Goal: Task Accomplishment & Management: Use online tool/utility

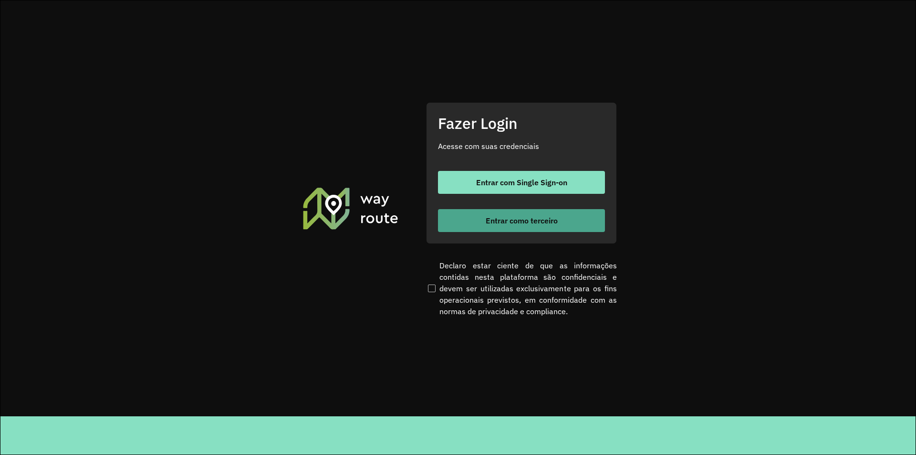
click at [462, 224] on button "Entrar como terceiro" at bounding box center [521, 220] width 167 height 23
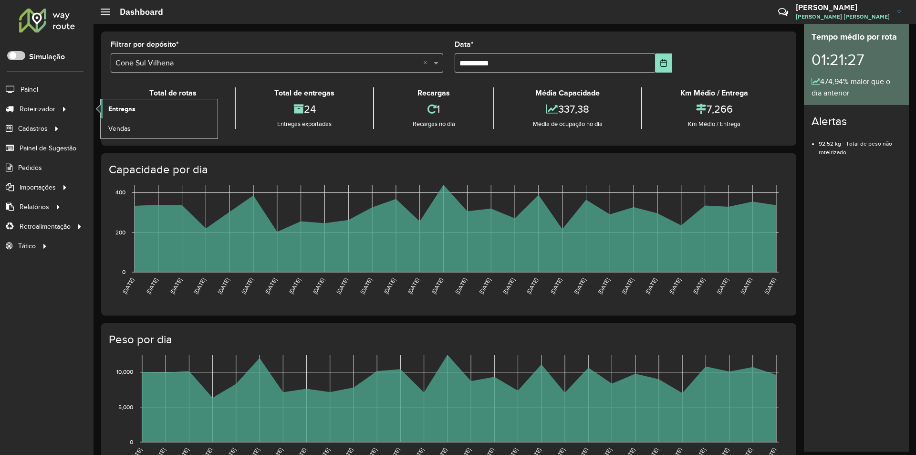
click at [127, 109] on span "Entregas" at bounding box center [121, 109] width 27 height 10
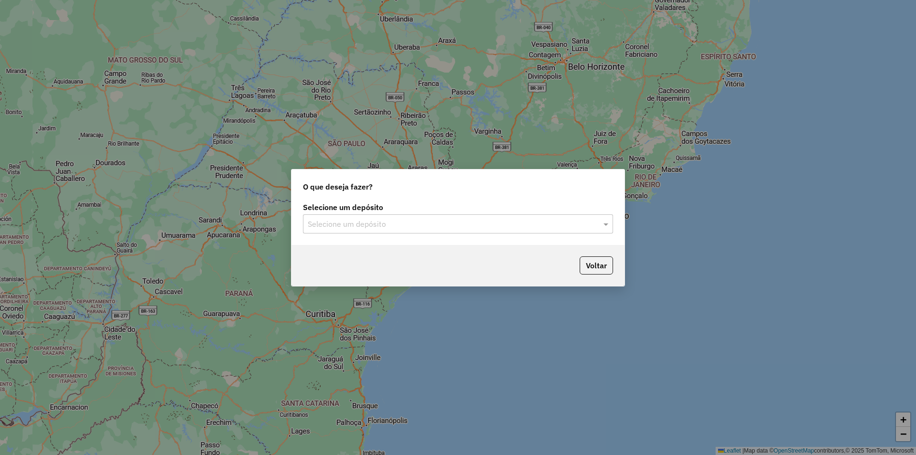
click at [321, 226] on input "text" at bounding box center [449, 224] width 282 height 11
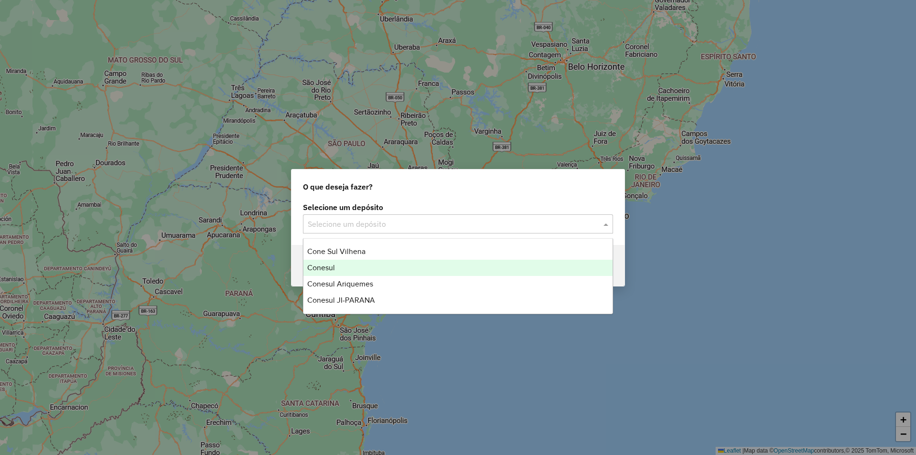
click at [321, 262] on div "Conesul" at bounding box center [458, 268] width 309 height 16
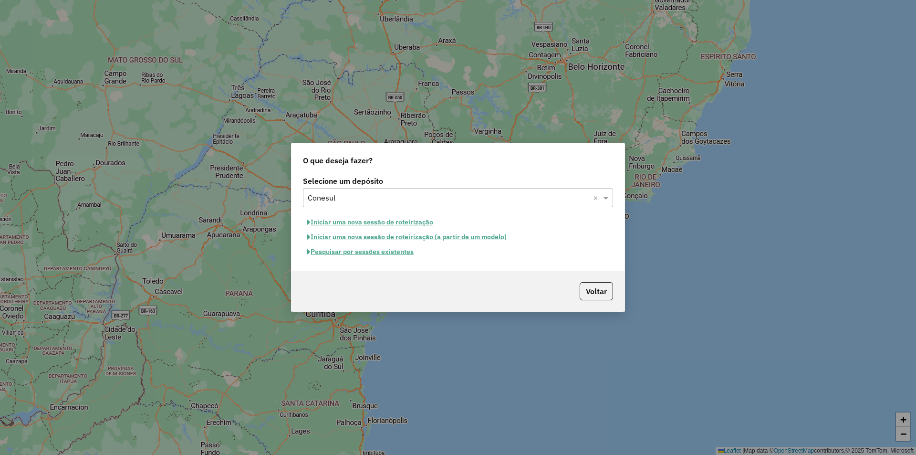
click at [372, 222] on button "Iniciar uma nova sessão de roteirização" at bounding box center [370, 222] width 135 height 15
select select "*"
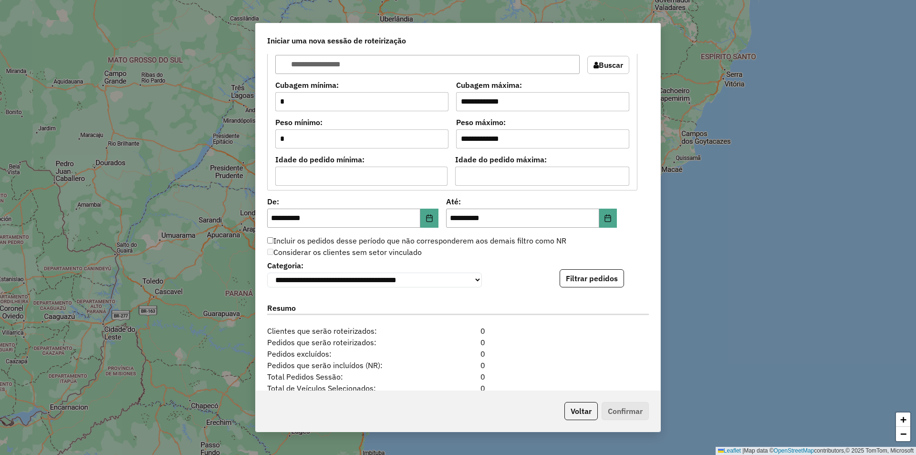
scroll to position [873, 0]
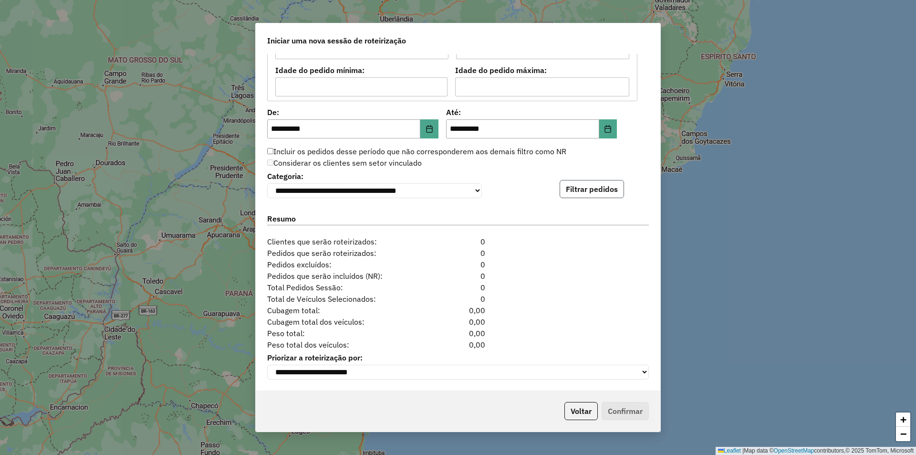
click at [587, 184] on button "Filtrar pedidos" at bounding box center [592, 189] width 64 height 18
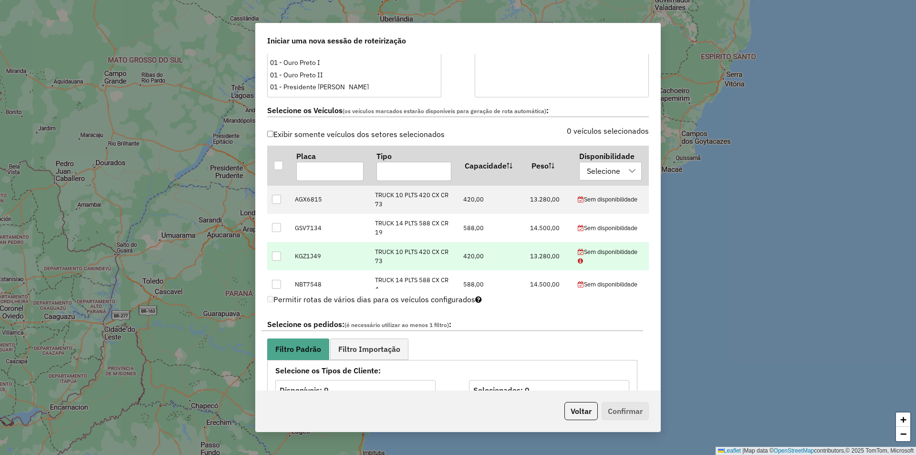
scroll to position [253, 0]
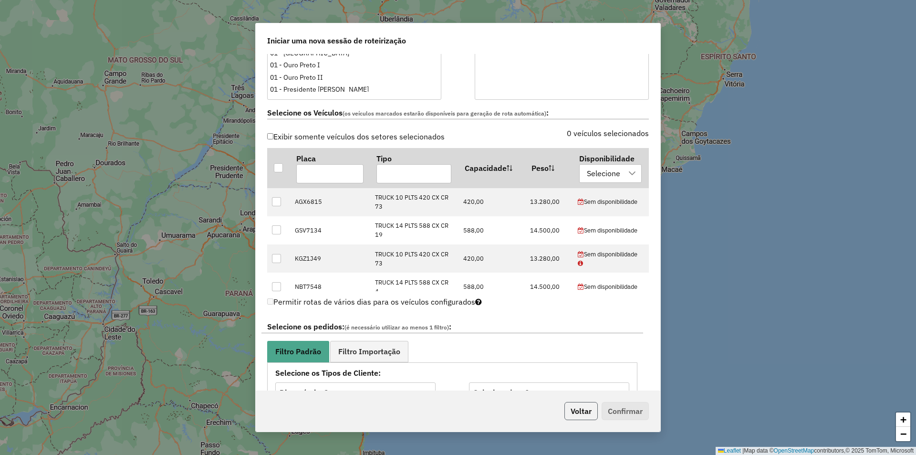
click at [577, 409] on button "Voltar" at bounding box center [581, 411] width 33 height 18
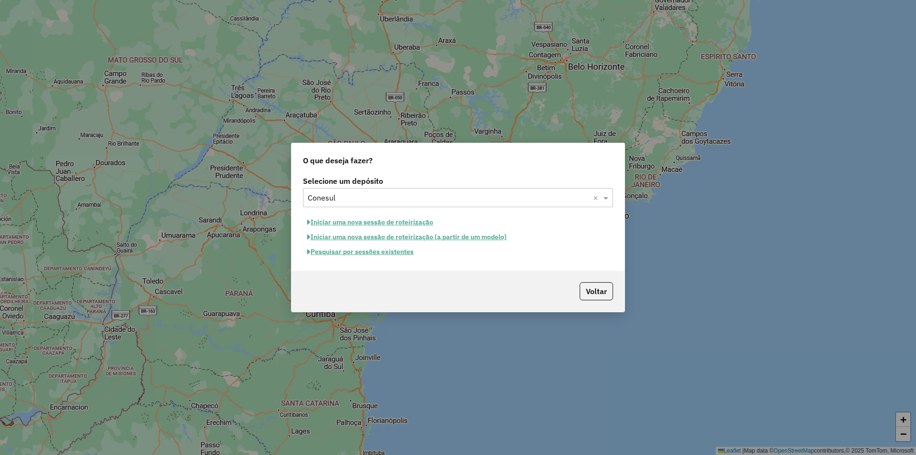
click at [346, 190] on div "Selecione um depósito × Conesul ×" at bounding box center [458, 197] width 310 height 19
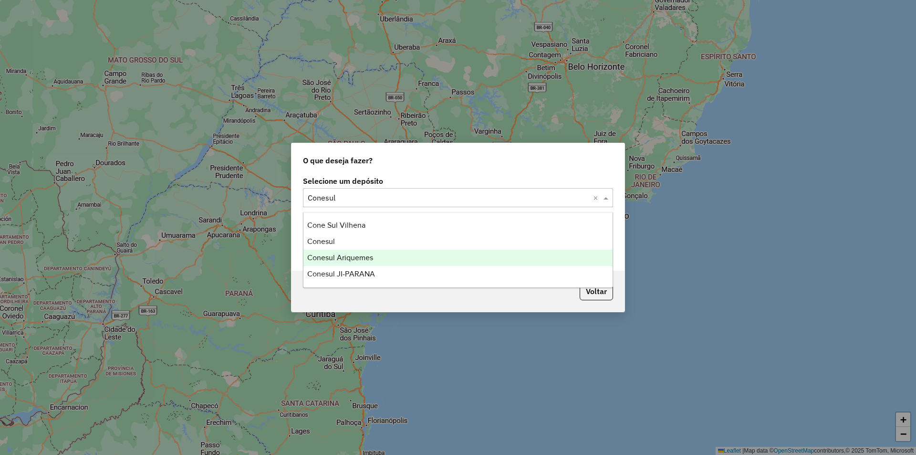
click at [343, 259] on span "Conesul Ariquemes" at bounding box center [340, 257] width 66 height 8
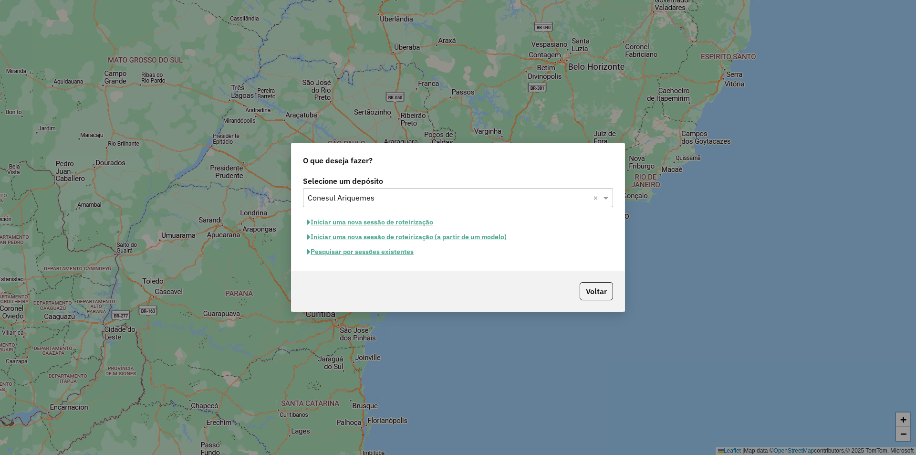
click at [360, 223] on button "Iniciar uma nova sessão de roteirização" at bounding box center [370, 222] width 135 height 15
select select "*"
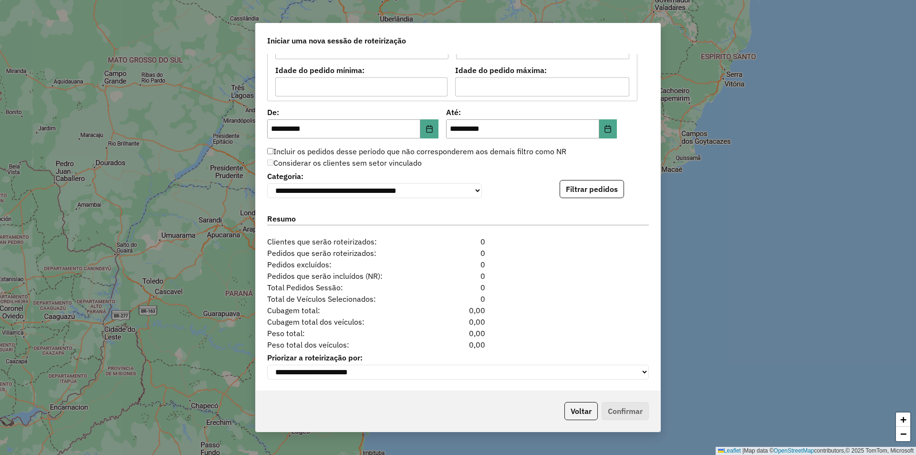
scroll to position [873, 0]
click at [562, 190] on button "Filtrar pedidos" at bounding box center [592, 189] width 64 height 18
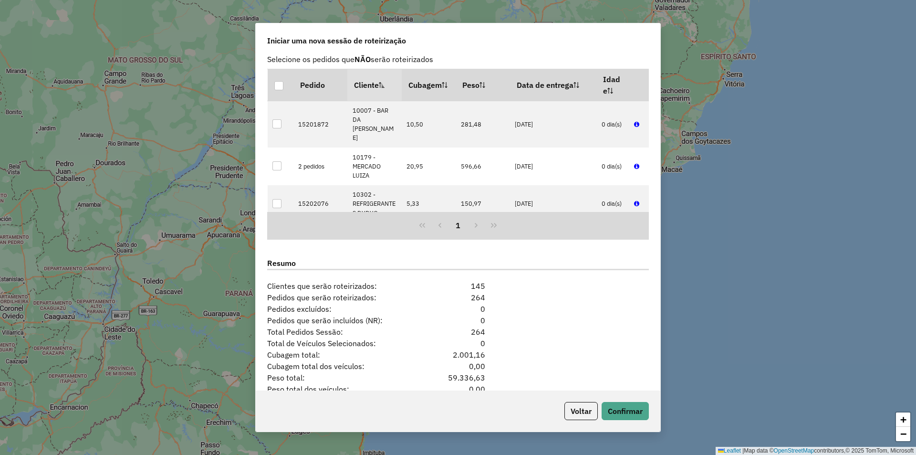
scroll to position [1071, 0]
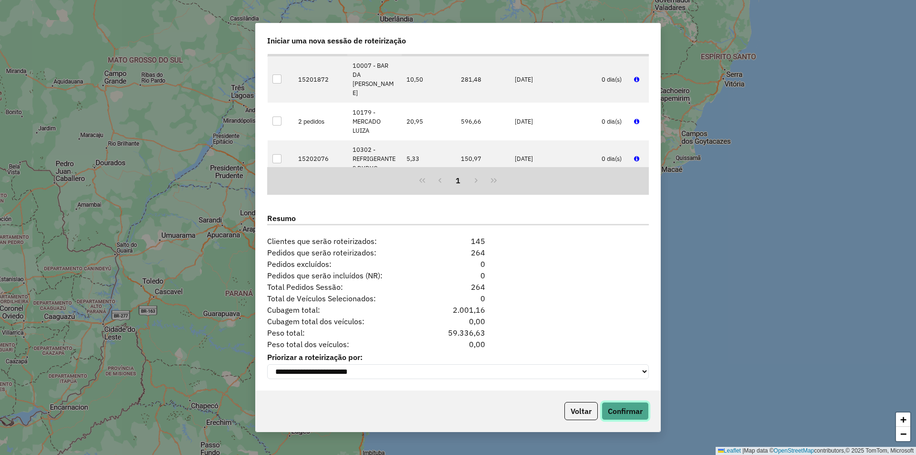
click at [615, 410] on button "Confirmar" at bounding box center [625, 411] width 47 height 18
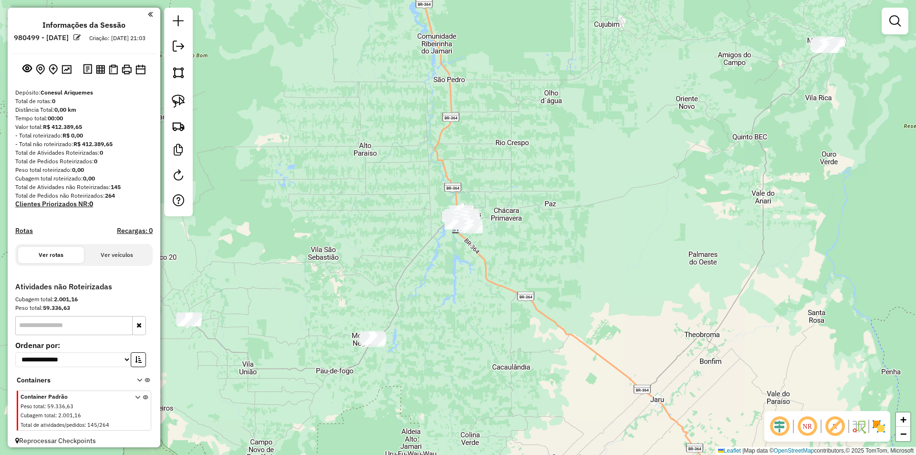
click at [308, 241] on div "Janela de atendimento Grade de atendimento Capacidade Transportadoras Veículos …" at bounding box center [458, 227] width 916 height 455
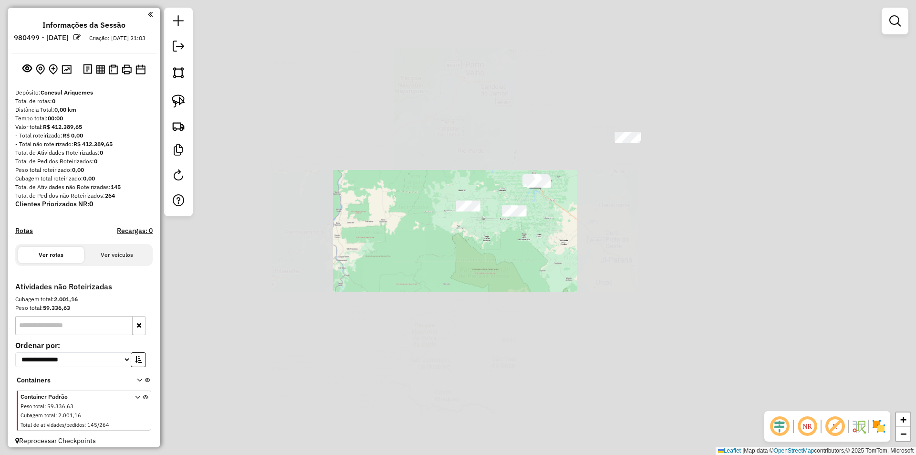
drag, startPoint x: 594, startPoint y: 217, endPoint x: 581, endPoint y: 232, distance: 19.7
click at [582, 231] on div "Janela de atendimento Grade de atendimento Capacidade Transportadoras Veículos …" at bounding box center [458, 227] width 916 height 455
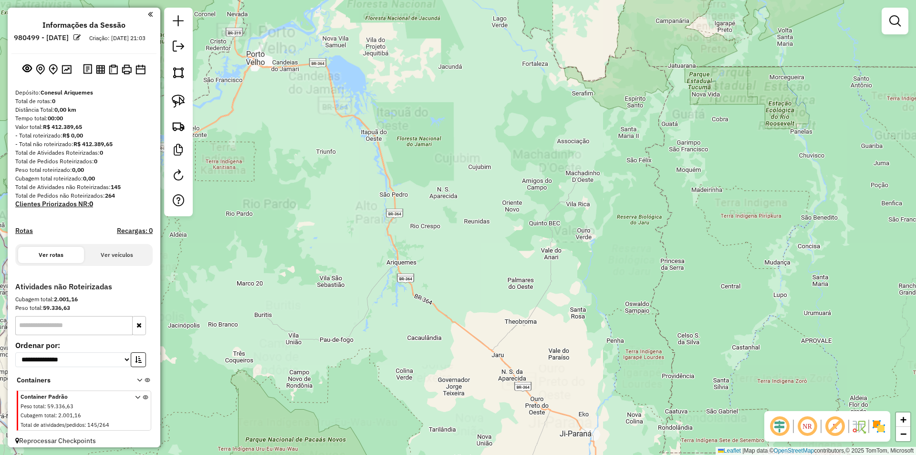
click at [530, 207] on div "Janela de atendimento Grade de atendimento Capacidade Transportadoras Veículos …" at bounding box center [458, 227] width 916 height 455
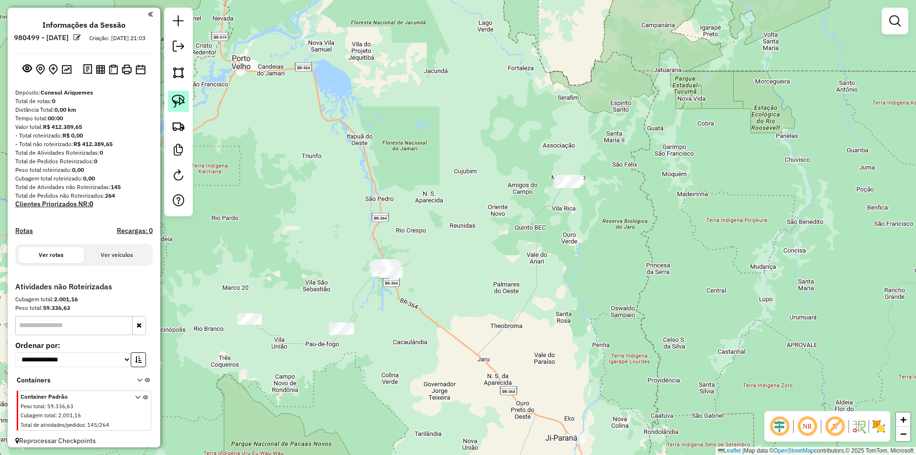
click at [177, 92] on link at bounding box center [178, 101] width 21 height 21
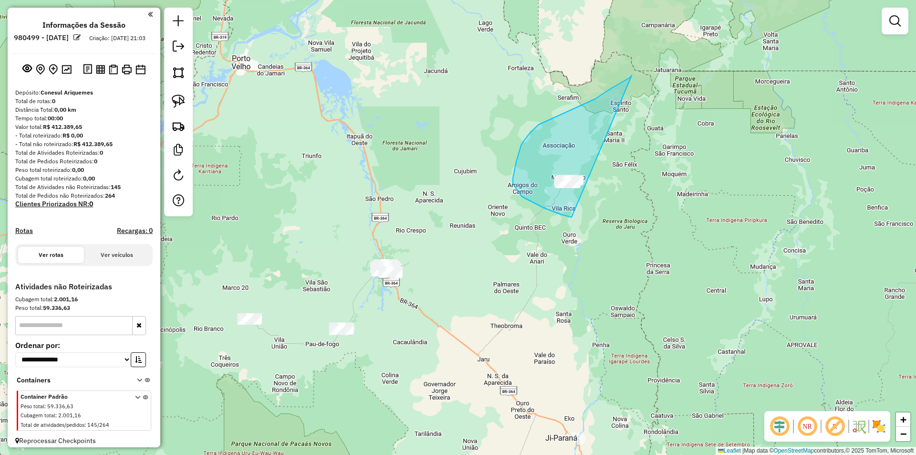
drag, startPoint x: 630, startPoint y: 77, endPoint x: 587, endPoint y: 223, distance: 151.9
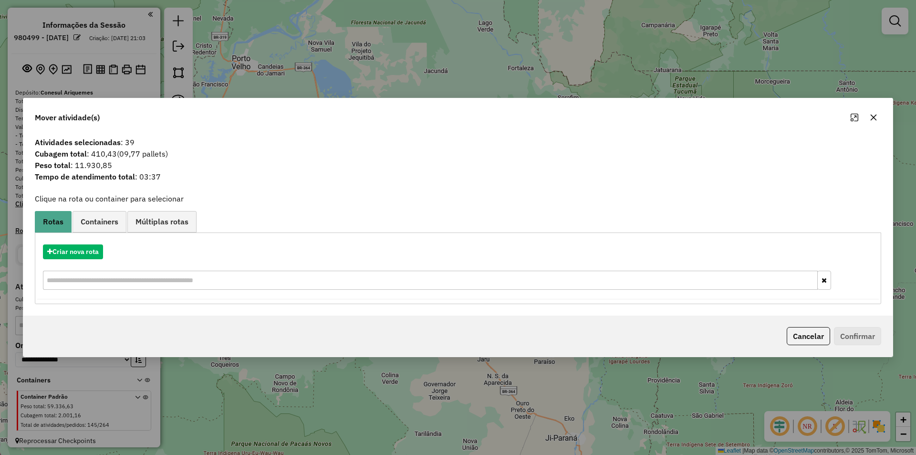
click at [873, 116] on icon "button" at bounding box center [874, 117] width 6 height 6
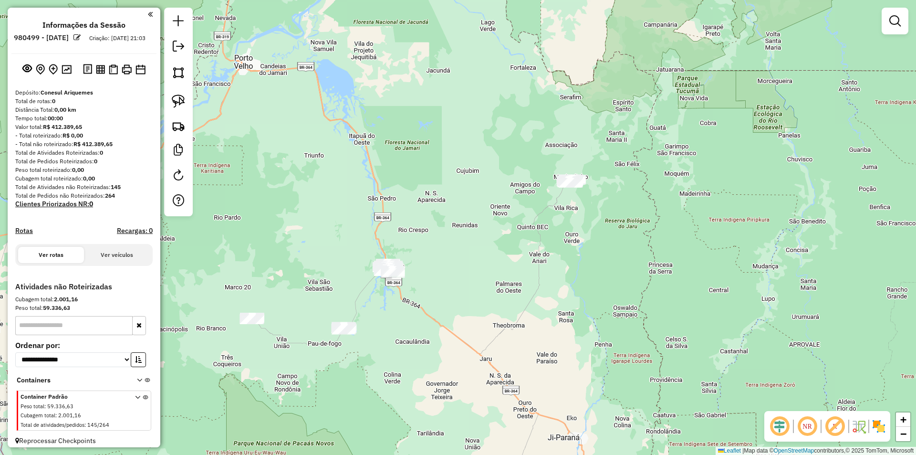
drag, startPoint x: 506, startPoint y: 244, endPoint x: 634, endPoint y: 133, distance: 169.5
click at [634, 133] on div "Janela de atendimento Grade de atendimento Capacidade Transportadoras Veículos …" at bounding box center [458, 227] width 916 height 455
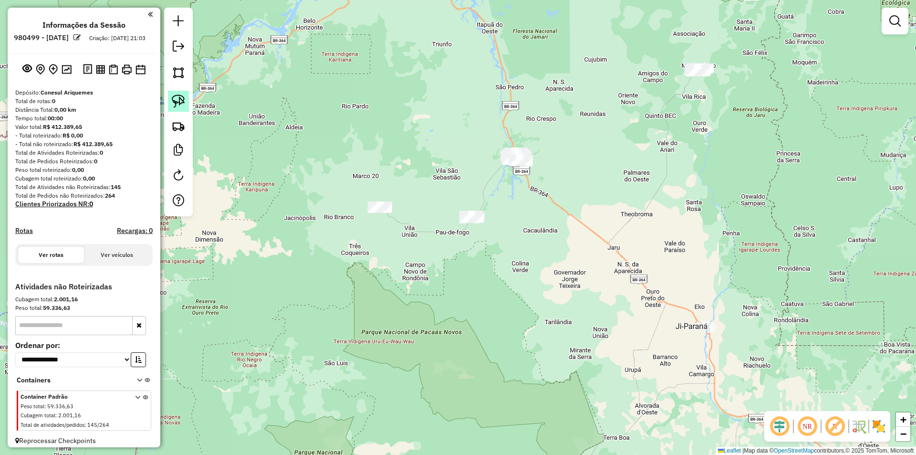
click at [178, 96] on img at bounding box center [178, 100] width 13 height 13
drag, startPoint x: 426, startPoint y: 215, endPoint x: 495, endPoint y: 249, distance: 77.7
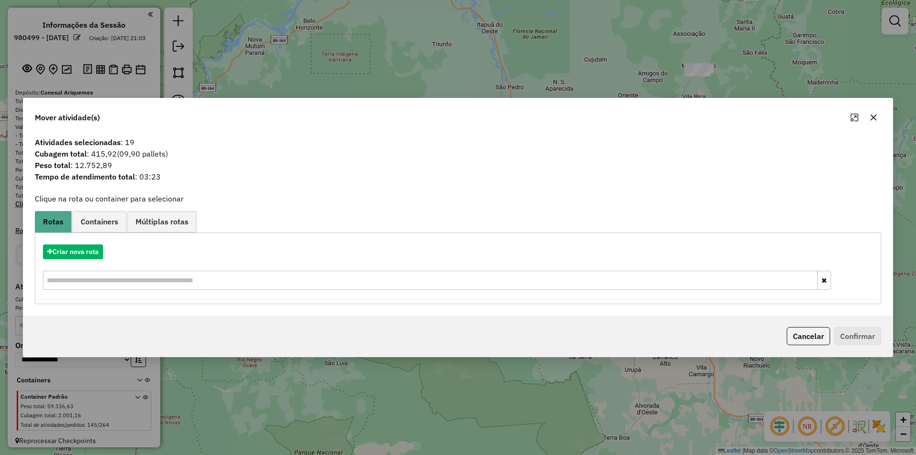
click at [874, 126] on div "Mover atividade(s)" at bounding box center [458, 115] width 870 height 34
click at [871, 119] on icon "button" at bounding box center [874, 118] width 8 height 8
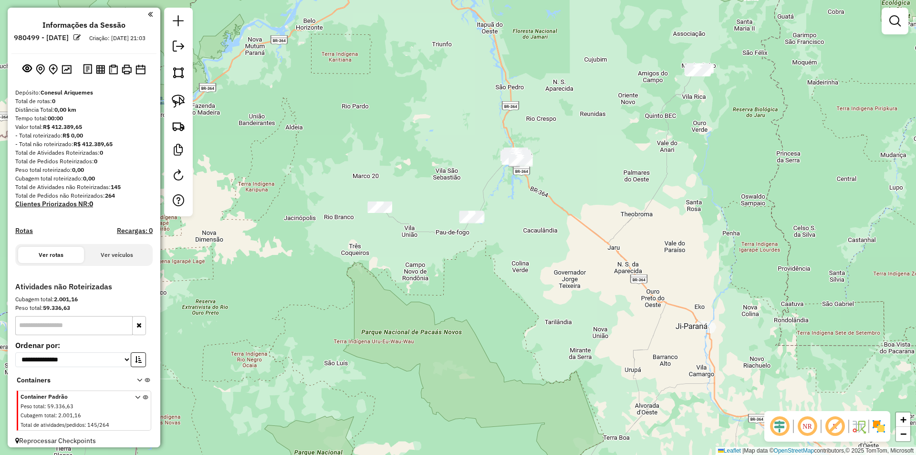
drag, startPoint x: 515, startPoint y: 230, endPoint x: 492, endPoint y: 202, distance: 36.2
click at [503, 208] on div "Janela de atendimento Grade de atendimento Capacidade Transportadoras Veículos …" at bounding box center [458, 227] width 916 height 455
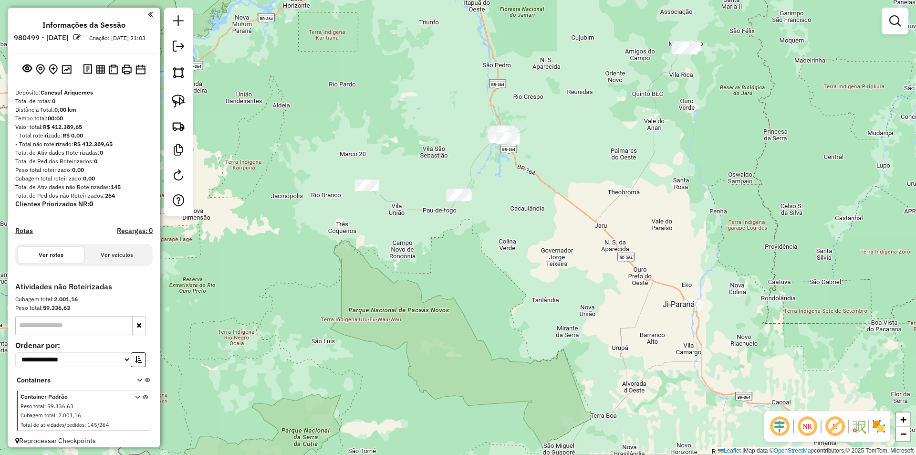
drag, startPoint x: 170, startPoint y: 95, endPoint x: 254, endPoint y: 188, distance: 125.4
click at [170, 95] on link at bounding box center [178, 101] width 21 height 21
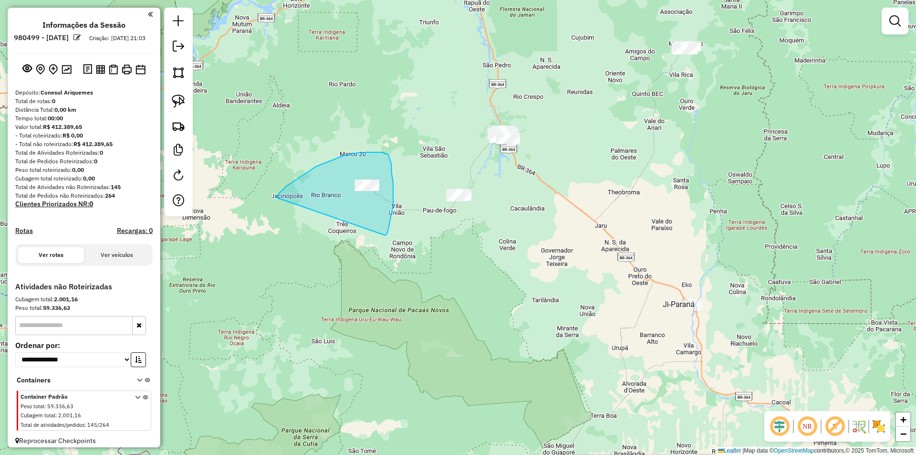
drag, startPoint x: 282, startPoint y: 190, endPoint x: 375, endPoint y: 235, distance: 102.9
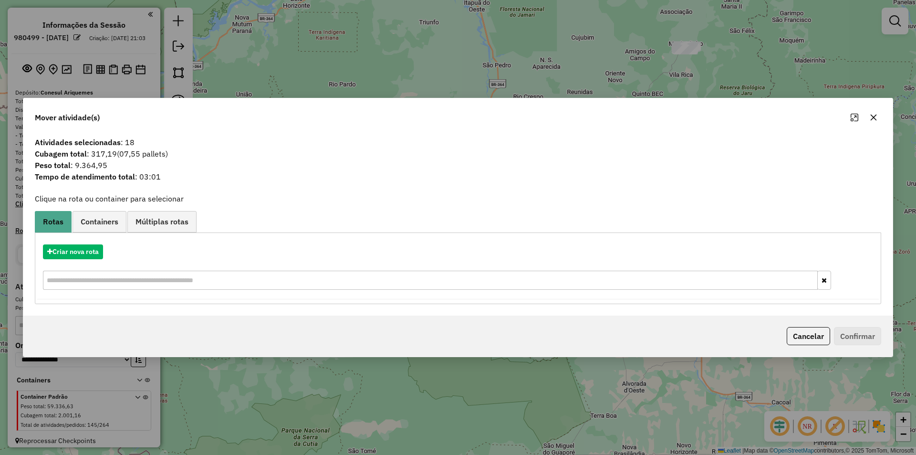
click at [873, 117] on icon "button" at bounding box center [874, 117] width 6 height 6
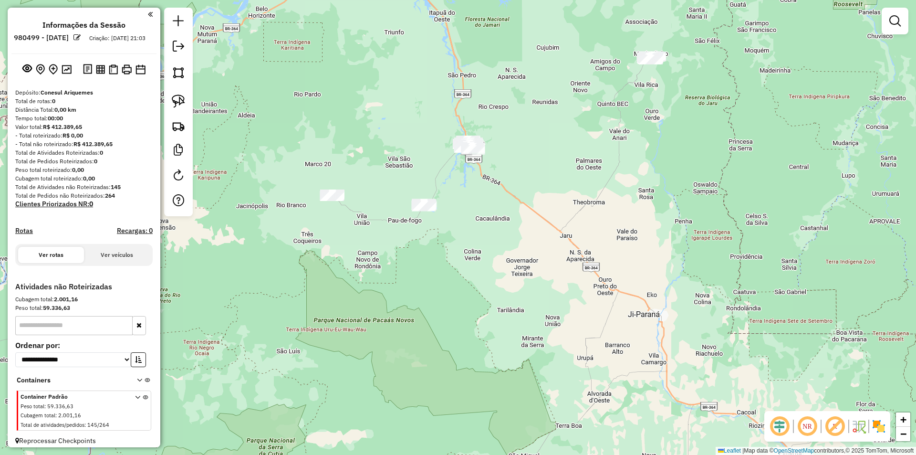
drag, startPoint x: 514, startPoint y: 207, endPoint x: 505, endPoint y: 218, distance: 13.9
click at [505, 218] on div "Janela de atendimento Grade de atendimento Capacidade Transportadoras Veículos …" at bounding box center [458, 227] width 916 height 455
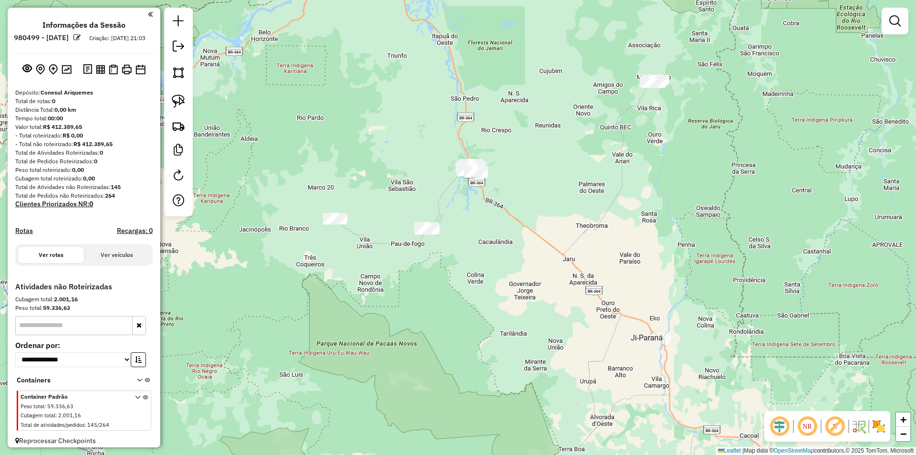
drag, startPoint x: 505, startPoint y: 218, endPoint x: 512, endPoint y: 244, distance: 26.7
click at [512, 244] on div "Janela de atendimento Grade de atendimento Capacidade Transportadoras Veículos …" at bounding box center [458, 227] width 916 height 455
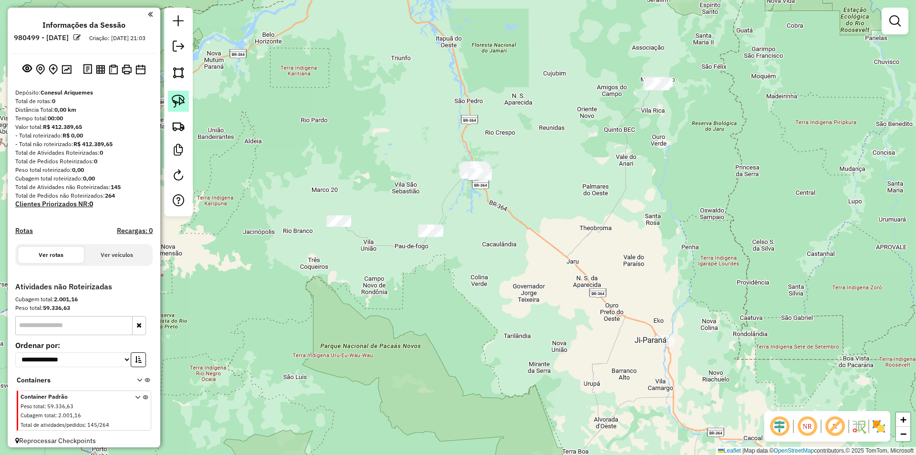
click at [176, 95] on img at bounding box center [178, 100] width 13 height 13
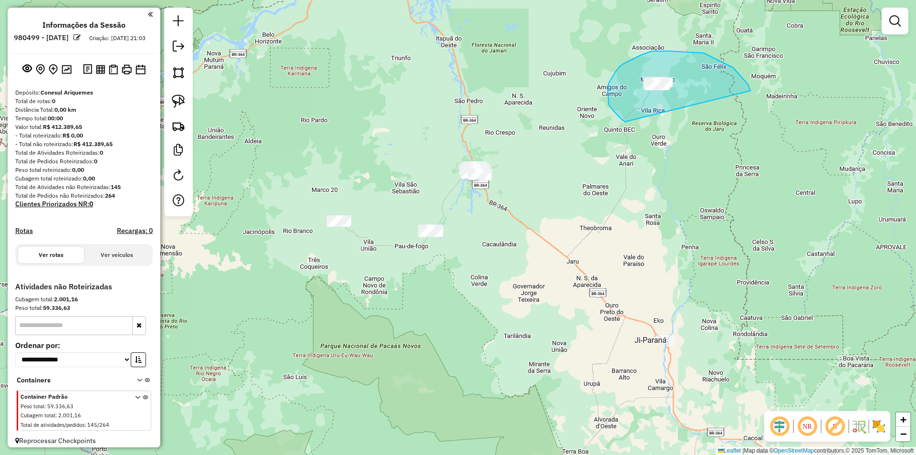
drag, startPoint x: 748, startPoint y: 84, endPoint x: 625, endPoint y: 122, distance: 128.6
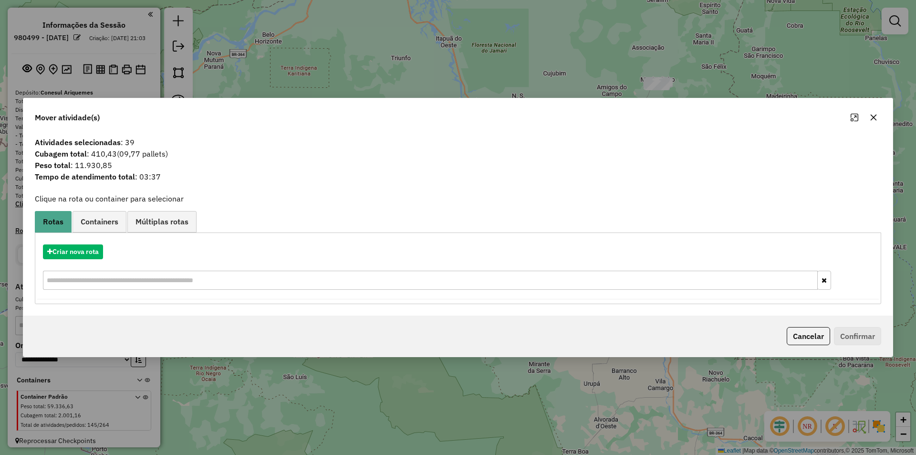
click at [878, 114] on button "button" at bounding box center [873, 117] width 15 height 15
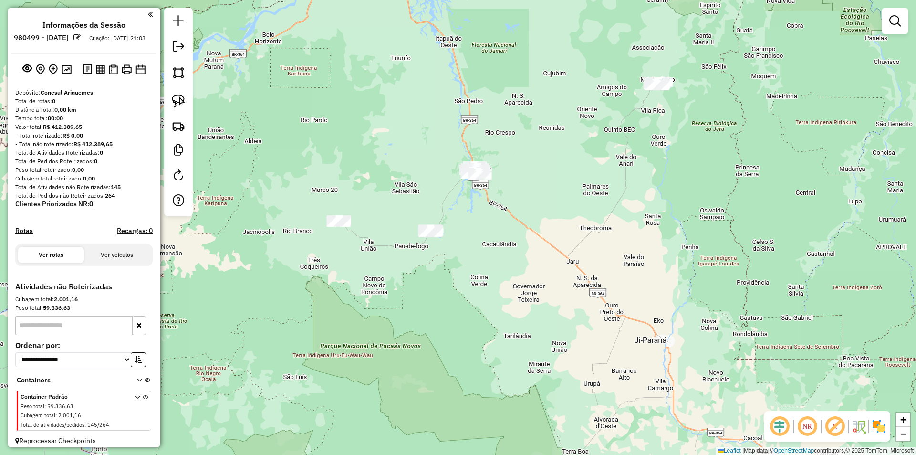
drag, startPoint x: 506, startPoint y: 206, endPoint x: 493, endPoint y: 197, distance: 15.8
click at [508, 199] on div "Janela de atendimento Grade de atendimento Capacidade Transportadoras Veículos …" at bounding box center [458, 227] width 916 height 455
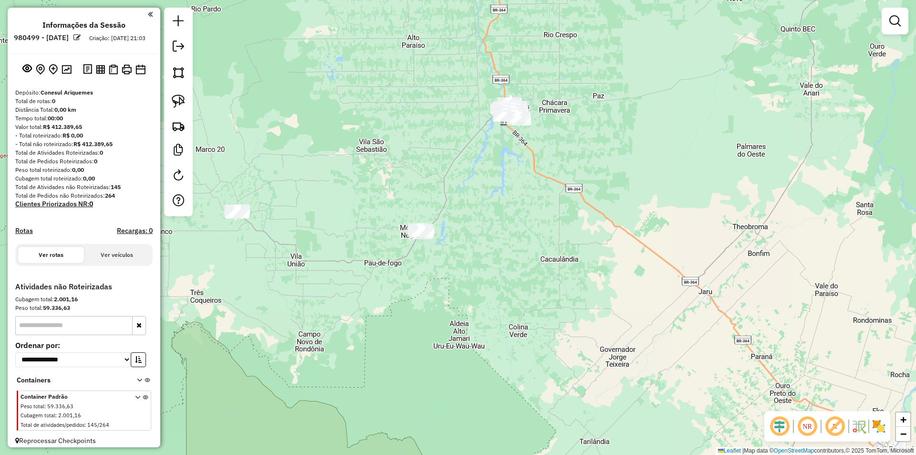
drag, startPoint x: 429, startPoint y: 199, endPoint x: 405, endPoint y: 189, distance: 26.3
click at [424, 193] on div "Janela de atendimento Grade de atendimento Capacidade Transportadoras Veículos …" at bounding box center [458, 227] width 916 height 455
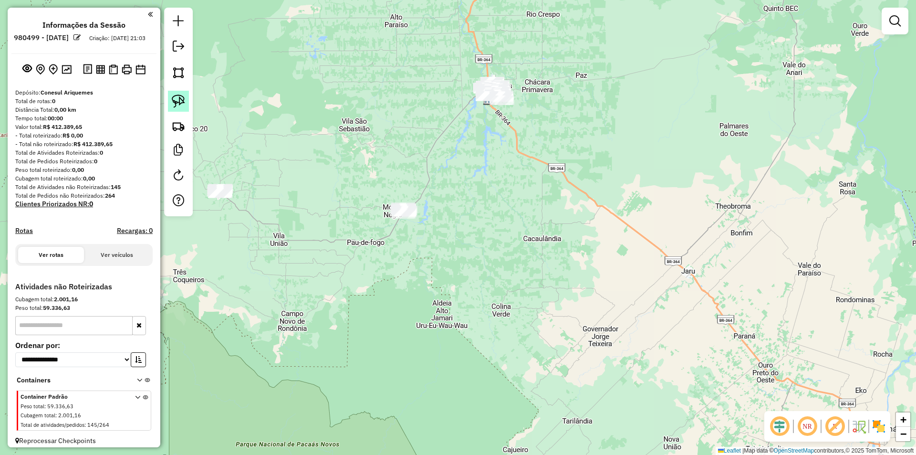
click at [175, 100] on img at bounding box center [178, 100] width 13 height 13
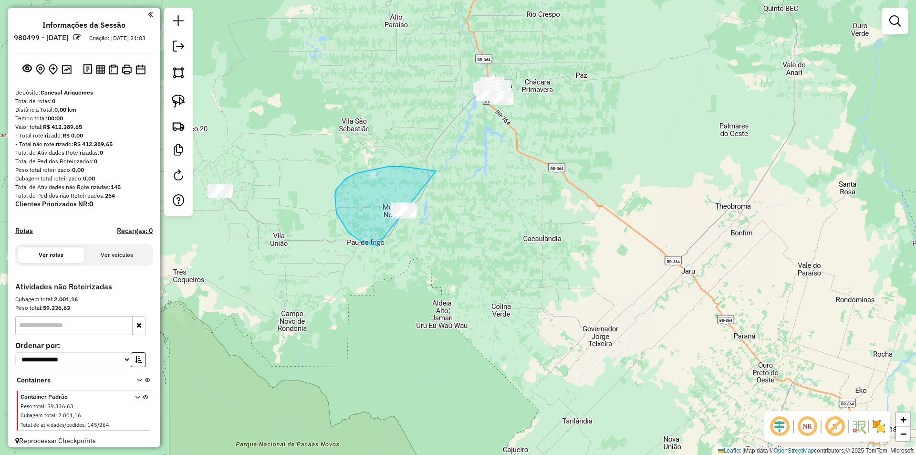
drag, startPoint x: 403, startPoint y: 167, endPoint x: 432, endPoint y: 246, distance: 84.9
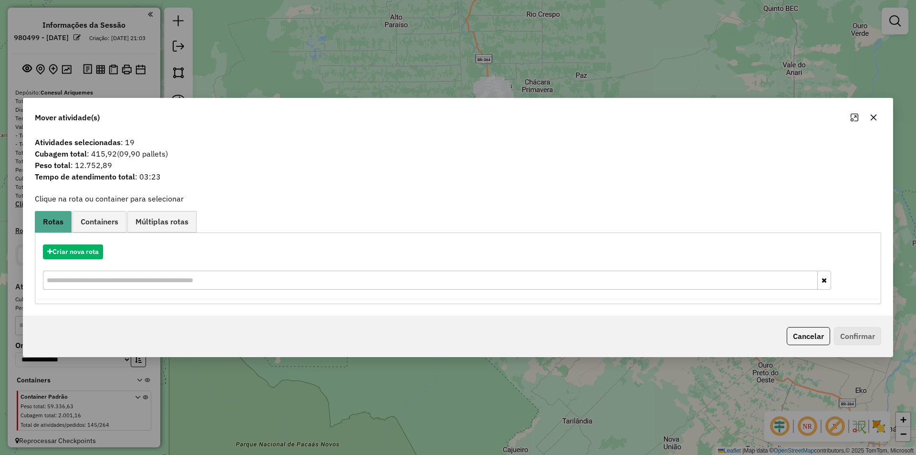
click at [873, 112] on button "button" at bounding box center [873, 117] width 15 height 15
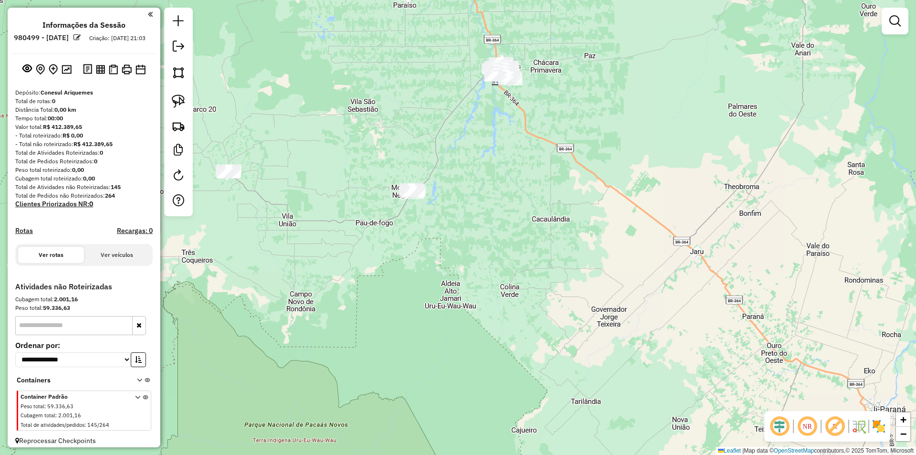
drag, startPoint x: 408, startPoint y: 248, endPoint x: 442, endPoint y: 219, distance: 45.4
click at [442, 219] on div "Janela de atendimento Grade de atendimento Capacidade Transportadoras Veículos …" at bounding box center [458, 227] width 916 height 455
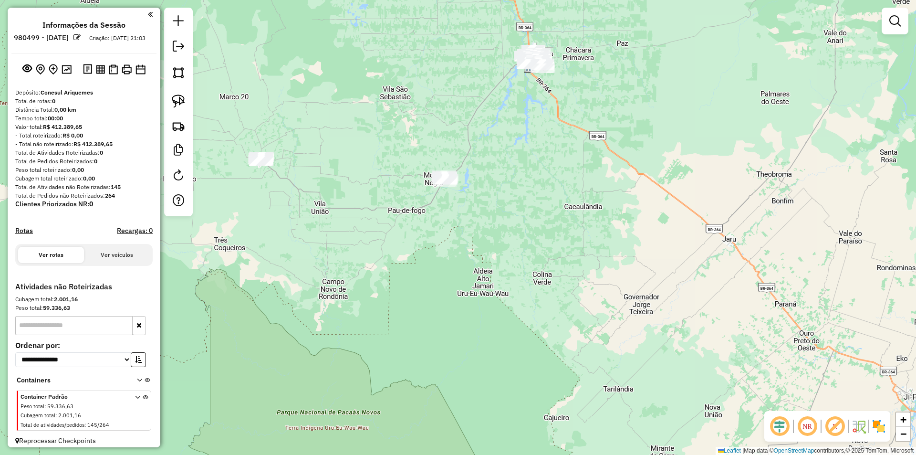
drag, startPoint x: 409, startPoint y: 221, endPoint x: 424, endPoint y: 207, distance: 21.3
click at [418, 217] on div "Janela de atendimento Grade de atendimento Capacidade Transportadoras Veículos …" at bounding box center [458, 227] width 916 height 455
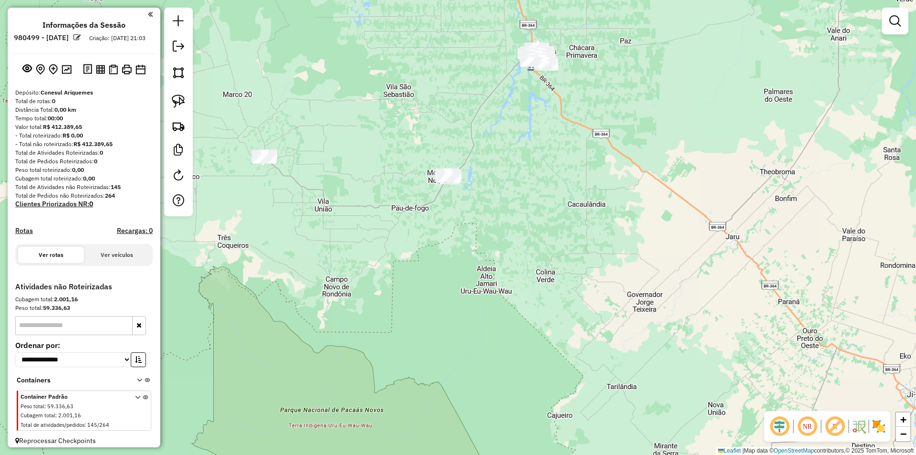
drag, startPoint x: 340, startPoint y: 218, endPoint x: 350, endPoint y: 215, distance: 10.3
click at [350, 215] on div "Janela de atendimento Grade de atendimento Capacidade Transportadoras Veículos …" at bounding box center [458, 227] width 916 height 455
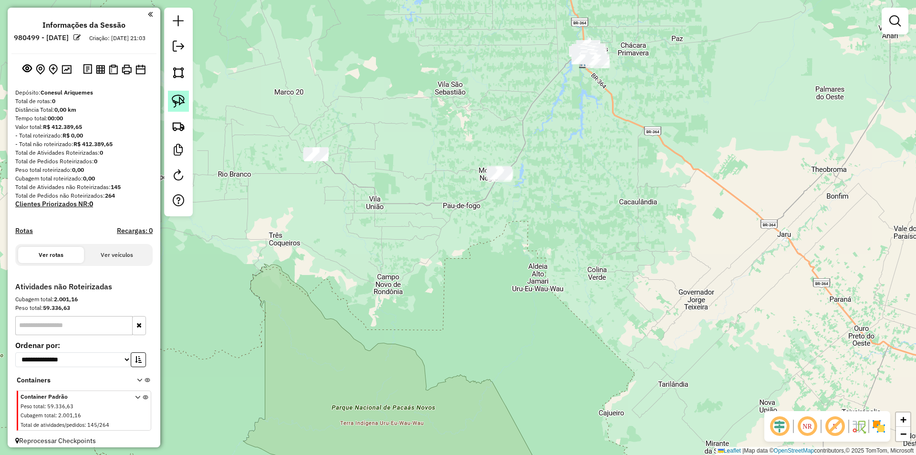
click at [182, 100] on img at bounding box center [178, 100] width 13 height 13
drag, startPoint x: 279, startPoint y: 144, endPoint x: 346, endPoint y: 201, distance: 87.6
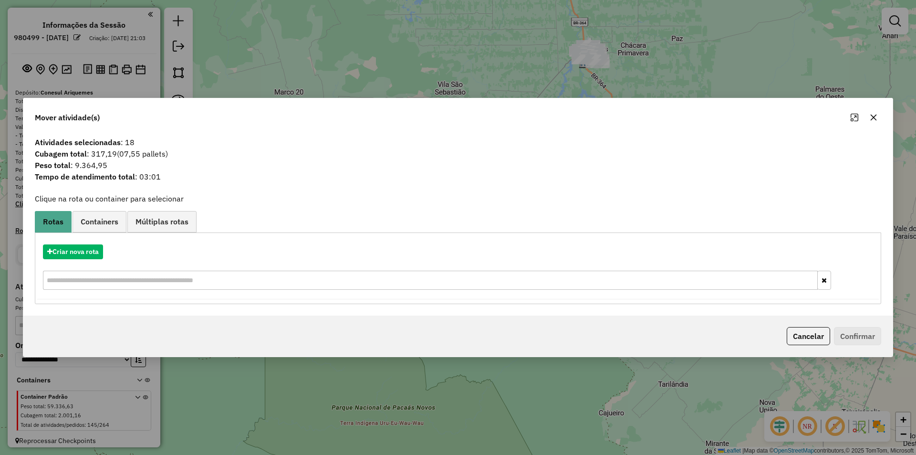
click at [875, 118] on icon "button" at bounding box center [874, 117] width 6 height 6
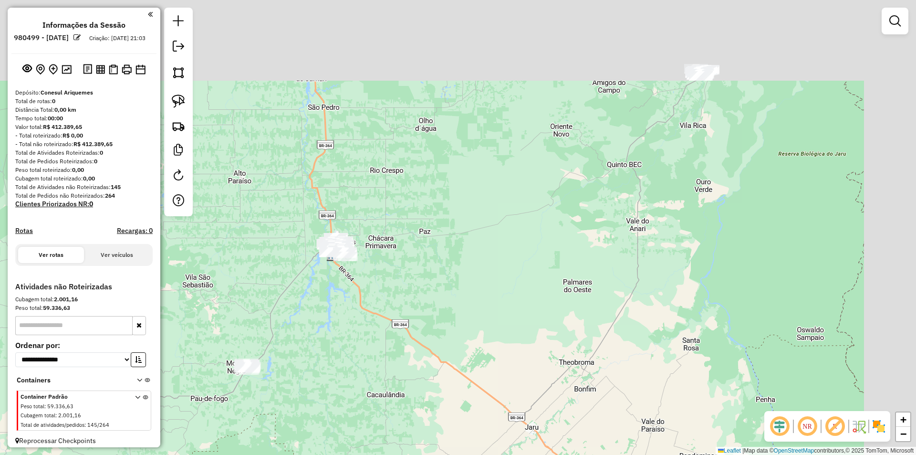
drag, startPoint x: 713, startPoint y: 172, endPoint x: 486, endPoint y: 299, distance: 260.1
click at [477, 344] on div "Janela de atendimento Grade de atendimento Capacidade Transportadoras Veículos …" at bounding box center [458, 227] width 916 height 455
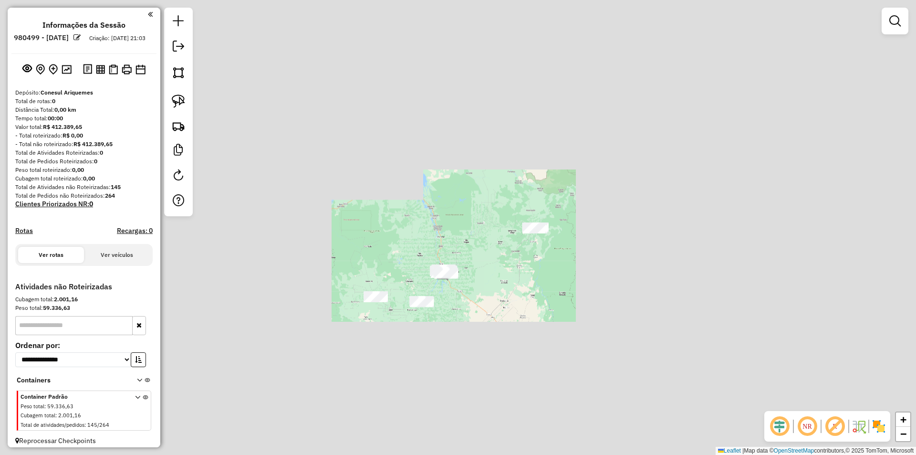
drag, startPoint x: 512, startPoint y: 258, endPoint x: 399, endPoint y: 293, distance: 117.4
click at [400, 294] on div "Janela de atendimento Grade de atendimento Capacidade Transportadoras Veículos …" at bounding box center [458, 227] width 916 height 455
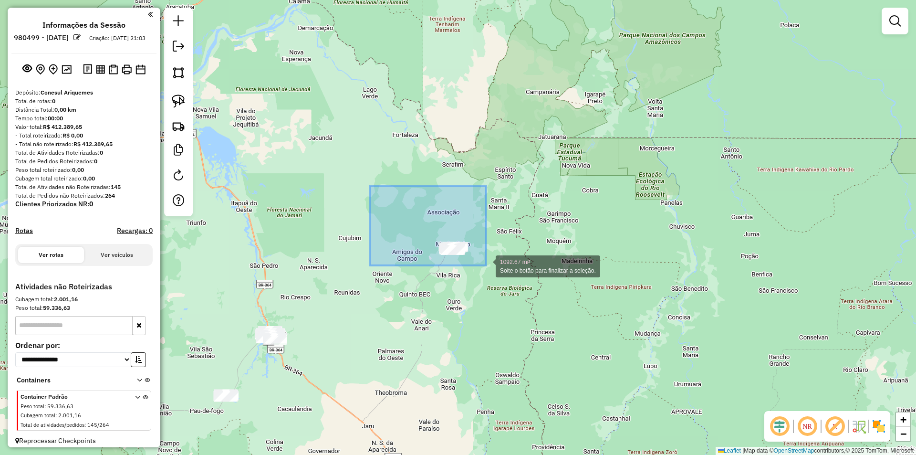
drag, startPoint x: 370, startPoint y: 186, endPoint x: 582, endPoint y: 317, distance: 249.7
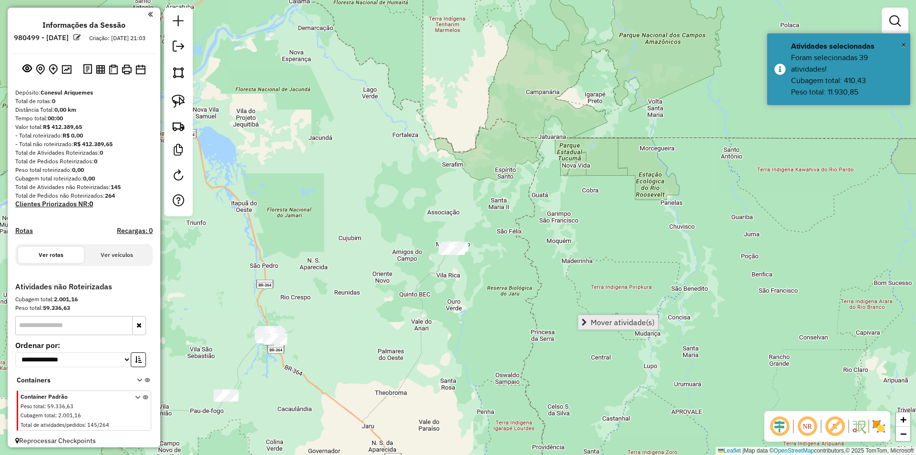
click at [608, 321] on span "Mover atividade(s)" at bounding box center [623, 322] width 64 height 8
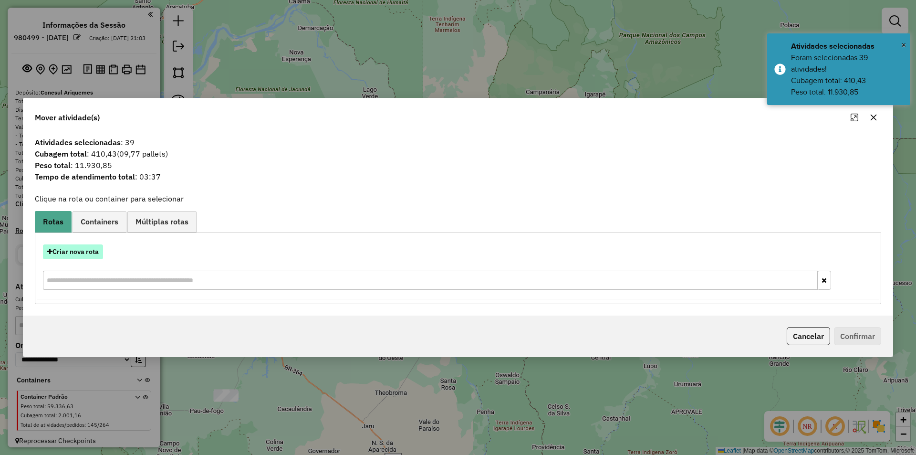
click at [77, 253] on button "Criar nova rota" at bounding box center [73, 251] width 60 height 15
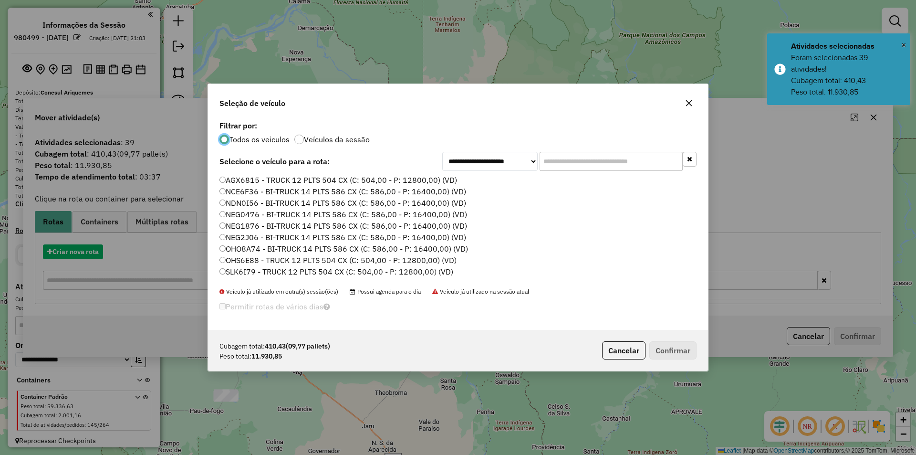
scroll to position [5, 3]
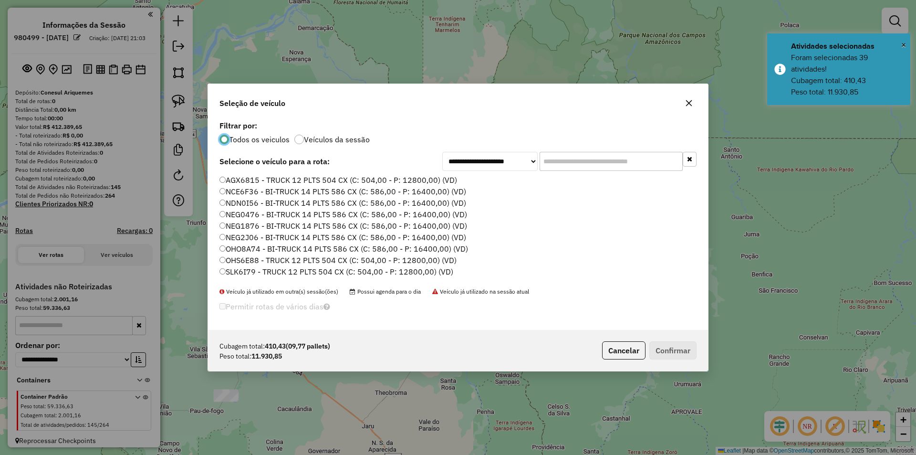
click at [559, 162] on input "text" at bounding box center [611, 161] width 143 height 19
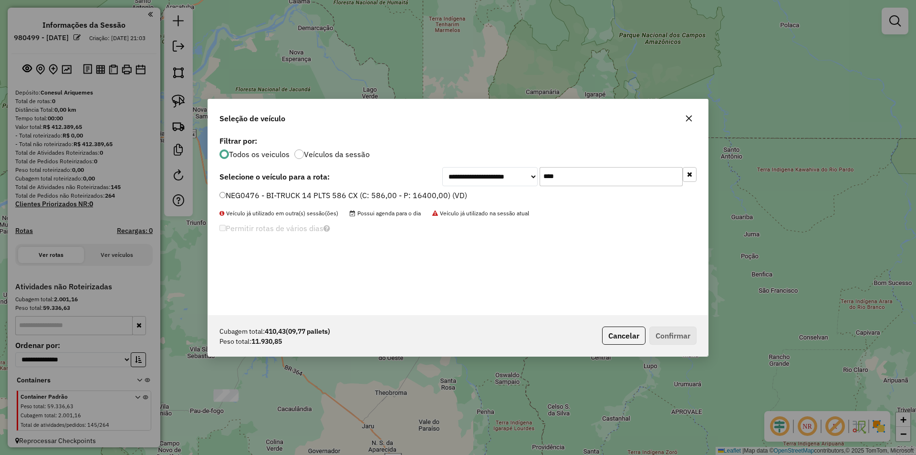
type input "****"
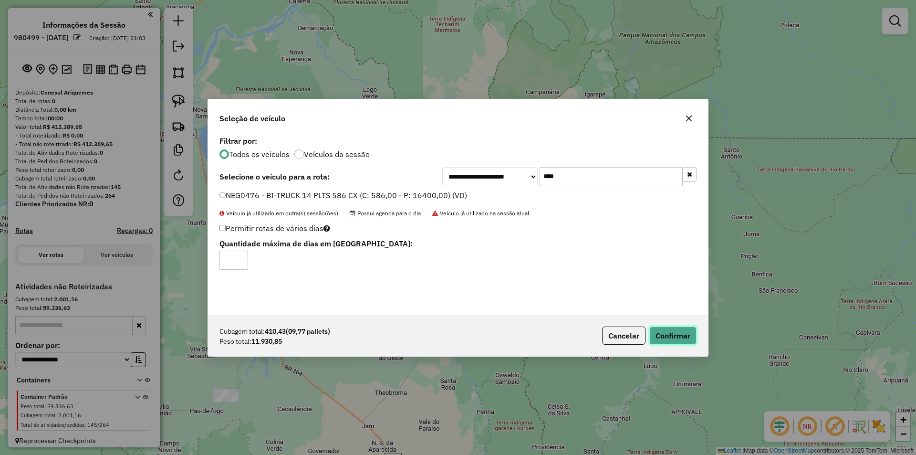
click at [665, 336] on button "Confirmar" at bounding box center [673, 335] width 47 height 18
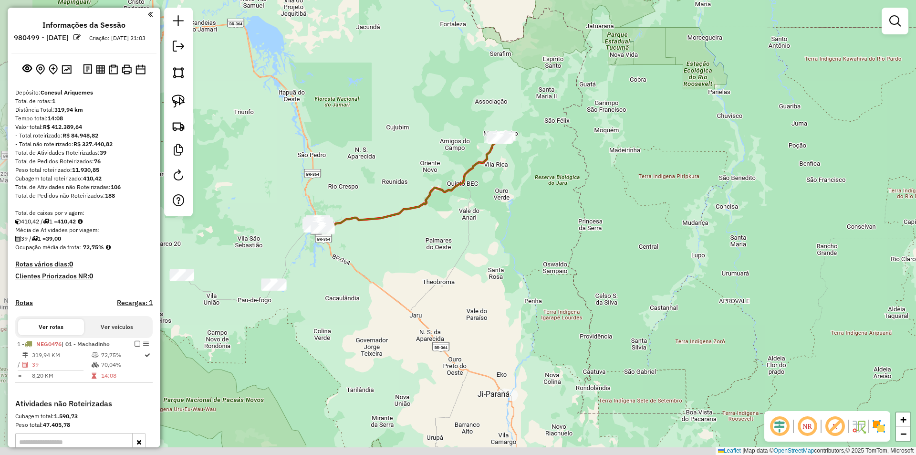
drag, startPoint x: 337, startPoint y: 378, endPoint x: 345, endPoint y: 290, distance: 88.6
click at [382, 276] on div "Janela de atendimento Grade de atendimento Capacidade Transportadoras Veículos …" at bounding box center [458, 227] width 916 height 455
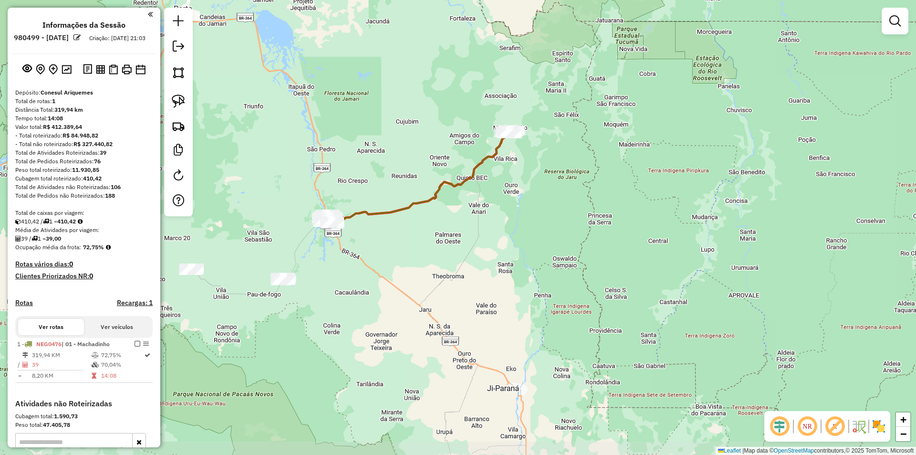
drag, startPoint x: 345, startPoint y: 290, endPoint x: 433, endPoint y: 212, distance: 117.7
click at [436, 214] on div "Janela de atendimento Grade de atendimento Capacidade Transportadoras Veículos …" at bounding box center [458, 227] width 916 height 455
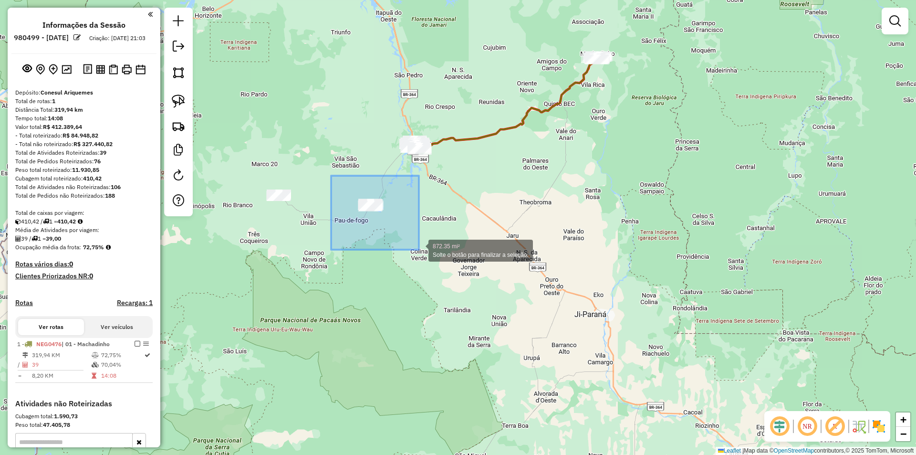
drag, startPoint x: 331, startPoint y: 176, endPoint x: 419, endPoint y: 250, distance: 114.8
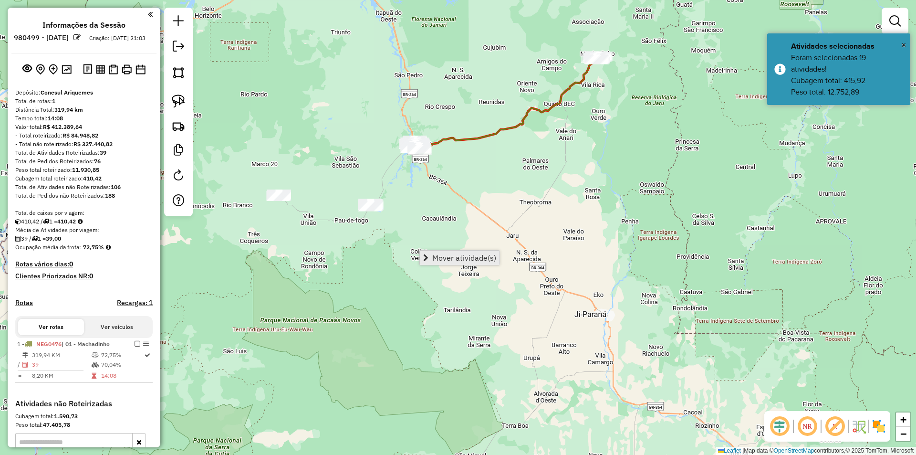
click at [465, 260] on span "Mover atividade(s)" at bounding box center [464, 258] width 64 height 8
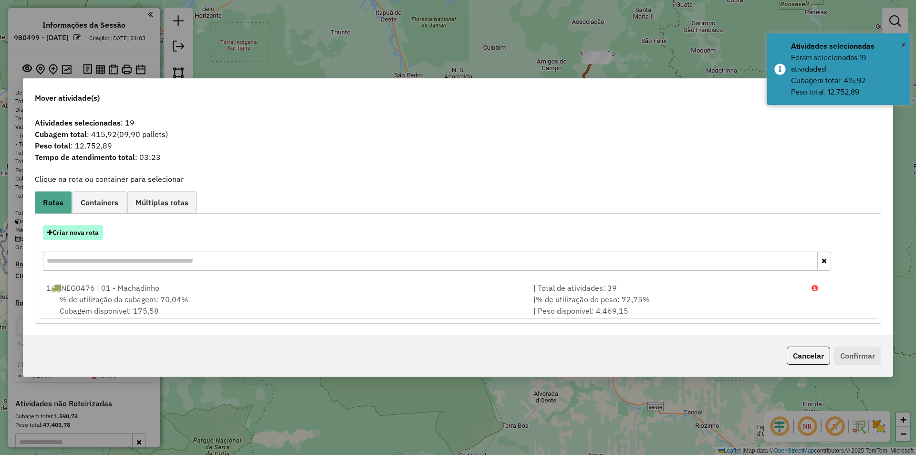
click at [81, 232] on button "Criar nova rota" at bounding box center [73, 232] width 60 height 15
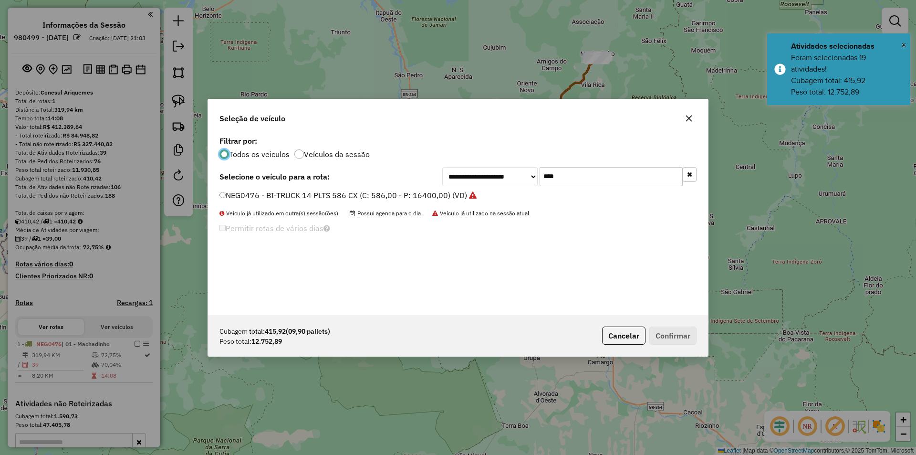
drag, startPoint x: 525, startPoint y: 176, endPoint x: 513, endPoint y: 185, distance: 15.4
click at [513, 185] on div "**********" at bounding box center [569, 176] width 254 height 19
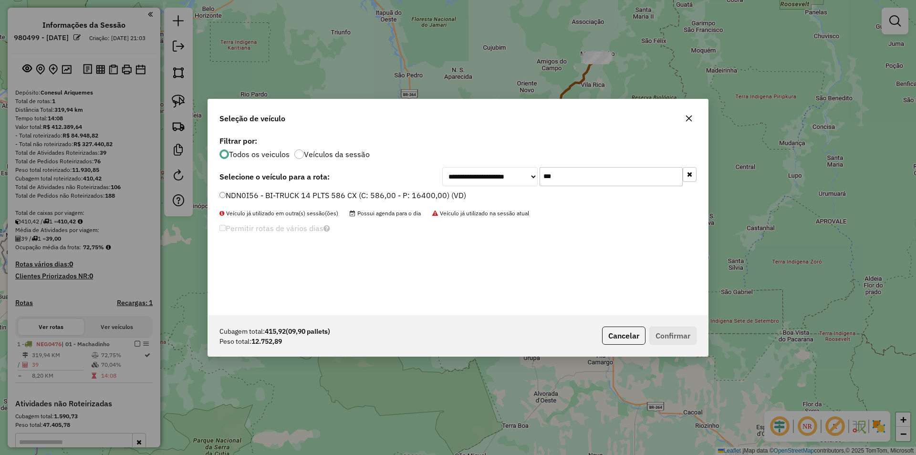
type input "***"
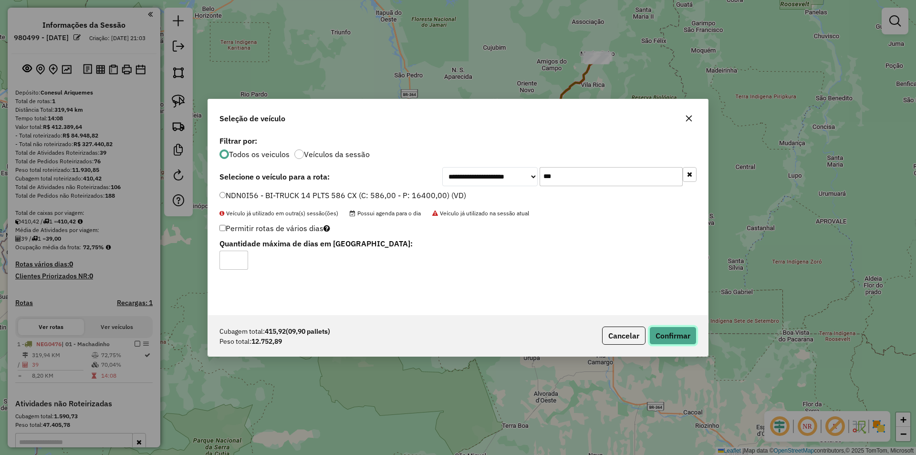
click at [661, 337] on button "Confirmar" at bounding box center [673, 335] width 47 height 18
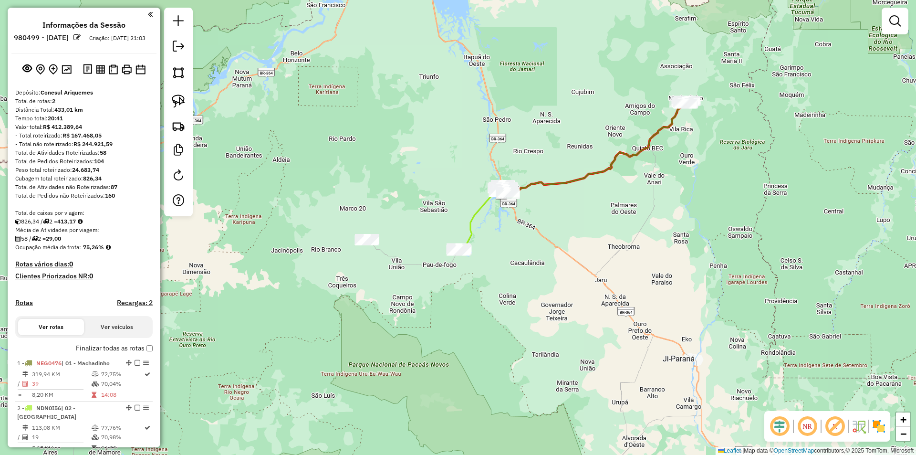
drag, startPoint x: 390, startPoint y: 298, endPoint x: 479, endPoint y: 343, distance: 98.8
click at [479, 343] on div "Janela de atendimento Grade de atendimento Capacidade Transportadoras Veículos …" at bounding box center [458, 227] width 916 height 455
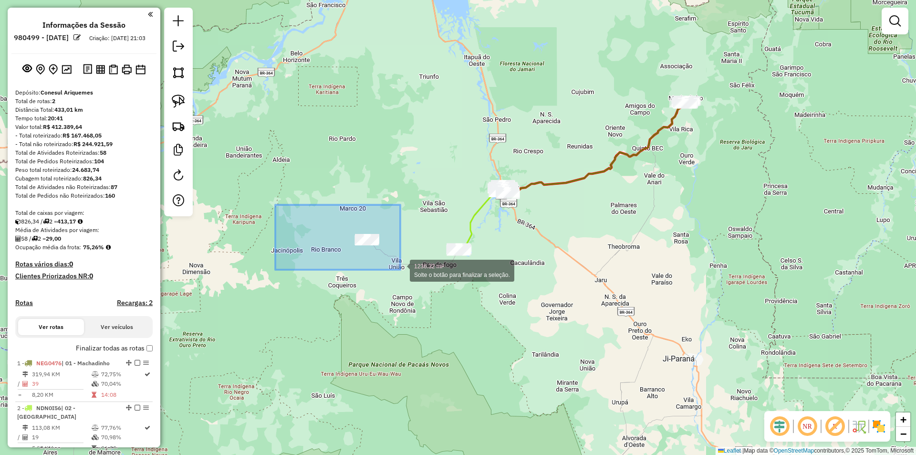
drag, startPoint x: 275, startPoint y: 205, endPoint x: 403, endPoint y: 271, distance: 143.9
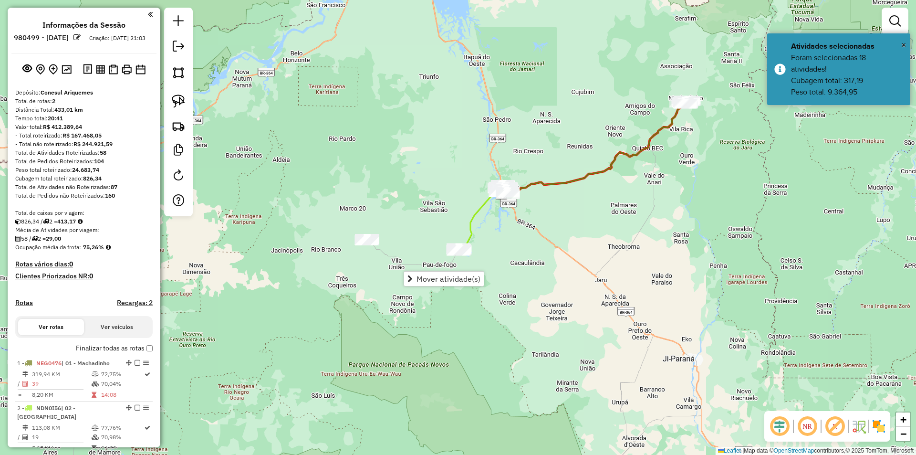
click at [441, 287] on div "Janela de atendimento Grade de atendimento Capacidade Transportadoras Veículos …" at bounding box center [458, 227] width 916 height 455
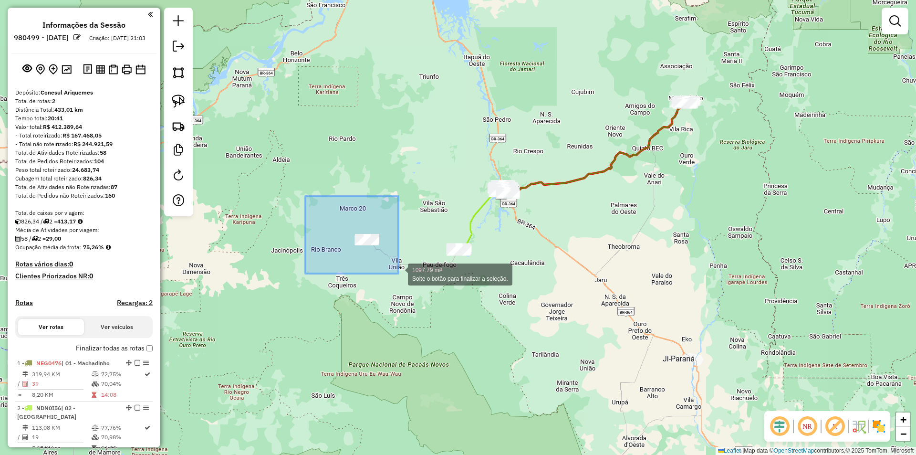
drag, startPoint x: 318, startPoint y: 202, endPoint x: 399, endPoint y: 273, distance: 107.5
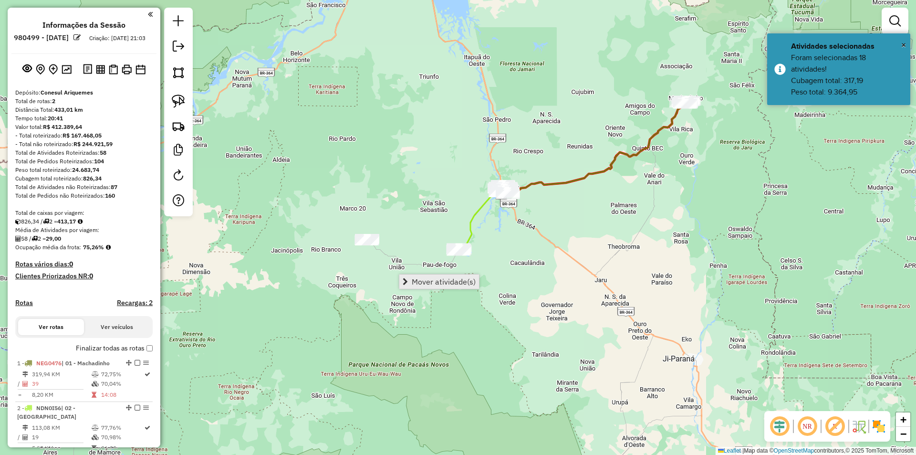
click at [456, 281] on span "Mover atividade(s)" at bounding box center [444, 282] width 64 height 8
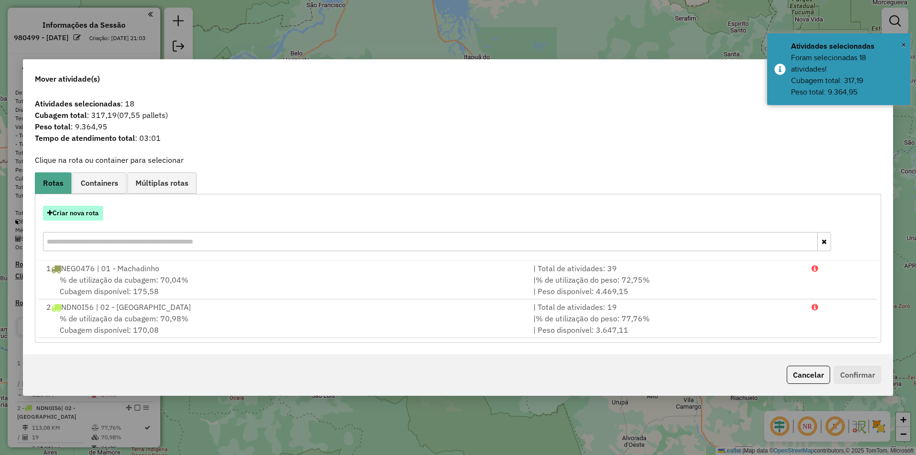
click at [87, 212] on button "Criar nova rota" at bounding box center [73, 213] width 60 height 15
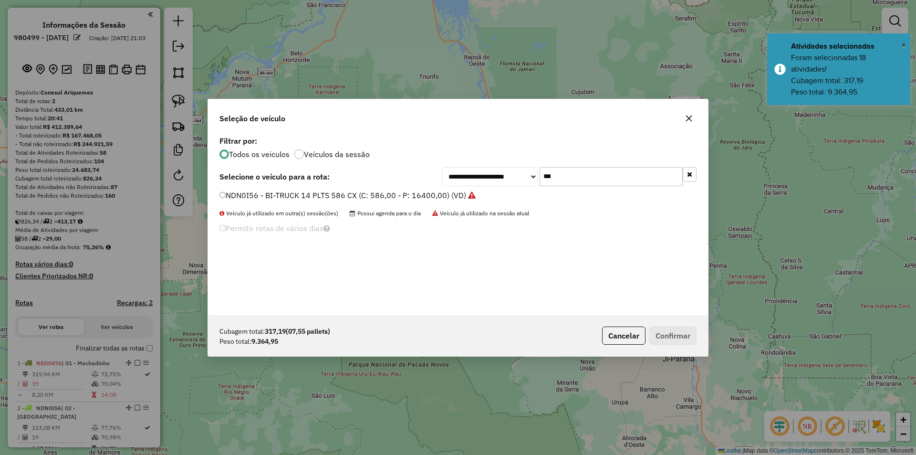
drag, startPoint x: 572, startPoint y: 168, endPoint x: 520, endPoint y: 188, distance: 55.3
click at [522, 187] on div "**********" at bounding box center [458, 224] width 500 height 181
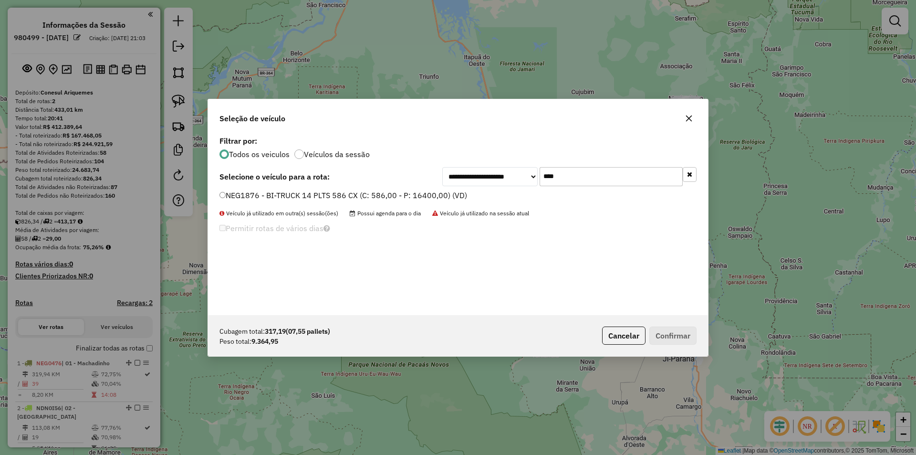
type input "****"
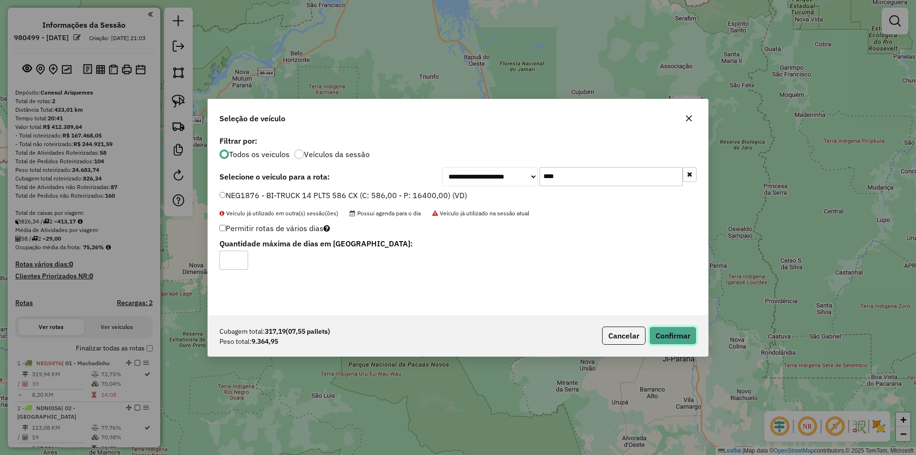
click at [668, 336] on button "Confirmar" at bounding box center [673, 335] width 47 height 18
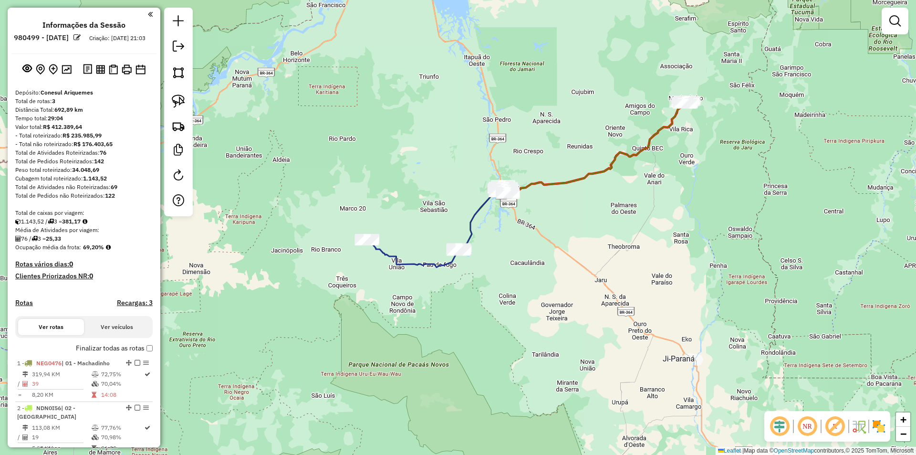
drag, startPoint x: 649, startPoint y: 242, endPoint x: 647, endPoint y: 250, distance: 7.4
click at [649, 250] on div "Janela de atendimento Grade de atendimento Capacidade Transportadoras Veículos …" at bounding box center [458, 227] width 916 height 455
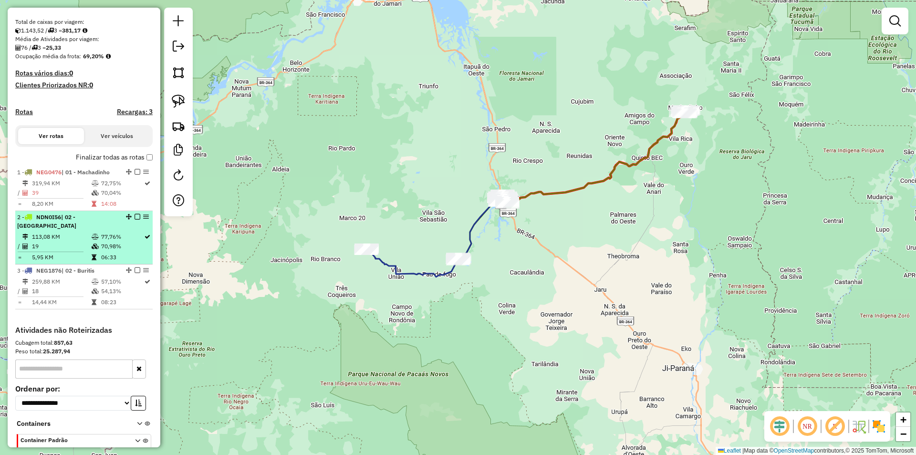
scroll to position [241, 0]
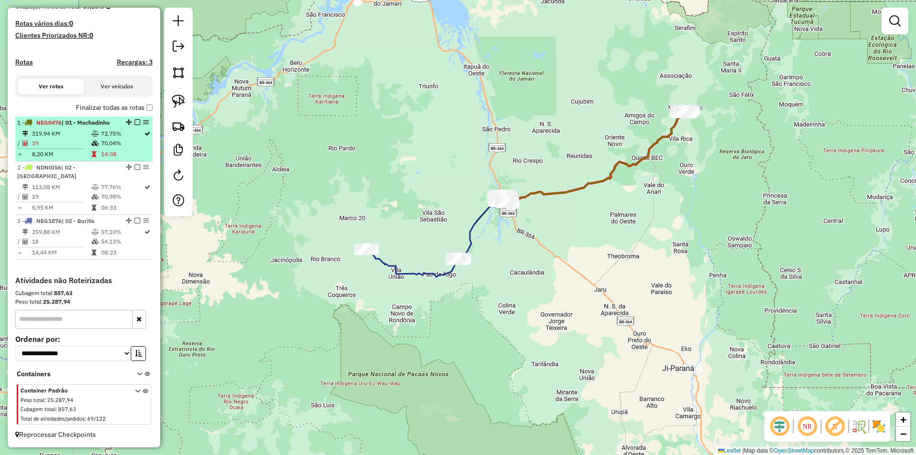
click at [135, 125] on em at bounding box center [138, 122] width 6 height 6
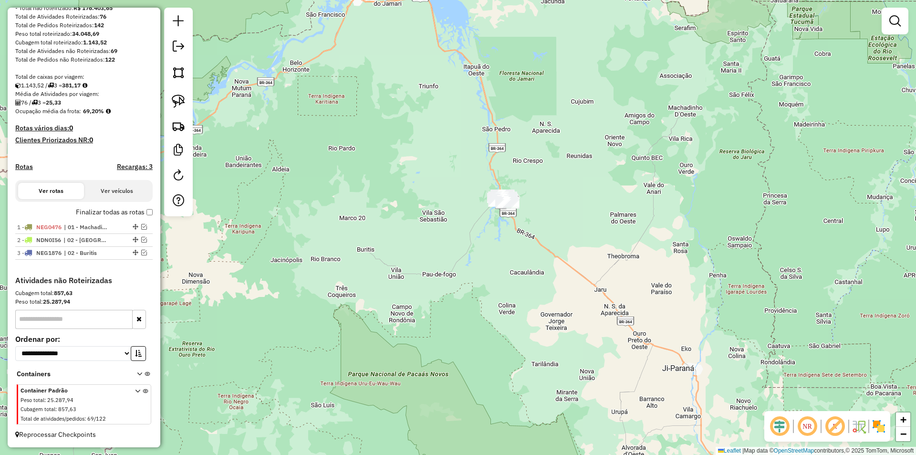
scroll to position [145, 0]
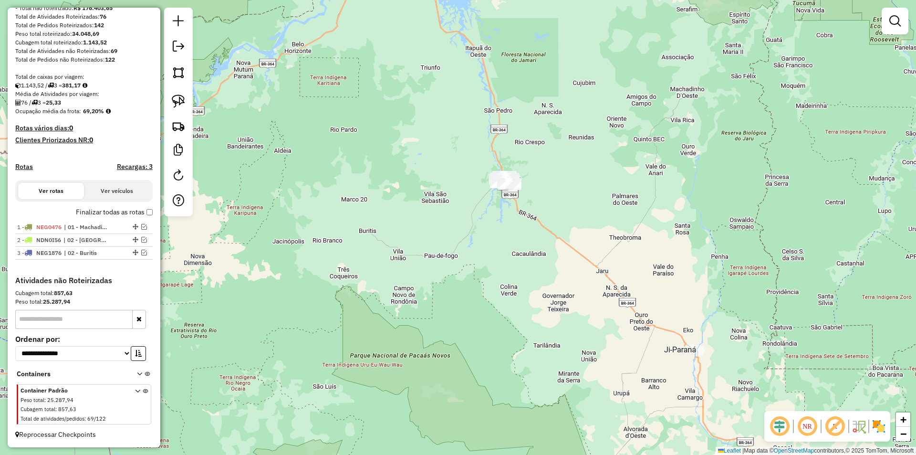
drag, startPoint x: 329, startPoint y: 189, endPoint x: 338, endPoint y: 184, distance: 10.0
click at [327, 183] on div "Janela de atendimento Grade de atendimento Capacidade Transportadoras Veículos …" at bounding box center [458, 227] width 916 height 455
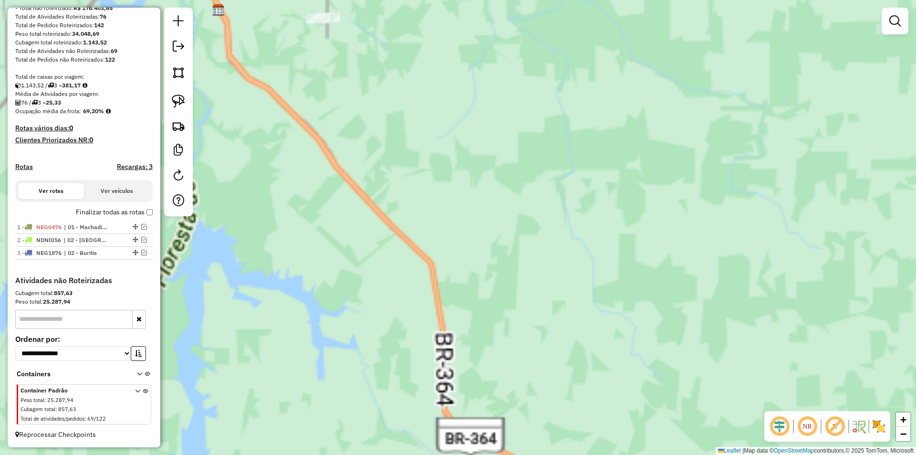
drag, startPoint x: 397, startPoint y: 143, endPoint x: 606, endPoint y: 304, distance: 264.3
click at [606, 304] on div "Janela de atendimento Grade de atendimento Capacidade Transportadoras Veículos …" at bounding box center [458, 227] width 916 height 455
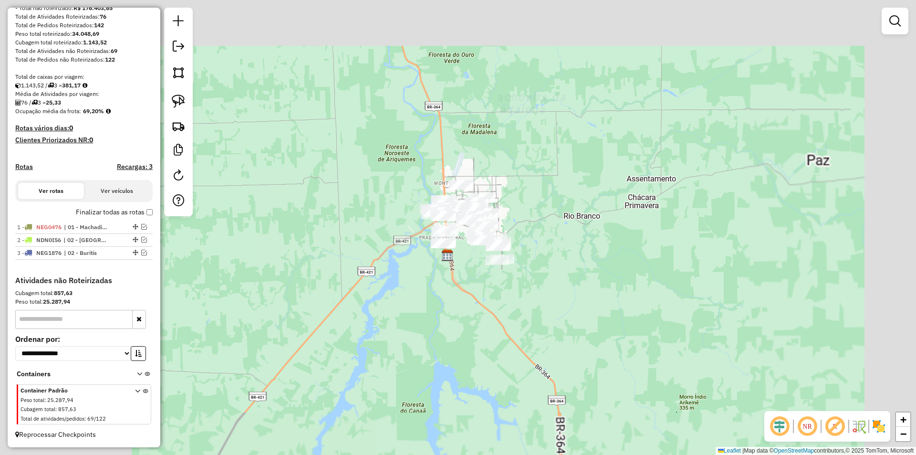
drag, startPoint x: 546, startPoint y: 273, endPoint x: 489, endPoint y: 300, distance: 62.6
click at [493, 302] on div "Janela de atendimento Grade de atendimento Capacidade Transportadoras Veículos …" at bounding box center [458, 227] width 916 height 455
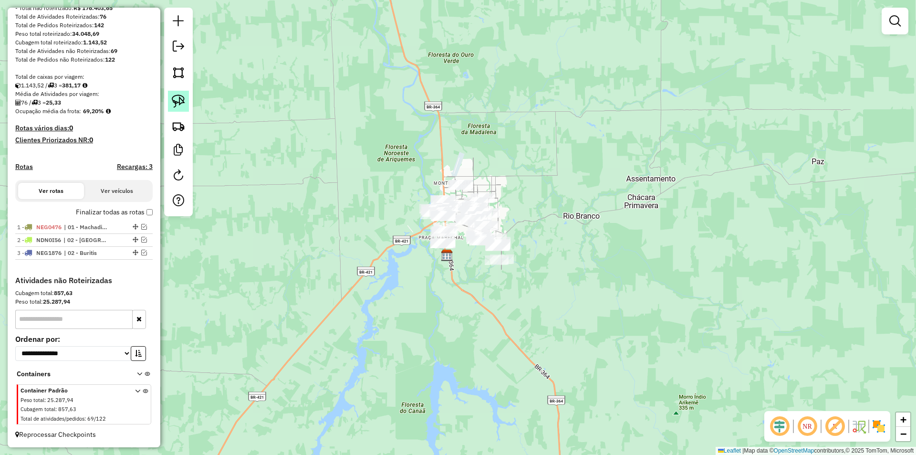
click at [184, 97] on img at bounding box center [178, 100] width 13 height 13
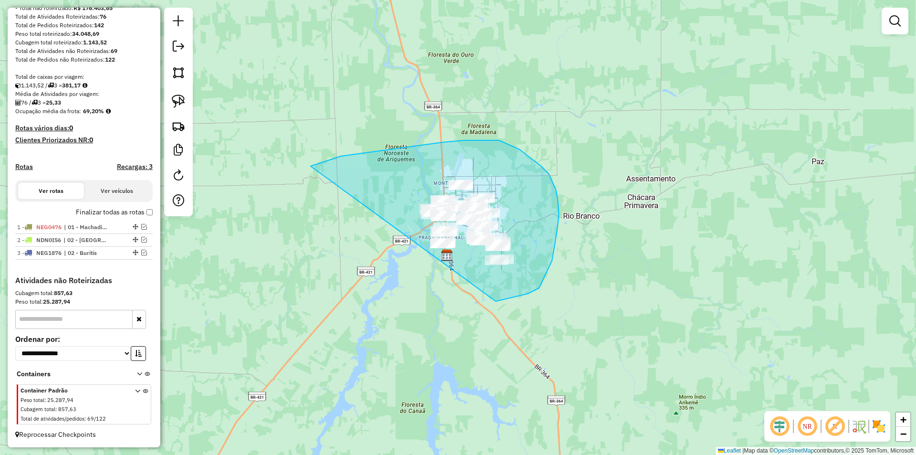
drag, startPoint x: 318, startPoint y: 164, endPoint x: 481, endPoint y: 304, distance: 214.9
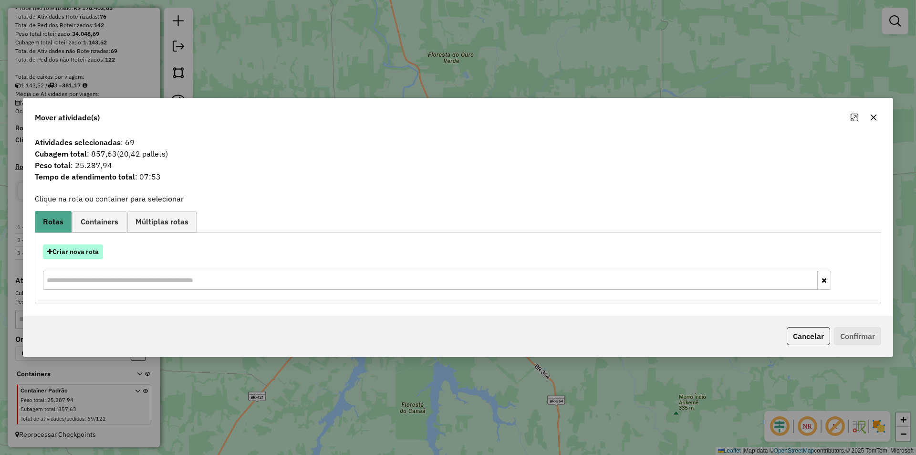
click at [64, 244] on button "Criar nova rota" at bounding box center [73, 251] width 60 height 15
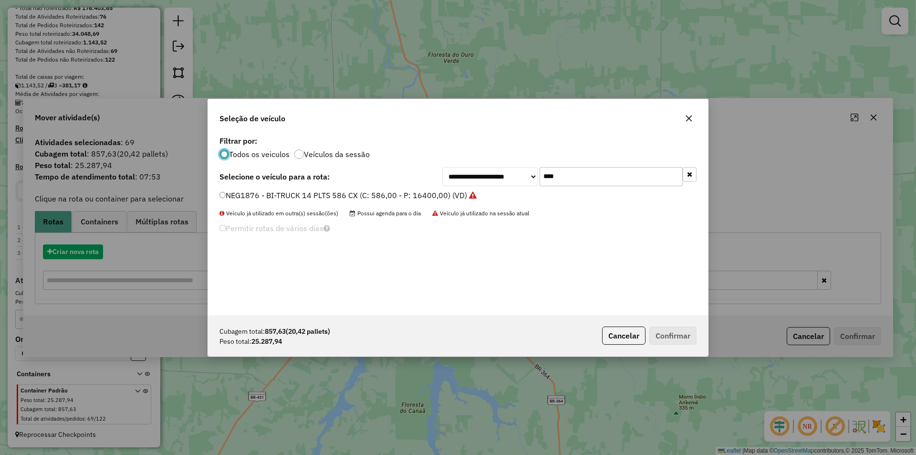
scroll to position [5, 3]
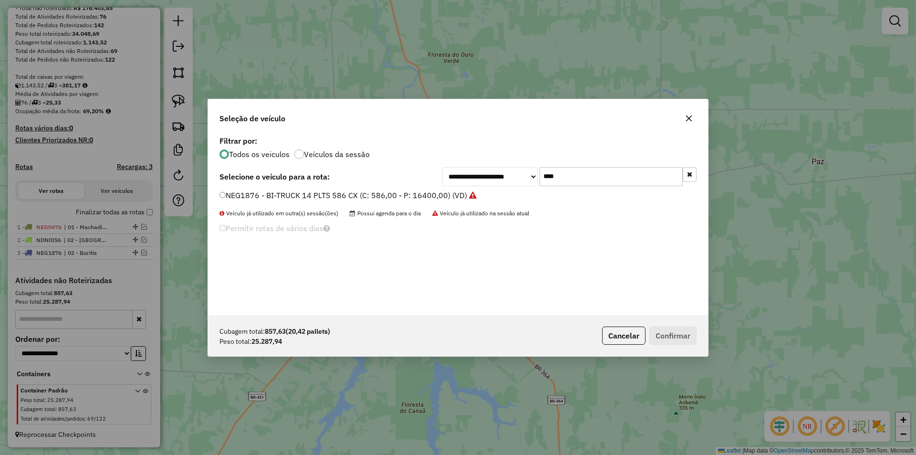
drag, startPoint x: 603, startPoint y: 171, endPoint x: 595, endPoint y: 173, distance: 8.0
click at [596, 173] on input "****" at bounding box center [611, 176] width 143 height 19
type input "*"
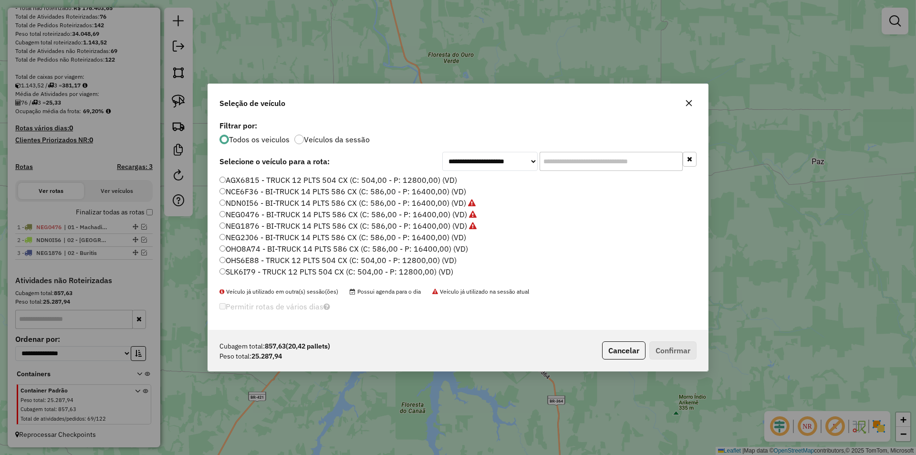
click at [226, 179] on label "AGX6815 - TRUCK 12 PLTS 504 CX (C: 504,00 - P: 12800,00) (VD)" at bounding box center [339, 179] width 238 height 11
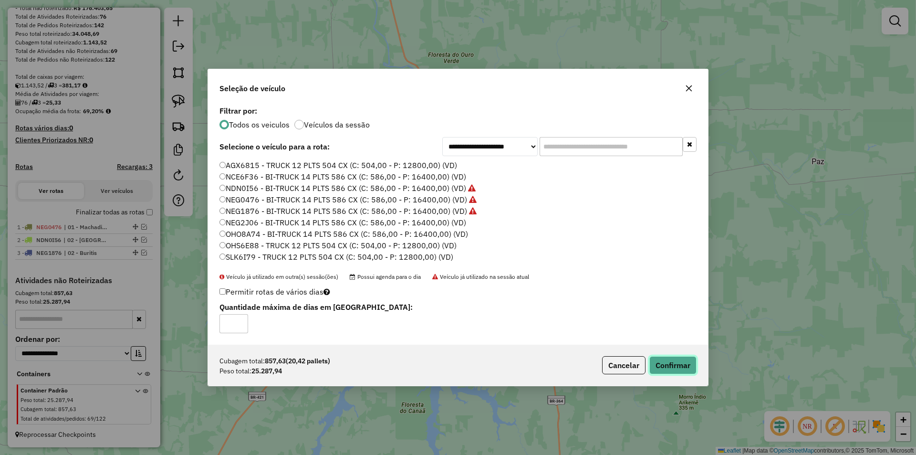
click at [677, 362] on button "Confirmar" at bounding box center [673, 365] width 47 height 18
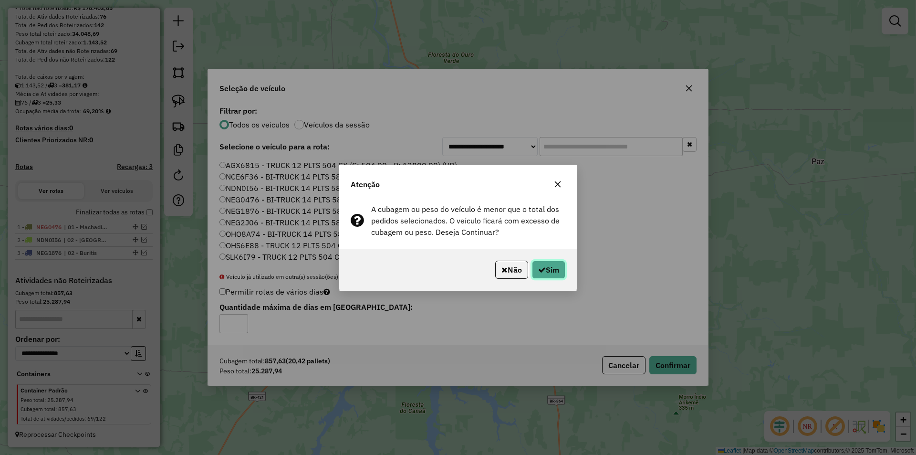
click at [538, 267] on icon "button" at bounding box center [542, 270] width 8 height 8
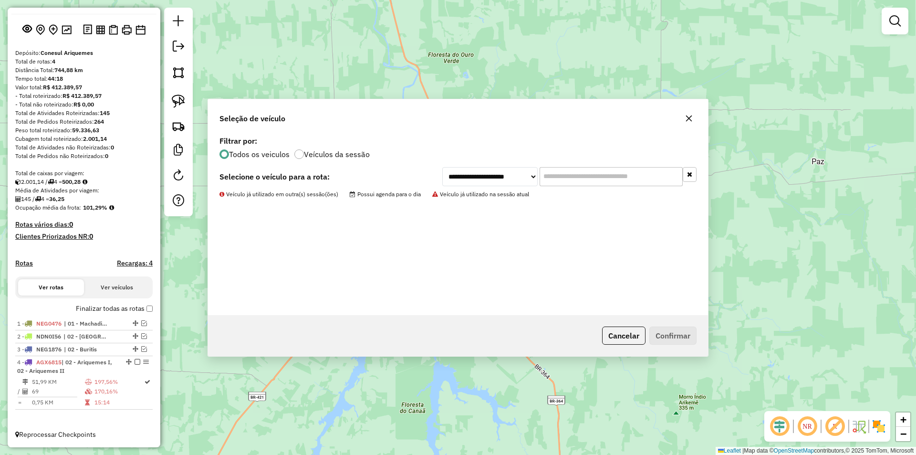
scroll to position [48, 0]
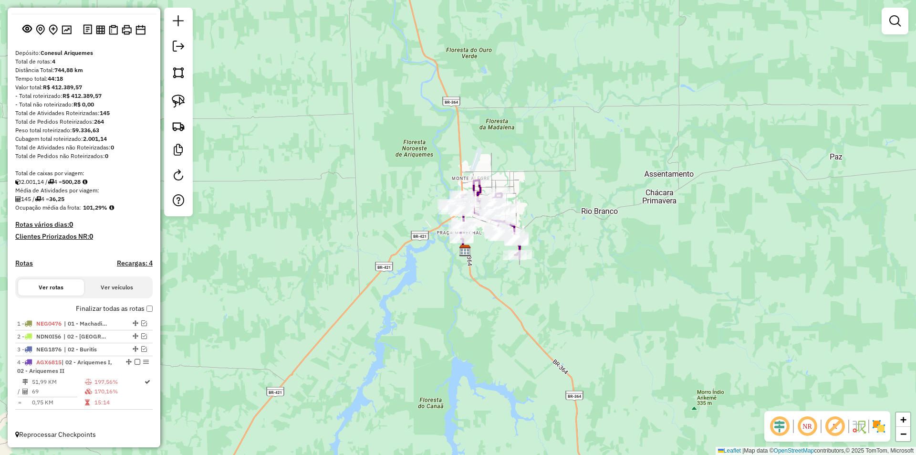
drag, startPoint x: 211, startPoint y: 343, endPoint x: 223, endPoint y: 327, distance: 20.1
click at [387, 298] on div "Janela de atendimento Grade de atendimento Capacidade Transportadoras Veículos …" at bounding box center [458, 227] width 916 height 455
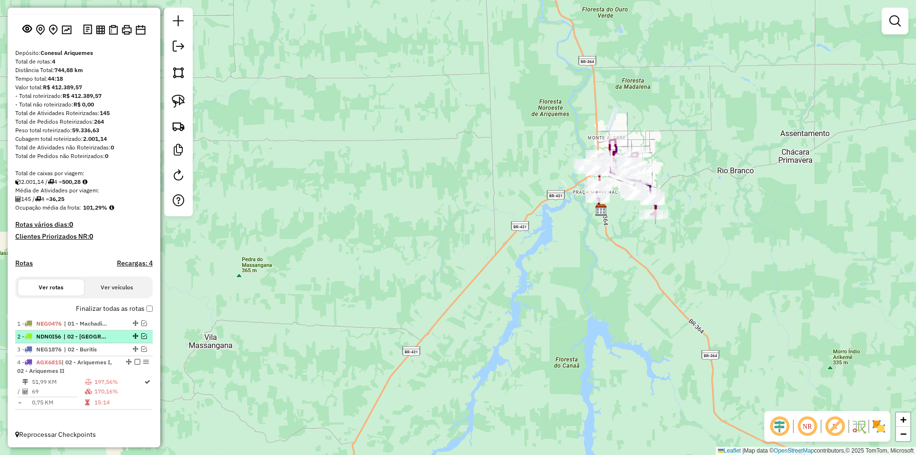
click at [141, 336] on em at bounding box center [144, 336] width 6 height 6
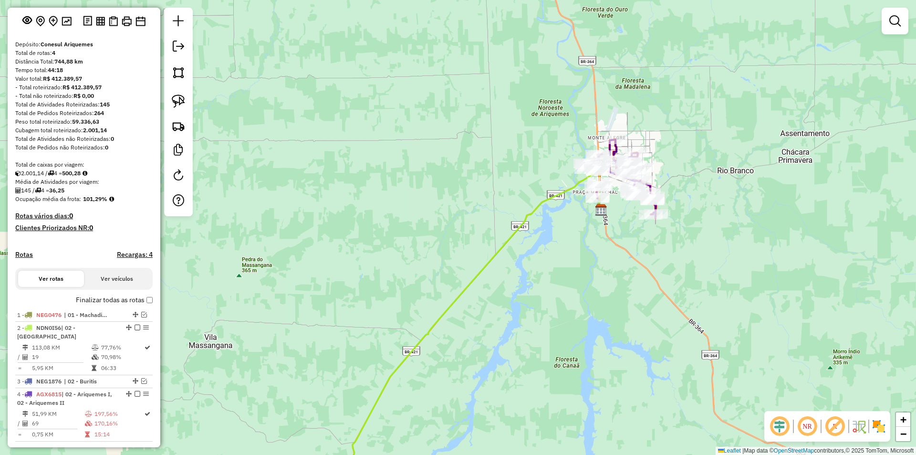
scroll to position [80, 0]
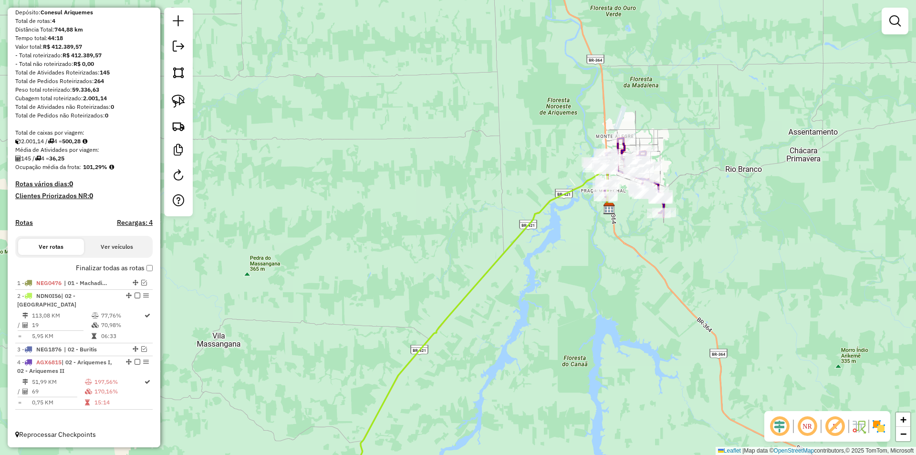
drag, startPoint x: 388, startPoint y: 326, endPoint x: 524, endPoint y: 222, distance: 170.9
click at [536, 221] on div "Janela de atendimento Grade de atendimento Capacidade Transportadoras Veículos …" at bounding box center [458, 227] width 916 height 455
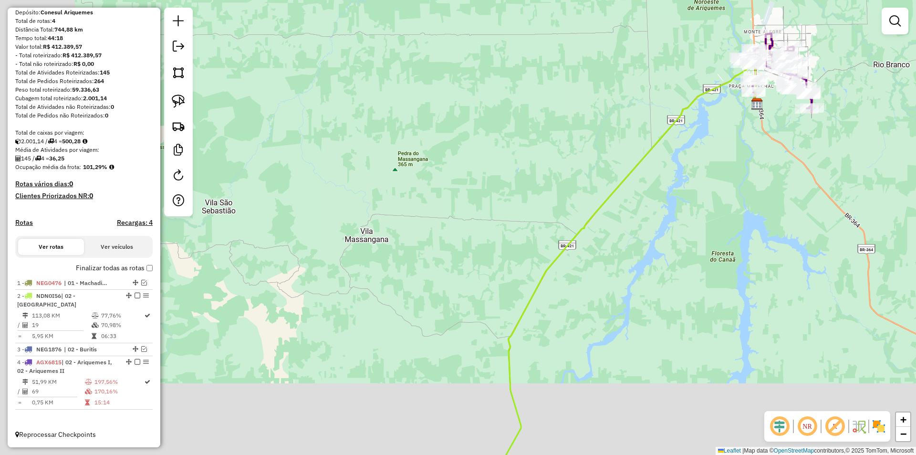
drag, startPoint x: 469, startPoint y: 258, endPoint x: 520, endPoint y: 195, distance: 81.4
click at [524, 193] on div "Janela de atendimento Grade de atendimento Capacidade Transportadoras Veículos …" at bounding box center [458, 227] width 916 height 455
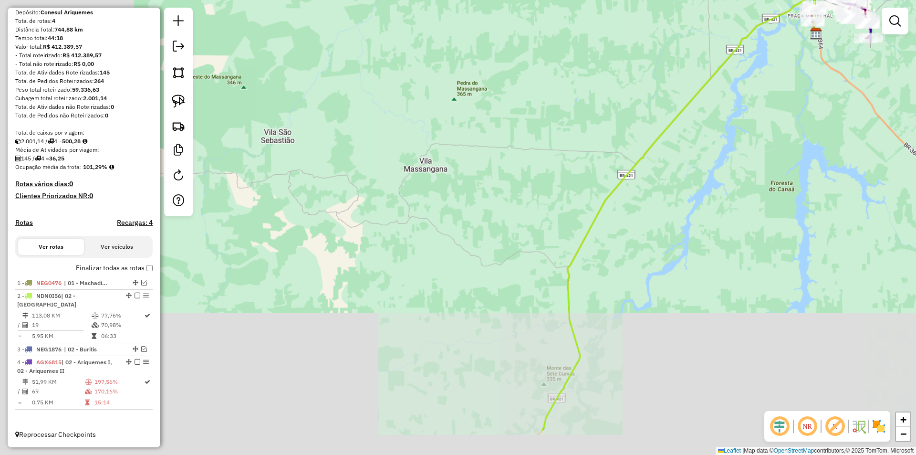
drag, startPoint x: 447, startPoint y: 262, endPoint x: 495, endPoint y: 213, distance: 69.2
click at [483, 219] on div "Janela de atendimento Grade de atendimento Capacidade Transportadoras Veículos …" at bounding box center [458, 227] width 916 height 455
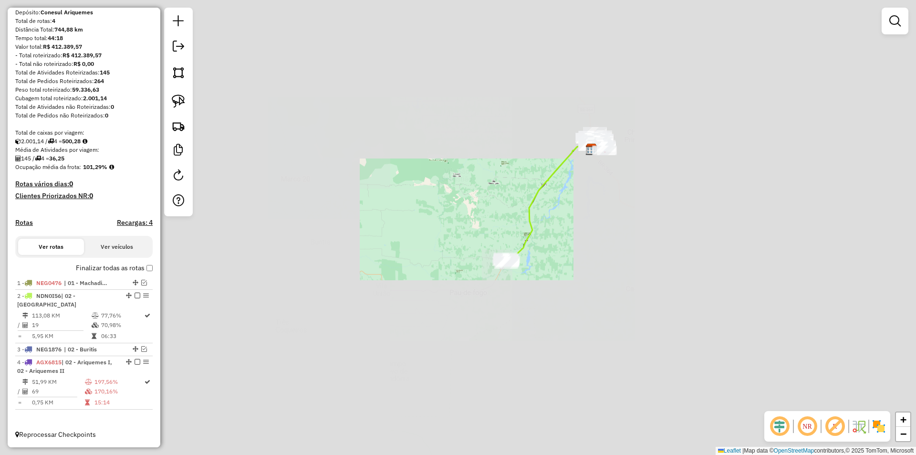
drag, startPoint x: 461, startPoint y: 254, endPoint x: 470, endPoint y: 255, distance: 9.2
click at [459, 248] on div "Janela de atendimento Grade de atendimento Capacidade Transportadoras Veículos …" at bounding box center [458, 227] width 916 height 455
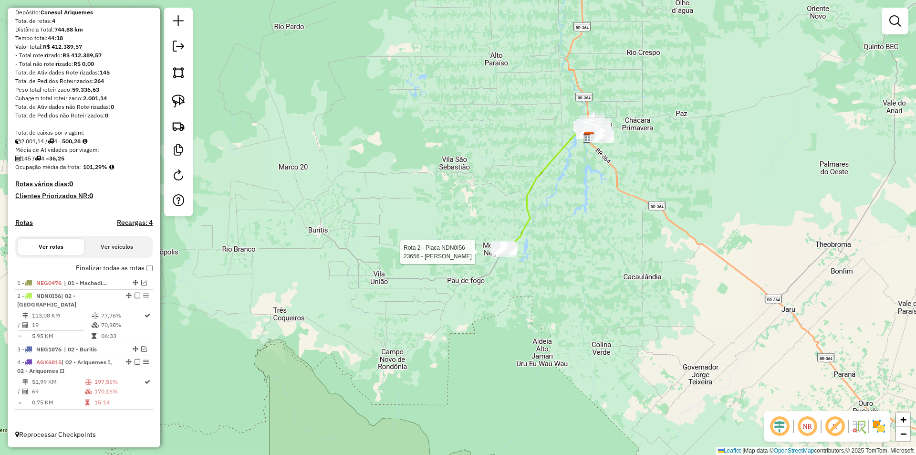
select select "**********"
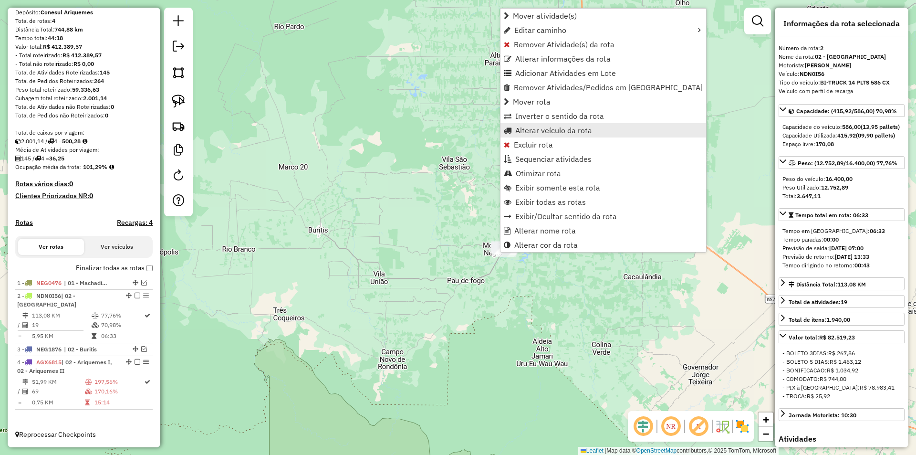
click at [532, 129] on span "Alterar veículo da rota" at bounding box center [553, 130] width 77 height 8
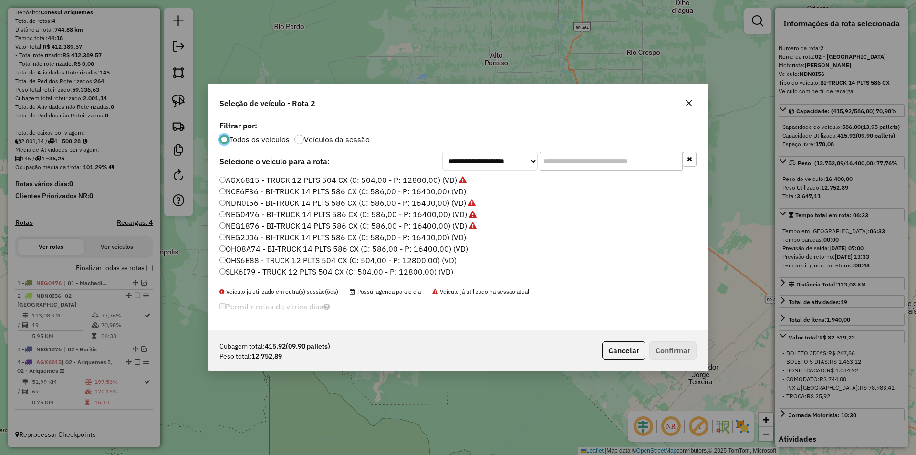
scroll to position [5, 3]
click at [561, 161] on input "text" at bounding box center [611, 161] width 143 height 19
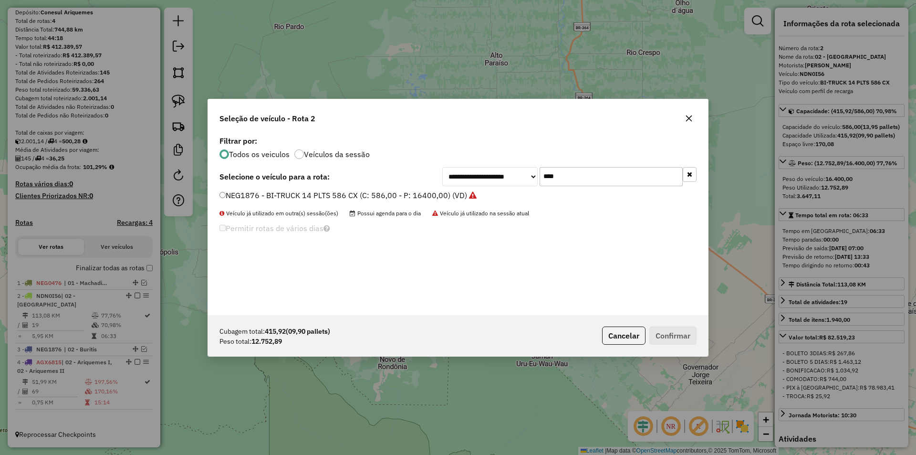
type input "****"
click at [227, 191] on label "NEG1876 - BI-TRUCK 14 PLTS 586 CX (C: 586,00 - P: 16400,00) (VD)" at bounding box center [348, 194] width 257 height 11
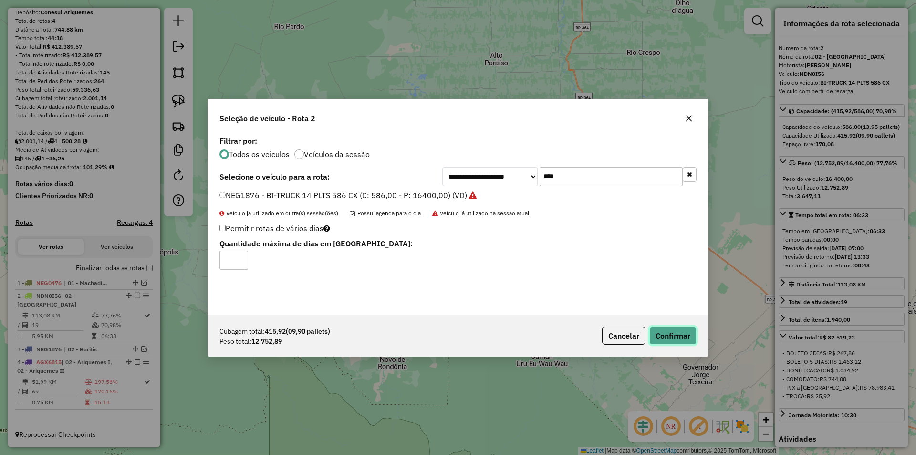
click at [679, 339] on button "Confirmar" at bounding box center [673, 335] width 47 height 18
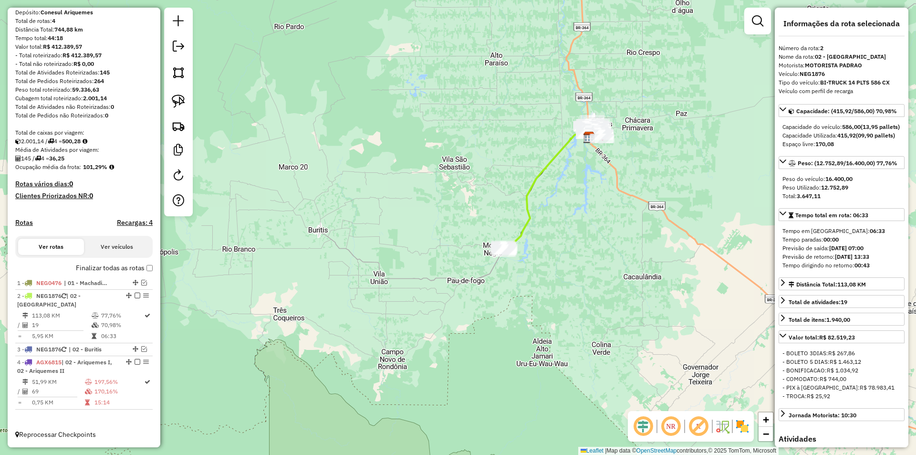
scroll to position [89, 0]
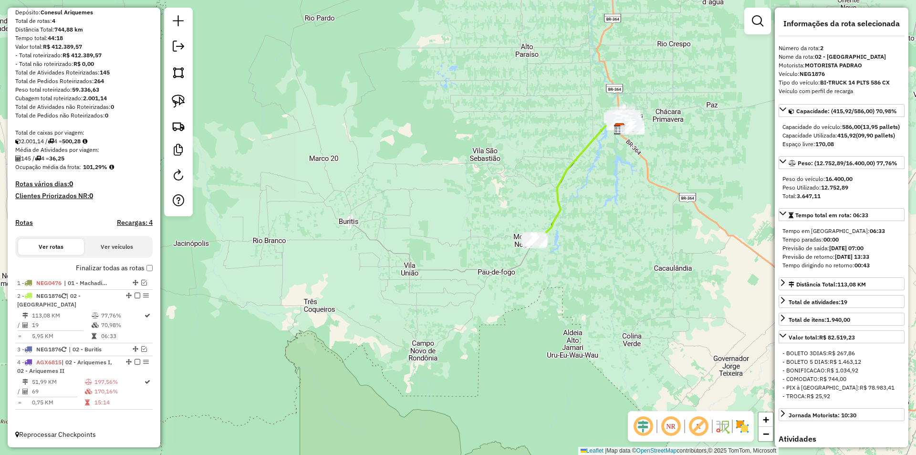
drag, startPoint x: 303, startPoint y: 354, endPoint x: 331, endPoint y: 345, distance: 30.0
click at [331, 345] on div "Janela de atendimento Grade de atendimento Capacidade Transportadoras Veículos …" at bounding box center [458, 227] width 916 height 455
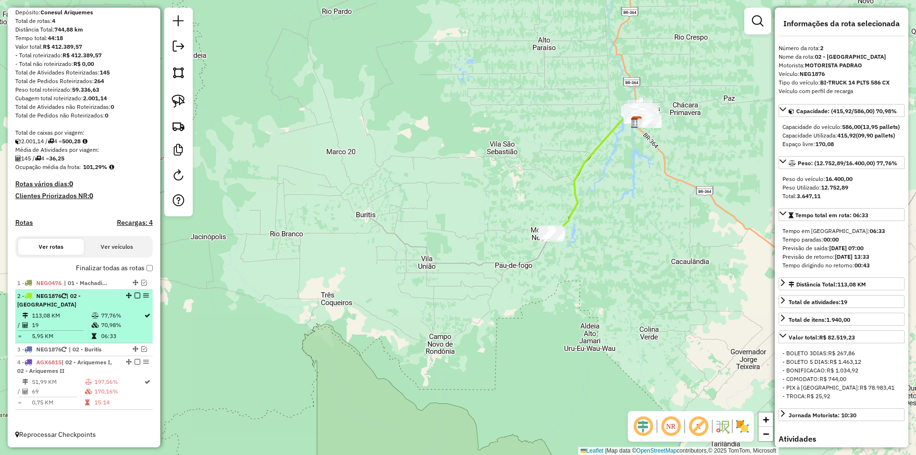
click at [135, 296] on em at bounding box center [138, 296] width 6 height 6
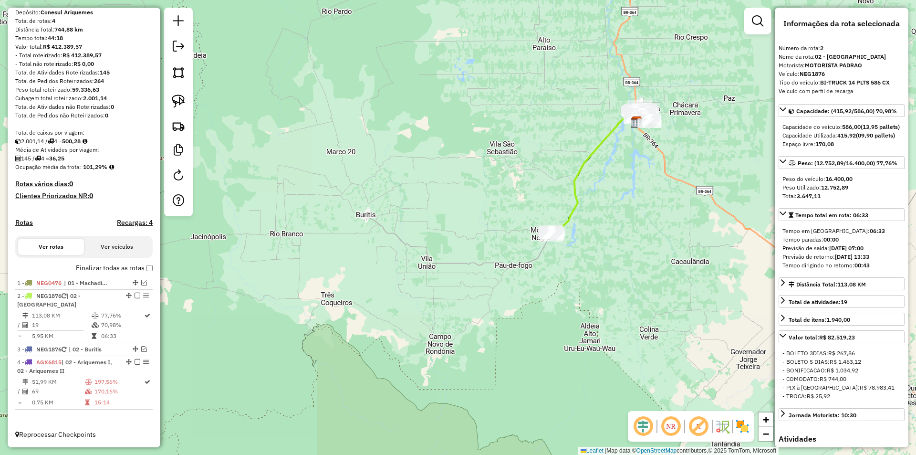
scroll to position [48, 0]
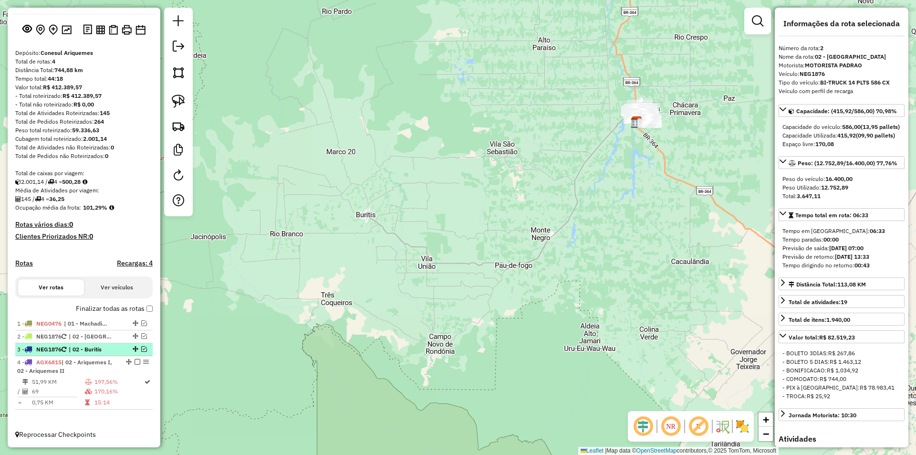
click at [141, 348] on em at bounding box center [144, 349] width 6 height 6
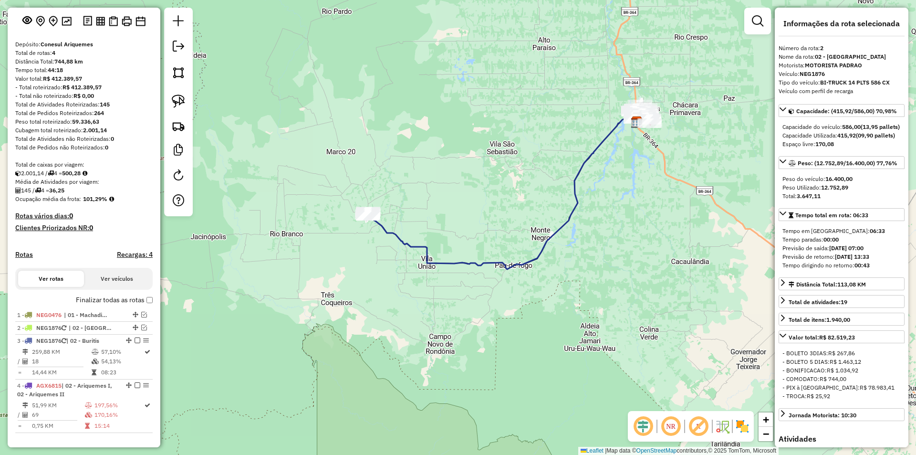
scroll to position [80, 0]
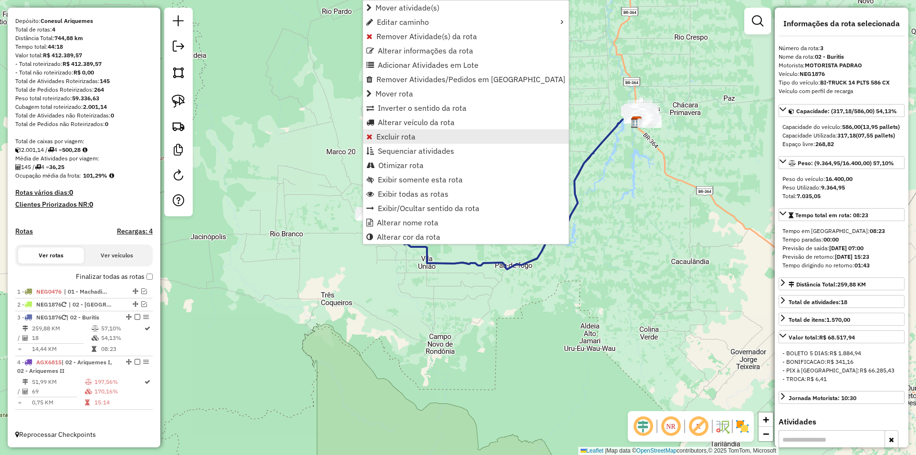
click at [403, 130] on link "Excluir rota" at bounding box center [466, 136] width 206 height 14
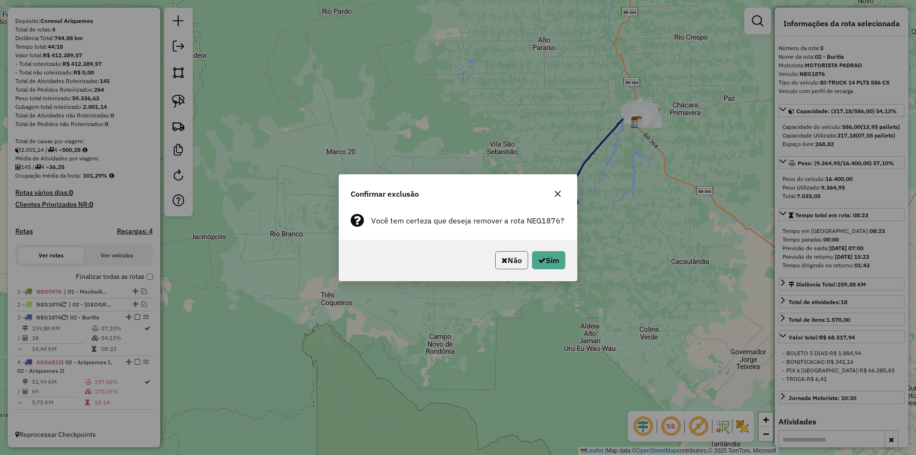
click at [514, 259] on button "Não" at bounding box center [511, 260] width 33 height 18
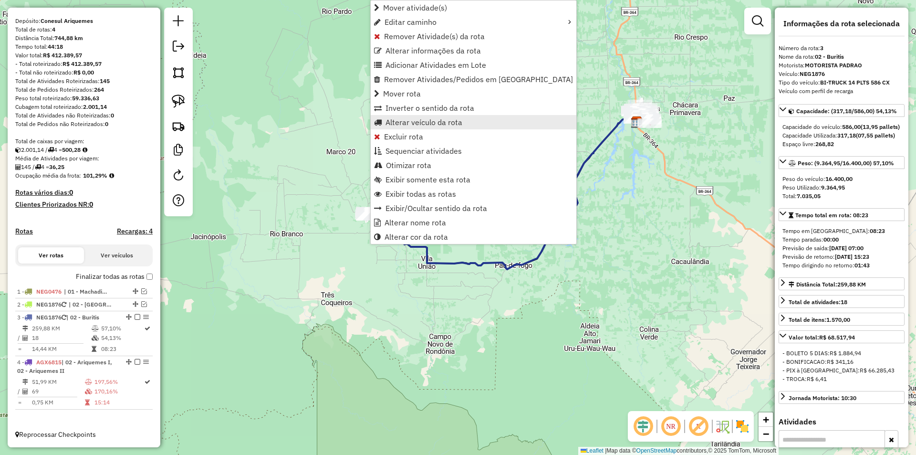
click at [400, 122] on span "Alterar veículo da rota" at bounding box center [424, 122] width 77 height 8
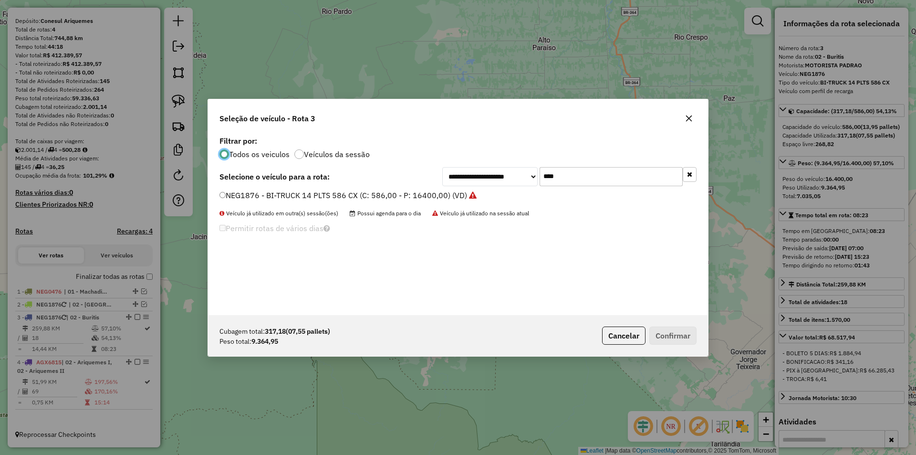
scroll to position [5, 3]
drag, startPoint x: 545, startPoint y: 176, endPoint x: 525, endPoint y: 185, distance: 22.0
click at [525, 185] on div "**********" at bounding box center [569, 176] width 254 height 19
type input "***"
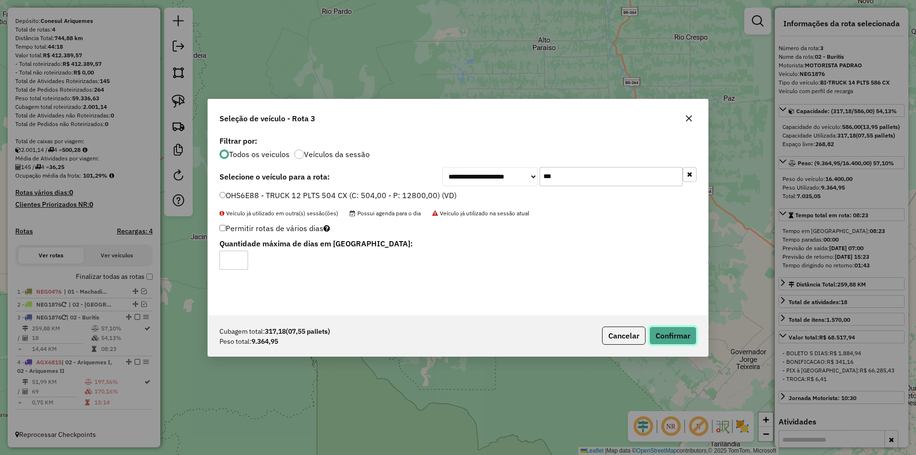
click at [664, 333] on button "Confirmar" at bounding box center [673, 335] width 47 height 18
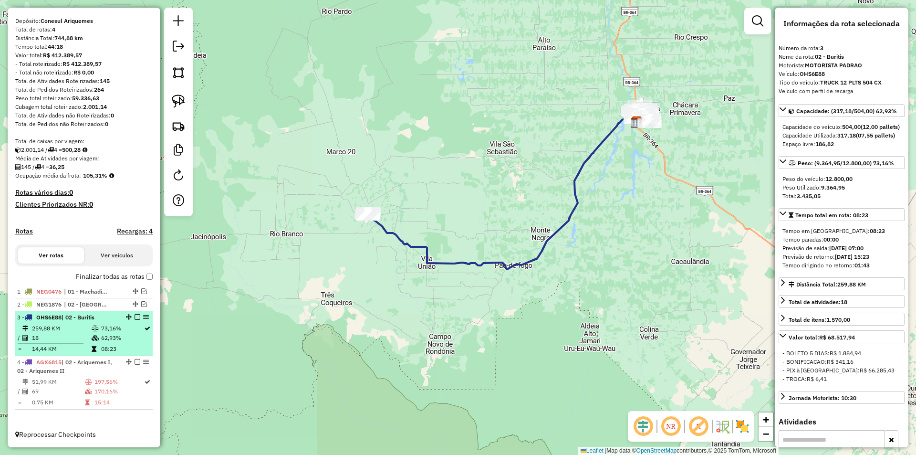
click at [135, 315] on em at bounding box center [138, 317] width 6 height 6
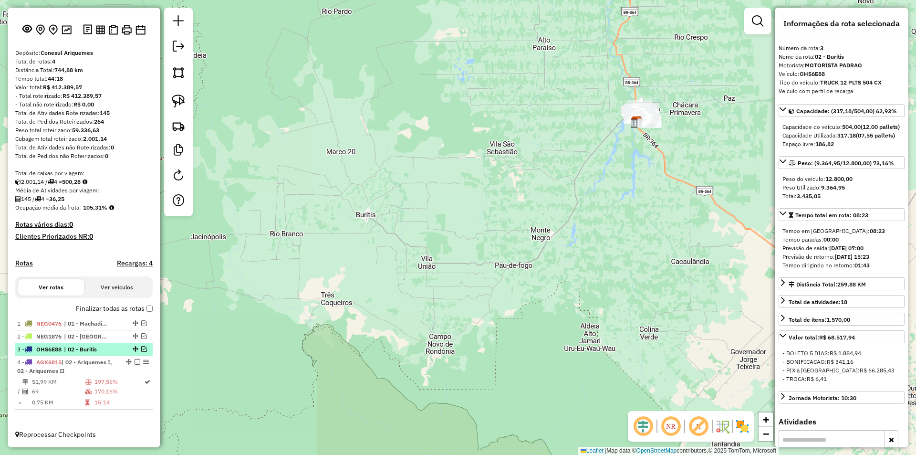
scroll to position [48, 0]
drag, startPoint x: 415, startPoint y: 265, endPoint x: 412, endPoint y: 273, distance: 7.7
click at [412, 273] on div "Janela de atendimento Grade de atendimento Capacidade Transportadoras Veículos …" at bounding box center [458, 227] width 916 height 455
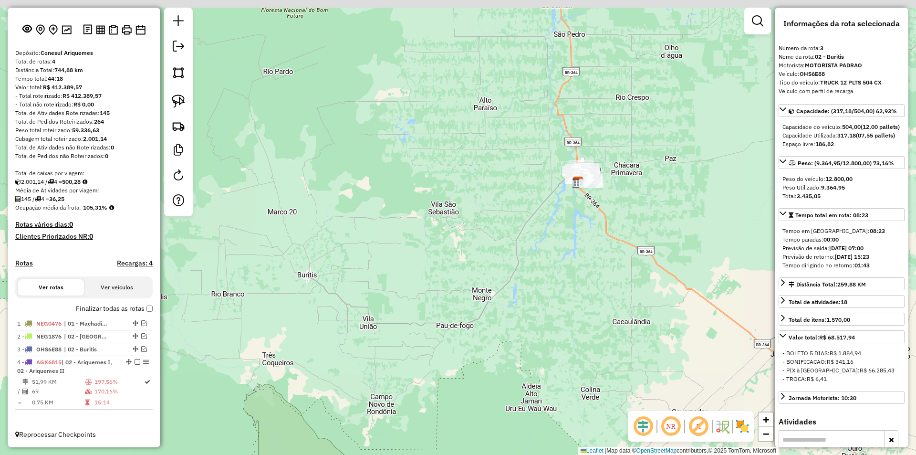
drag, startPoint x: 518, startPoint y: 255, endPoint x: 501, endPoint y: 254, distance: 17.7
click at [506, 262] on div "Janela de atendimento Grade de atendimento Capacidade Transportadoras Veículos …" at bounding box center [458, 227] width 916 height 455
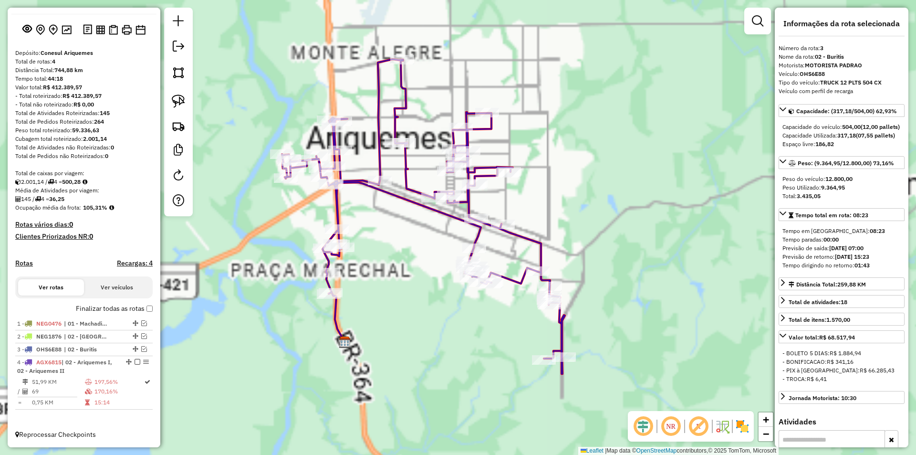
drag, startPoint x: 585, startPoint y: 188, endPoint x: 539, endPoint y: 202, distance: 48.6
click at [540, 202] on div "Janela de atendimento Grade de atendimento Capacidade Transportadoras Veículos …" at bounding box center [458, 227] width 916 height 455
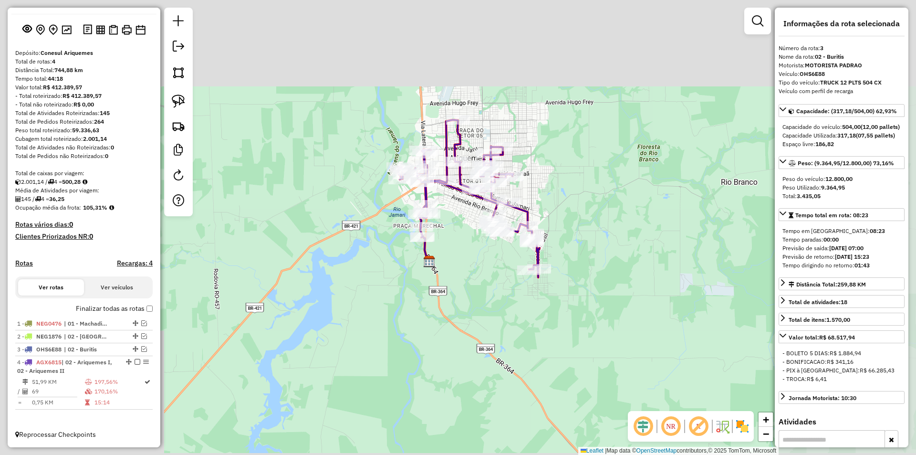
drag, startPoint x: 603, startPoint y: 192, endPoint x: 649, endPoint y: 105, distance: 98.4
click at [603, 189] on div "Janela de atendimento Grade de atendimento Capacidade Transportadoras Veículos …" at bounding box center [458, 227] width 916 height 455
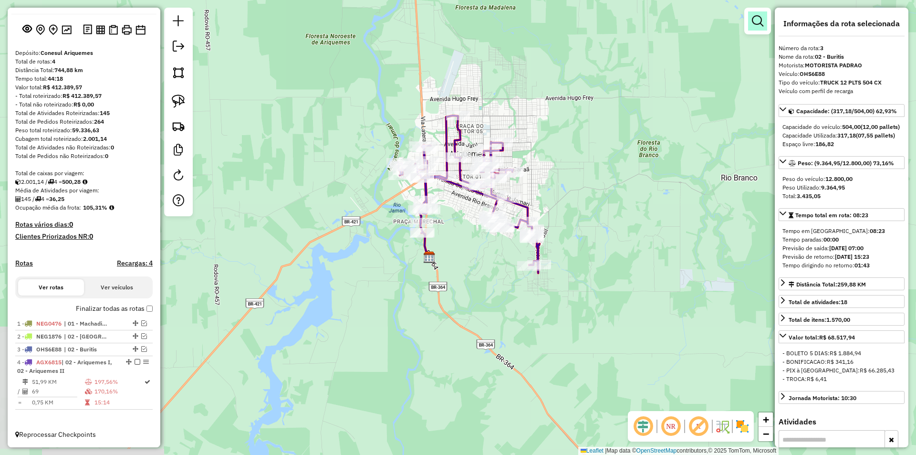
click at [756, 27] on link at bounding box center [757, 20] width 19 height 19
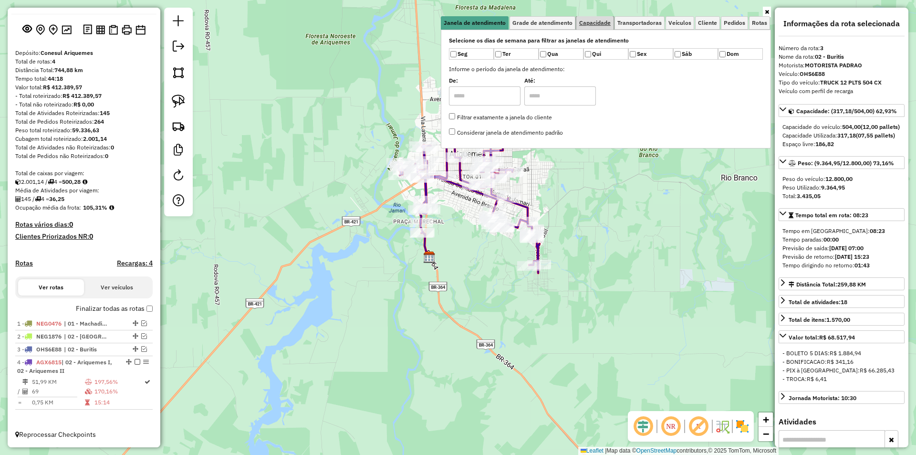
click at [587, 24] on span "Capacidade" at bounding box center [594, 23] width 31 height 6
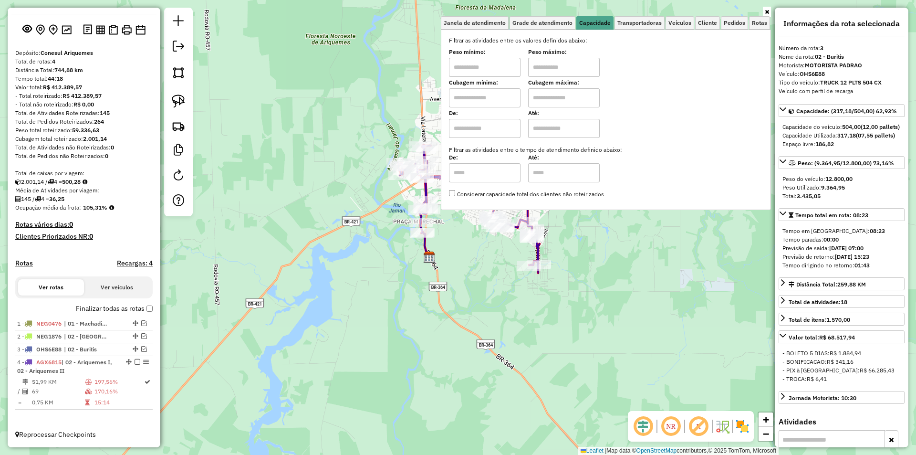
click at [482, 68] on input "text" at bounding box center [485, 67] width 72 height 19
type input "****"
click at [548, 63] on input "text" at bounding box center [564, 67] width 72 height 19
type input "******"
drag, startPoint x: 339, startPoint y: 284, endPoint x: 355, endPoint y: 286, distance: 15.9
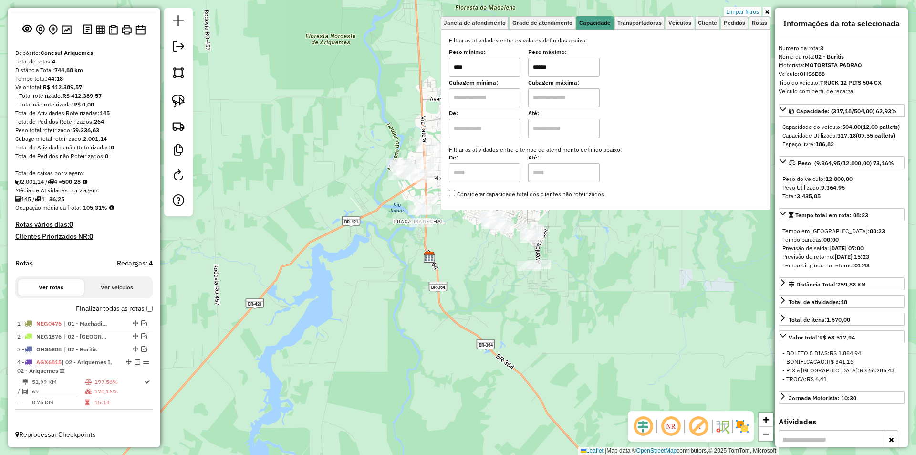
click at [341, 285] on div "Limpar filtros Janela de atendimento Grade de atendimento Capacidade Transporta…" at bounding box center [458, 227] width 916 height 455
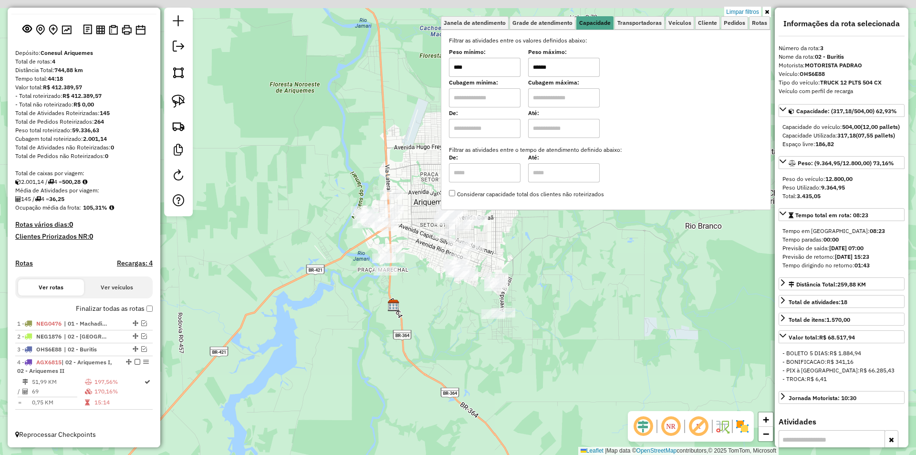
drag, startPoint x: 385, startPoint y: 329, endPoint x: 364, endPoint y: 340, distance: 23.7
click at [364, 340] on div "Limpar filtros Janela de atendimento Grade de atendimento Capacidade Transporta…" at bounding box center [458, 227] width 916 height 455
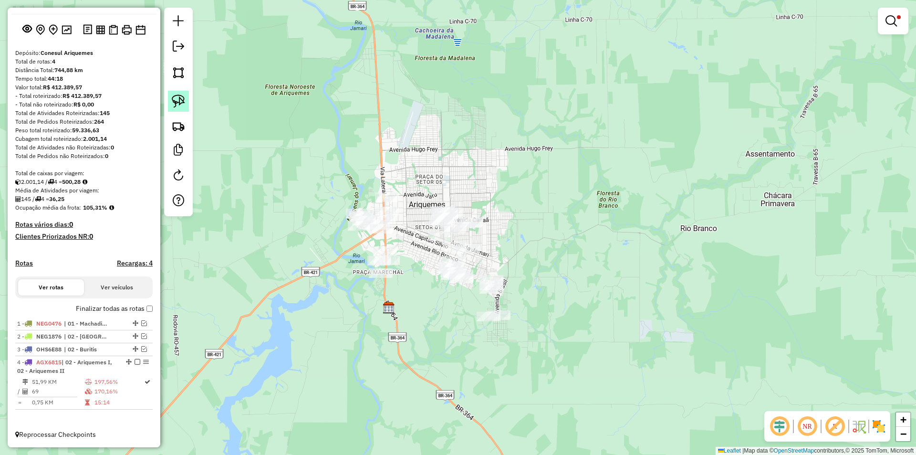
drag, startPoint x: 182, startPoint y: 96, endPoint x: 188, endPoint y: 102, distance: 8.1
click at [182, 98] on img at bounding box center [178, 100] width 13 height 13
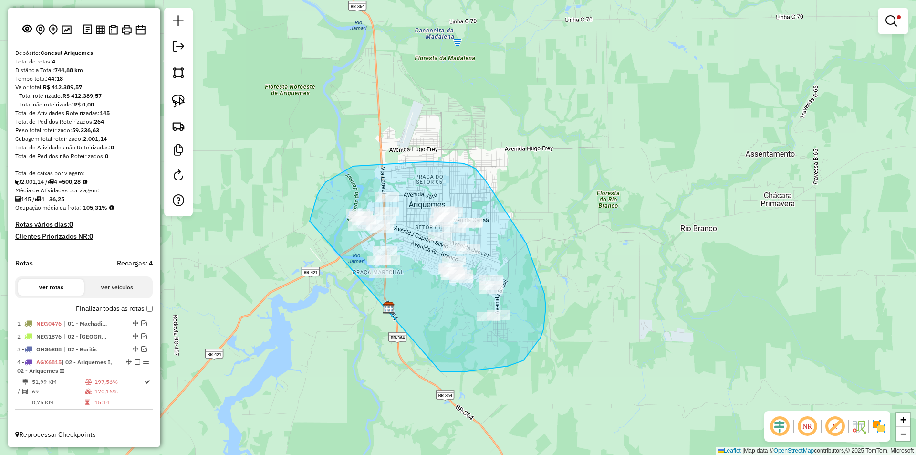
drag, startPoint x: 310, startPoint y: 221, endPoint x: 349, endPoint y: 364, distance: 148.1
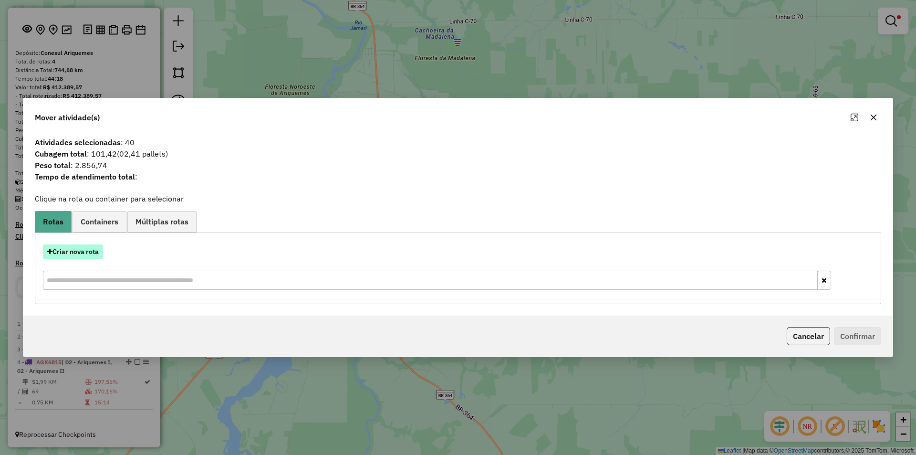
click at [59, 252] on button "Criar nova rota" at bounding box center [73, 251] width 60 height 15
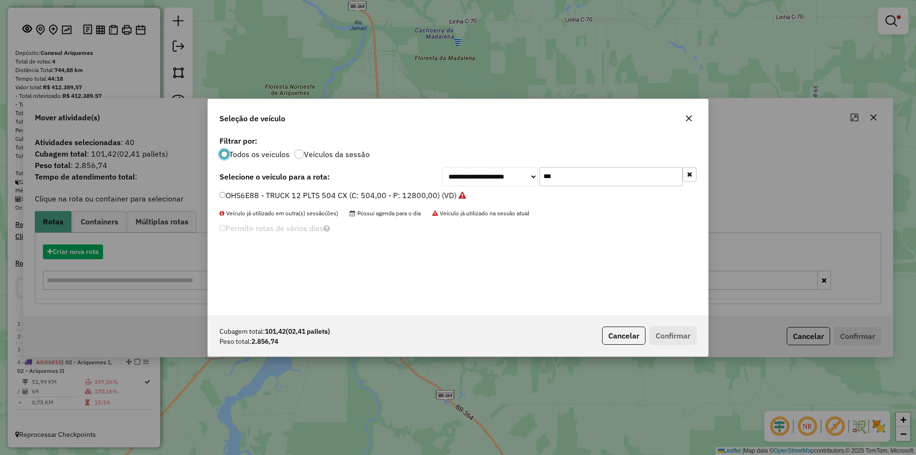
scroll to position [5, 3]
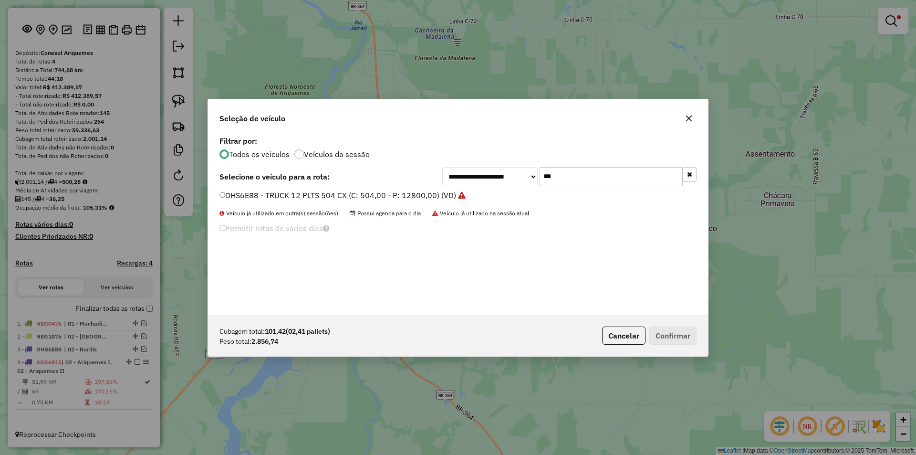
drag, startPoint x: 573, startPoint y: 176, endPoint x: 470, endPoint y: 178, distance: 103.1
click at [470, 178] on div "**********" at bounding box center [569, 176] width 254 height 19
type input "***"
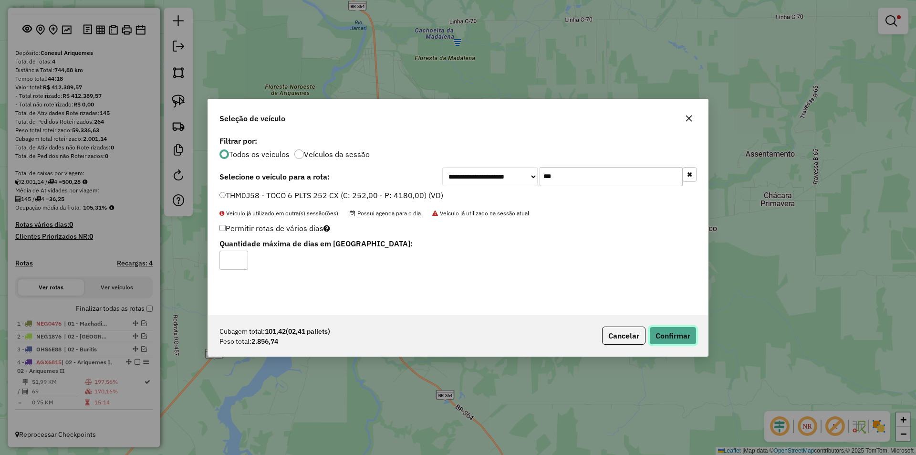
click at [667, 337] on button "Confirmar" at bounding box center [673, 335] width 47 height 18
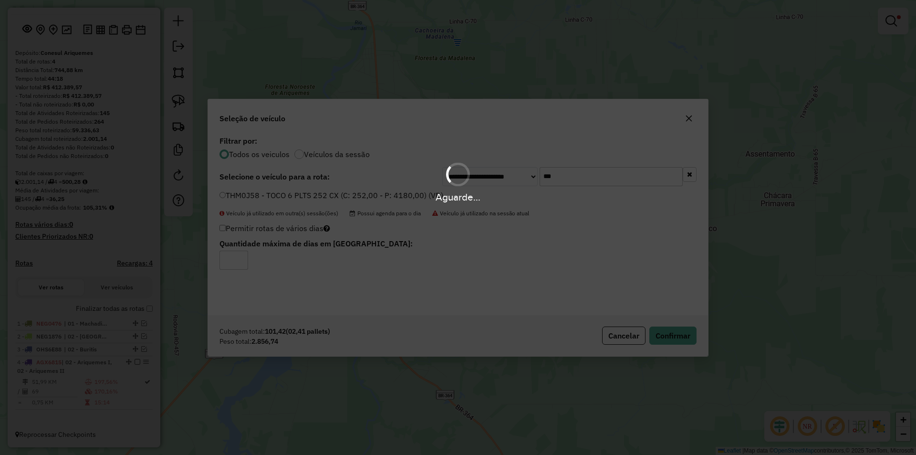
scroll to position [102, 0]
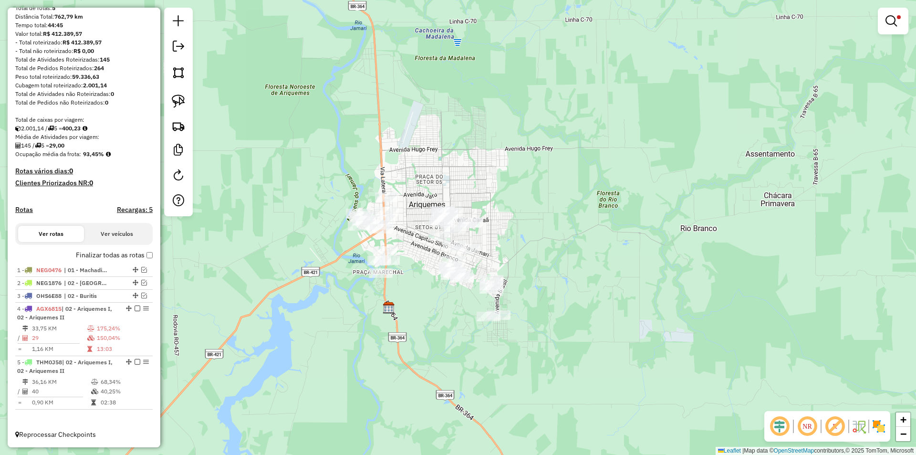
click at [513, 231] on div "Rota 5 - Placa THM0J58 23326 - RESTAURANTE QUINTAL Limpar filtros Janela de ate…" at bounding box center [458, 227] width 916 height 455
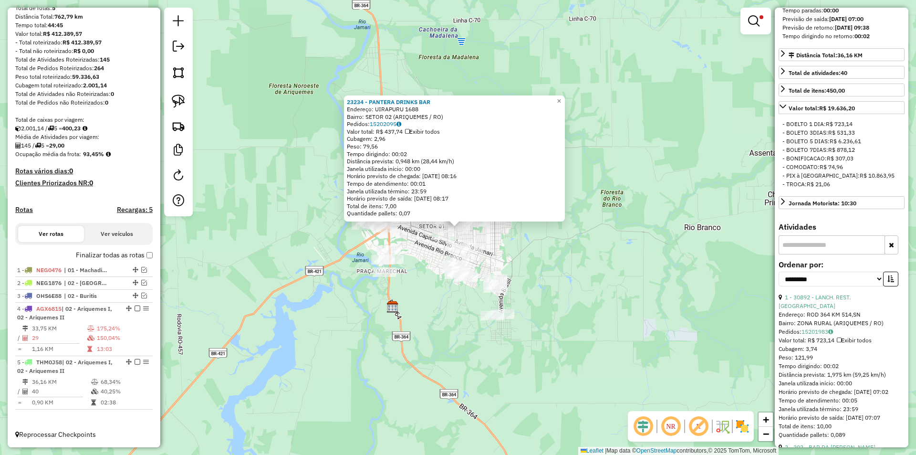
scroll to position [239, 0]
click at [806, 285] on select "**********" at bounding box center [831, 278] width 105 height 15
select select "*********"
click at [779, 279] on select "**********" at bounding box center [831, 278] width 105 height 15
click at [888, 281] on icon "button" at bounding box center [891, 277] width 7 height 7
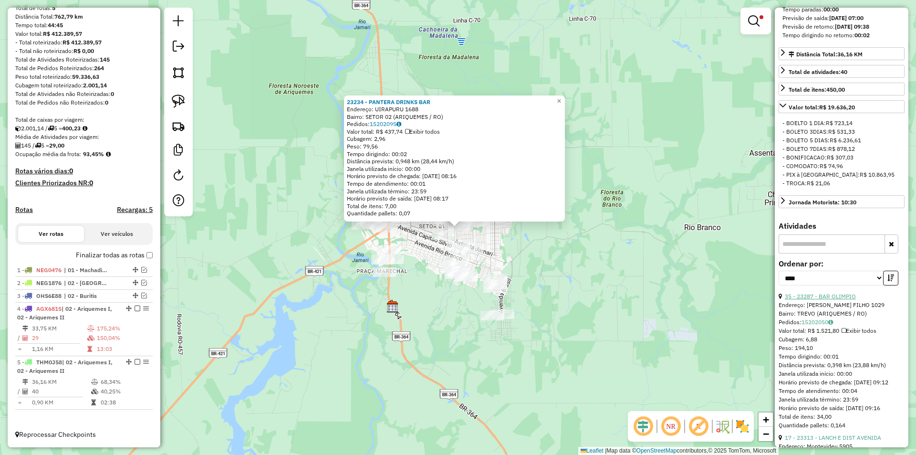
click at [821, 300] on link "35 - 23287 - BAR OLIMPIO" at bounding box center [820, 296] width 71 height 7
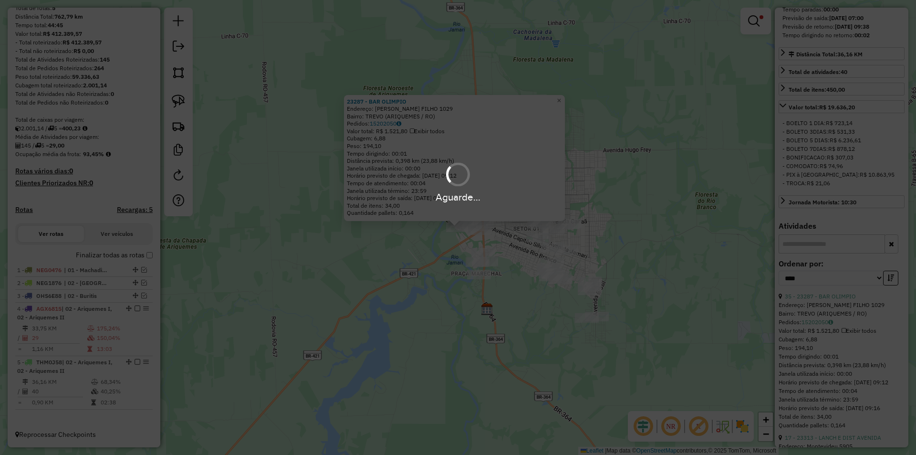
scroll to position [252, 0]
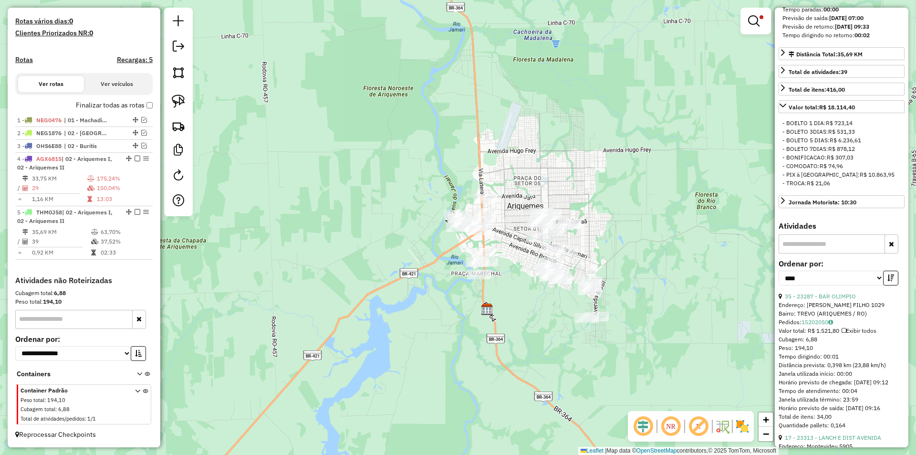
click at [621, 295] on div "Limpar filtros Janela de atendimento Grade de atendimento Capacidade Transporta…" at bounding box center [458, 227] width 916 height 455
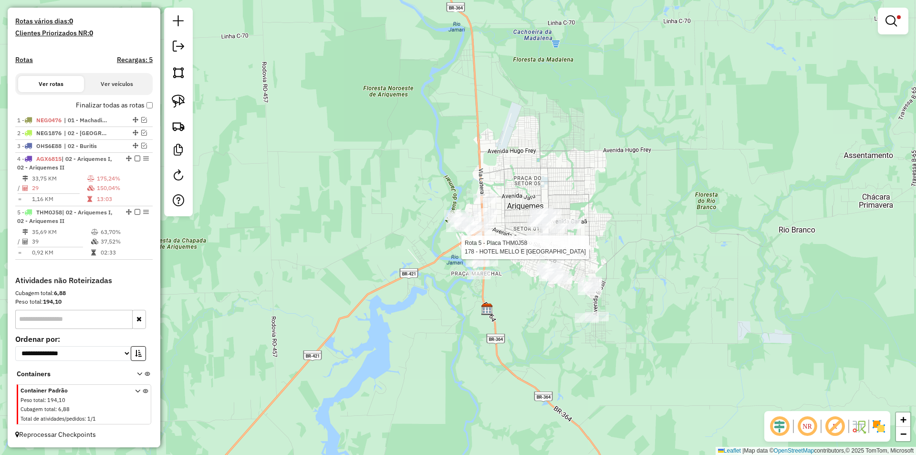
select select "*********"
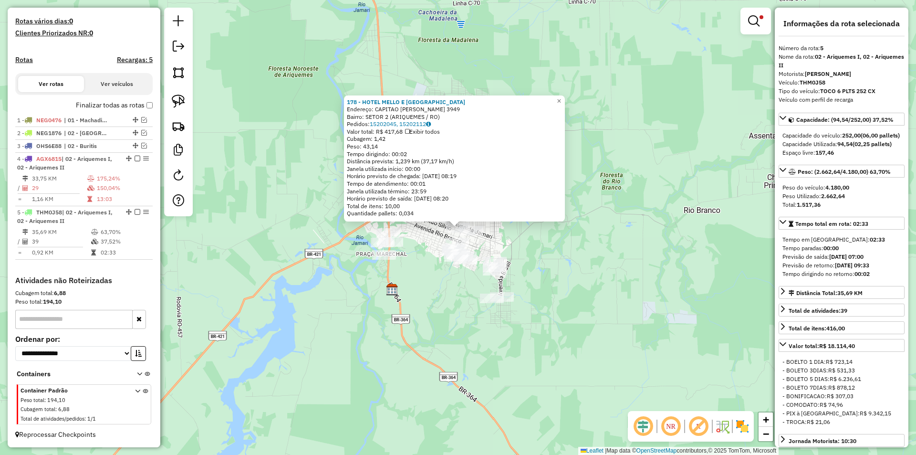
click at [692, 225] on div "178 - HOTEL MELLO E [GEOGRAPHIC_DATA] Endereço: CAPITAO [PERSON_NAME] 3949 Bair…" at bounding box center [458, 227] width 916 height 455
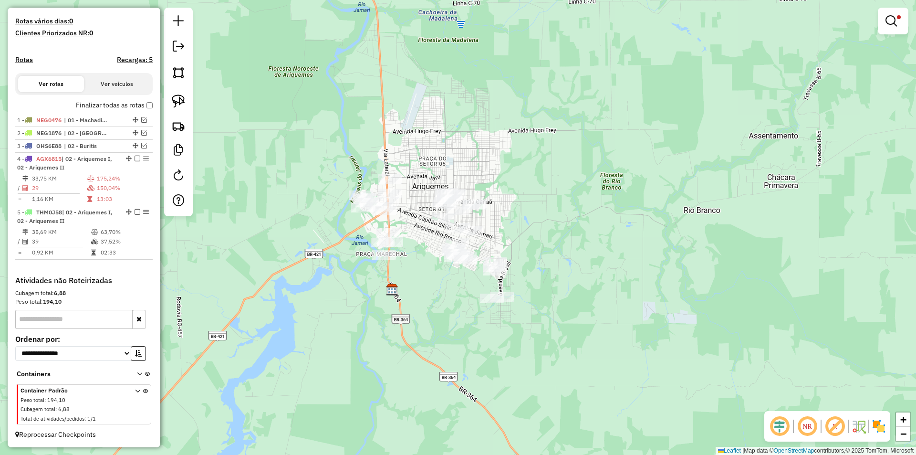
click at [659, 260] on div "Limpar filtros Janela de atendimento Grade de atendimento Capacidade Transporta…" at bounding box center [458, 227] width 916 height 455
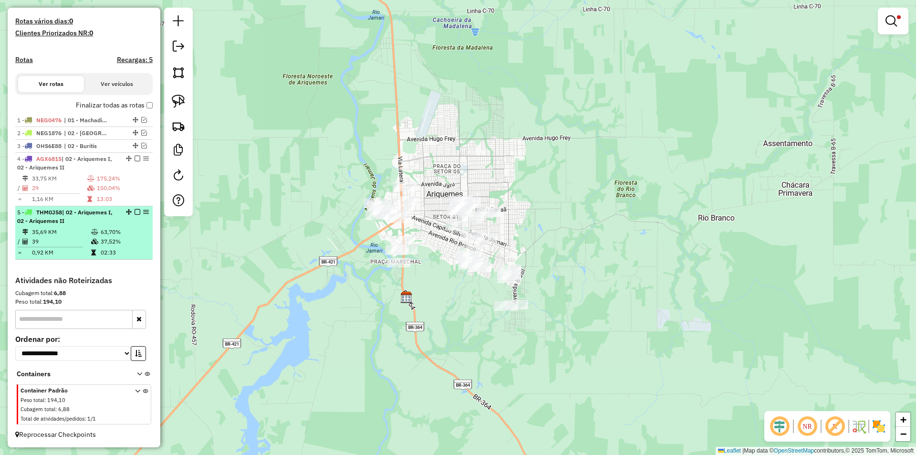
drag, startPoint x: 386, startPoint y: 321, endPoint x: 25, endPoint y: 220, distance: 374.7
click at [371, 325] on div "Limpar filtros Janela de atendimento Grade de atendimento Capacidade Transporta…" at bounding box center [458, 227] width 916 height 455
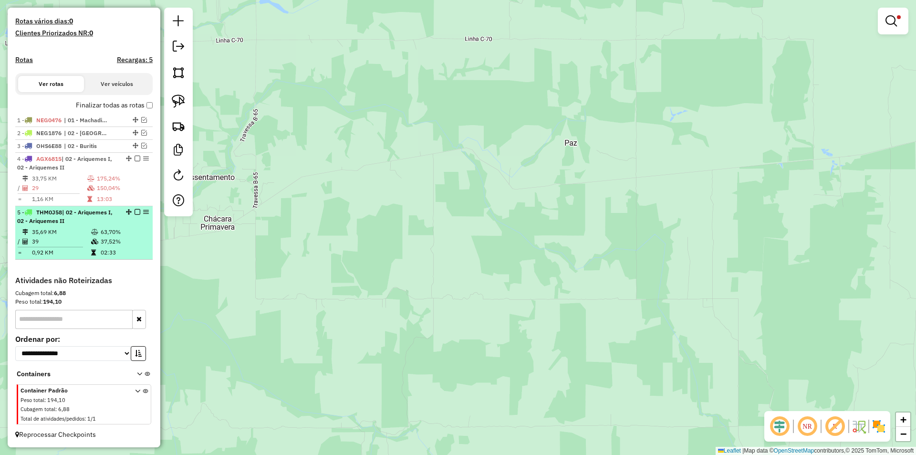
click at [136, 210] on em at bounding box center [138, 212] width 6 height 6
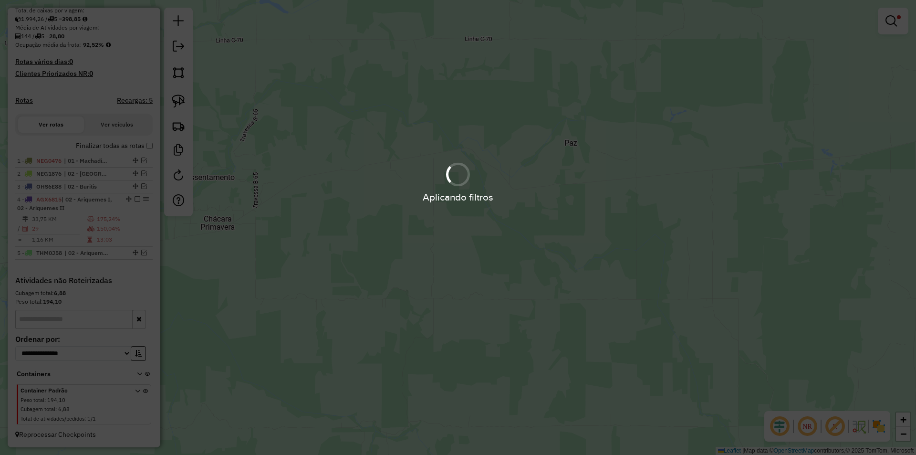
scroll to position [211, 0]
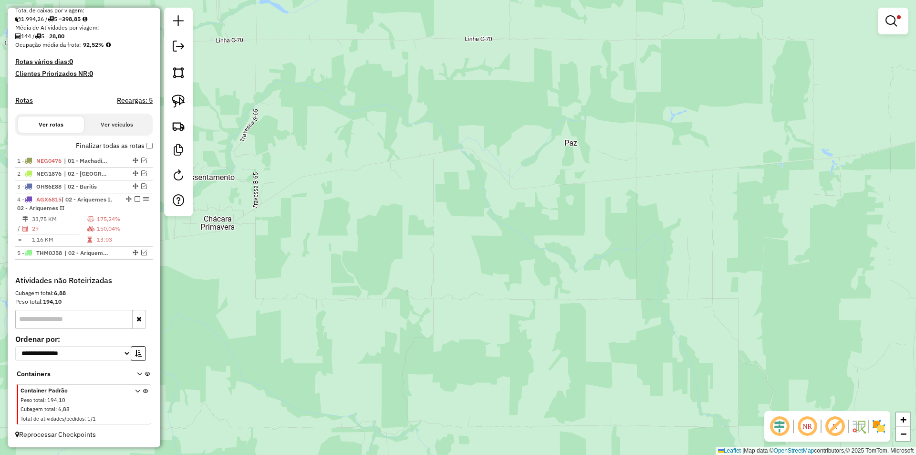
drag, startPoint x: 330, startPoint y: 268, endPoint x: 376, endPoint y: 263, distance: 46.5
click at [376, 263] on hb-app "Aplicando filtros Pop-up bloqueado! Seu navegador bloqueou automáticamente a ab…" at bounding box center [458, 227] width 916 height 455
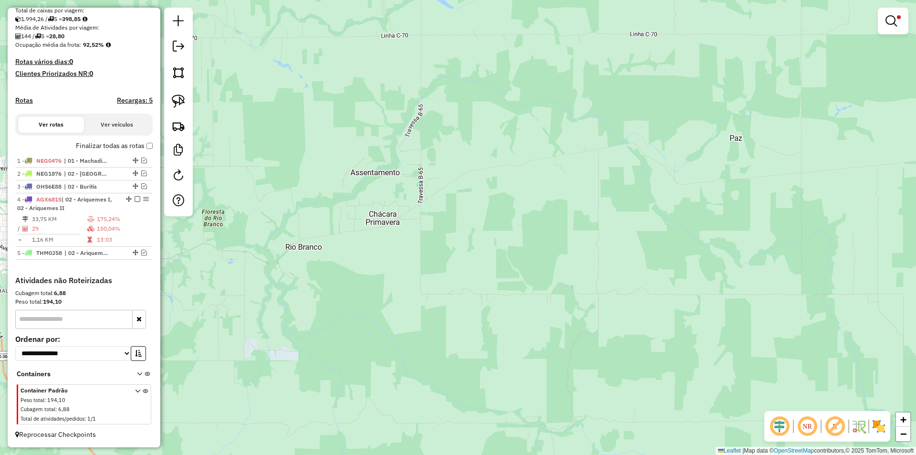
drag, startPoint x: 294, startPoint y: 284, endPoint x: 461, endPoint y: 277, distance: 166.7
click at [507, 275] on div "Limpar filtros Janela de atendimento Grade de atendimento Capacidade Transporta…" at bounding box center [458, 227] width 916 height 455
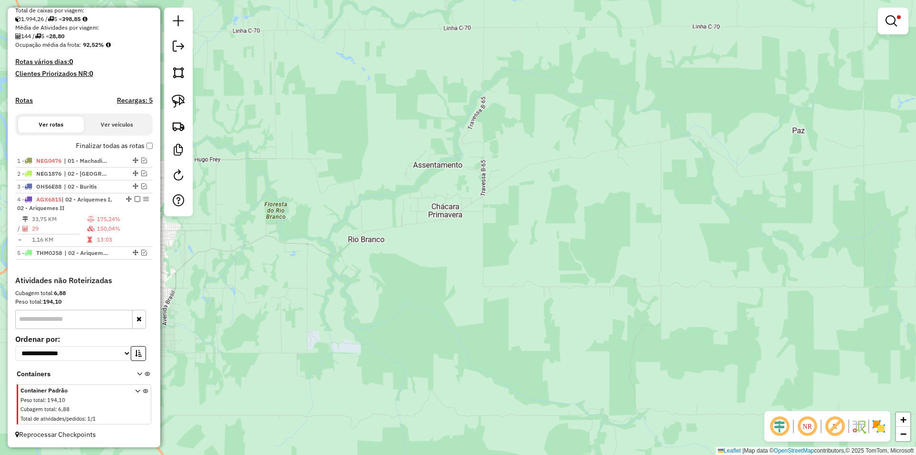
click at [461, 277] on div "Limpar filtros Janela de atendimento Grade de atendimento Capacidade Transporta…" at bounding box center [458, 227] width 916 height 455
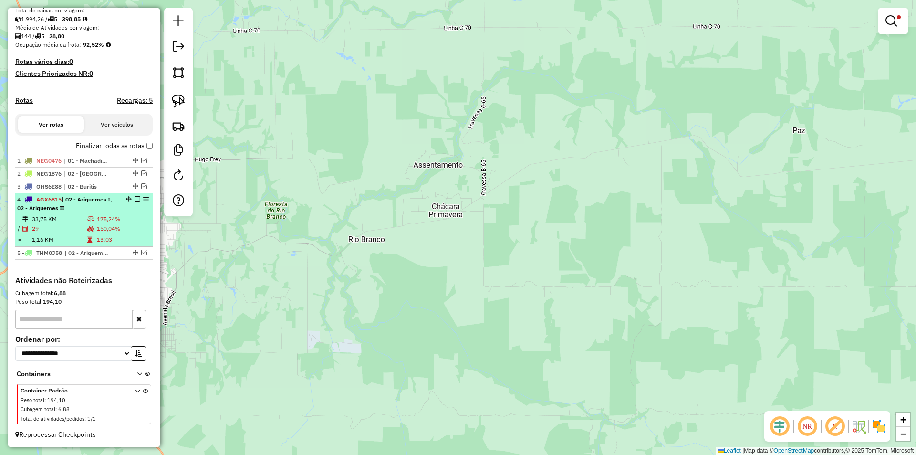
click at [135, 199] on em at bounding box center [138, 199] width 6 height 6
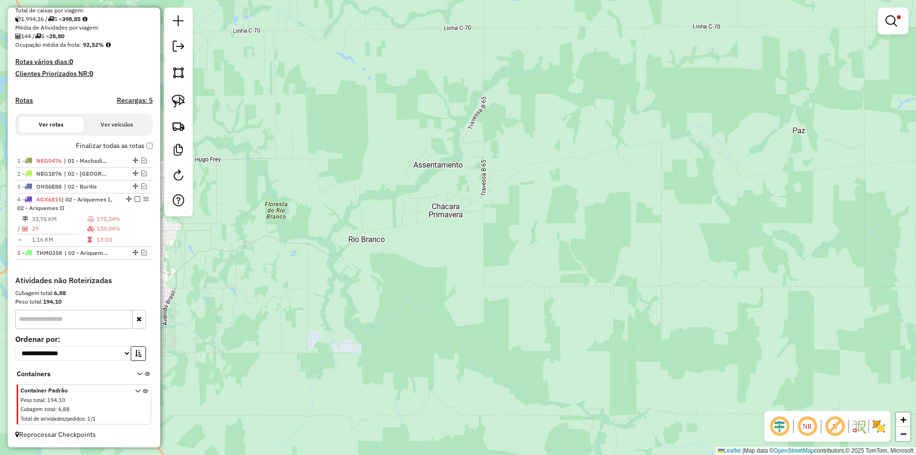
scroll to position [170, 0]
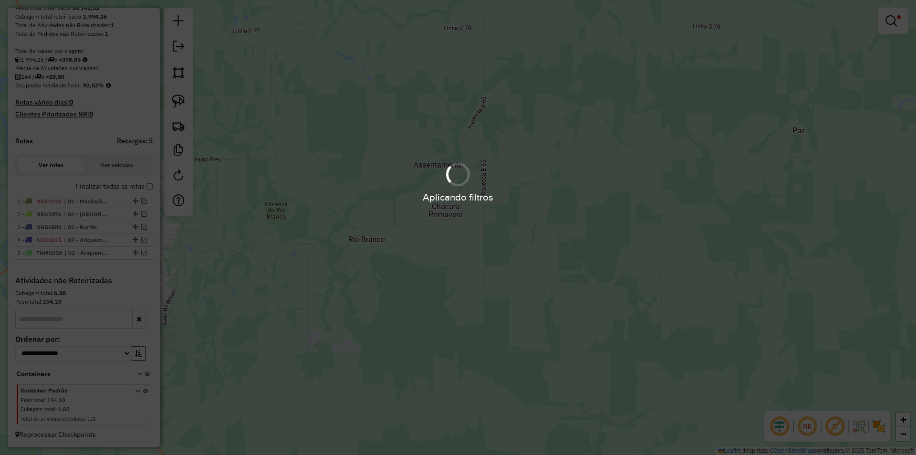
drag, startPoint x: 449, startPoint y: 278, endPoint x: 572, endPoint y: 240, distance: 128.6
click at [549, 250] on div "Aplicando filtros" at bounding box center [458, 227] width 916 height 455
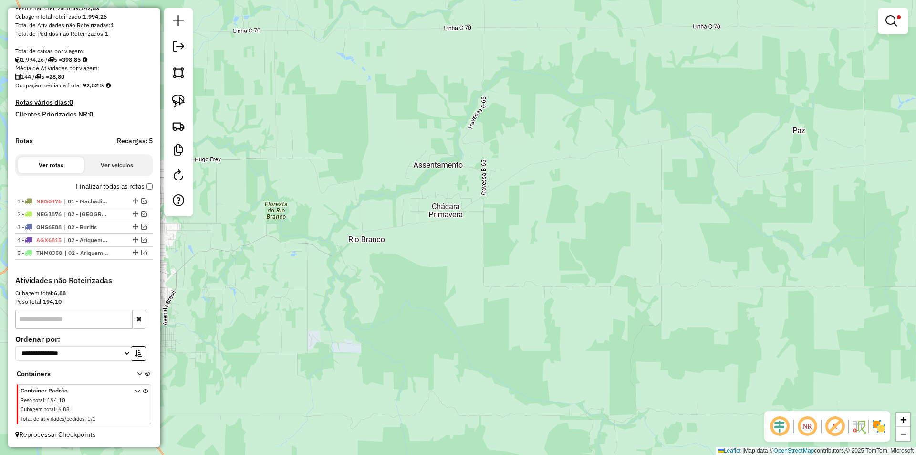
click at [555, 245] on div "Limpar filtros Janela de atendimento Grade de atendimento Capacidade Transporta…" at bounding box center [458, 227] width 916 height 455
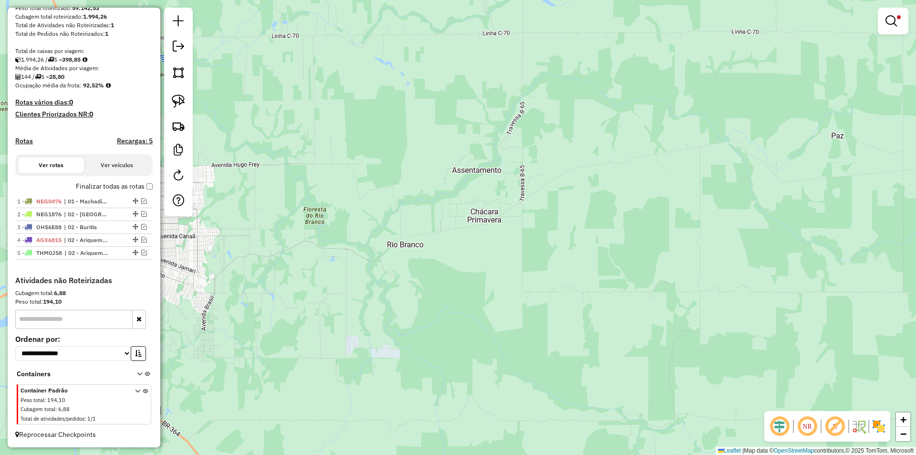
drag, startPoint x: 546, startPoint y: 249, endPoint x: 623, endPoint y: 246, distance: 77.4
click at [610, 252] on div "Limpar filtros Janela de atendimento Grade de atendimento Capacidade Transporta…" at bounding box center [458, 227] width 916 height 455
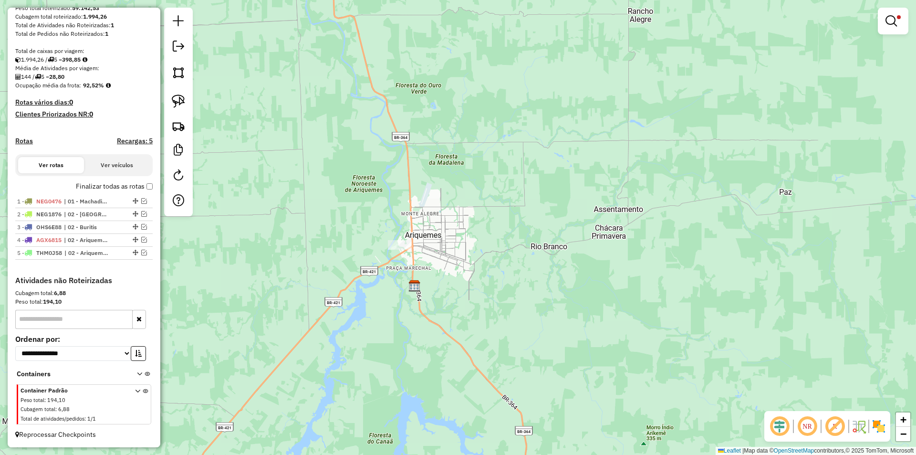
drag, startPoint x: 595, startPoint y: 261, endPoint x: 602, endPoint y: 270, distance: 11.2
click at [640, 263] on div "Limpar filtros Janela de atendimento Grade de atendimento Capacidade Transporta…" at bounding box center [458, 227] width 916 height 455
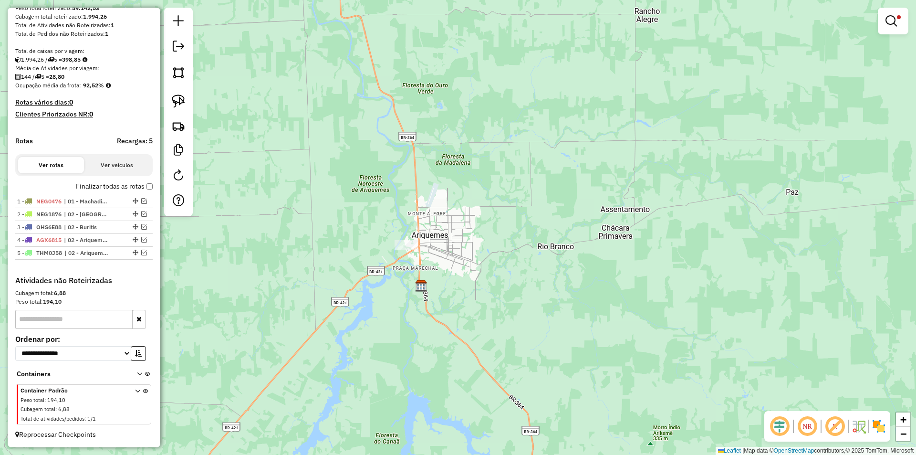
drag, startPoint x: 602, startPoint y: 270, endPoint x: 507, endPoint y: 271, distance: 95.0
click at [601, 271] on div "Limpar filtros Janela de atendimento Grade de atendimento Capacidade Transporta…" at bounding box center [458, 227] width 916 height 455
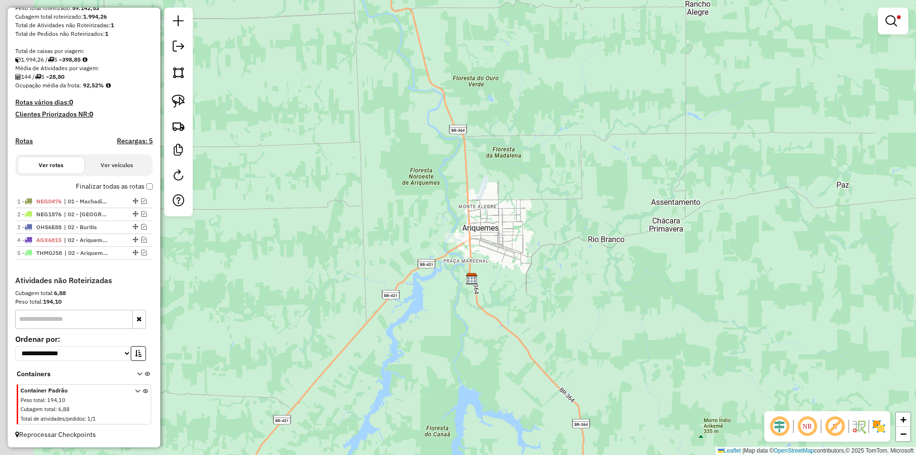
drag, startPoint x: 425, startPoint y: 280, endPoint x: 509, endPoint y: 251, distance: 89.1
click at [492, 265] on div "Limpar filtros Janela de atendimento Grade de atendimento Capacidade Transporta…" at bounding box center [458, 227] width 916 height 455
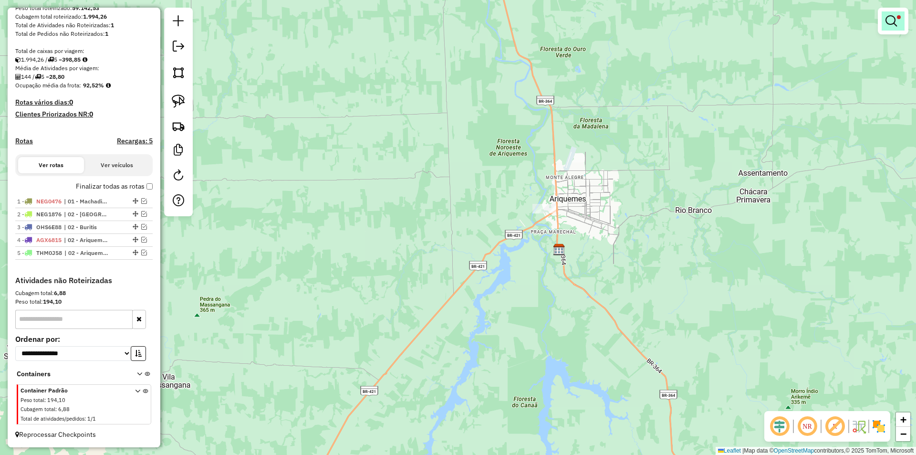
click at [893, 18] on em at bounding box center [891, 20] width 11 height 11
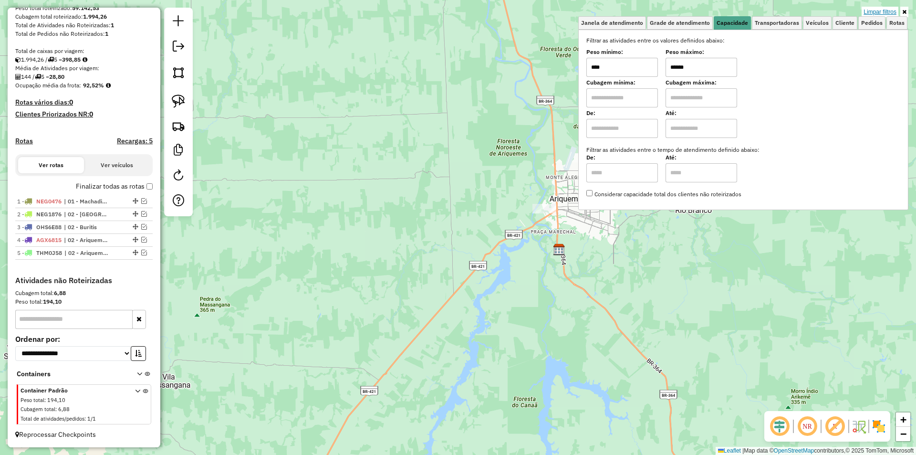
click at [882, 12] on link "Limpar filtros" at bounding box center [880, 12] width 37 height 10
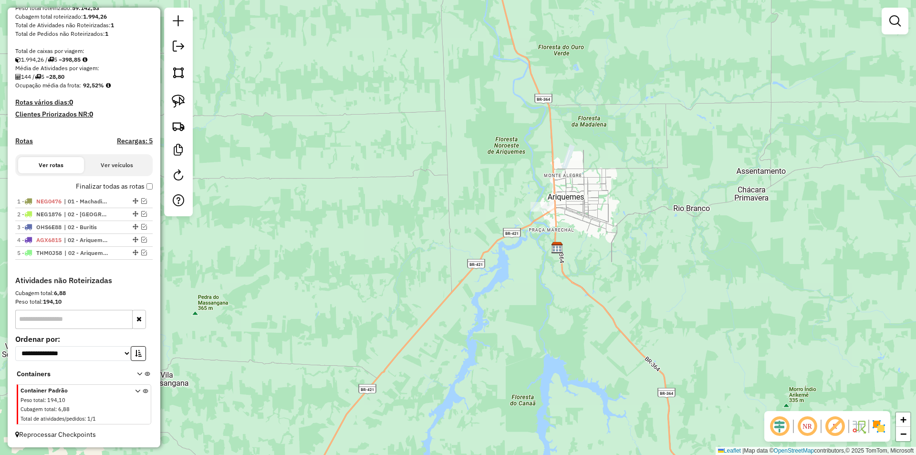
drag, startPoint x: 400, startPoint y: 189, endPoint x: 396, endPoint y: 184, distance: 6.7
click at [397, 185] on div "Janela de atendimento Grade de atendimento Capacidade Transportadoras Veículos …" at bounding box center [458, 227] width 916 height 455
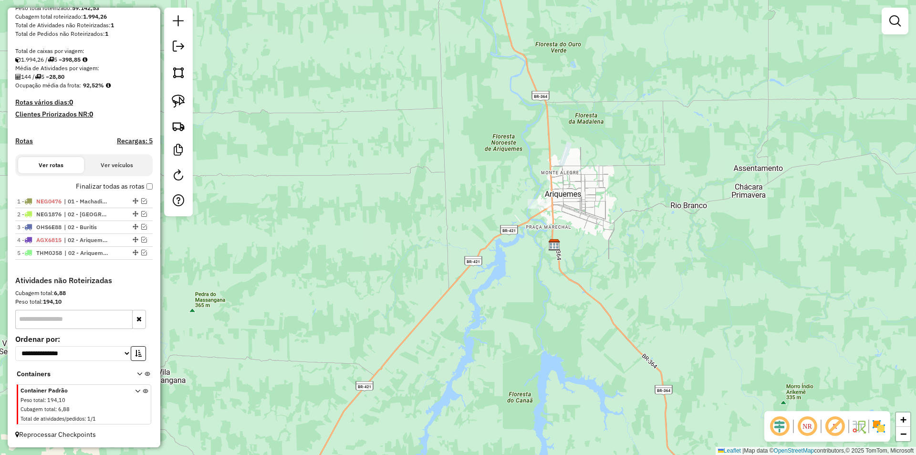
click at [700, 145] on div "Janela de atendimento Grade de atendimento Capacidade Transportadoras Veículos …" at bounding box center [458, 227] width 916 height 455
click at [143, 237] on em at bounding box center [144, 240] width 6 height 6
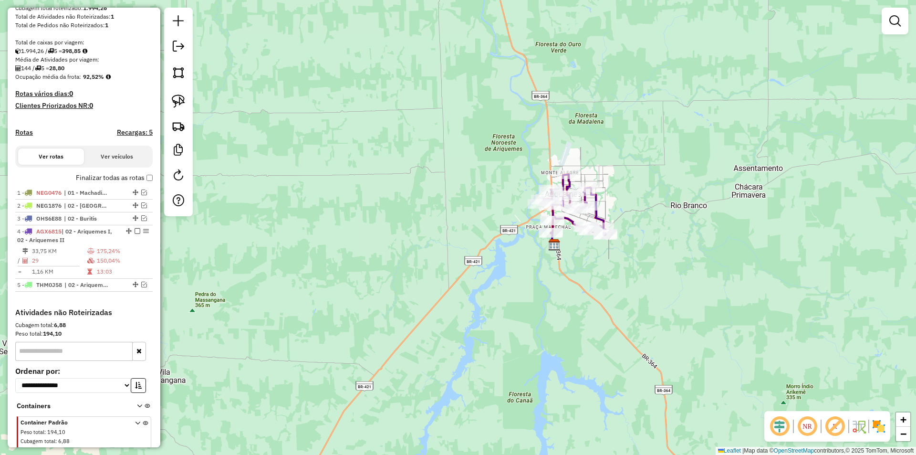
scroll to position [211, 0]
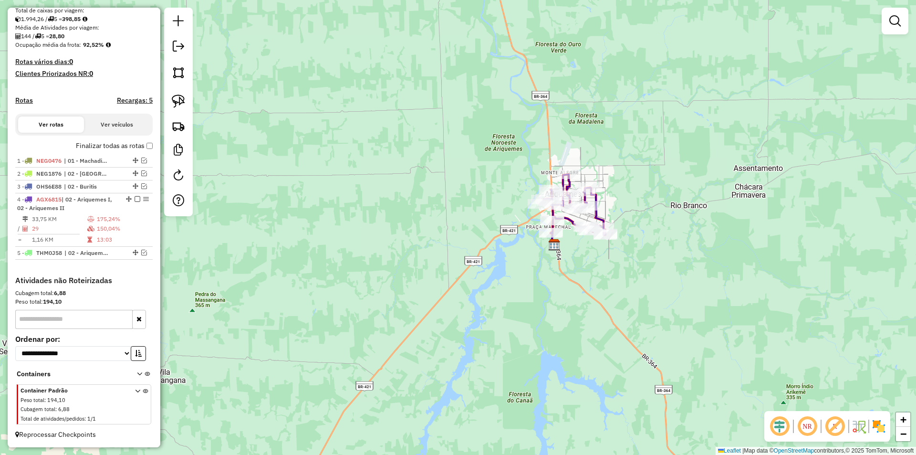
drag, startPoint x: 454, startPoint y: 201, endPoint x: 326, endPoint y: 232, distance: 131.3
click at [326, 232] on div "Janela de atendimento Grade de atendimento Capacidade Transportadoras Veículos …" at bounding box center [458, 227] width 916 height 455
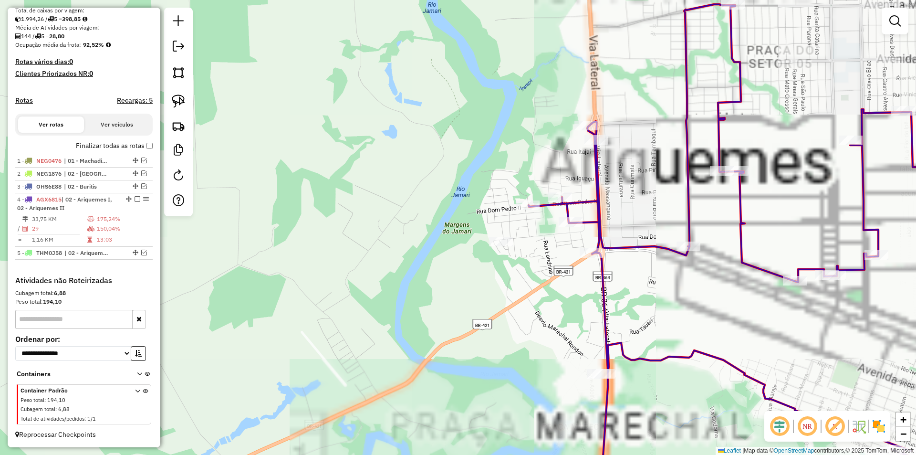
click at [510, 235] on div "Janela de atendimento Grade de atendimento Capacidade Transportadoras Veículos …" at bounding box center [458, 227] width 916 height 455
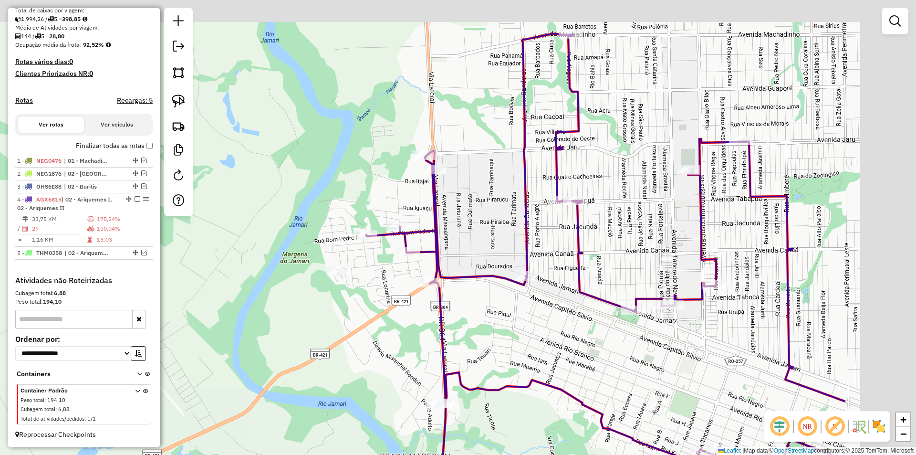
drag, startPoint x: 493, startPoint y: 247, endPoint x: 328, endPoint y: 277, distance: 167.8
click at [329, 276] on div at bounding box center [339, 271] width 24 height 10
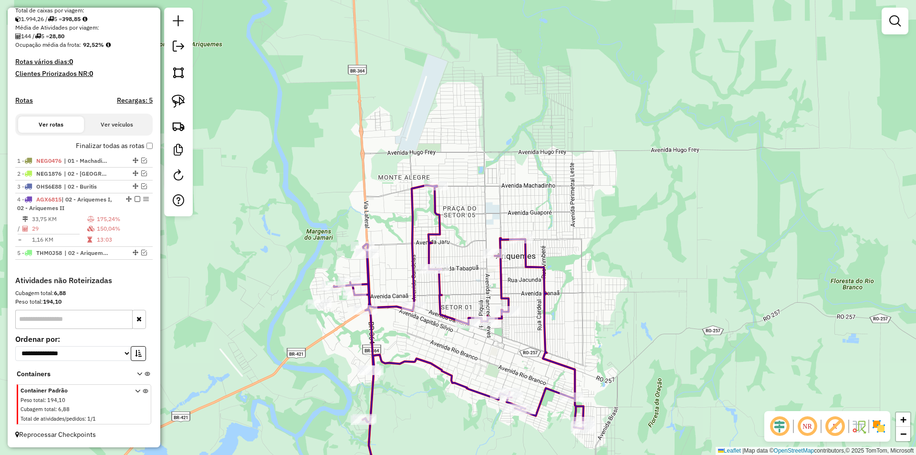
click at [279, 139] on div "Janela de atendimento Grade de atendimento Capacidade Transportadoras Veículos …" at bounding box center [458, 227] width 916 height 455
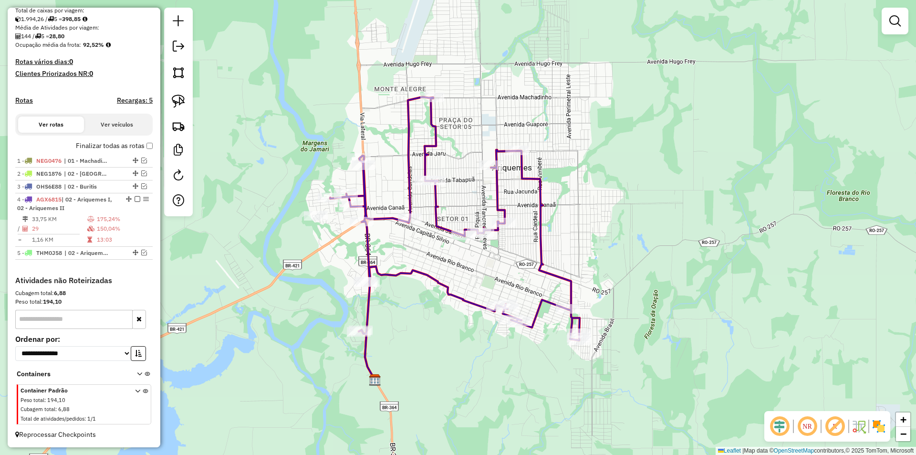
click at [301, 135] on div "Janela de atendimento Grade de atendimento Capacidade Transportadoras Veículos …" at bounding box center [458, 227] width 916 height 455
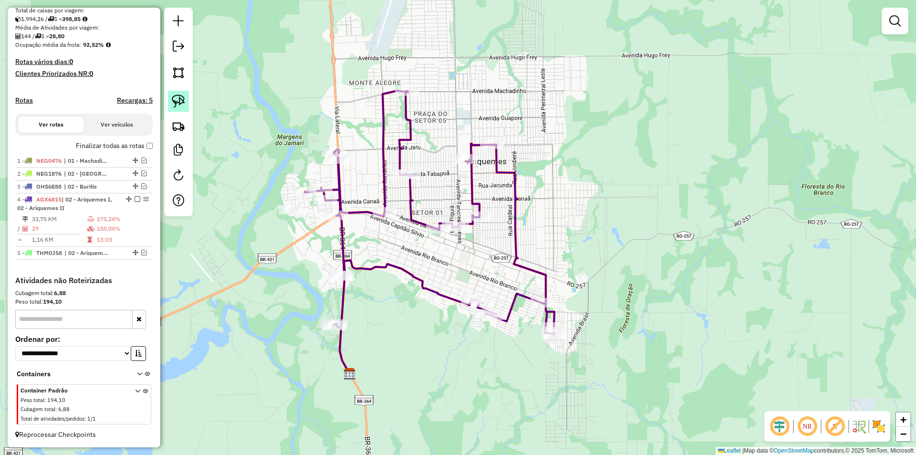
click at [177, 100] on img at bounding box center [178, 100] width 13 height 13
drag, startPoint x: 258, startPoint y: 218, endPoint x: 306, endPoint y: 224, distance: 48.1
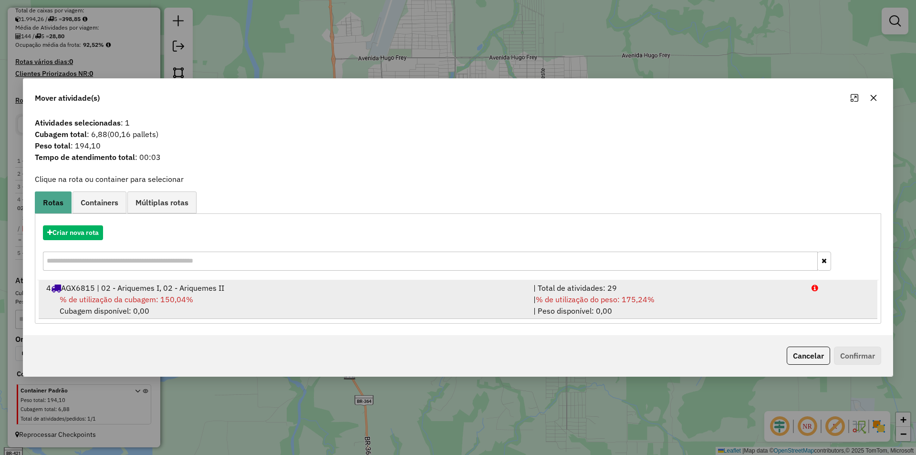
click at [104, 296] on span "% de utilização da cubagem: 150,04%" at bounding box center [127, 299] width 134 height 10
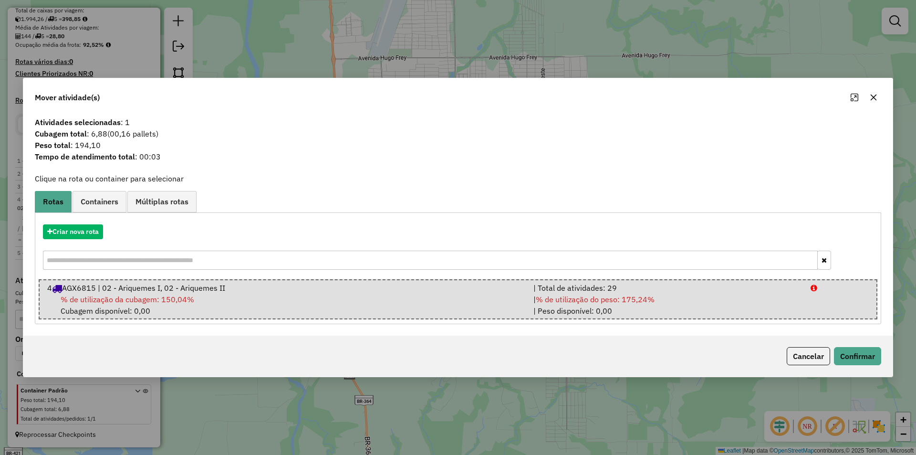
click at [873, 370] on div "Cancelar Confirmar" at bounding box center [458, 356] width 870 height 41
click at [861, 360] on button "Confirmar" at bounding box center [857, 356] width 47 height 18
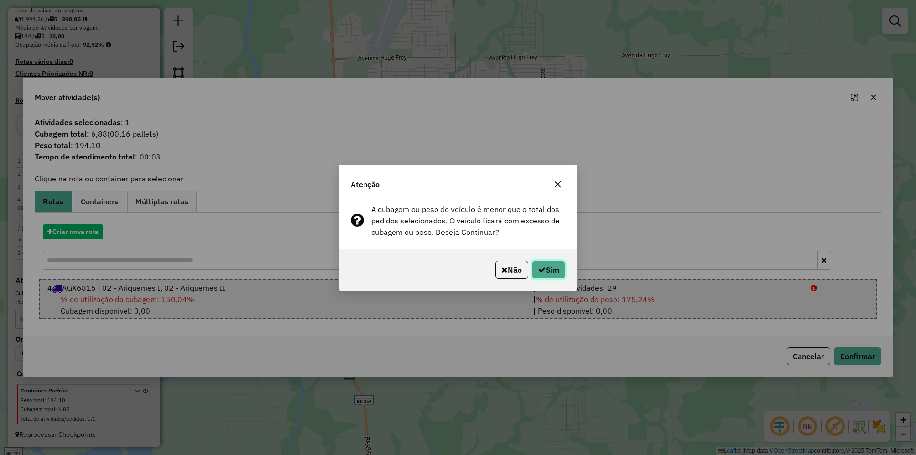
click at [538, 270] on icon "button" at bounding box center [542, 270] width 8 height 8
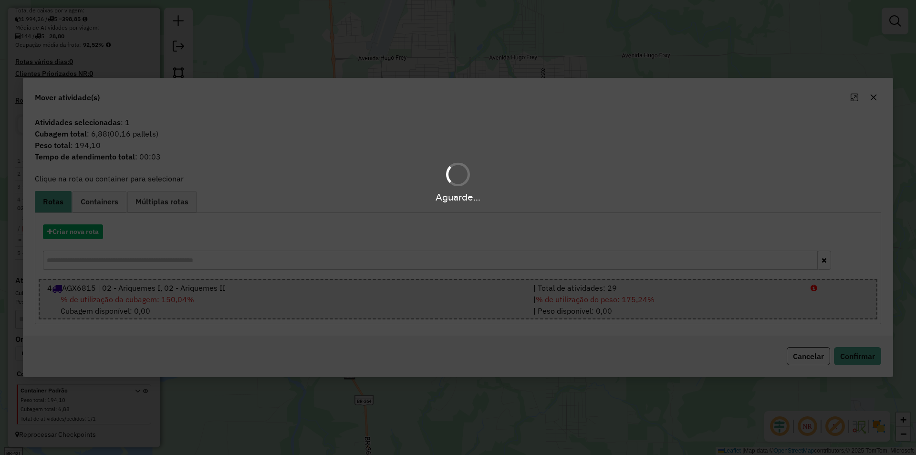
scroll to position [61, 0]
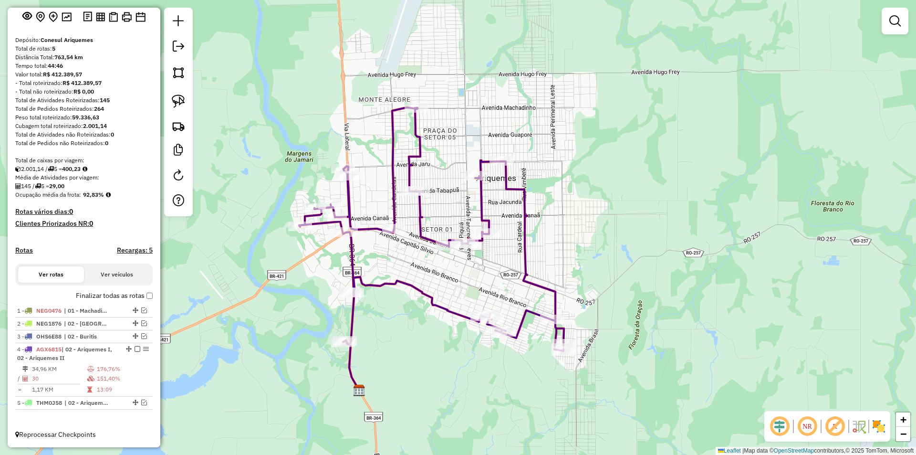
click at [550, 220] on div "Janela de atendimento Grade de atendimento Capacidade Transportadoras Veículos …" at bounding box center [458, 227] width 916 height 455
click at [461, 238] on icon at bounding box center [431, 229] width 265 height 243
select select "*********"
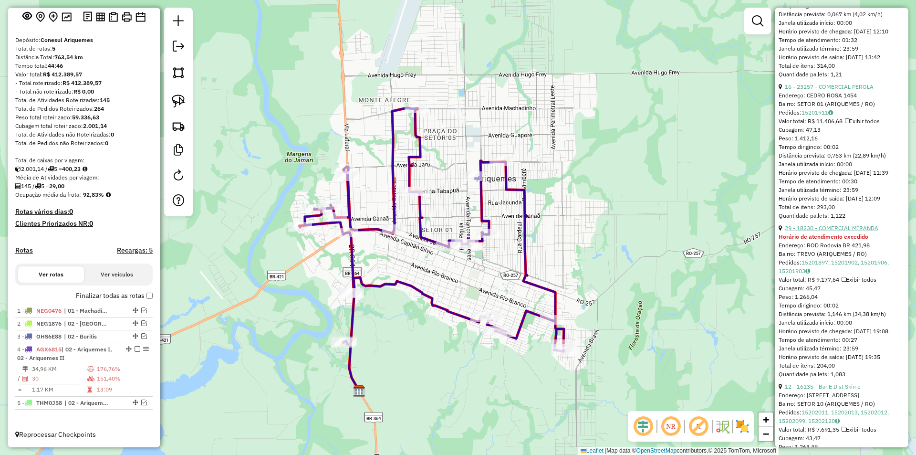
scroll to position [1050, 0]
click at [829, 229] on link "29 - 18230 - COMERCIAL MIRANDA" at bounding box center [832, 225] width 94 height 7
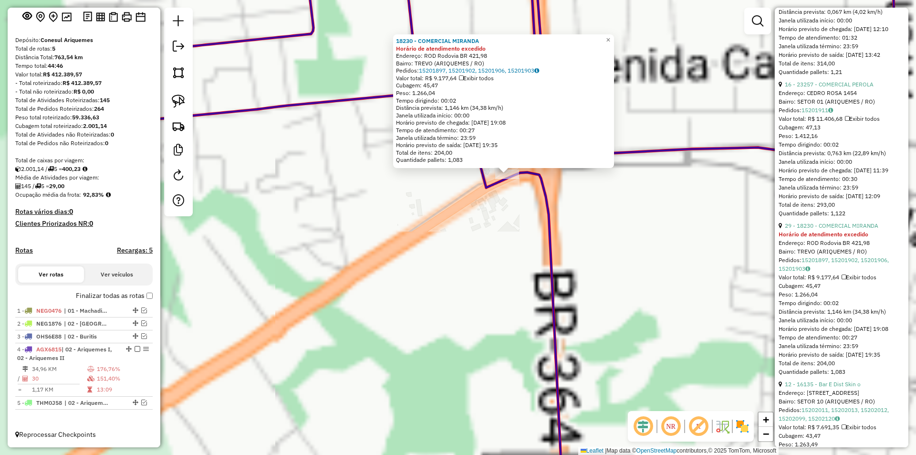
click at [485, 237] on div "18230 - COMERCIAL [PERSON_NAME] de atendimento excedido Endereço: ROD Rodovia B…" at bounding box center [458, 227] width 916 height 455
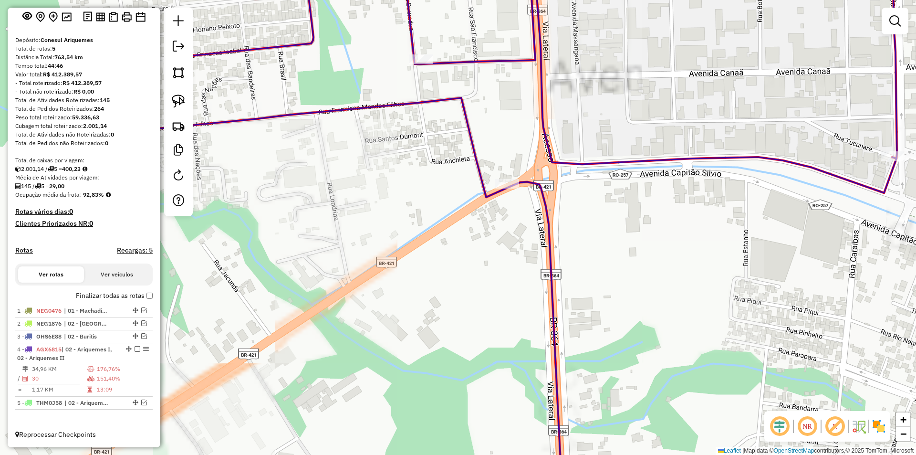
click at [471, 246] on div "Janela de atendimento Grade de atendimento Capacidade Transportadoras Veículos …" at bounding box center [458, 227] width 916 height 455
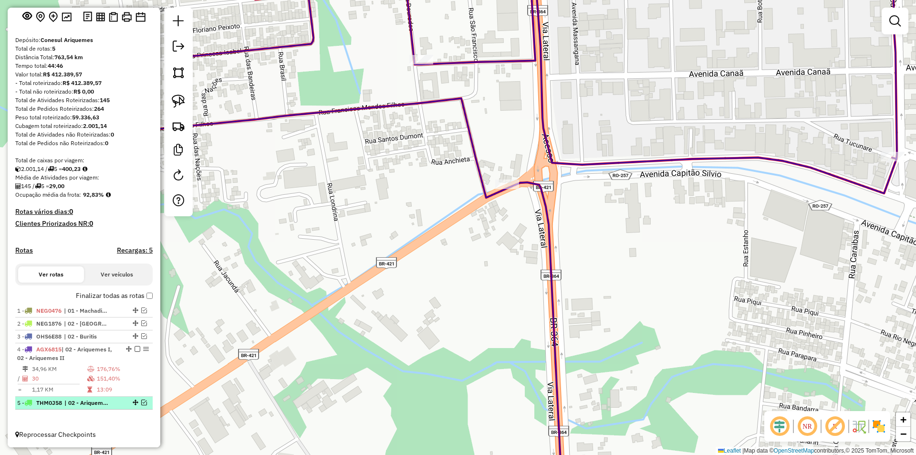
click at [141, 405] on div "5 - THM0J58 | 02 - Ariquemes I, 02 - Ariquemes II" at bounding box center [84, 403] width 134 height 9
select select "*********"
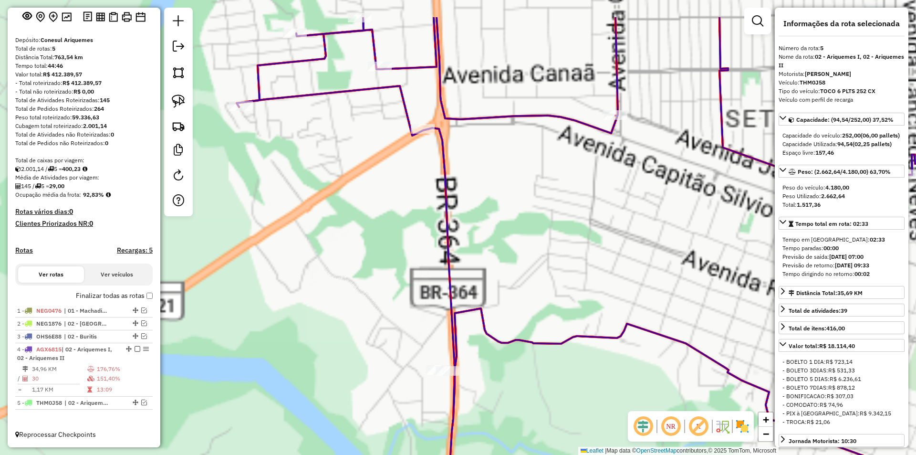
drag, startPoint x: 313, startPoint y: 280, endPoint x: 322, endPoint y: 342, distance: 62.2
click at [322, 342] on div "Janela de atendimento Grade de atendimento Capacidade Transportadoras Veículos …" at bounding box center [458, 227] width 916 height 455
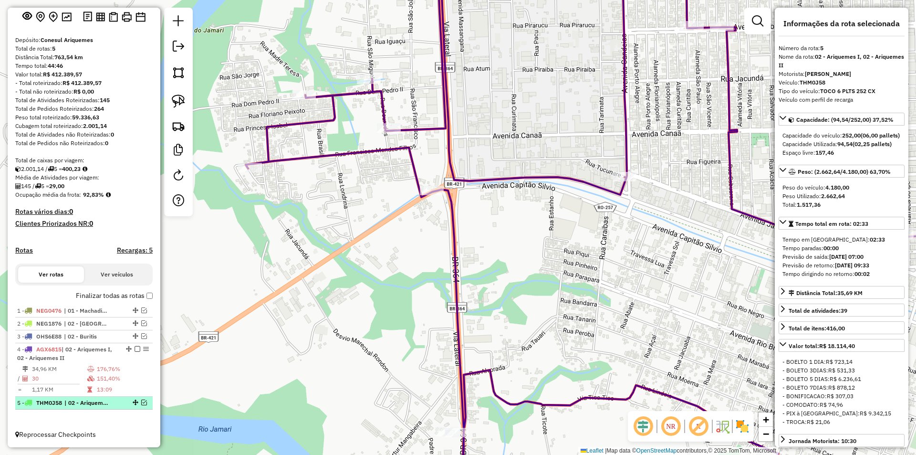
click at [141, 400] on em at bounding box center [144, 402] width 6 height 6
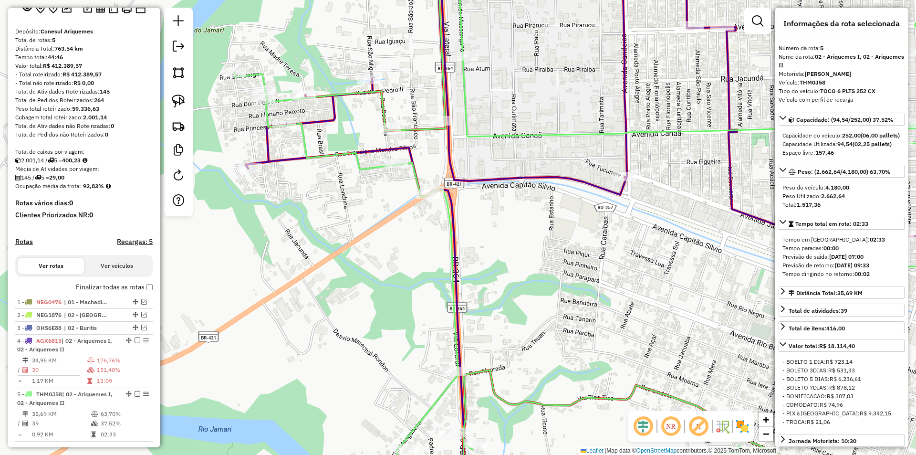
scroll to position [102, 0]
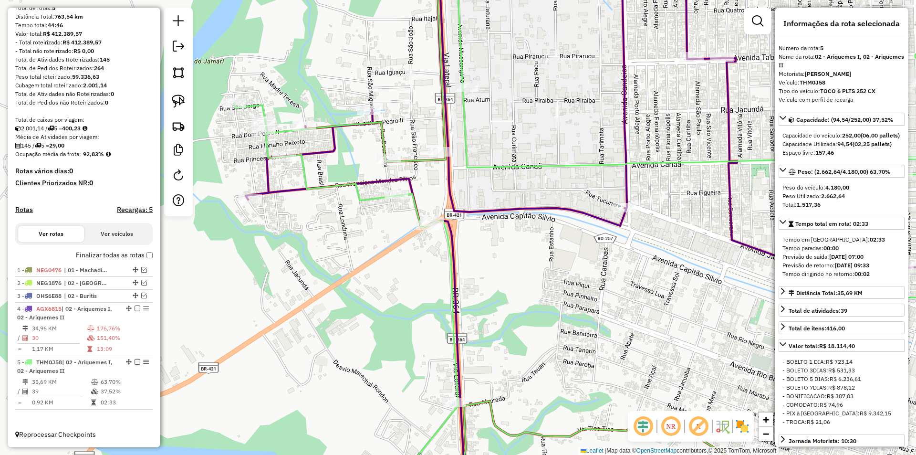
drag, startPoint x: 463, startPoint y: 265, endPoint x: 440, endPoint y: 252, distance: 26.3
click at [463, 272] on div "Janela de atendimento Grade de atendimento Capacidade Transportadoras Veículos …" at bounding box center [458, 227] width 916 height 455
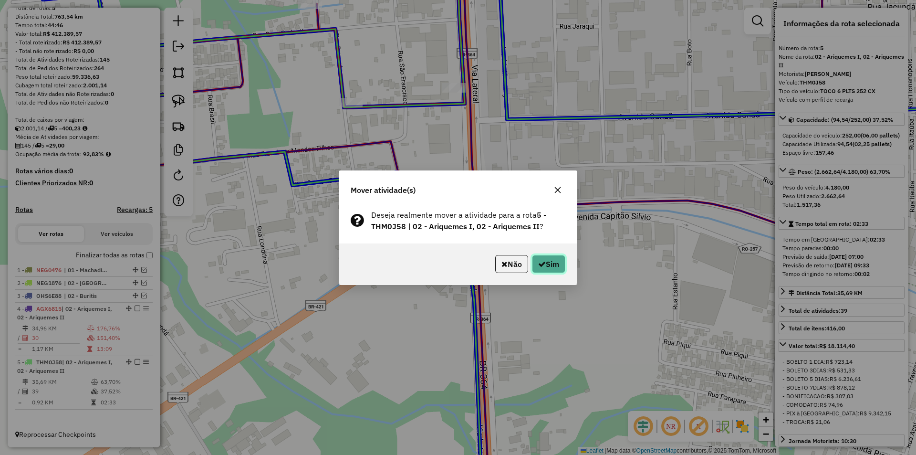
click at [563, 268] on button "Sim" at bounding box center [548, 264] width 33 height 18
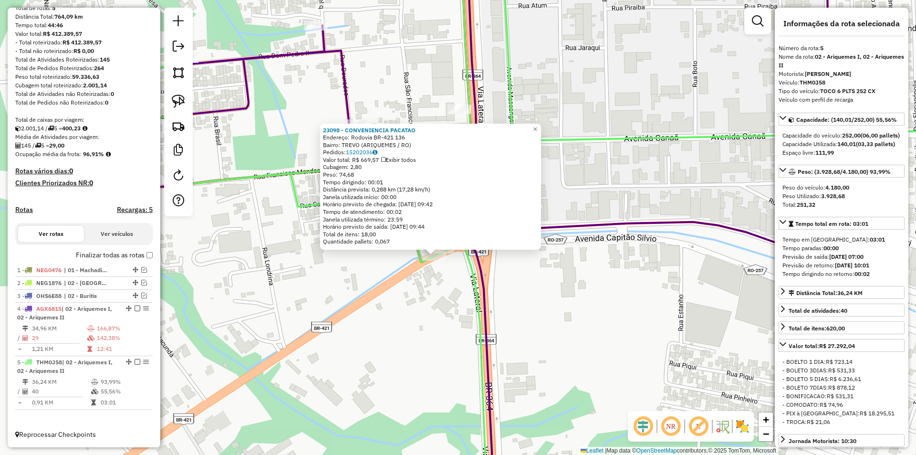
drag, startPoint x: 642, startPoint y: 250, endPoint x: 594, endPoint y: 294, distance: 65.9
click at [594, 297] on div "23098 - CONVENIENCIA PACATAO Endereço: Rodovia BR-421 136 Bairro: TREVO (ARIQUE…" at bounding box center [458, 227] width 916 height 455
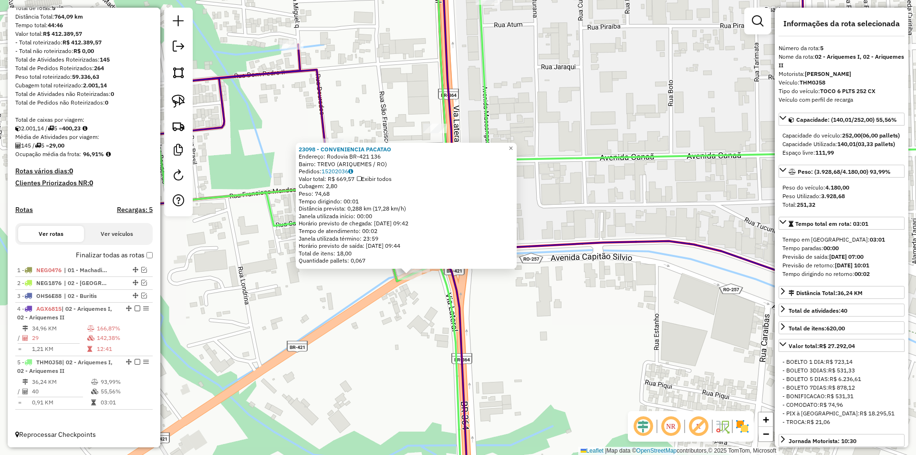
click at [594, 294] on div "23098 - CONVENIENCIA PACATAO Endereço: Rodovia BR-421 136 Bairro: TREVO (ARIQUE…" at bounding box center [458, 227] width 916 height 455
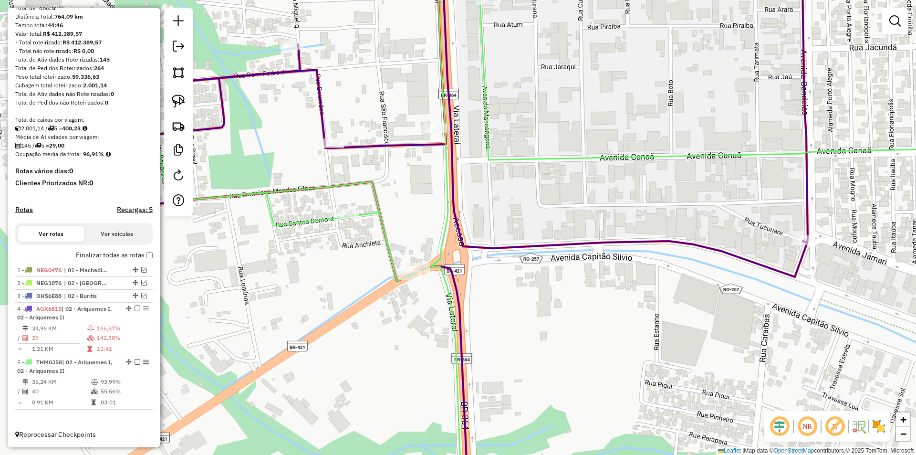
drag, startPoint x: 559, startPoint y: 300, endPoint x: 563, endPoint y: 315, distance: 15.4
click at [563, 315] on div "Janela de atendimento Grade de atendimento Capacidade Transportadoras Veículos …" at bounding box center [458, 227] width 916 height 455
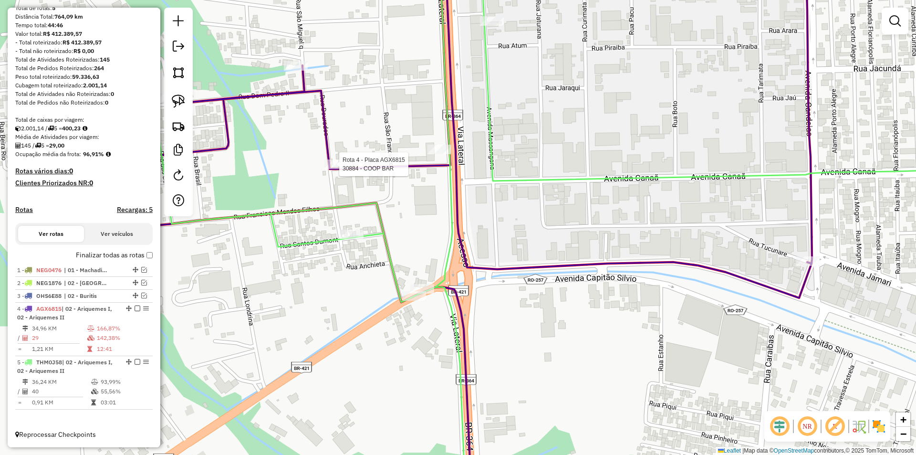
select select "*********"
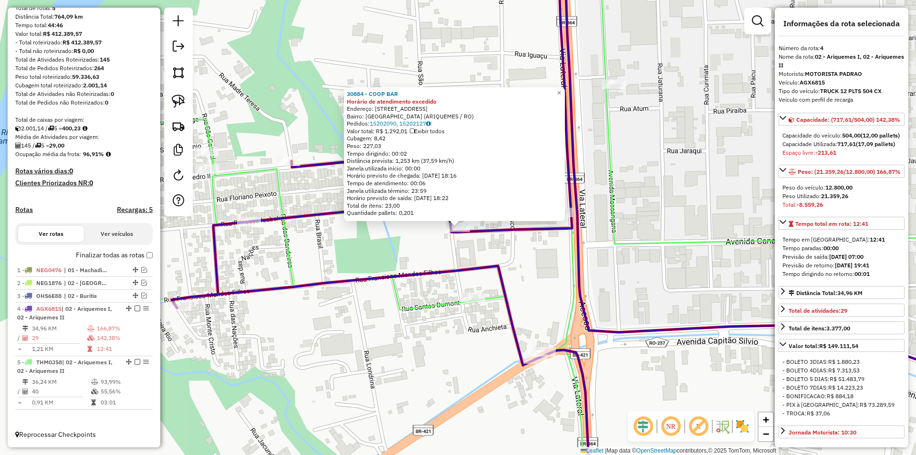
click at [617, 233] on icon at bounding box center [578, 228] width 859 height 546
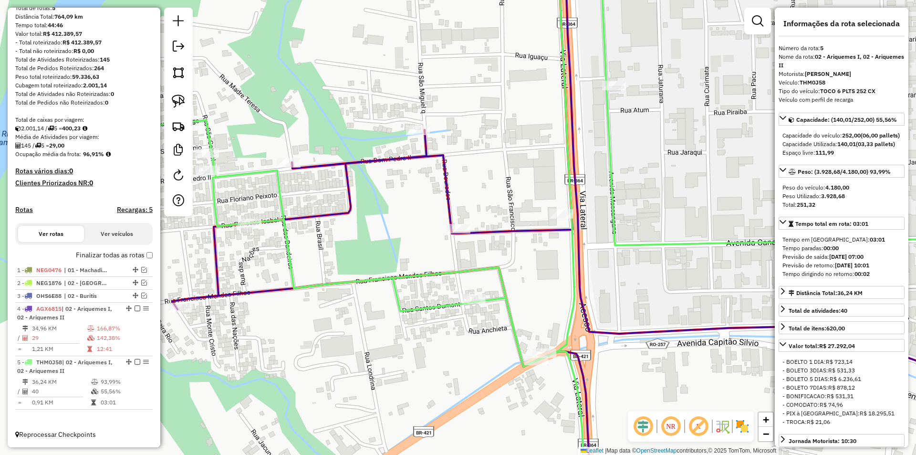
drag, startPoint x: 577, startPoint y: 221, endPoint x: 617, endPoint y: 260, distance: 55.4
click at [617, 260] on icon at bounding box center [578, 229] width 859 height 546
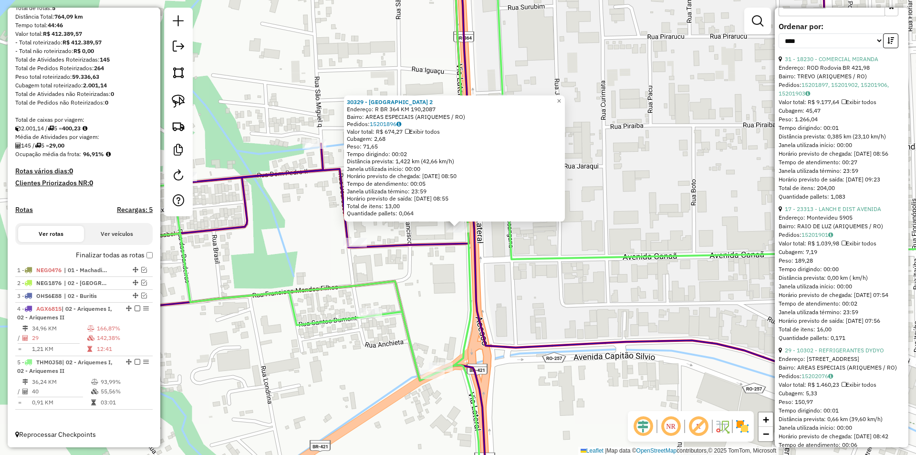
scroll to position [477, 0]
click at [825, 211] on link "17 - 23313 - LANCH E DIST AVENIDA" at bounding box center [833, 207] width 96 height 7
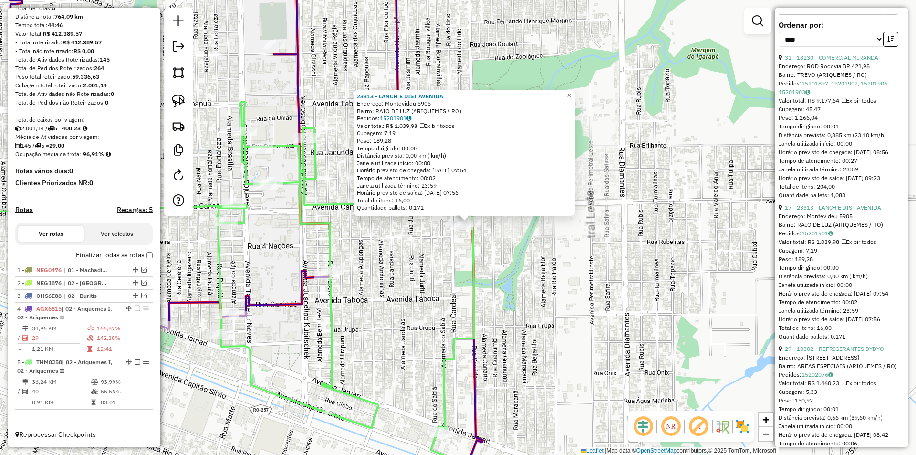
click at [465, 247] on div "23313 - LANCH E DIST AVENIDA Endereço: [GEOGRAPHIC_DATA] 5905 Bairro: RAIO DE L…" at bounding box center [458, 227] width 916 height 455
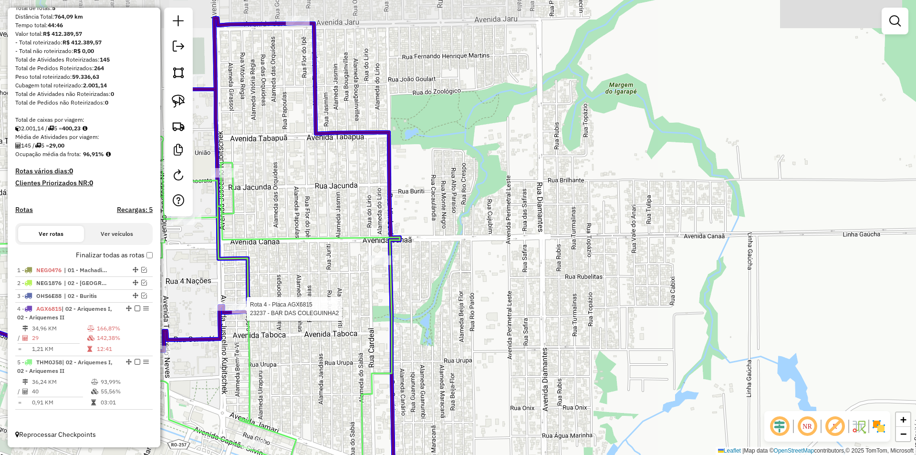
click at [0, 0] on div at bounding box center [0, 0] width 0 height 0
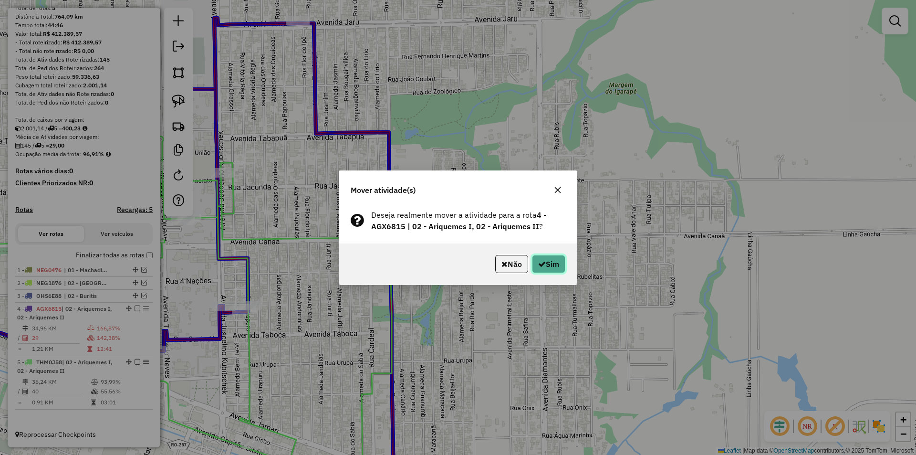
click at [544, 257] on button "Sim" at bounding box center [548, 264] width 33 height 18
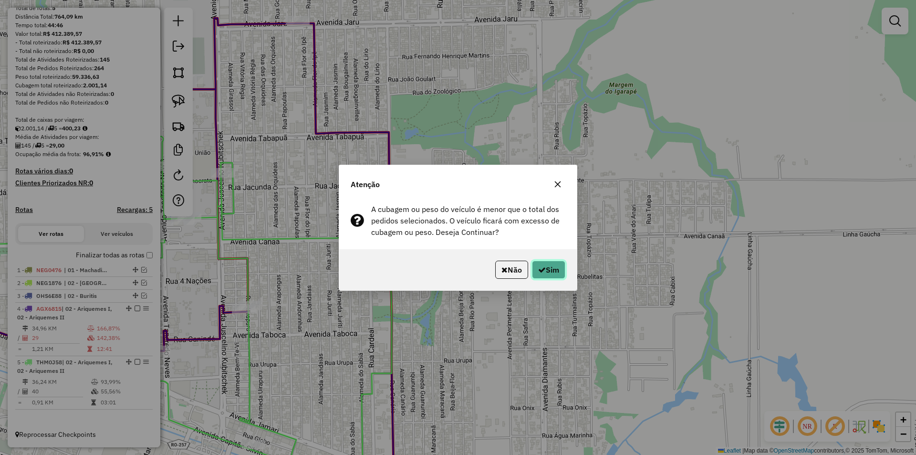
click at [546, 265] on button "Sim" at bounding box center [548, 270] width 33 height 18
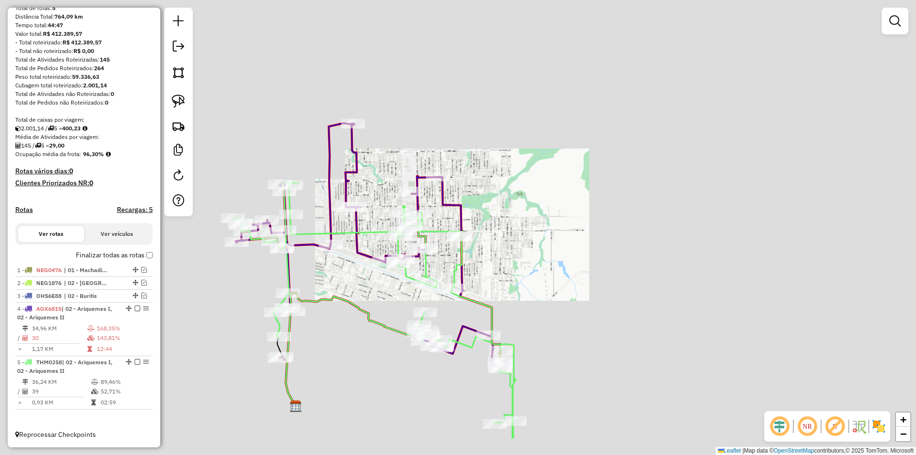
drag, startPoint x: 571, startPoint y: 215, endPoint x: 575, endPoint y: 227, distance: 12.7
click at [575, 226] on div "Janela de atendimento Grade de atendimento Capacidade Transportadoras Veículos …" at bounding box center [458, 227] width 916 height 455
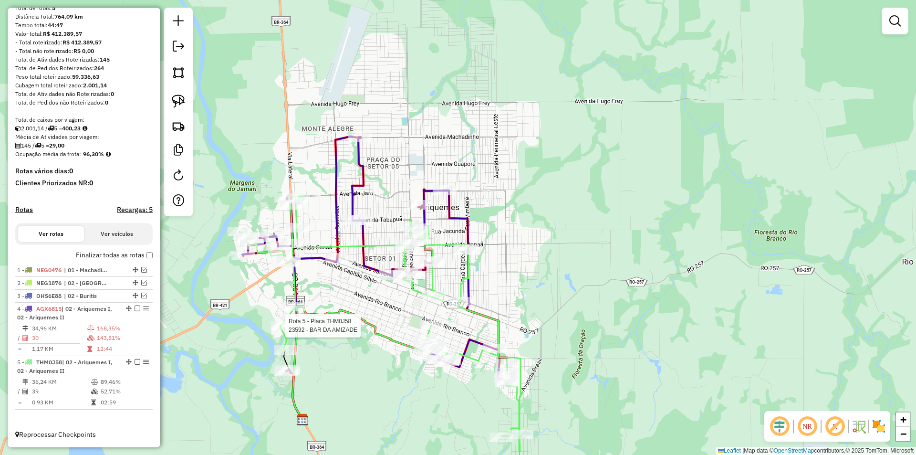
select select "*********"
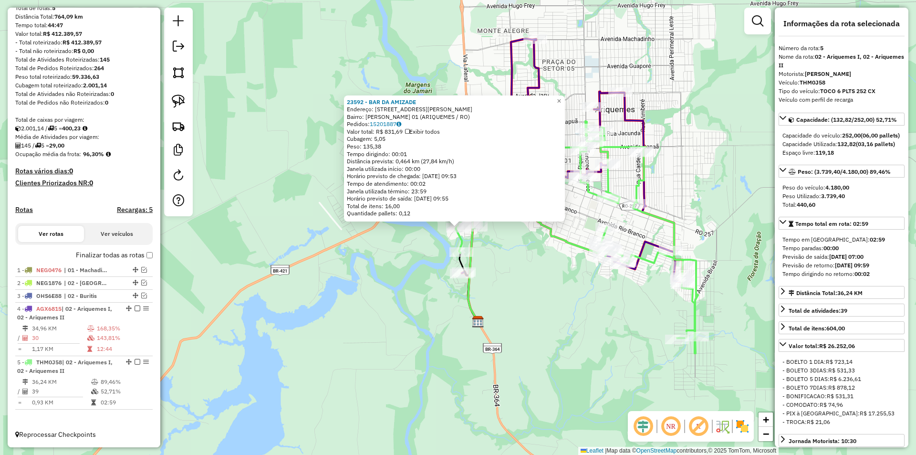
click at [545, 327] on div "23592 - BAR DA AMIZADE Endereço: [STREET_ADDRESS][PERSON_NAME] (ARIQUEMES / RO)…" at bounding box center [458, 227] width 916 height 455
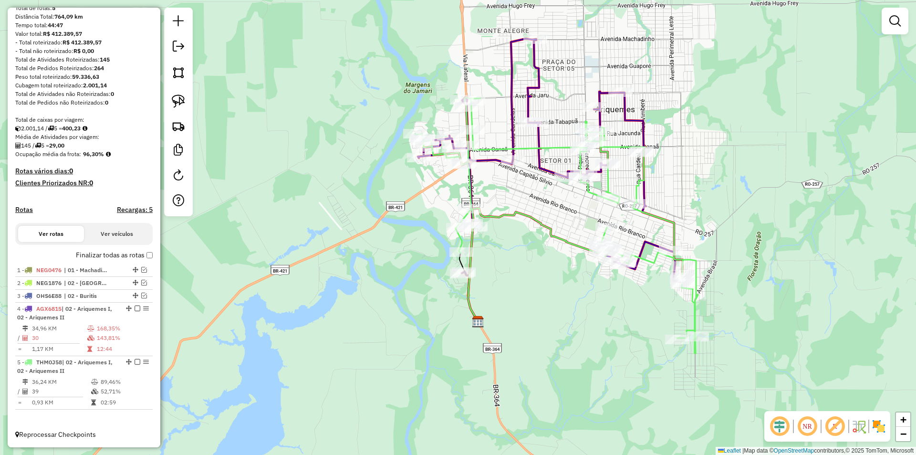
drag, startPoint x: 324, startPoint y: 330, endPoint x: 150, endPoint y: 296, distance: 177.5
click at [341, 350] on div "Janela de atendimento Grade de atendimento Capacidade Transportadoras Veículos …" at bounding box center [458, 227] width 916 height 455
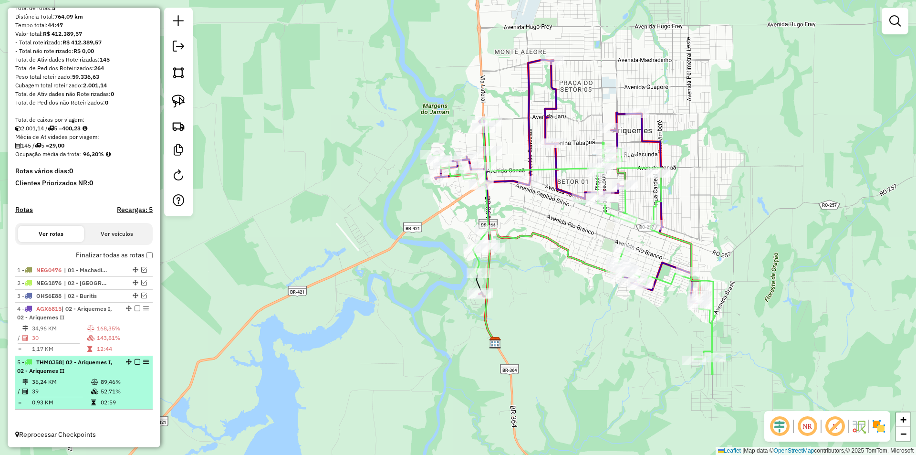
click at [135, 361] on em at bounding box center [138, 362] width 6 height 6
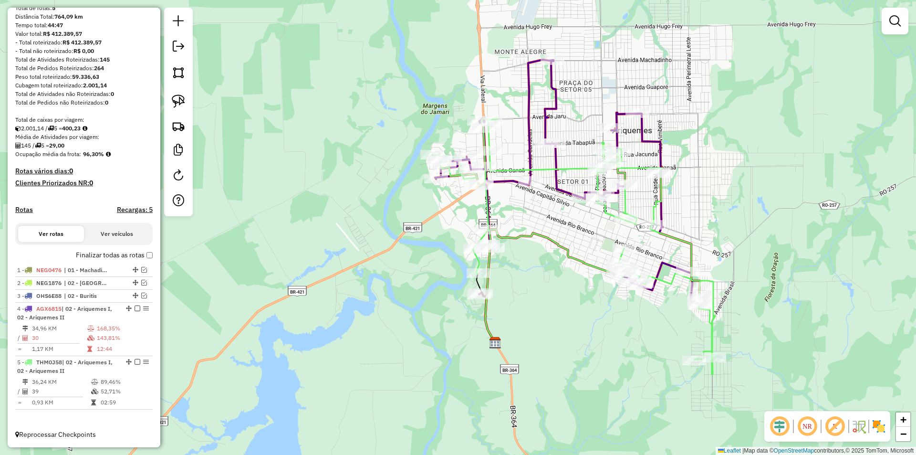
scroll to position [61, 0]
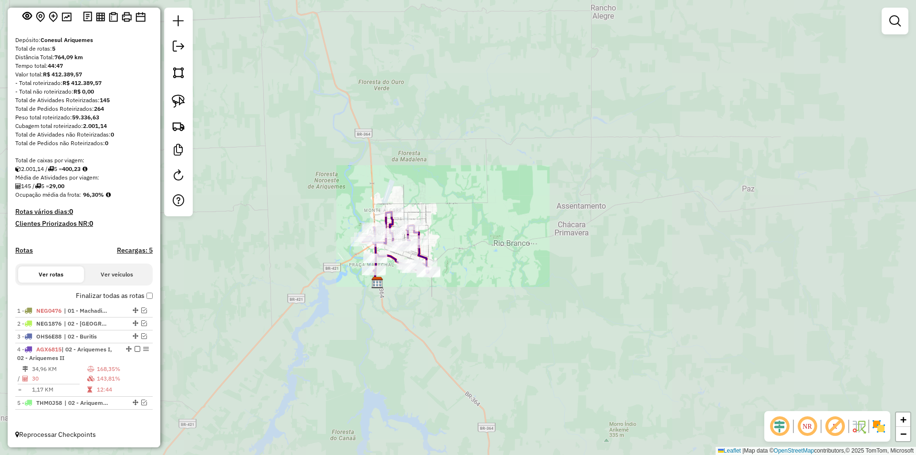
click at [365, 252] on div "Janela de atendimento Grade de atendimento Capacidade Transportadoras Veículos …" at bounding box center [458, 227] width 916 height 455
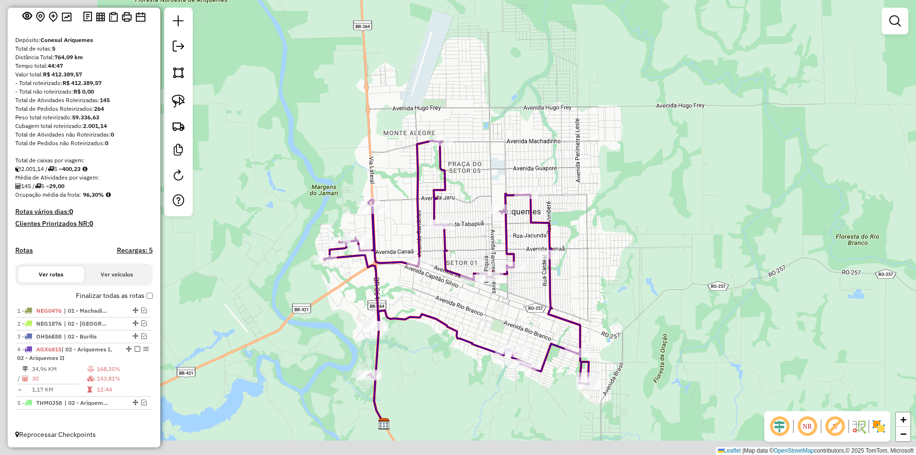
drag, startPoint x: 522, startPoint y: 230, endPoint x: 641, endPoint y: 212, distance: 120.1
click at [648, 214] on div "Janela de atendimento Grade de atendimento Capacidade Transportadoras Veículos …" at bounding box center [458, 227] width 916 height 455
click at [641, 212] on div "Janela de atendimento Grade de atendimento Capacidade Transportadoras Veículos …" at bounding box center [458, 227] width 916 height 455
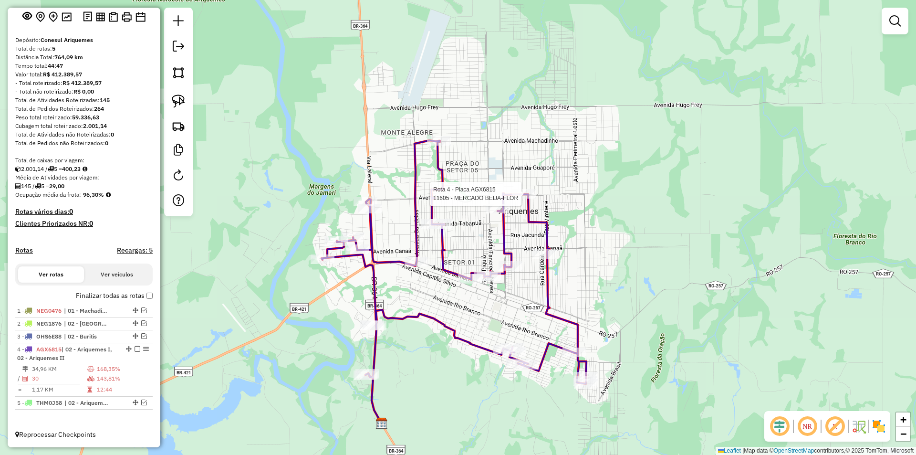
select select "*********"
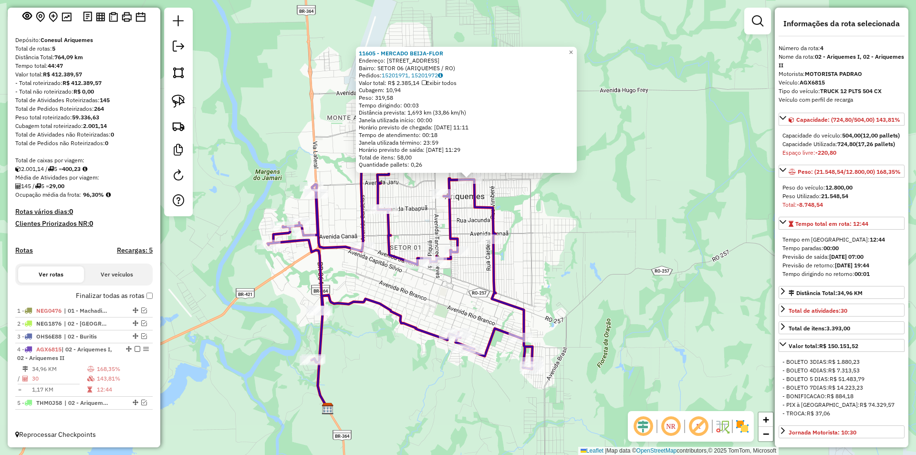
drag, startPoint x: 646, startPoint y: 241, endPoint x: 658, endPoint y: 203, distance: 40.0
click at [658, 203] on div "11605 - MERCADO BEIJA-FLOR Endereço: [STREET_ADDRESS] (ARIQUEMES / RO) Pedidos:…" at bounding box center [458, 227] width 916 height 455
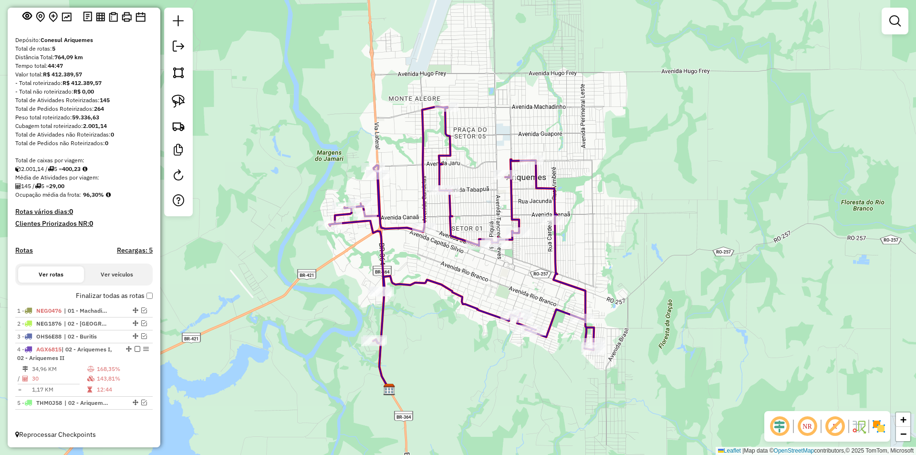
drag, startPoint x: 577, startPoint y: 263, endPoint x: 658, endPoint y: 247, distance: 82.8
click at [658, 247] on div "Janela de atendimento Grade de atendimento Capacidade Transportadoras Veículos …" at bounding box center [458, 227] width 916 height 455
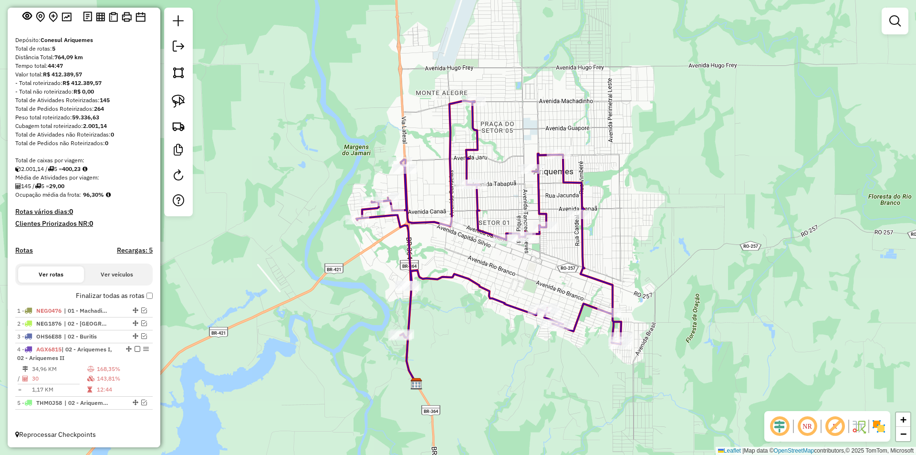
drag, startPoint x: 443, startPoint y: 306, endPoint x: 447, endPoint y: 300, distance: 7.3
click at [447, 302] on div "Janela de atendimento Grade de atendimento Capacidade Transportadoras Veículos …" at bounding box center [458, 227] width 916 height 455
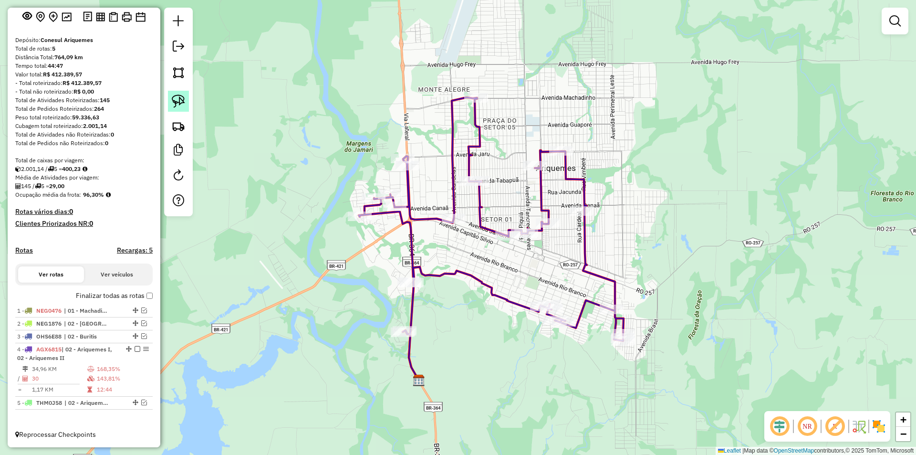
click at [171, 103] on link at bounding box center [178, 101] width 21 height 21
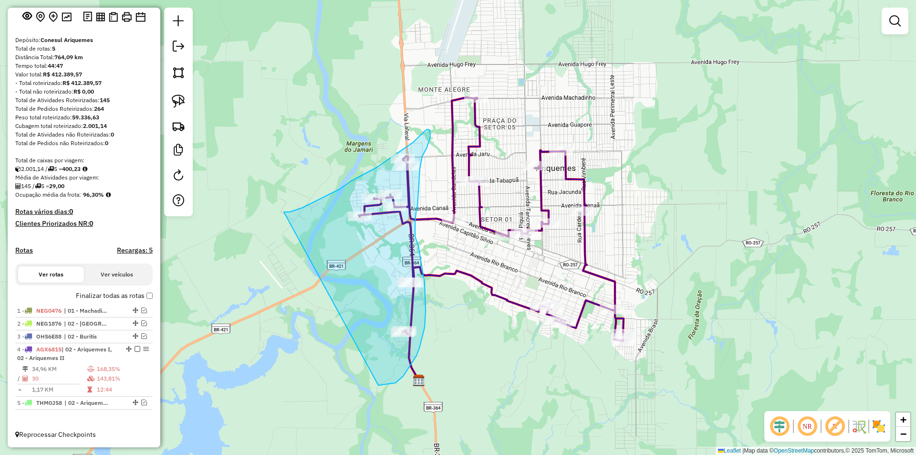
drag, startPoint x: 365, startPoint y: 174, endPoint x: 358, endPoint y: 362, distance: 188.7
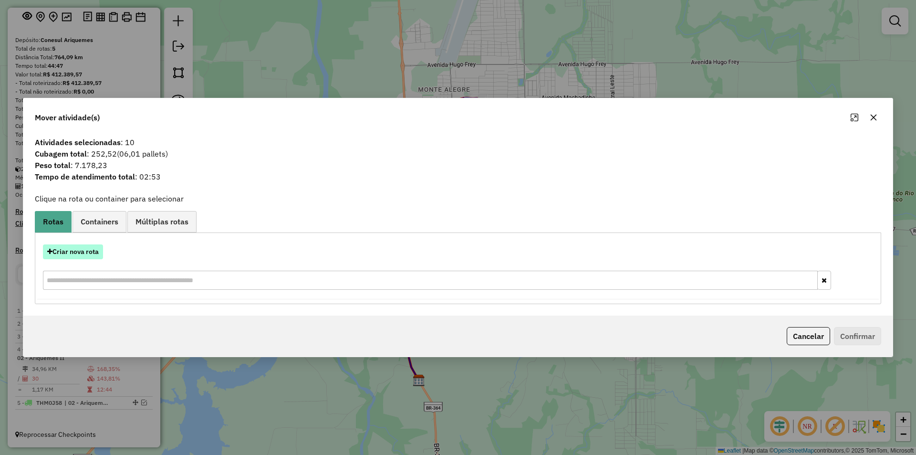
click at [67, 256] on button "Criar nova rota" at bounding box center [73, 251] width 60 height 15
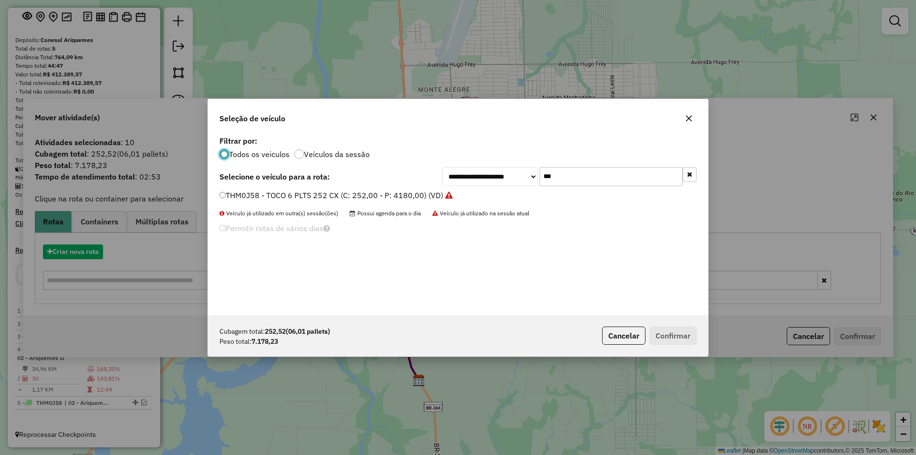
scroll to position [5, 3]
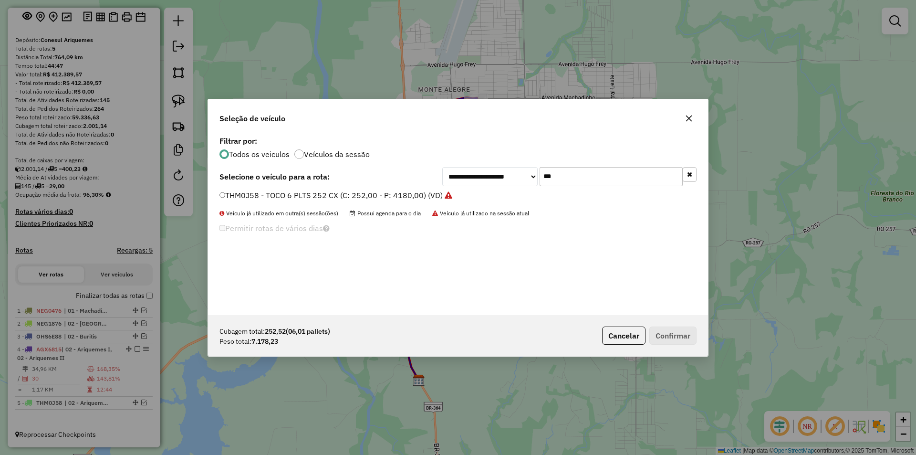
drag, startPoint x: 555, startPoint y: 174, endPoint x: 516, endPoint y: 190, distance: 42.6
click at [517, 190] on div "**********" at bounding box center [458, 224] width 500 height 181
type input "***"
click at [223, 191] on label "SLK6I79 - TRUCK 12 PLTS 504 CX (C: 504,00 - P: 12800,00) (VD)" at bounding box center [337, 194] width 234 height 11
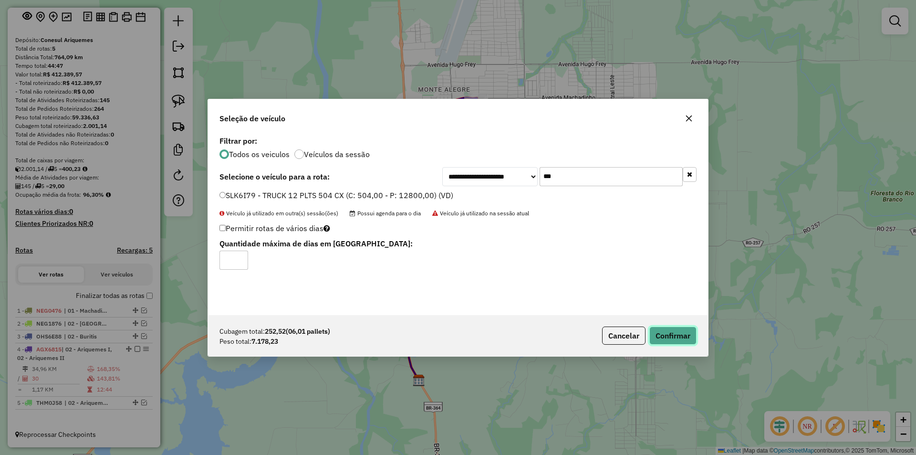
click at [667, 335] on button "Confirmar" at bounding box center [673, 335] width 47 height 18
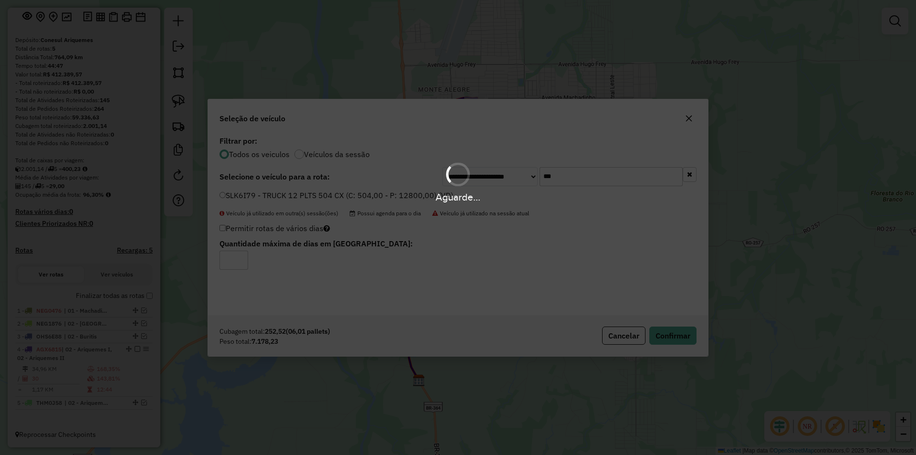
scroll to position [106, 0]
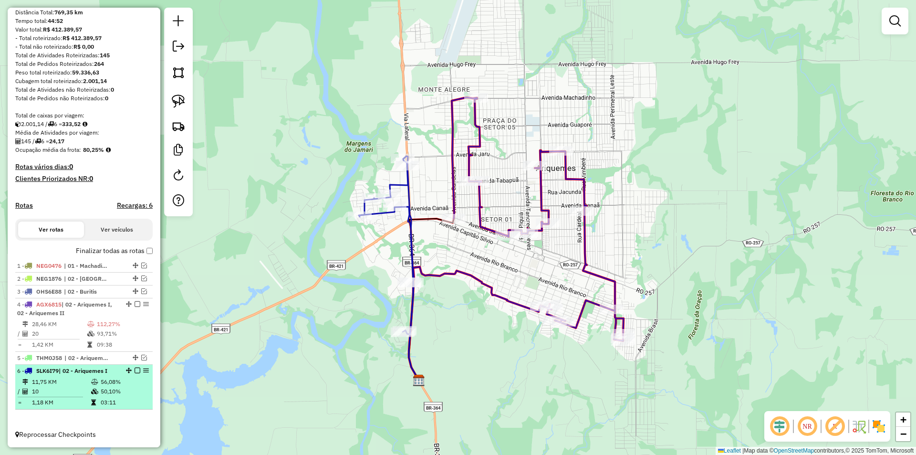
click at [136, 370] on em at bounding box center [138, 370] width 6 height 6
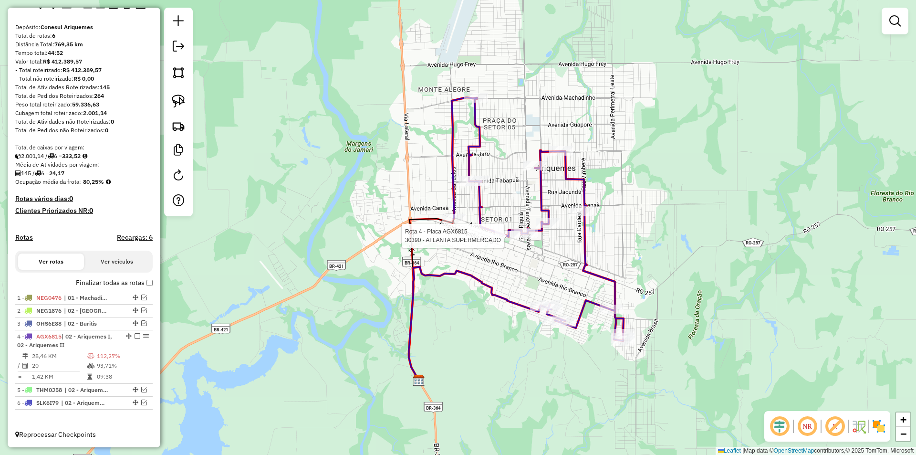
select select "*********"
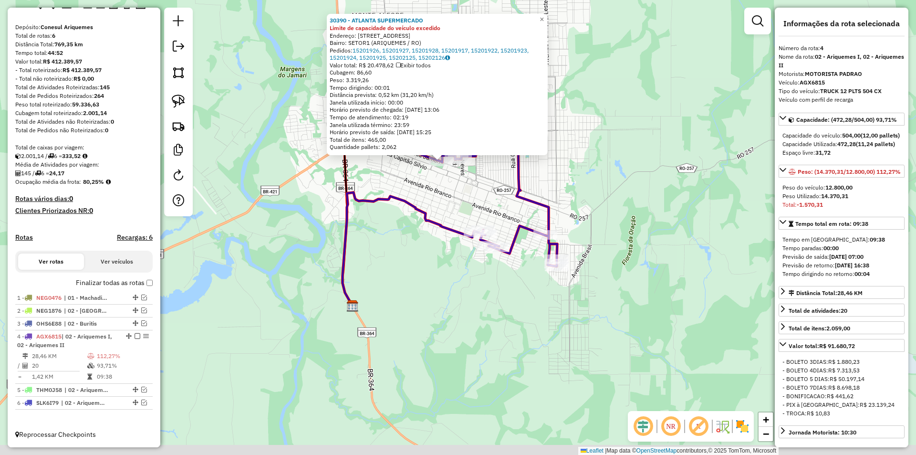
drag, startPoint x: 623, startPoint y: 236, endPoint x: 599, endPoint y: 207, distance: 37.9
click at [599, 207] on div "30390 - ATLANTA SUPERMERCADO Limite de capacidade do veículo excedido Endereço:…" at bounding box center [458, 227] width 916 height 455
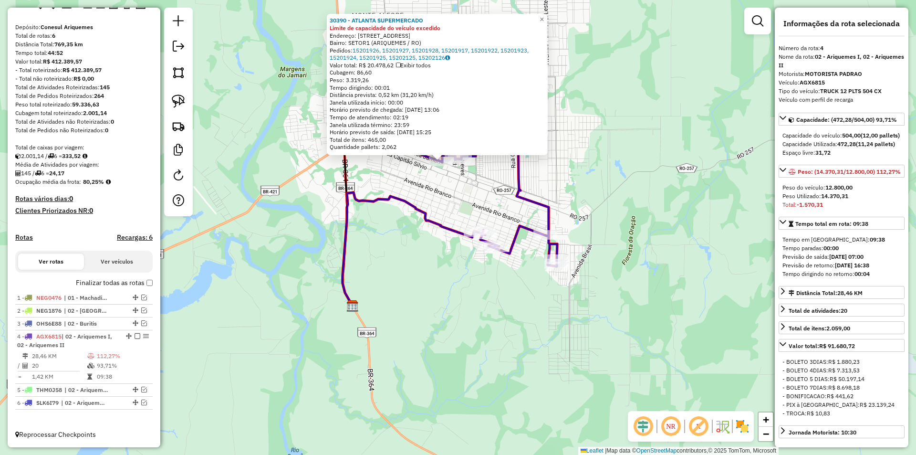
click at [529, 319] on div "30390 - ATLANTA SUPERMERCADO Limite de capacidade do veículo excedido Endereço:…" at bounding box center [458, 227] width 916 height 455
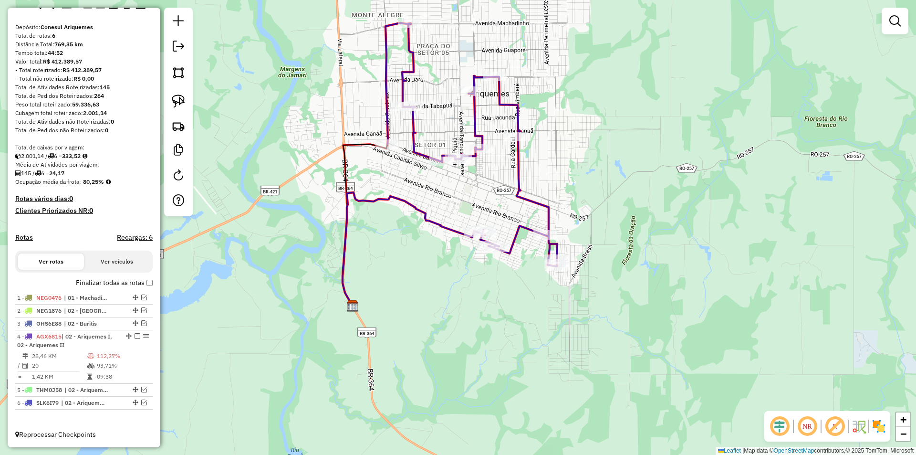
drag, startPoint x: 479, startPoint y: 300, endPoint x: 462, endPoint y: 283, distance: 23.6
click at [468, 286] on div "Janela de atendimento Grade de atendimento Capacidade Transportadoras Veículos …" at bounding box center [458, 227] width 916 height 455
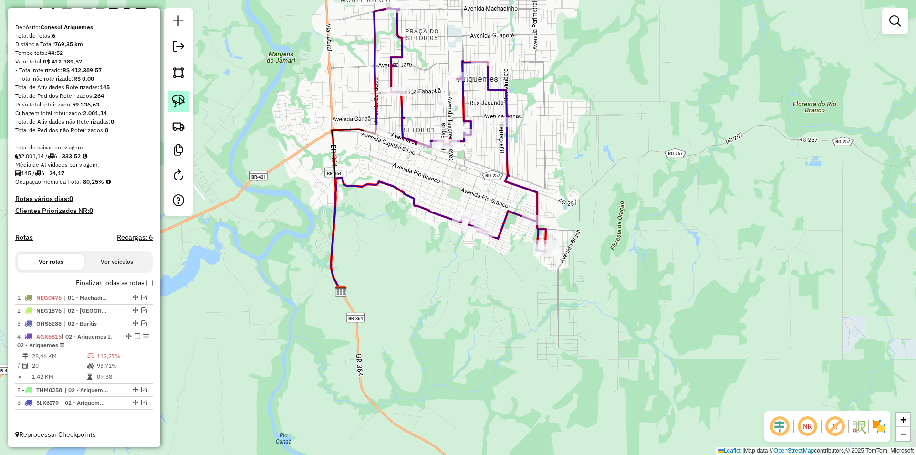
drag, startPoint x: 175, startPoint y: 104, endPoint x: 195, endPoint y: 124, distance: 28.4
click at [175, 104] on img at bounding box center [178, 100] width 13 height 13
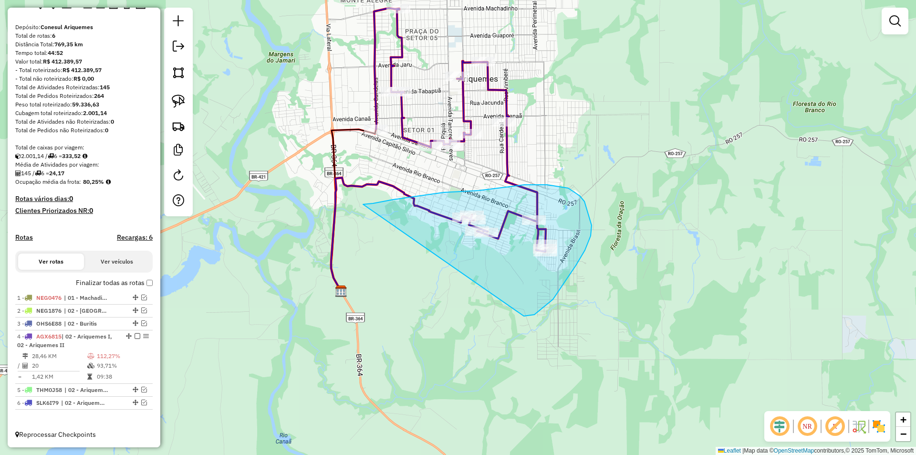
drag, startPoint x: 363, startPoint y: 204, endPoint x: 524, endPoint y: 316, distance: 195.8
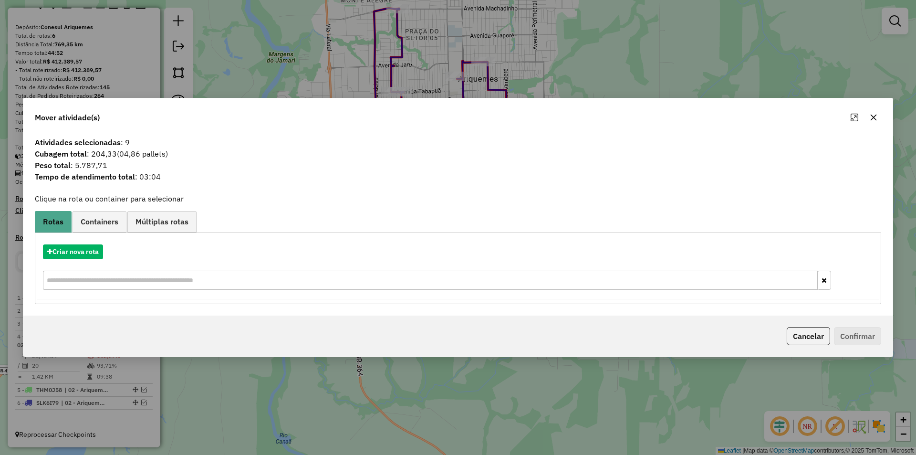
click at [875, 118] on icon "button" at bounding box center [874, 117] width 6 height 6
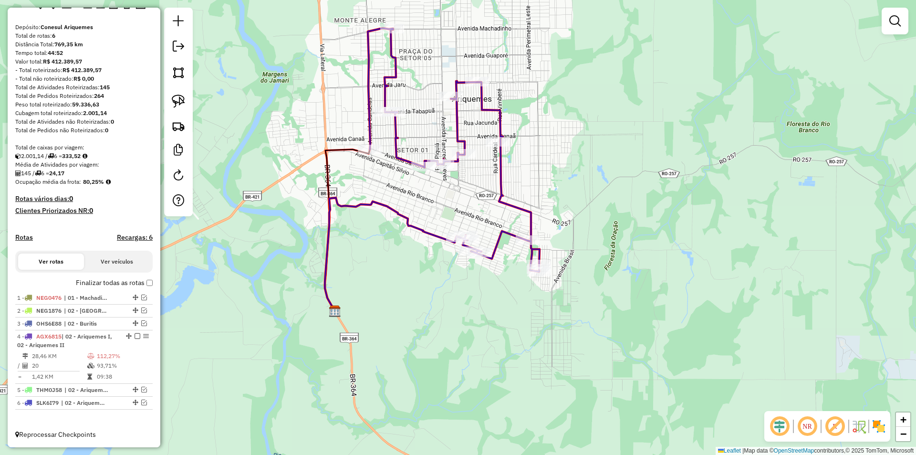
drag, startPoint x: 459, startPoint y: 256, endPoint x: 432, endPoint y: 300, distance: 51.8
click at [443, 317] on div "Janela de atendimento Grade de atendimento Capacidade Transportadoras Veículos …" at bounding box center [458, 227] width 916 height 455
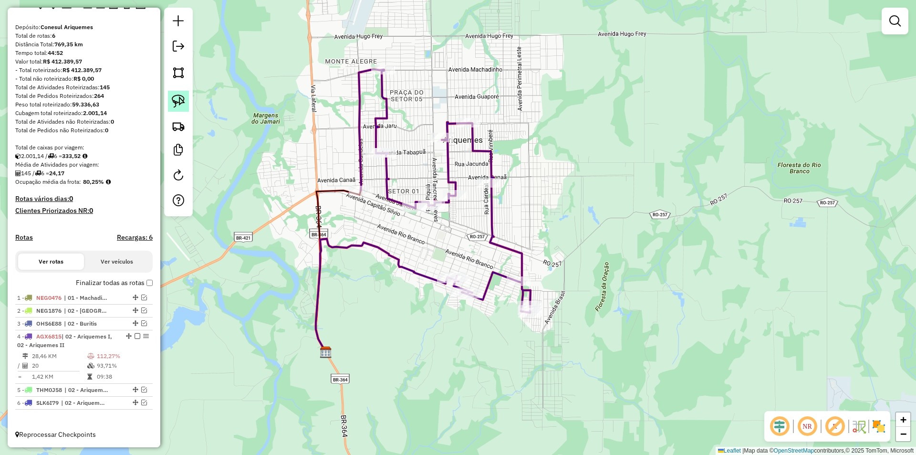
click at [180, 100] on img at bounding box center [178, 100] width 13 height 13
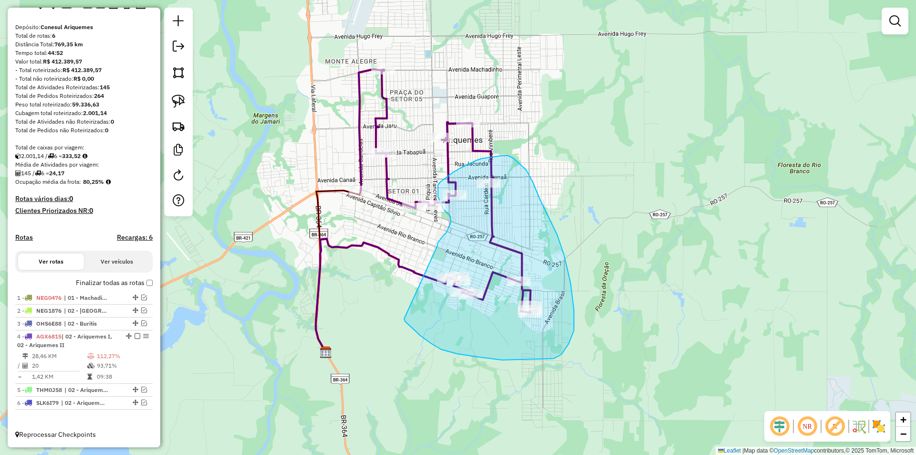
drag, startPoint x: 438, startPoint y: 245, endPoint x: 404, endPoint y: 319, distance: 80.7
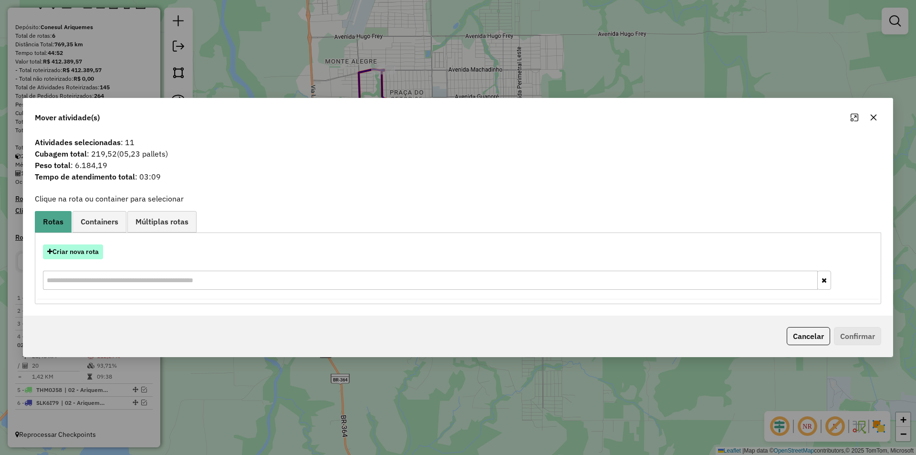
click at [70, 246] on button "Criar nova rota" at bounding box center [73, 251] width 60 height 15
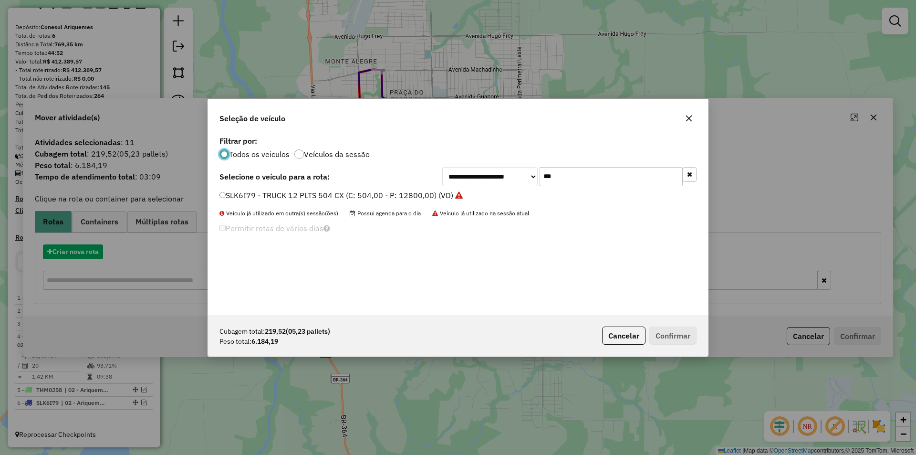
scroll to position [5, 3]
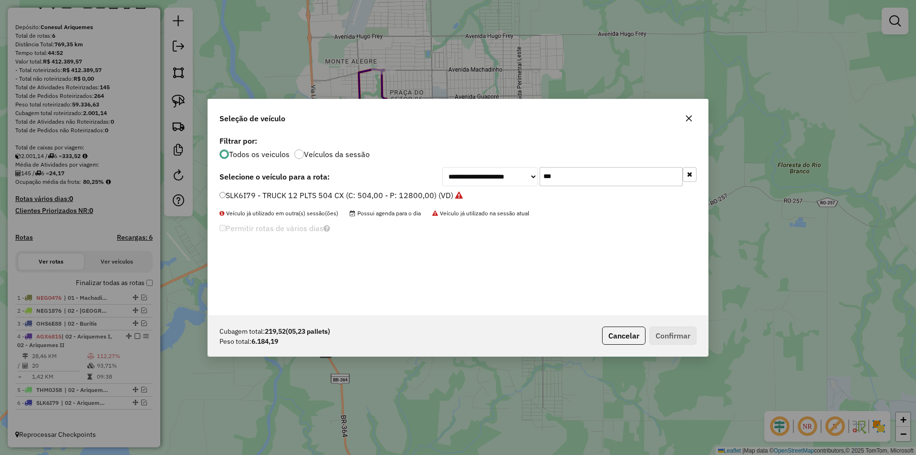
drag, startPoint x: 539, startPoint y: 182, endPoint x: 507, endPoint y: 189, distance: 32.8
click at [509, 189] on div "**********" at bounding box center [458, 224] width 500 height 181
type input "***"
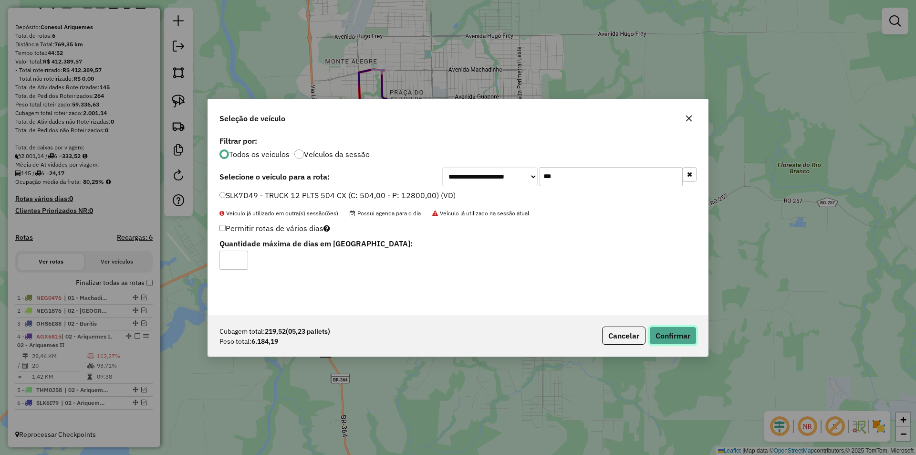
click at [677, 331] on button "Confirmar" at bounding box center [673, 335] width 47 height 18
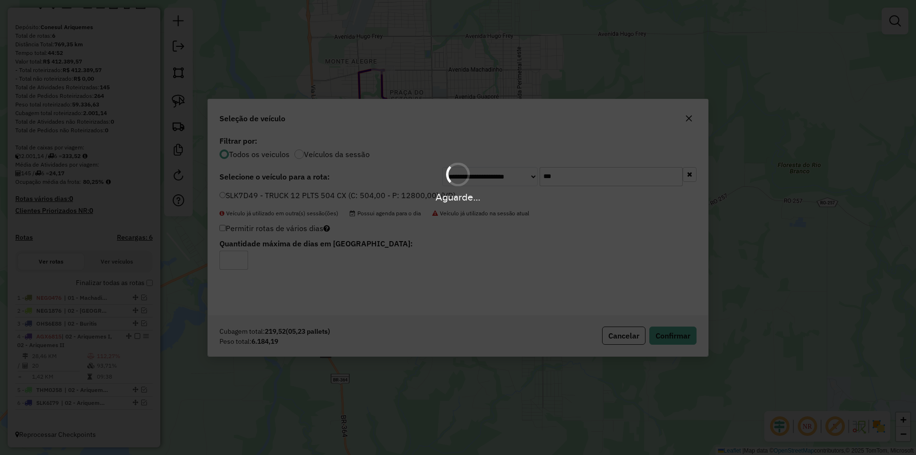
scroll to position [119, 0]
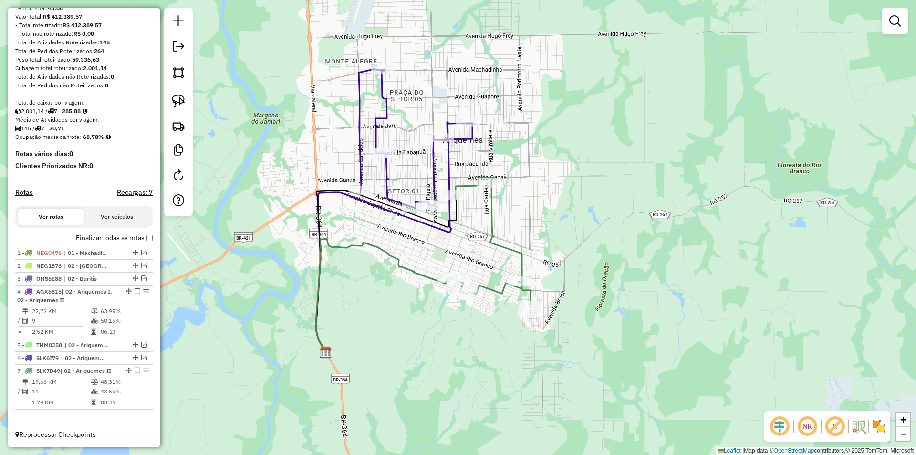
drag, startPoint x: 392, startPoint y: 313, endPoint x: 411, endPoint y: 355, distance: 46.4
click at [411, 357] on div "Janela de atendimento Grade de atendimento Capacidade Transportadoras Veículos …" at bounding box center [458, 227] width 916 height 455
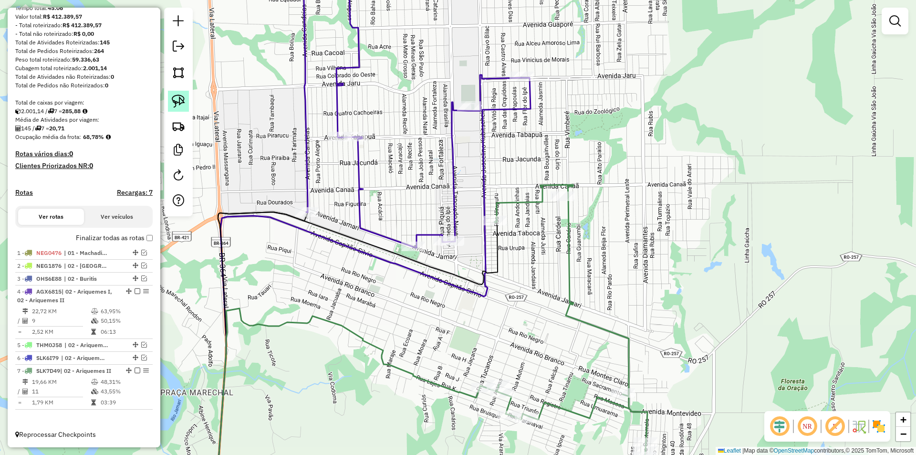
drag, startPoint x: 181, startPoint y: 100, endPoint x: 357, endPoint y: 142, distance: 180.5
click at [183, 101] on img at bounding box center [178, 100] width 13 height 13
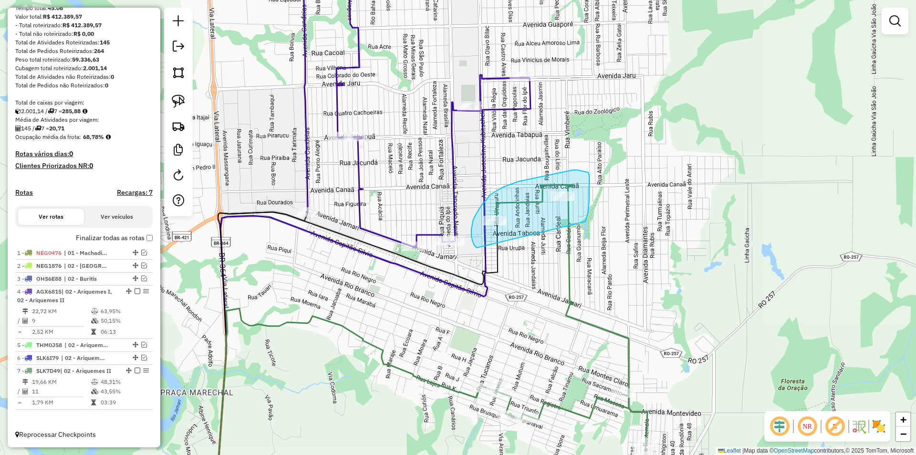
drag, startPoint x: 474, startPoint y: 244, endPoint x: 586, endPoint y: 221, distance: 114.0
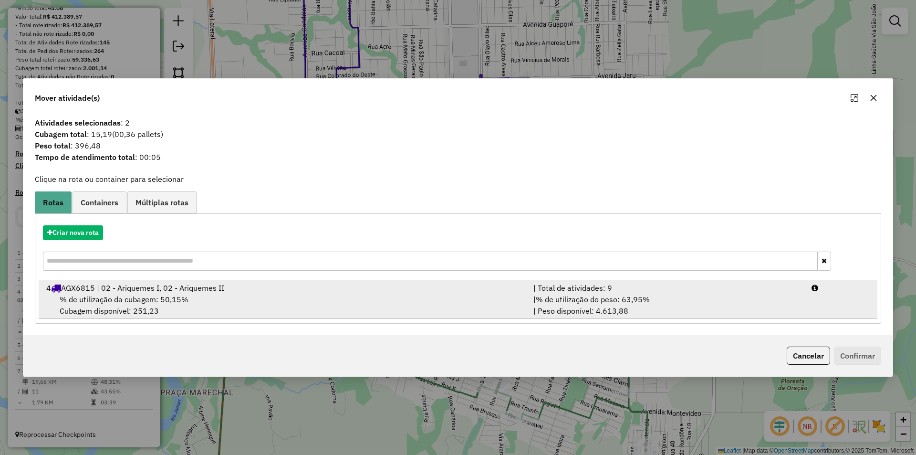
drag, startPoint x: 118, startPoint y: 301, endPoint x: 174, endPoint y: 286, distance: 58.2
click at [118, 301] on span "% de utilização da cubagem: 50,15%" at bounding box center [124, 299] width 129 height 10
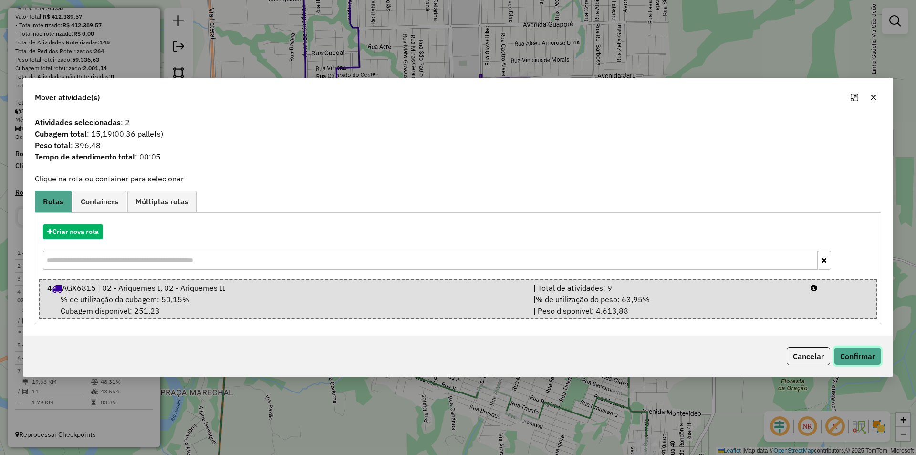
click at [861, 350] on button "Confirmar" at bounding box center [857, 356] width 47 height 18
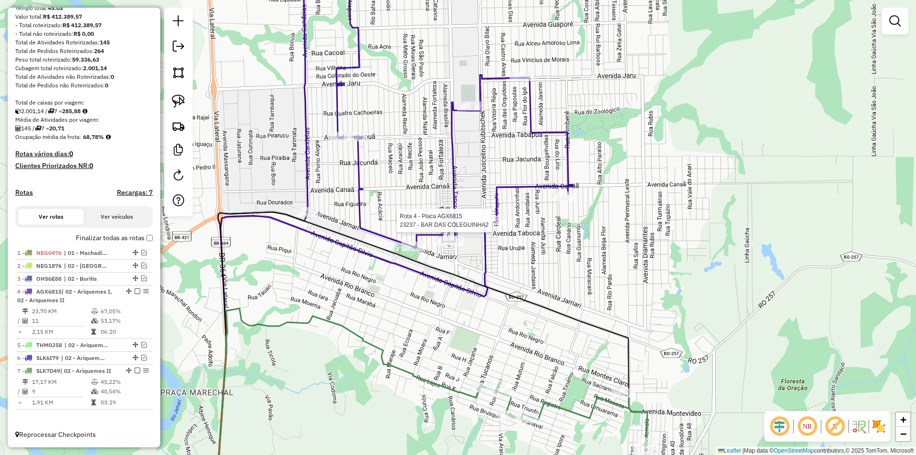
select select "*********"
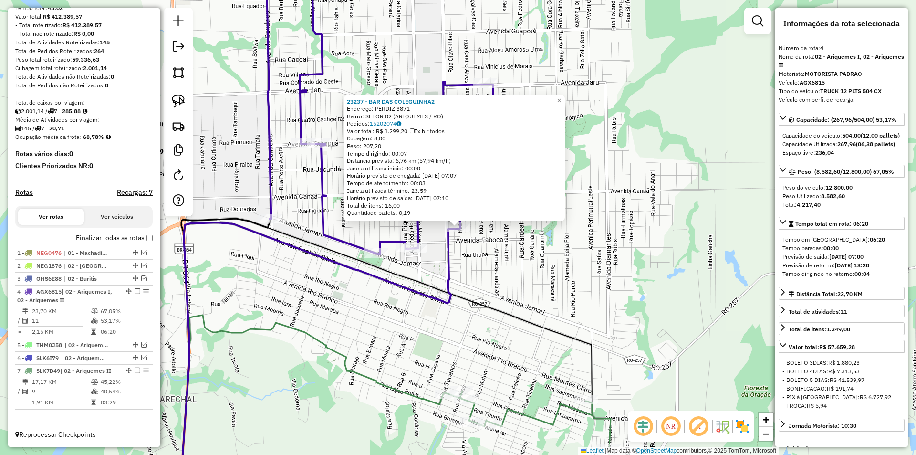
drag, startPoint x: 568, startPoint y: 272, endPoint x: 551, endPoint y: 238, distance: 38.0
click at [552, 239] on div "23237 - BAR DAS COLEGUINHA2 Endereço: PERDIZ 3871 Bairro: SETOR 02 (ARIQUEMES /…" at bounding box center [458, 227] width 916 height 455
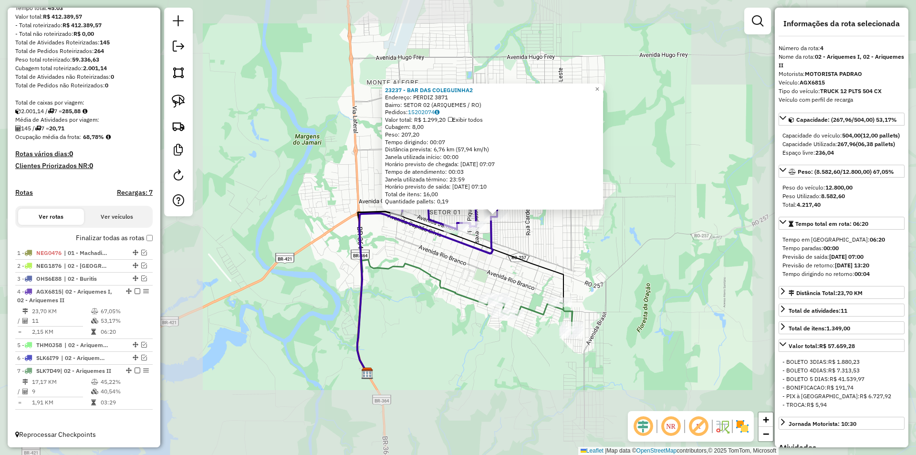
click at [555, 243] on div "23237 - BAR DAS COLEGUINHA2 Endereço: PERDIZ 3871 Bairro: SETOR 02 (ARIQUEMES /…" at bounding box center [458, 227] width 916 height 455
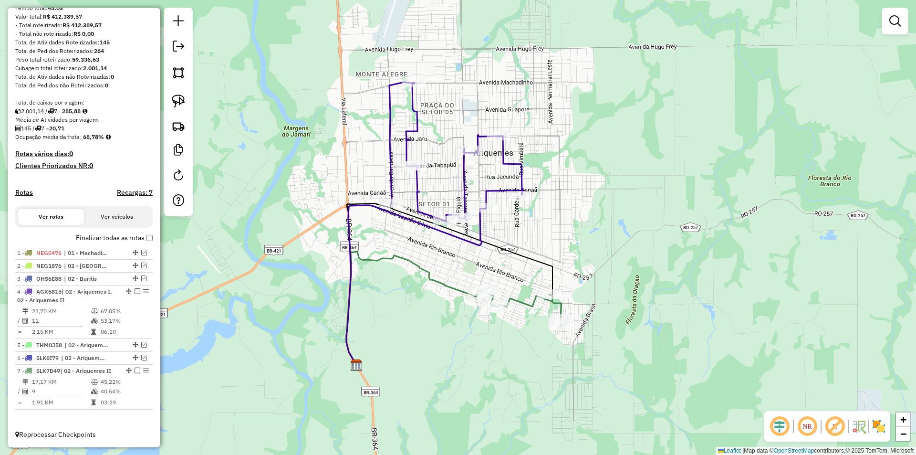
drag, startPoint x: 524, startPoint y: 254, endPoint x: 485, endPoint y: 227, distance: 47.7
click at [522, 252] on icon at bounding box center [449, 284] width 206 height 162
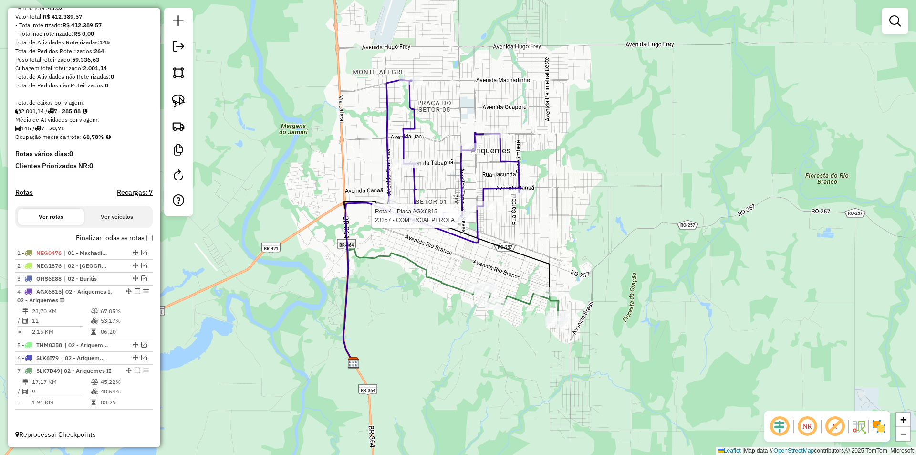
select select "*********"
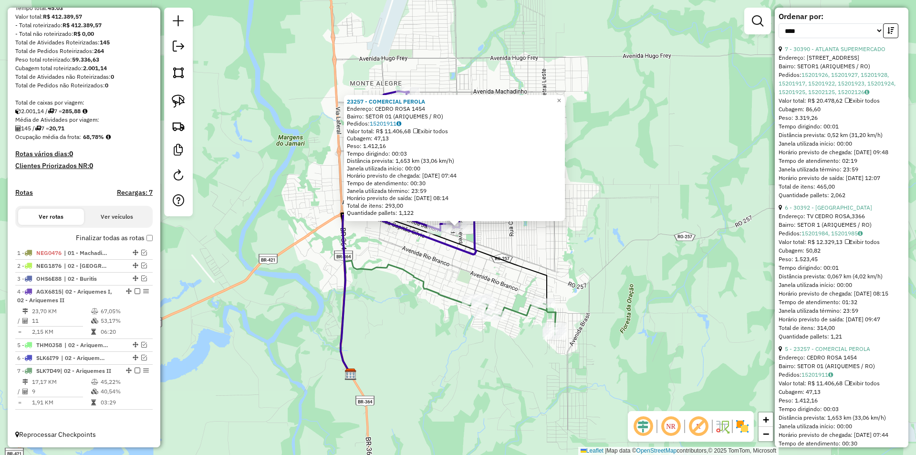
scroll to position [477, 0]
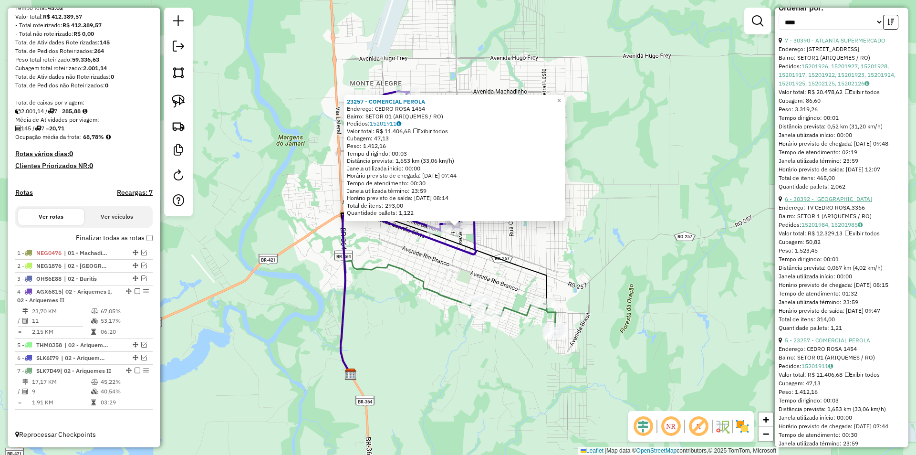
click at [827, 202] on link "6 - 30392 - [GEOGRAPHIC_DATA]" at bounding box center [828, 198] width 87 height 7
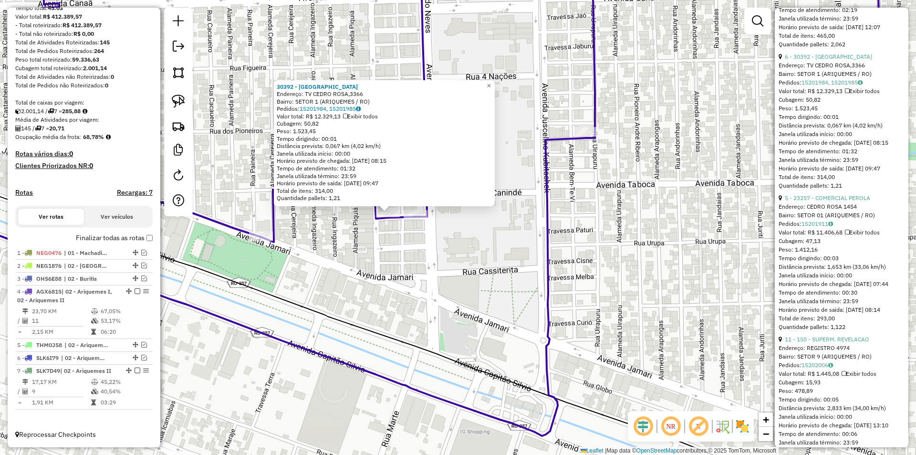
scroll to position [620, 0]
click at [834, 200] on link "5 - 23257 - COMERCIAL PEROLA" at bounding box center [827, 196] width 85 height 7
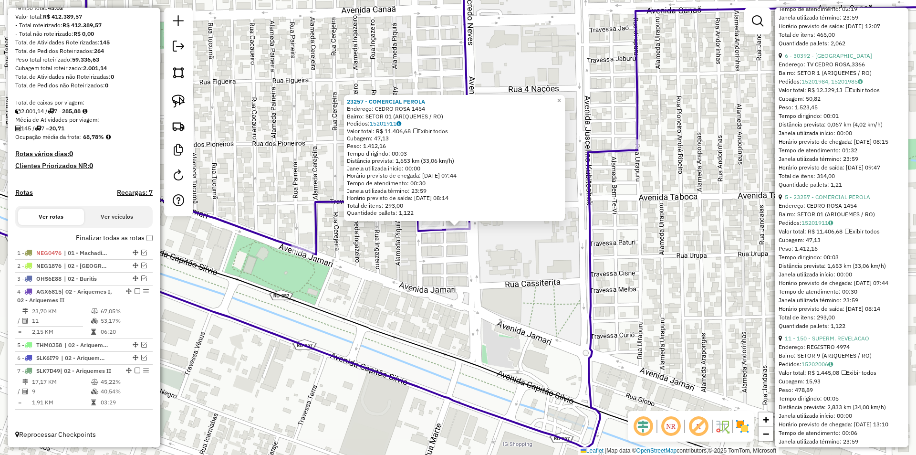
click at [460, 293] on div "23257 - COMERCIAL [PERSON_NAME]: CEDRO ROSA 1454 Bairro: SETOR 01 (ARIQUEMES / …" at bounding box center [458, 227] width 916 height 455
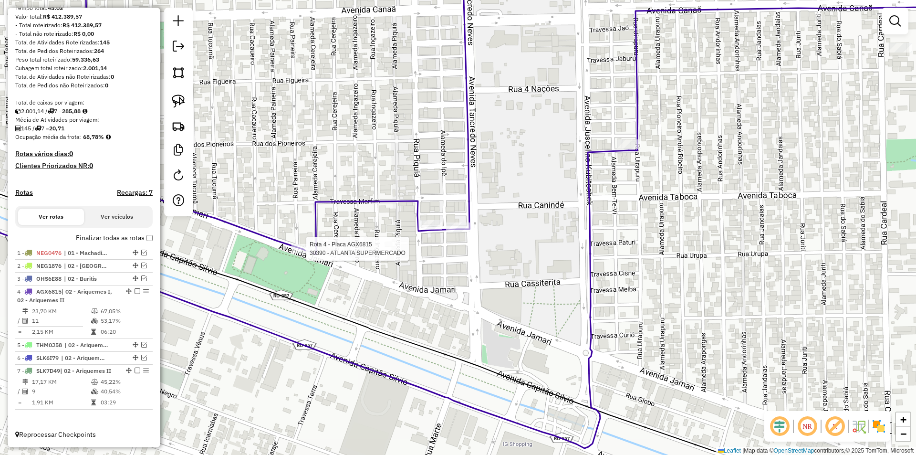
select select "*********"
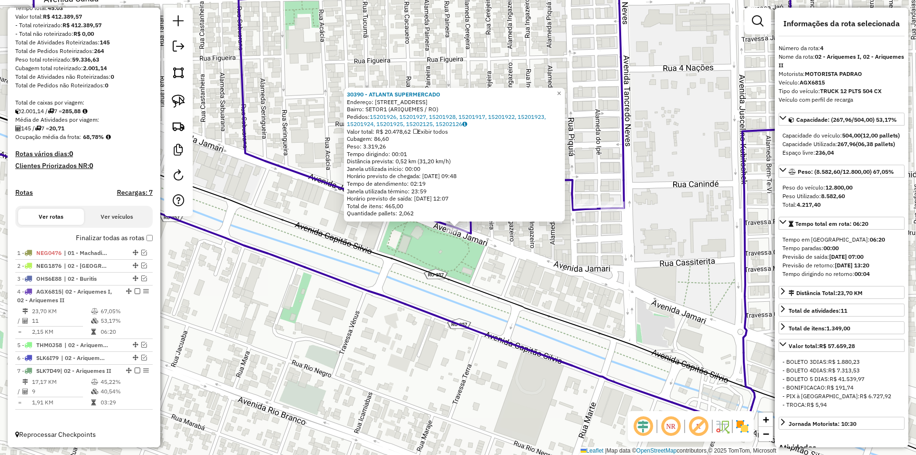
click at [420, 259] on div "30390 - ATLANTA SUPERMERCADO Endereço: AV JAMARI,3013 Bairro: SETOR1 (ARIQUEMES…" at bounding box center [458, 227] width 916 height 455
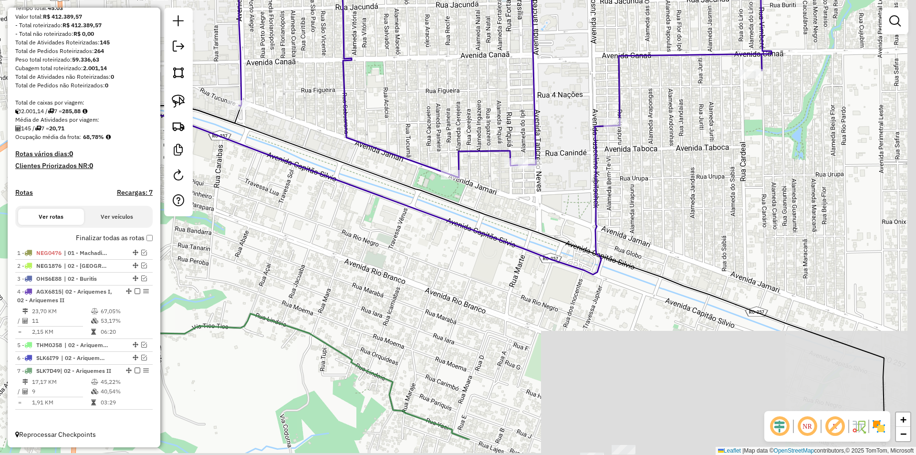
drag, startPoint x: 485, startPoint y: 285, endPoint x: 464, endPoint y: 206, distance: 82.1
click at [471, 222] on icon at bounding box center [341, 276] width 549 height 326
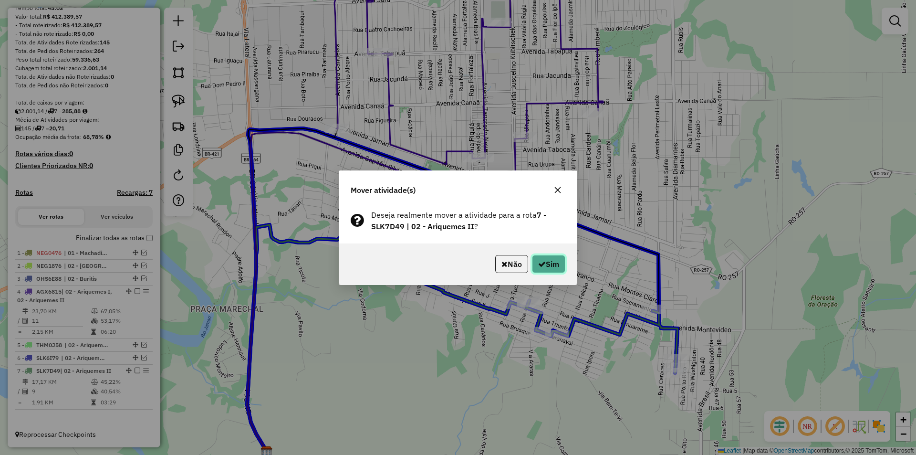
click at [561, 256] on button "Sim" at bounding box center [548, 264] width 33 height 18
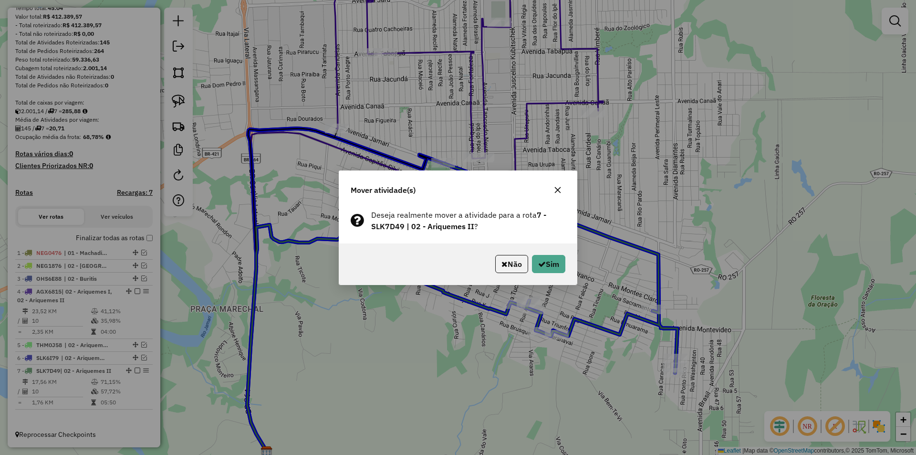
click at [546, 254] on div "Não Sim" at bounding box center [458, 263] width 238 height 41
click at [546, 269] on button "Sim" at bounding box center [548, 264] width 33 height 18
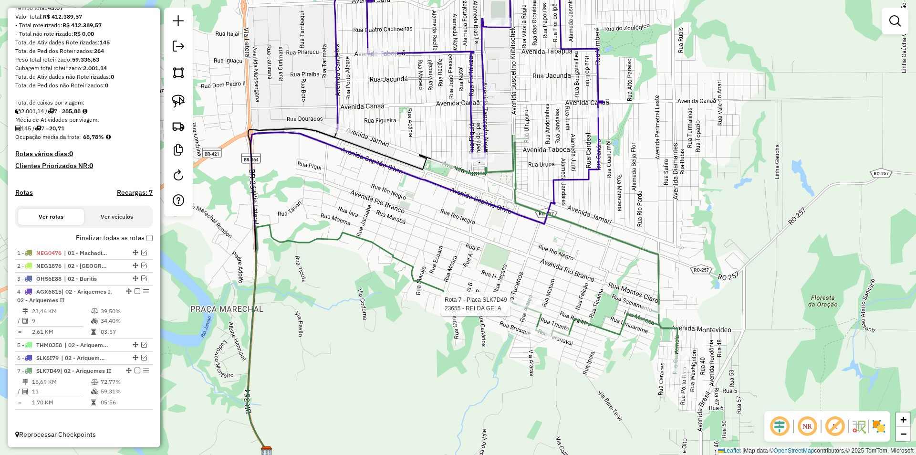
select select "*********"
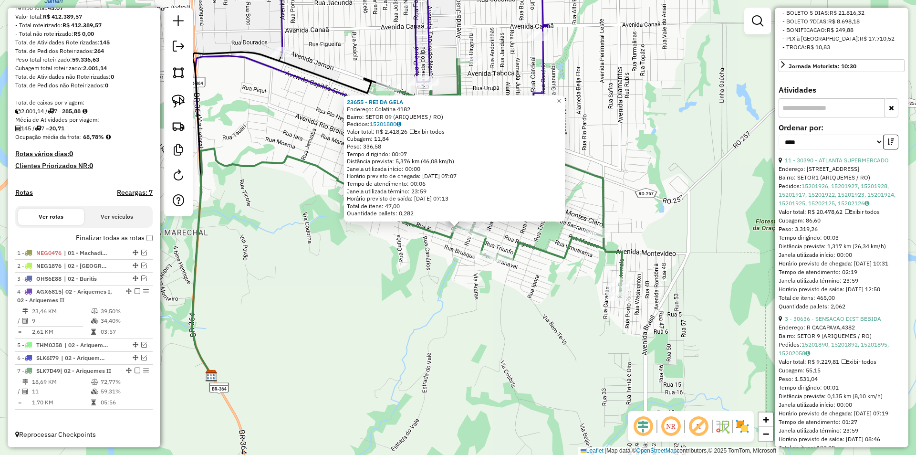
scroll to position [382, 0]
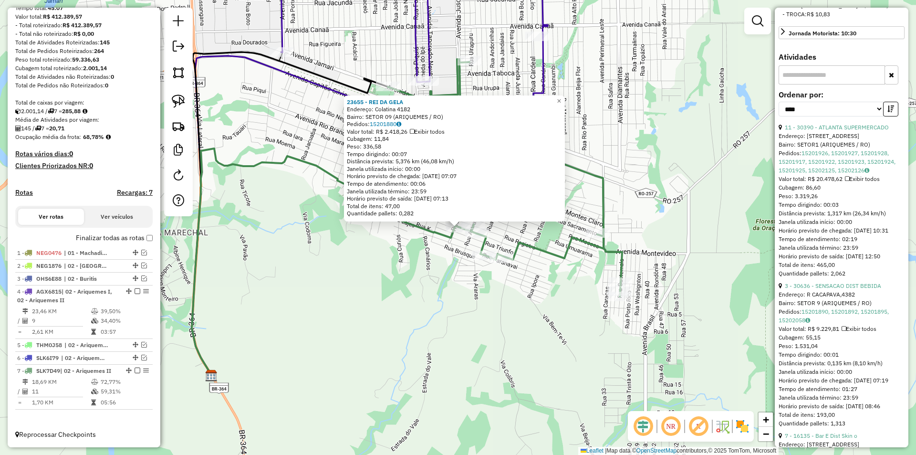
click at [389, 291] on div "23655 - REI DA GELA Endereço: Colatina 4182 Bairro: SETOR 09 (ARIQUEMES / RO) P…" at bounding box center [458, 227] width 916 height 455
click at [350, 311] on div "23655 - REI DA GELA Endereço: Colatina 4182 Bairro: SETOR 09 (ARIQUEMES / RO) P…" at bounding box center [458, 227] width 916 height 455
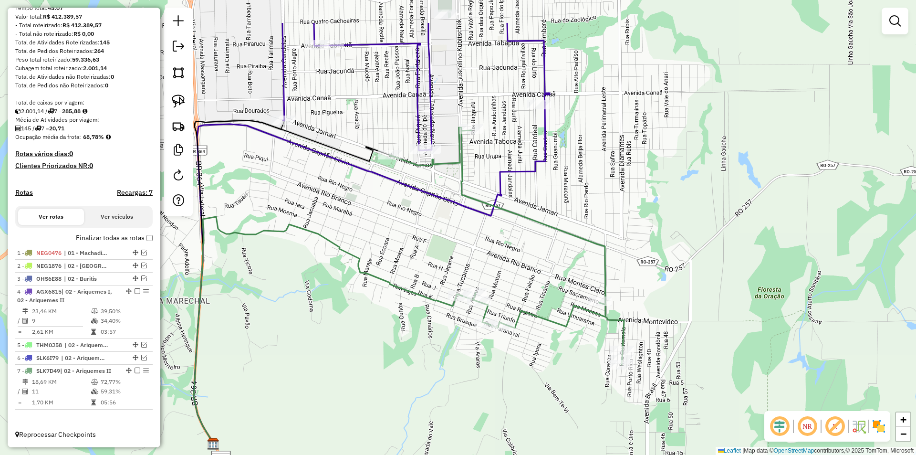
drag, startPoint x: 409, startPoint y: 352, endPoint x: 420, endPoint y: 383, distance: 33.1
click at [420, 383] on div "Janela de atendimento Grade de atendimento Capacidade Transportadoras Veículos …" at bounding box center [458, 227] width 916 height 455
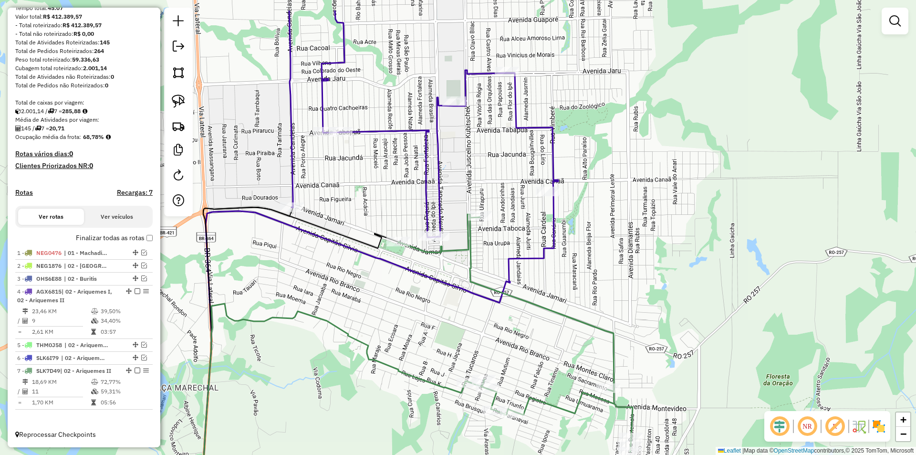
drag, startPoint x: 435, startPoint y: 302, endPoint x: 446, endPoint y: 294, distance: 13.9
click at [441, 309] on div "Janela de atendimento Grade de atendimento Capacidade Transportadoras Veículos …" at bounding box center [458, 227] width 916 height 455
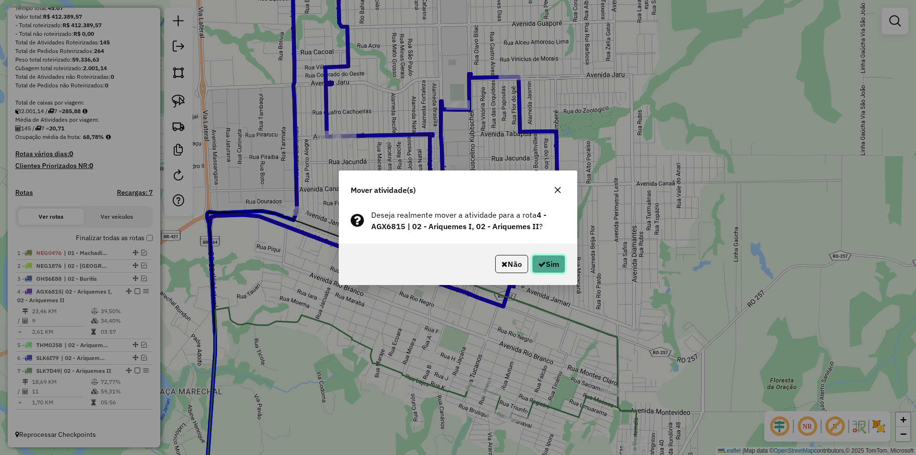
click at [541, 264] on icon "button" at bounding box center [542, 264] width 8 height 8
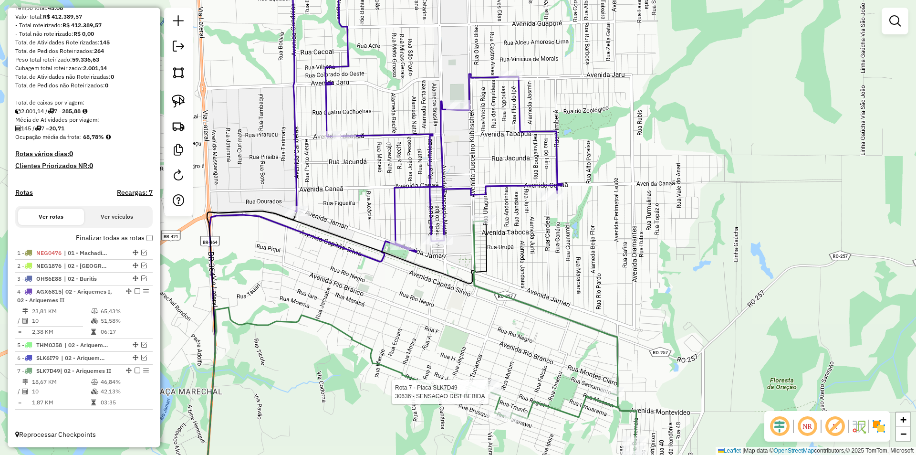
select select "*********"
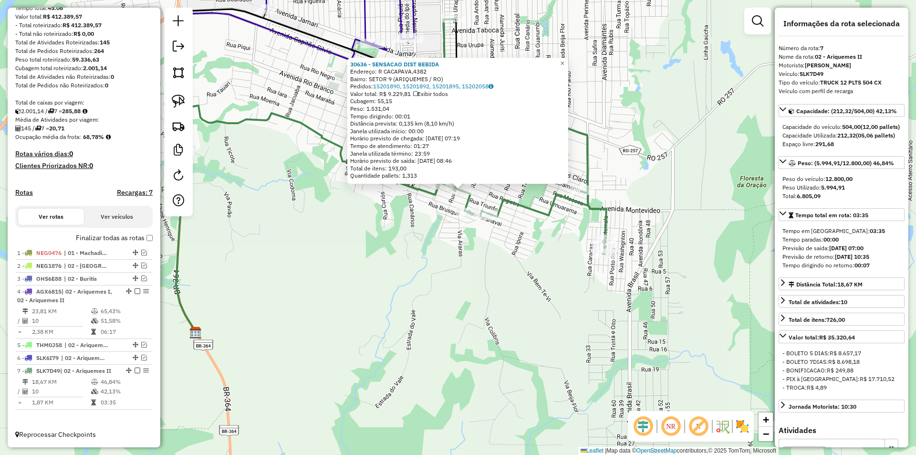
drag, startPoint x: 653, startPoint y: 258, endPoint x: 656, endPoint y: 220, distance: 37.9
click at [656, 220] on div "30636 - SENSACAO DIST BEBIDA Endereço: R CACAPAVA,4382 Bairro: SETOR 9 (ARIQUEM…" at bounding box center [458, 227] width 916 height 455
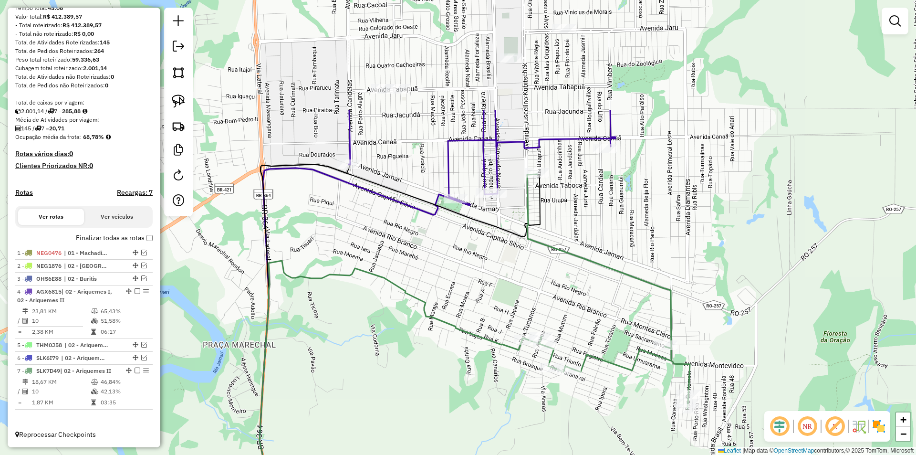
drag, startPoint x: 426, startPoint y: 245, endPoint x: 505, endPoint y: 327, distance: 113.4
click at [510, 388] on div "Janela de atendimento Grade de atendimento Capacidade Transportadoras Veículos …" at bounding box center [458, 227] width 916 height 455
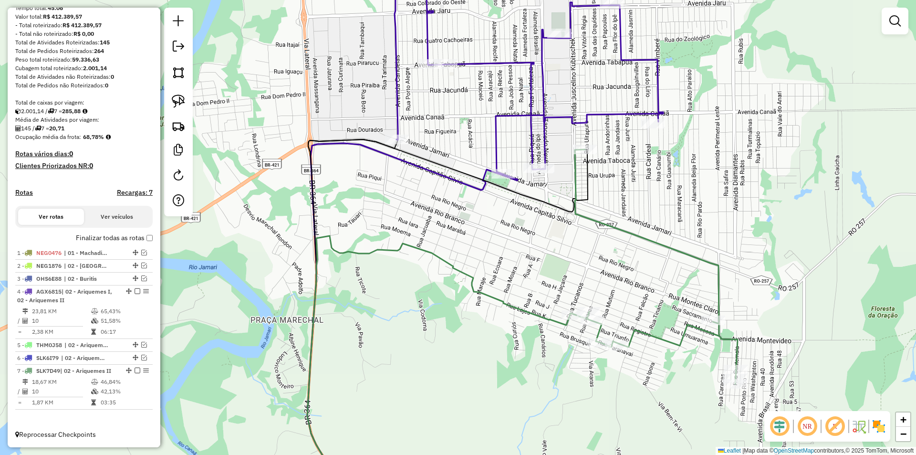
drag, startPoint x: 538, startPoint y: 167, endPoint x: 584, endPoint y: 142, distance: 52.1
click at [584, 142] on div "Janela de atendimento Grade de atendimento Capacidade Transportadoras Veículos …" at bounding box center [458, 227] width 916 height 455
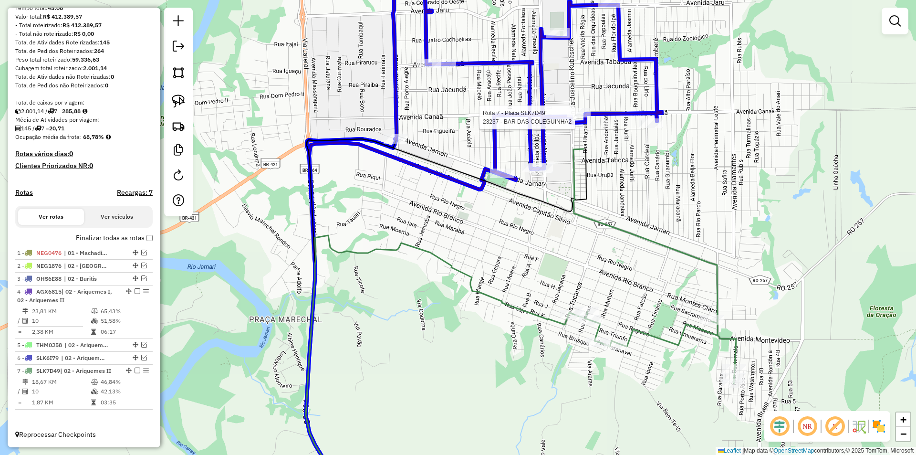
click at [576, 117] on div at bounding box center [579, 113] width 24 height 10
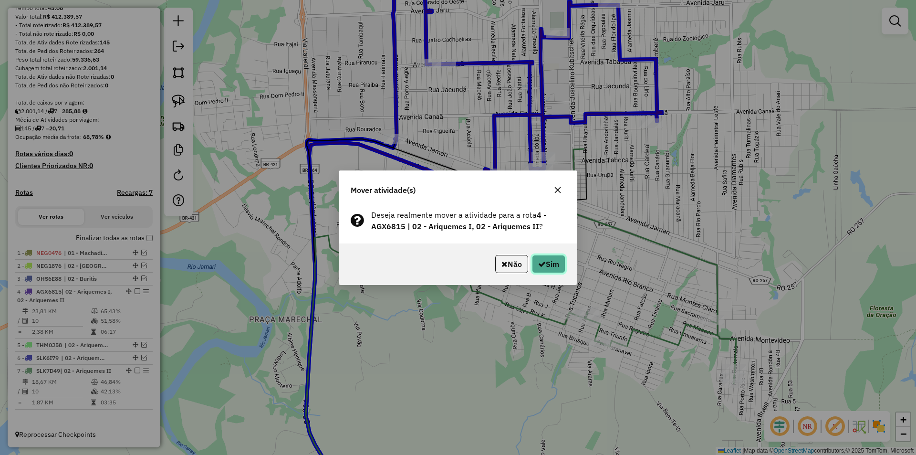
click at [554, 264] on button "Sim" at bounding box center [548, 264] width 33 height 18
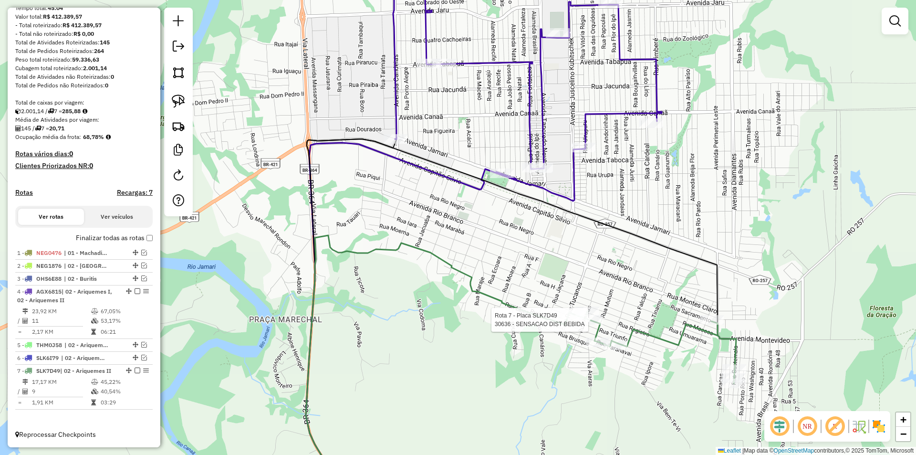
select select "*********"
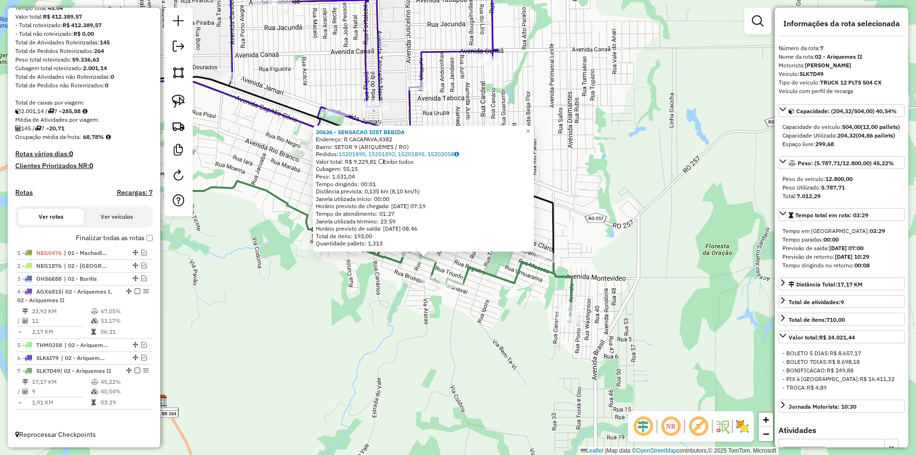
drag, startPoint x: 617, startPoint y: 282, endPoint x: 587, endPoint y: 309, distance: 40.9
click at [587, 309] on div "30636 - SENSACAO DIST BEBIDA Endereço: R CACAPAVA,4382 Bairro: SETOR 9 (ARIQUEM…" at bounding box center [458, 227] width 916 height 455
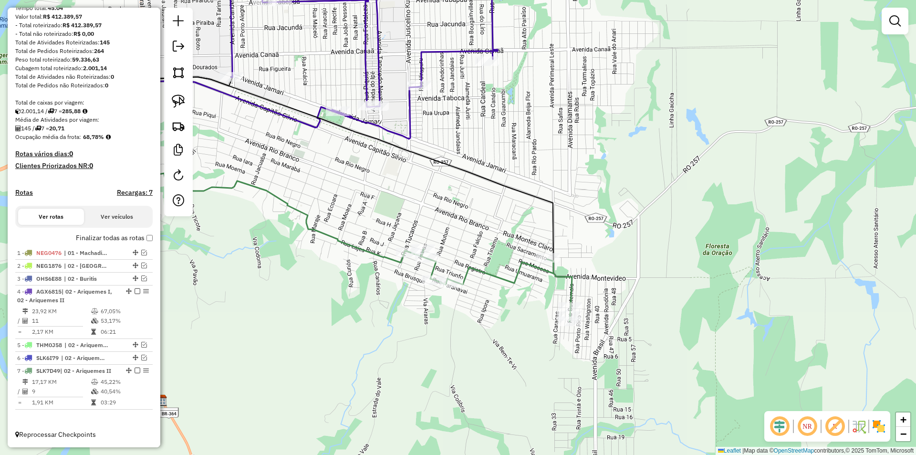
drag, startPoint x: 463, startPoint y: 328, endPoint x: 561, endPoint y: 360, distance: 103.4
click at [555, 360] on div "Rota 7 - Placa SLK7D49 23228 - OH BARRACAO DIST. Janela de atendimento Grade de…" at bounding box center [458, 227] width 916 height 455
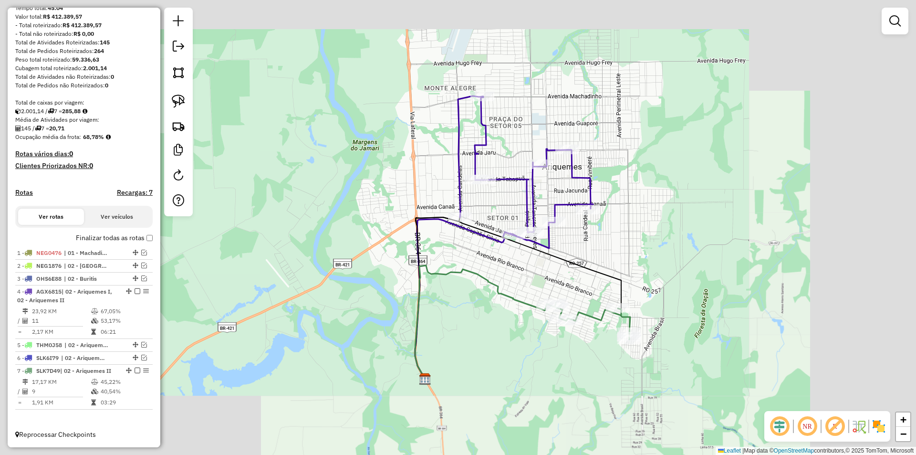
click at [545, 264] on div "Janela de atendimento Grade de atendimento Capacidade Transportadoras Veículos …" at bounding box center [458, 227] width 916 height 455
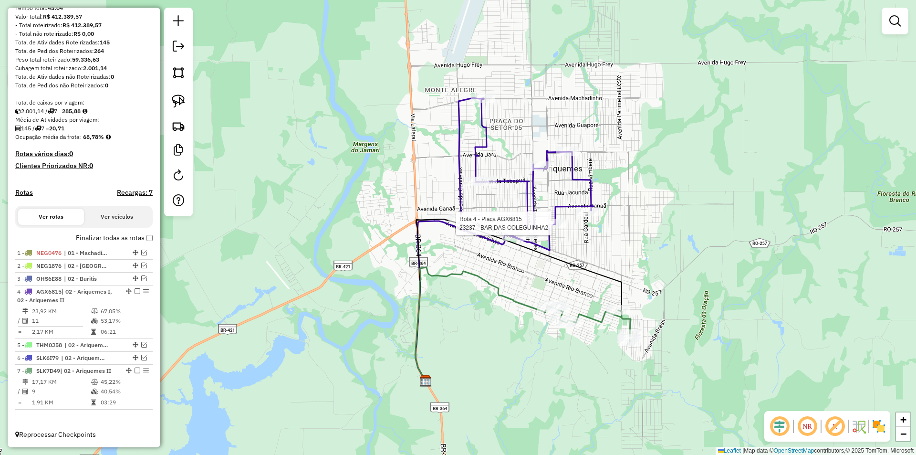
select select "*********"
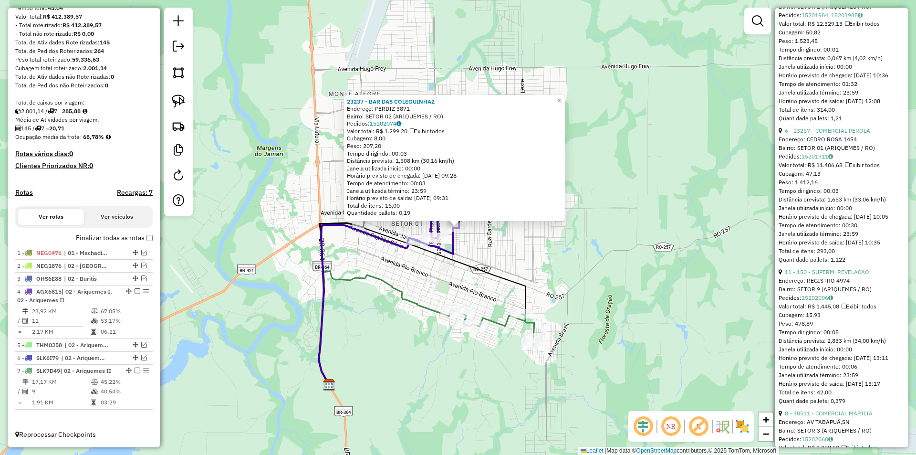
scroll to position [716, 0]
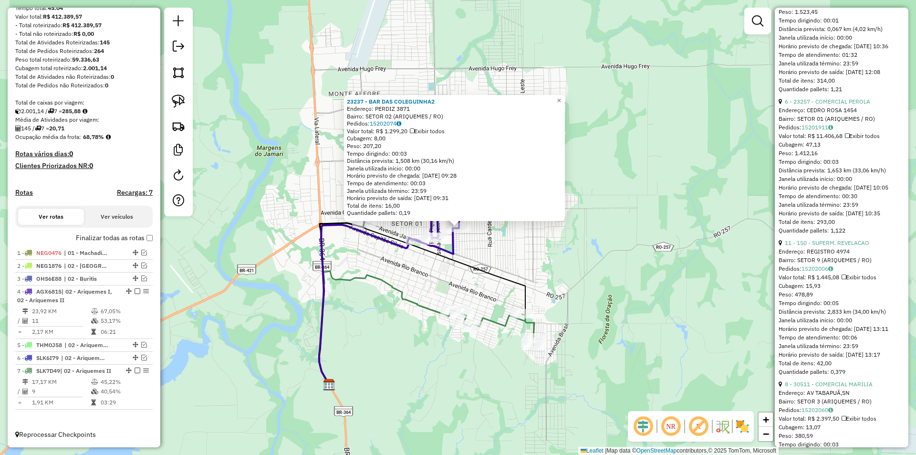
click at [623, 261] on div "23237 - BAR DAS COLEGUINHA2 Endereço: PERDIZ 3871 Bairro: SETOR 02 (ARIQUEMES /…" at bounding box center [458, 227] width 916 height 455
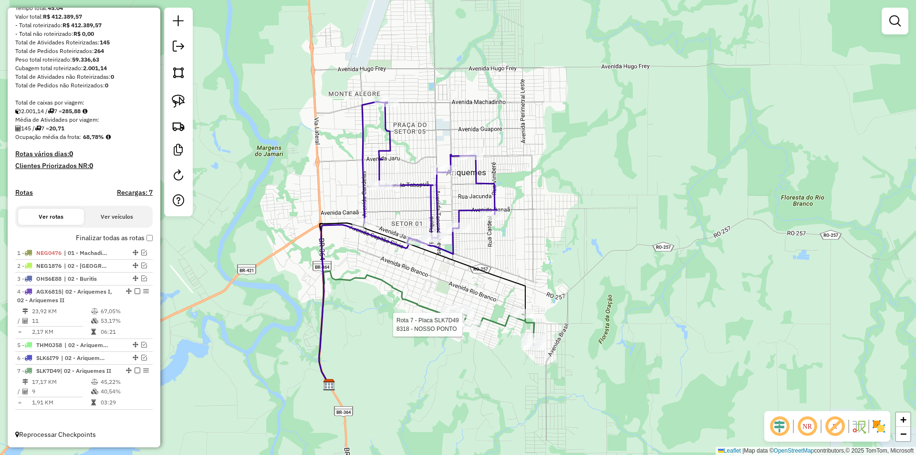
select select "*********"
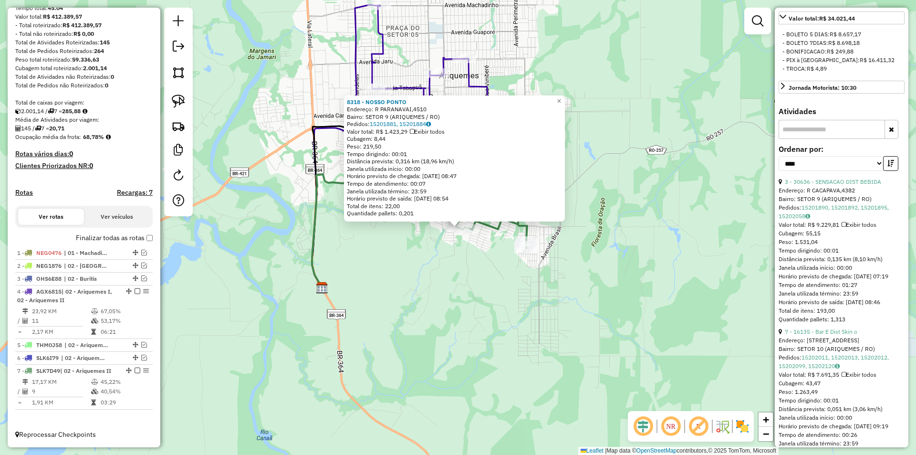
scroll to position [334, 0]
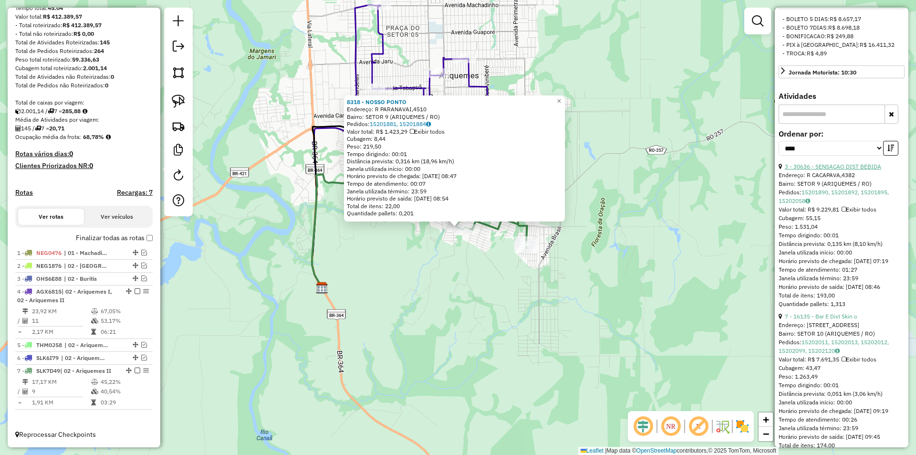
click at [831, 170] on link "3 - 30636 - SENSACAO DIST BEBIDA" at bounding box center [833, 166] width 96 height 7
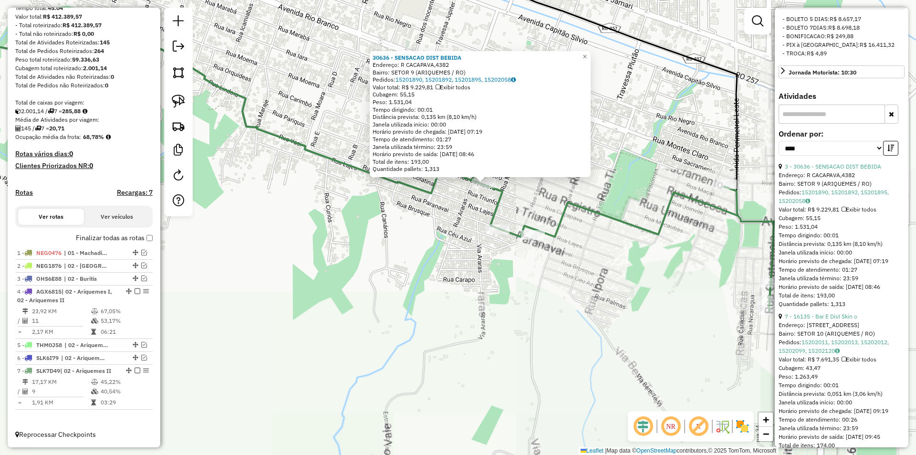
drag, startPoint x: 448, startPoint y: 229, endPoint x: 490, endPoint y: 409, distance: 184.2
click at [490, 409] on div "30636 - SENSACAO DIST BEBIDA Endereço: R CACAPAVA,4382 Bairro: SETOR 9 (ARIQUEM…" at bounding box center [458, 227] width 916 height 455
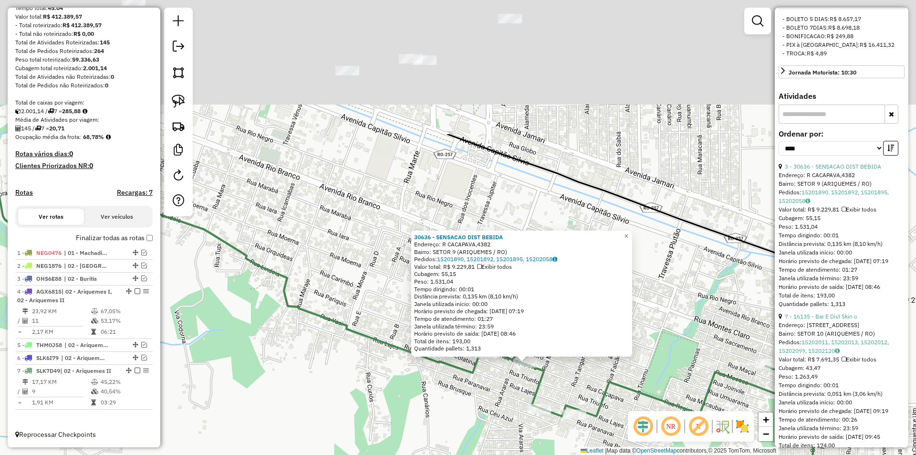
click at [491, 407] on div "30636 - SENSACAO DIST BEBIDA Endereço: R CACAPAVA,4382 Bairro: SETOR 9 (ARIQUEM…" at bounding box center [458, 227] width 916 height 455
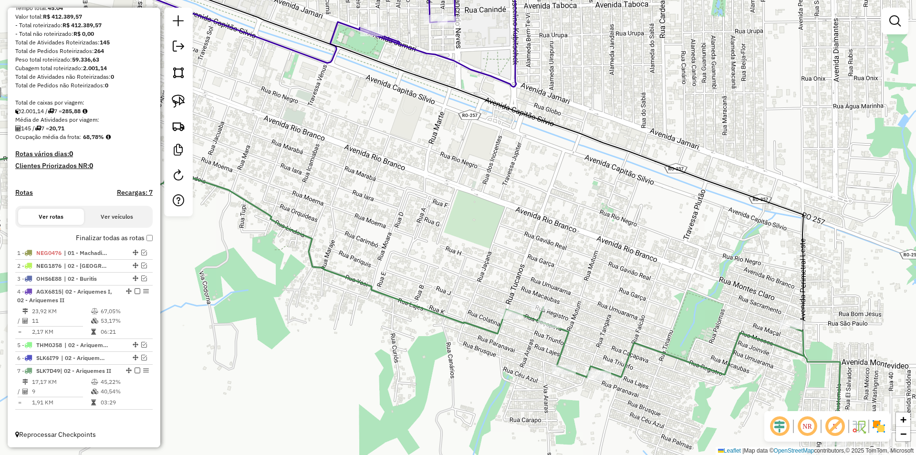
drag, startPoint x: 527, startPoint y: 373, endPoint x: 551, endPoint y: 329, distance: 50.0
click at [551, 329] on div "Rota 7 - Placa SLK7D49 30636 - SENSACAO DIST BEBIDA Janela de atendimento Grade…" at bounding box center [458, 227] width 916 height 455
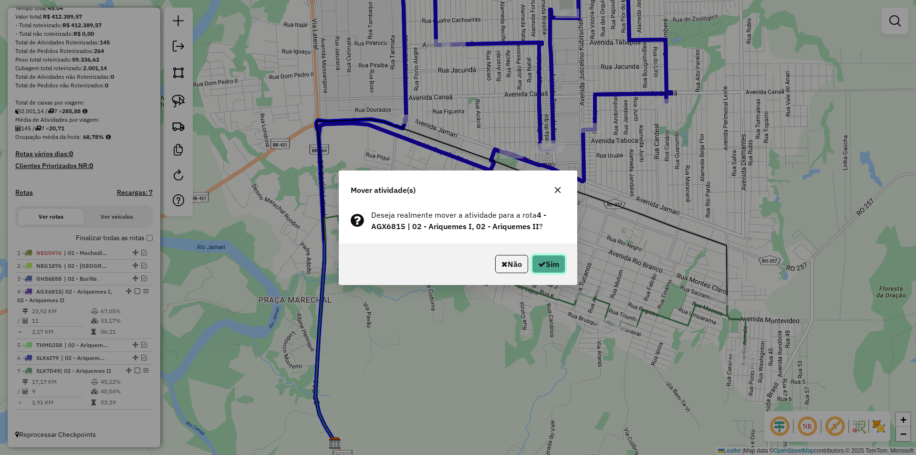
click at [560, 270] on button "Sim" at bounding box center [548, 264] width 33 height 18
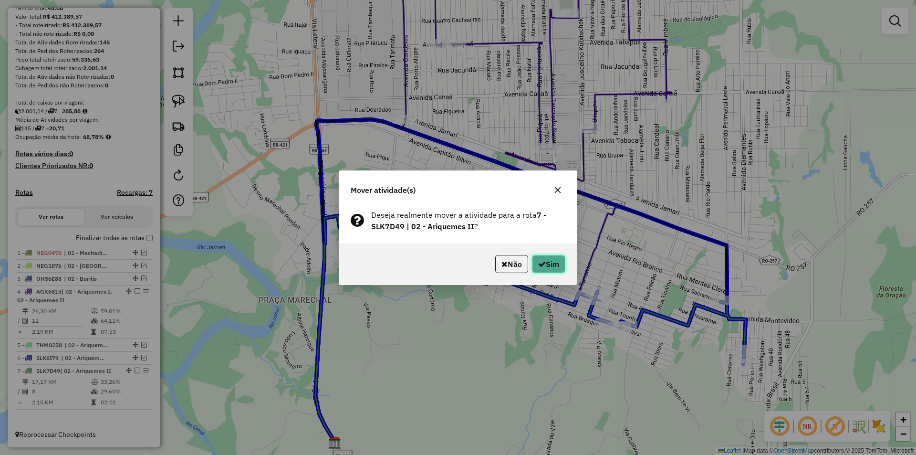
click at [548, 262] on button "Sim" at bounding box center [548, 264] width 33 height 18
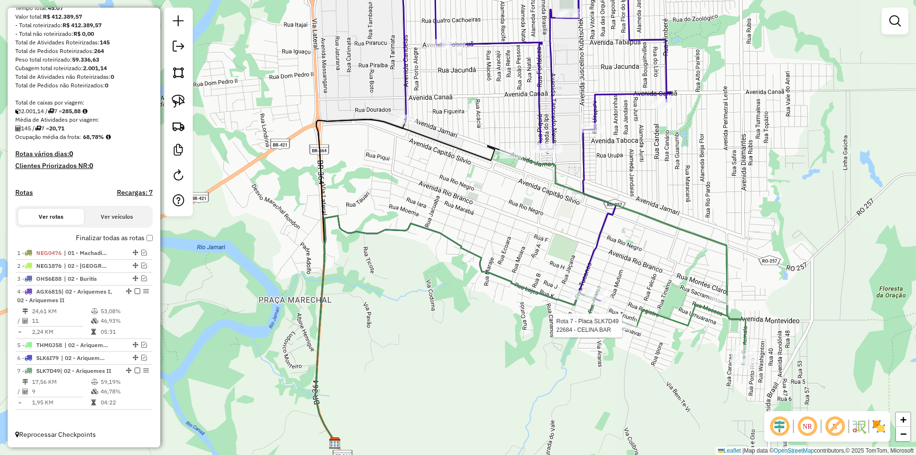
select select "*********"
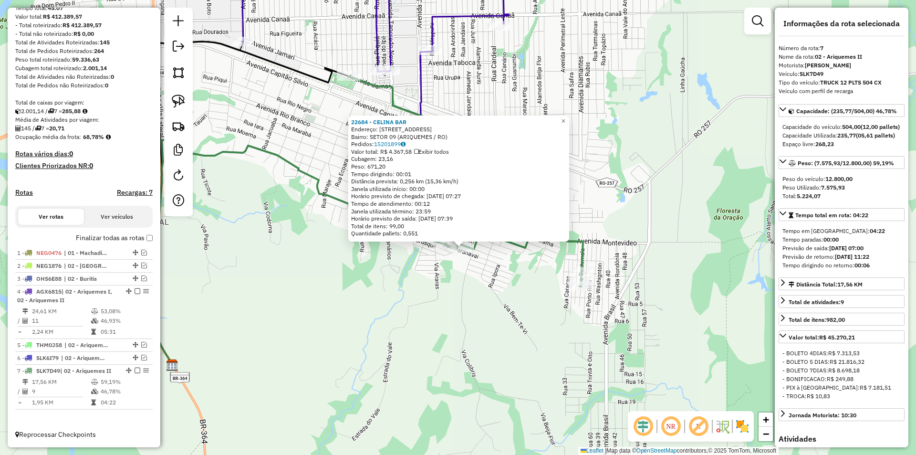
drag, startPoint x: 616, startPoint y: 319, endPoint x: 620, endPoint y: 340, distance: 21.0
click at [620, 340] on div "22684 - [PERSON_NAME]: [STREET_ADDRESS] (ARIQUEMES / RO) Pedidos: 15201899 Valo…" at bounding box center [458, 227] width 916 height 455
click at [561, 318] on div "22684 - [PERSON_NAME]: [STREET_ADDRESS] (ARIQUEMES / RO) Pedidos: 15201899 Valo…" at bounding box center [458, 227] width 916 height 455
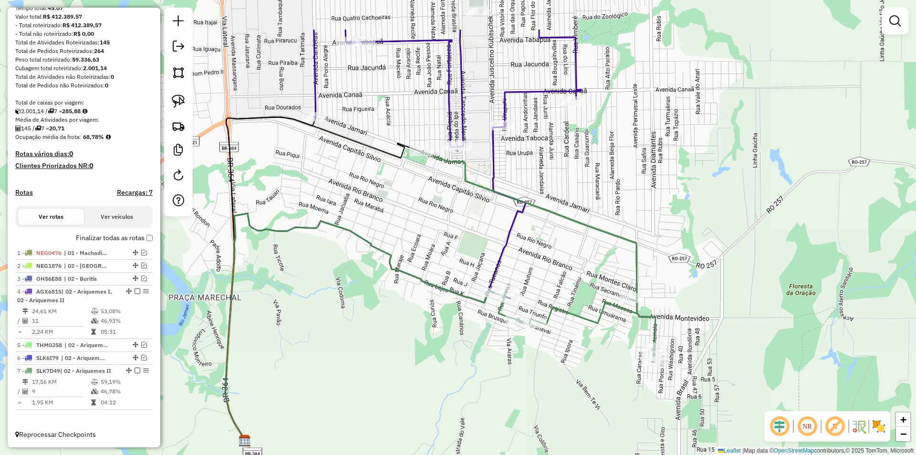
drag, startPoint x: 490, startPoint y: 335, endPoint x: 534, endPoint y: 358, distance: 49.7
click at [556, 388] on div "Janela de atendimento Grade de atendimento Capacidade Transportadoras Veículos …" at bounding box center [458, 227] width 916 height 455
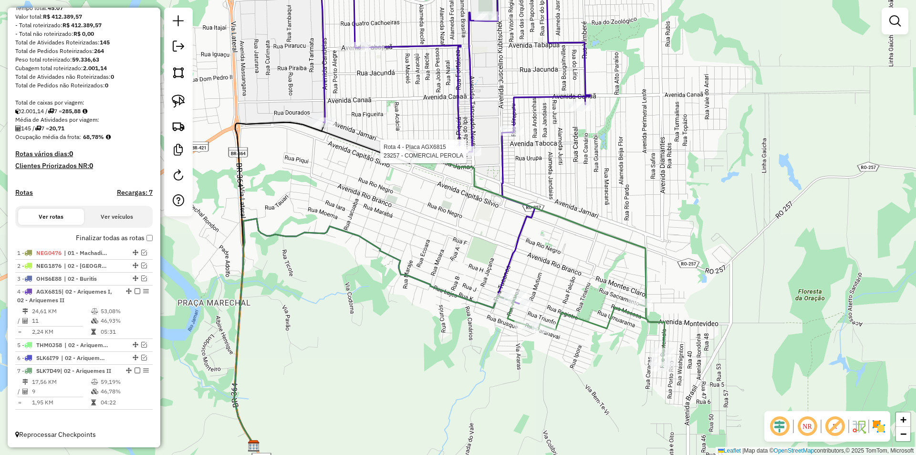
select select "*********"
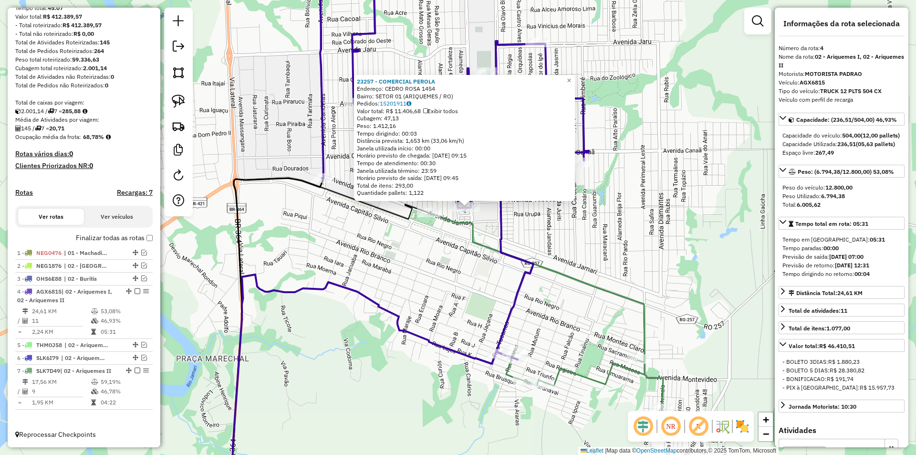
drag, startPoint x: 591, startPoint y: 241, endPoint x: 601, endPoint y: 221, distance: 22.4
click at [601, 221] on div "23257 - COMERCIAL [PERSON_NAME]: CEDRO ROSA 1454 Bairro: SETOR 01 (ARIQUEMES / …" at bounding box center [458, 227] width 916 height 455
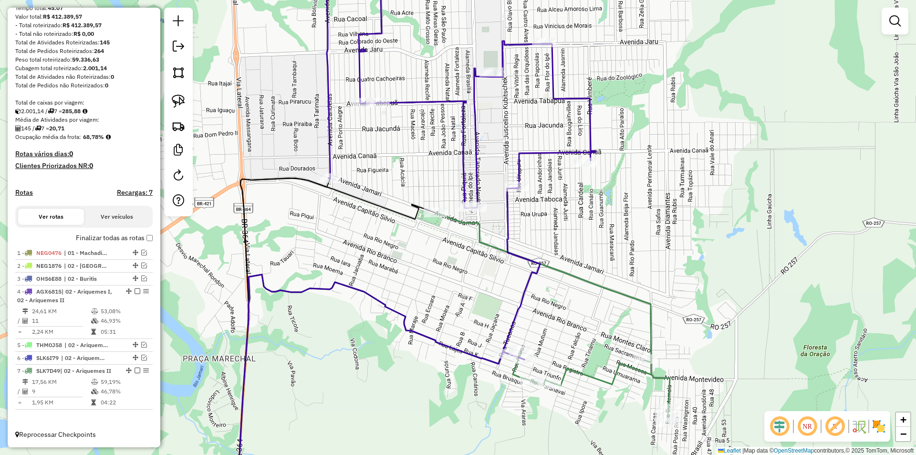
drag, startPoint x: 589, startPoint y: 262, endPoint x: 606, endPoint y: 260, distance: 16.9
click at [606, 260] on div "Janela de atendimento Grade de atendimento Capacidade Transportadoras Veículos …" at bounding box center [458, 227] width 916 height 455
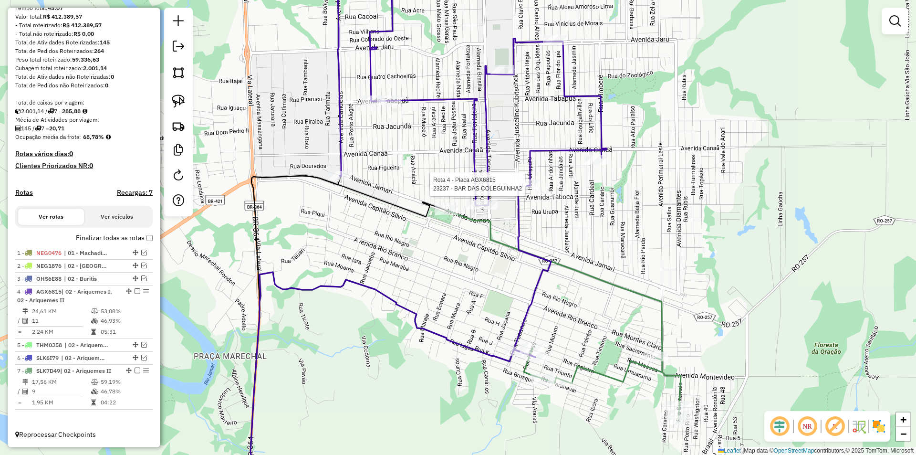
select select "*********"
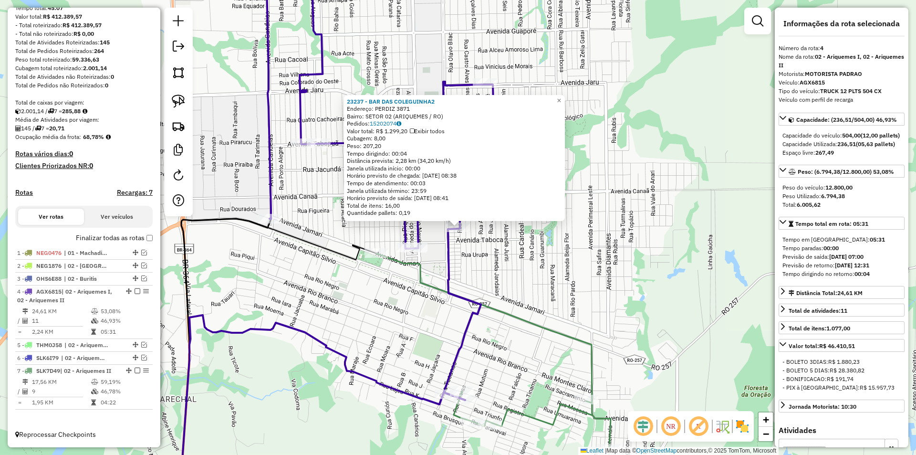
click at [571, 256] on div "23237 - BAR DAS COLEGUINHA2 Endereço: PERDIZ 3871 Bairro: SETOR 02 (ARIQUEMES /…" at bounding box center [458, 227] width 916 height 455
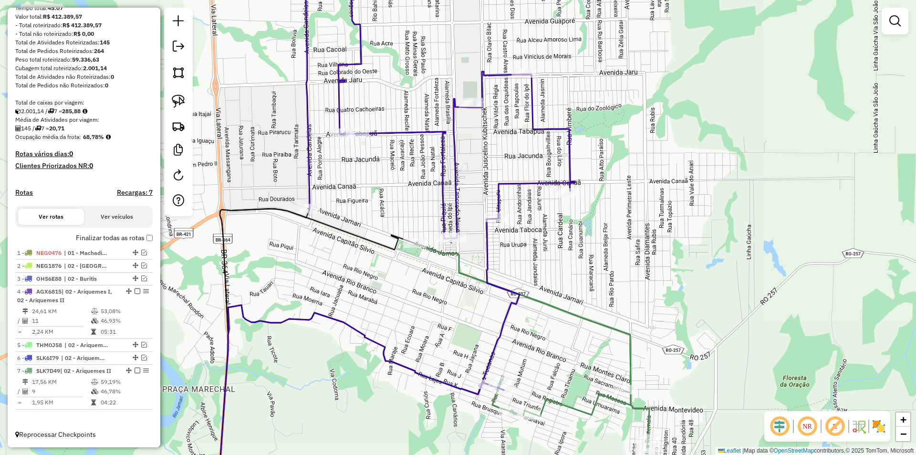
drag, startPoint x: 540, startPoint y: 264, endPoint x: 572, endPoint y: 254, distance: 33.7
click at [572, 254] on div "Janela de atendimento Grade de atendimento Capacidade Transportadoras Veículos …" at bounding box center [458, 227] width 916 height 455
select select "*********"
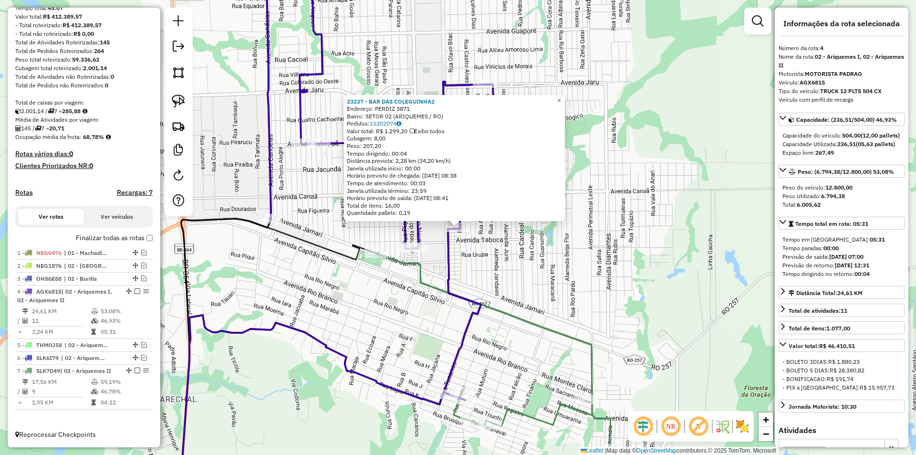
click at [505, 259] on div "23237 - BAR DAS COLEGUINHA2 Endereço: PERDIZ 3871 Bairro: SETOR 02 (ARIQUEMES /…" at bounding box center [458, 227] width 916 height 455
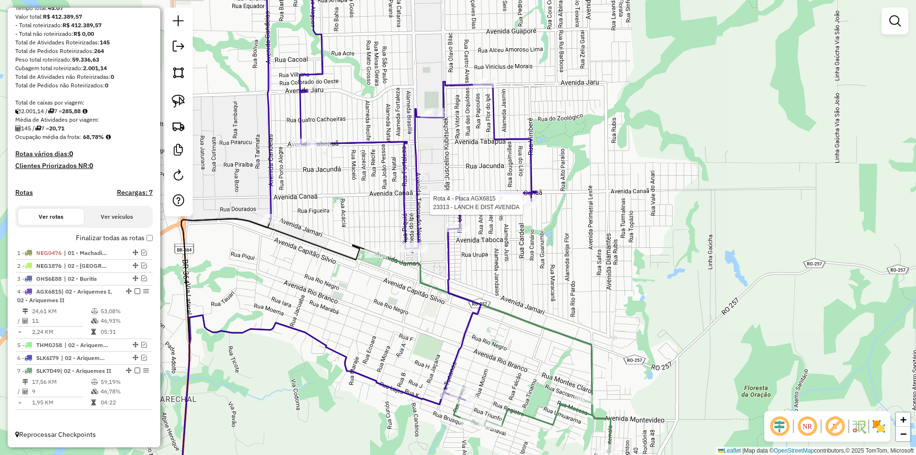
select select "*********"
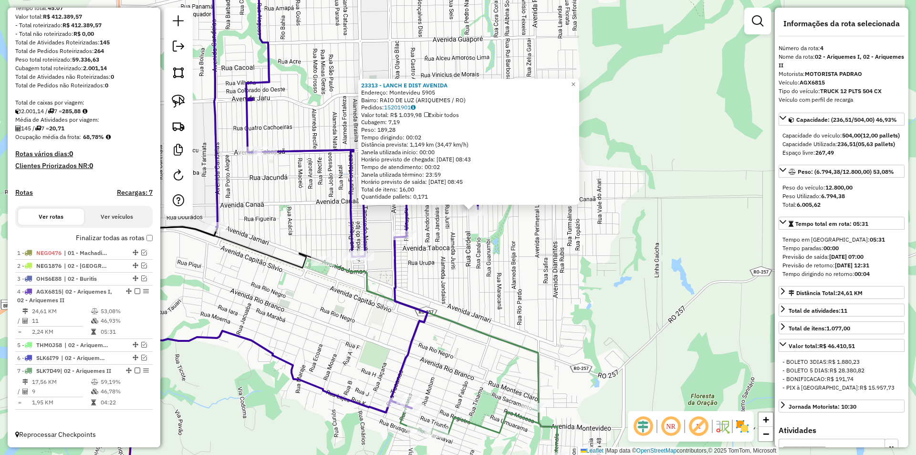
drag, startPoint x: 496, startPoint y: 272, endPoint x: 507, endPoint y: 259, distance: 16.9
click at [507, 259] on div "23313 - LANCH E DIST AVENIDA Endereço: [GEOGRAPHIC_DATA] 5905 Bairro: RAIO DE L…" at bounding box center [458, 227] width 916 height 455
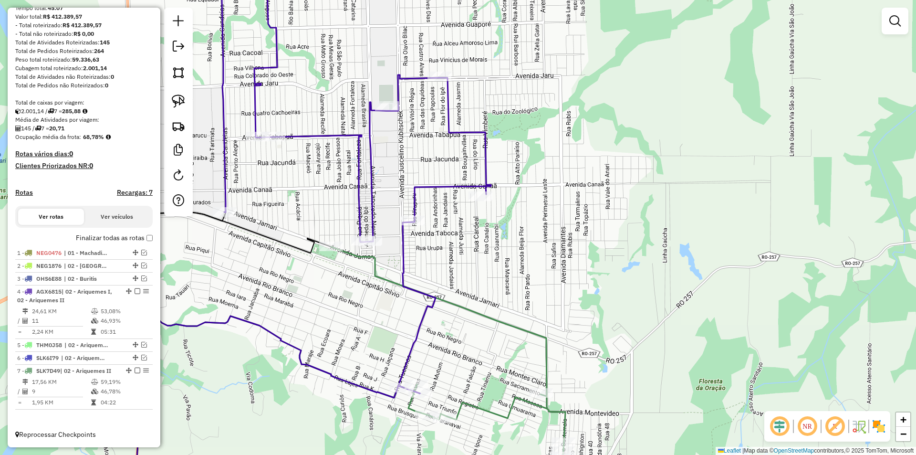
drag, startPoint x: 470, startPoint y: 278, endPoint x: 448, endPoint y: 252, distance: 34.9
click at [471, 271] on div "Janela de atendimento Grade de atendimento Capacidade Transportadoras Veículos …" at bounding box center [458, 227] width 916 height 455
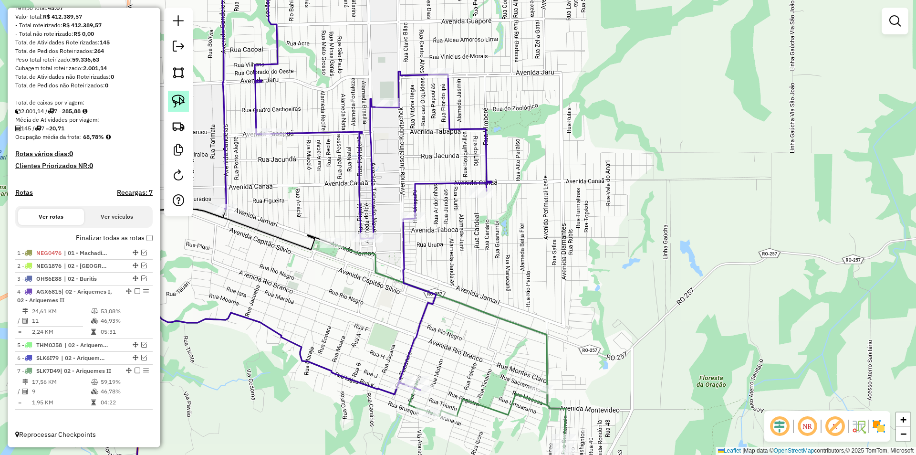
click at [183, 103] on img at bounding box center [178, 100] width 13 height 13
drag, startPoint x: 412, startPoint y: 237, endPoint x: 494, endPoint y: 222, distance: 83.5
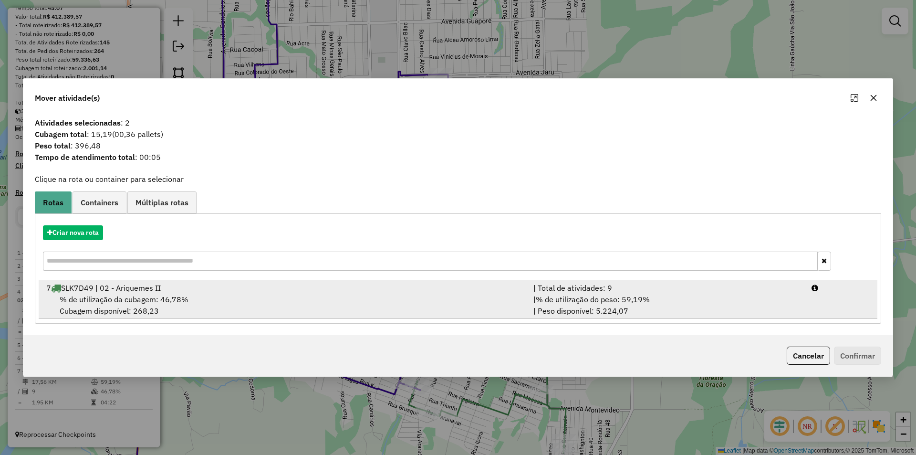
click at [107, 300] on span "% de utilização da cubagem: 46,78%" at bounding box center [124, 299] width 129 height 10
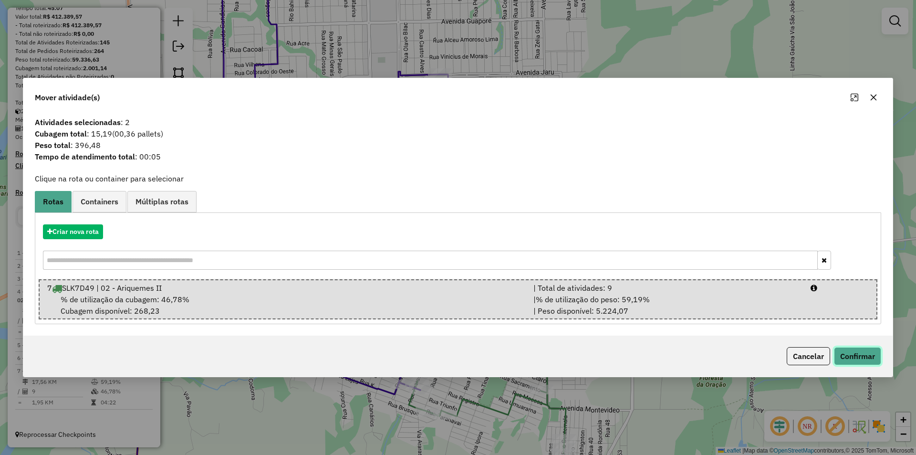
click at [864, 357] on button "Confirmar" at bounding box center [857, 356] width 47 height 18
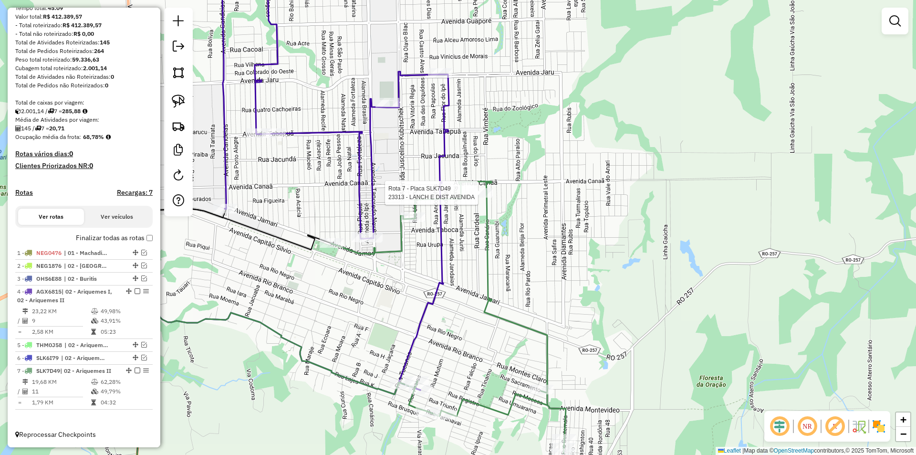
select select "*********"
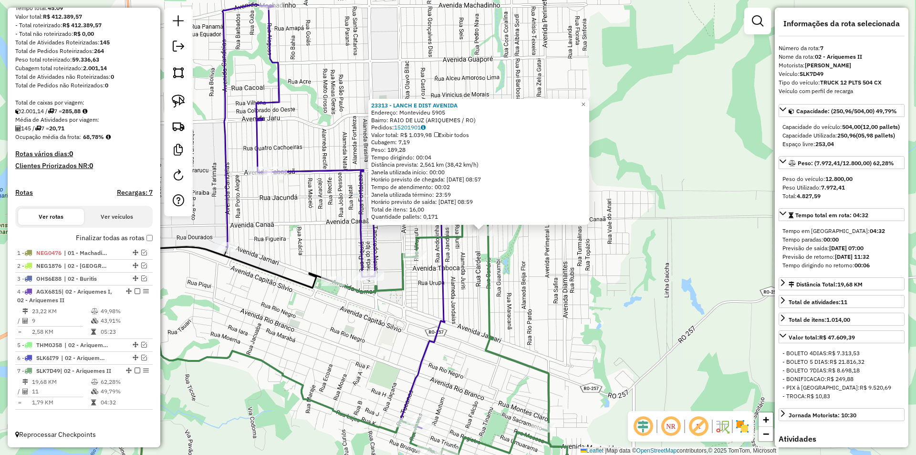
drag, startPoint x: 573, startPoint y: 267, endPoint x: 594, endPoint y: 271, distance: 21.3
click at [594, 271] on div "23313 - LANCH E DIST AVENIDA Endereço: [GEOGRAPHIC_DATA] 5905 Bairro: RAIO DE L…" at bounding box center [458, 227] width 916 height 455
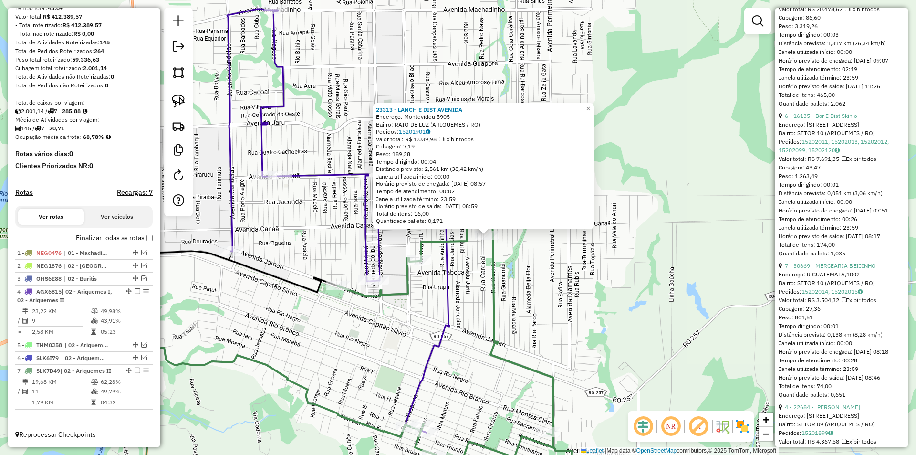
scroll to position [573, 0]
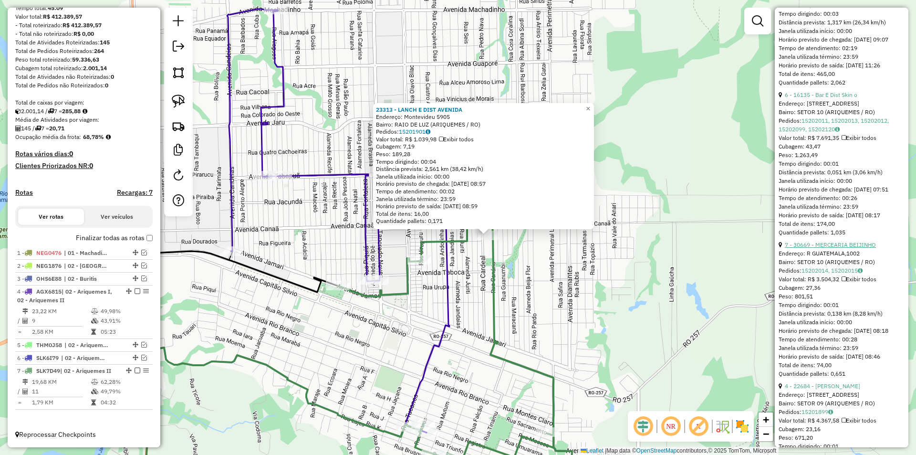
click at [830, 248] on link "7 - 30669 - MERCEARIA BEIJINHO" at bounding box center [830, 244] width 91 height 7
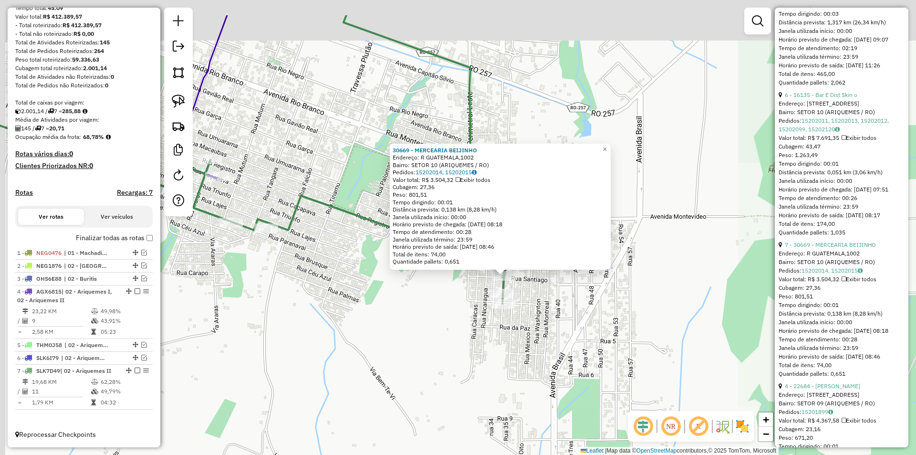
drag, startPoint x: 434, startPoint y: 294, endPoint x: 454, endPoint y: 374, distance: 82.2
click at [454, 374] on div "30669 - MERCEARIA BEIJINHO Endereço: R GUATEMALA,1002 Bairro: SETOR 10 (ARIQUEM…" at bounding box center [458, 227] width 916 height 455
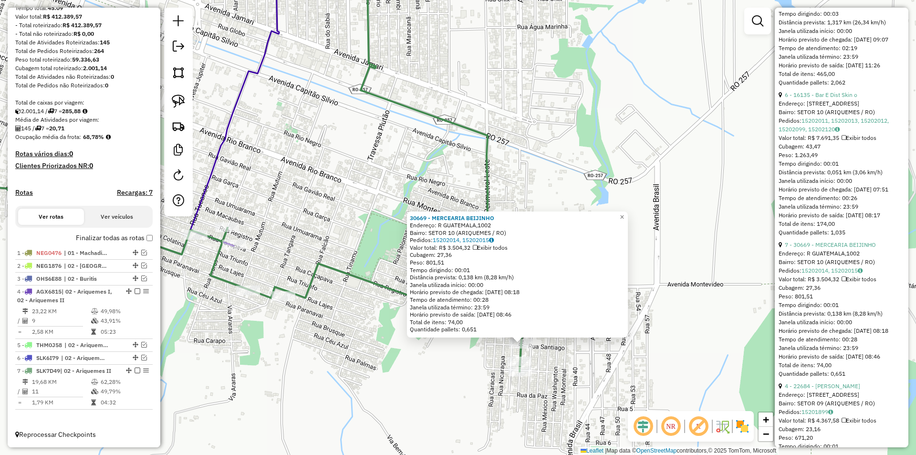
click at [455, 374] on div "30669 - MERCEARIA BEIJINHO Endereço: R GUATEMALA,1002 Bairro: SETOR 10 (ARIQUEM…" at bounding box center [458, 227] width 916 height 455
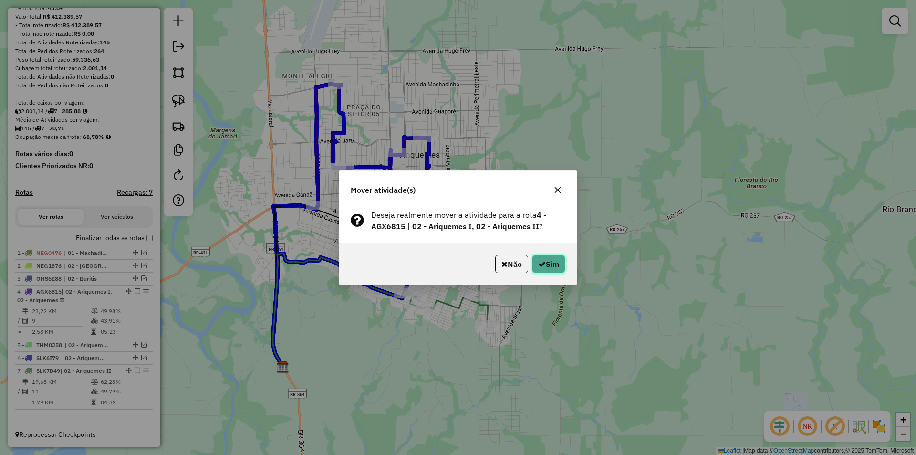
click at [535, 264] on button "Sim" at bounding box center [548, 264] width 33 height 18
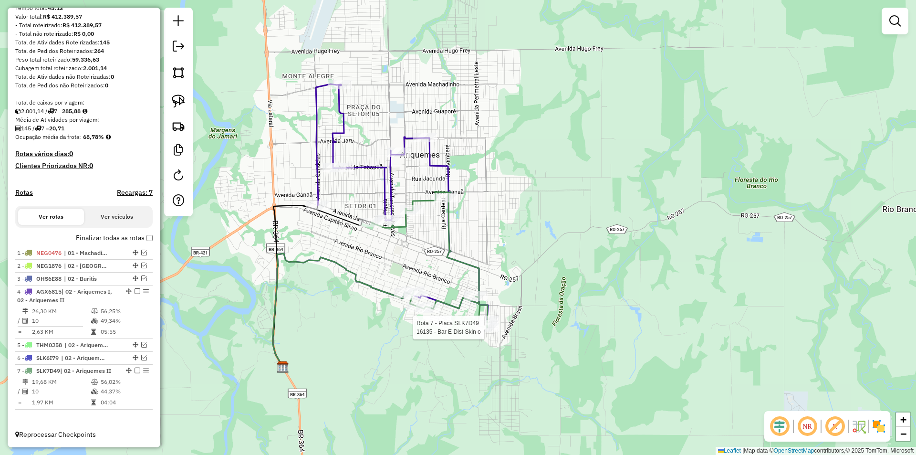
select select "*********"
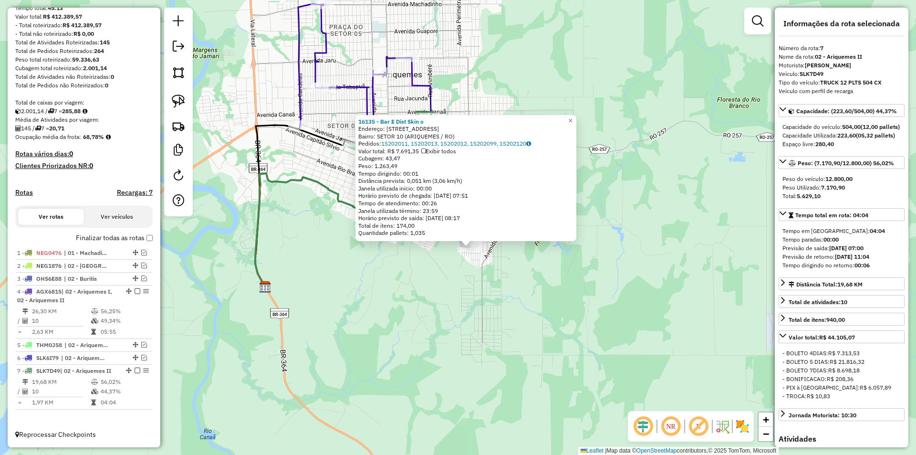
click at [539, 346] on div "16135 - Bar E Dist Skin o Endereço: R [STREET_ADDRESS] (ARIQUEMES / RO) Pedidos…" at bounding box center [458, 227] width 916 height 455
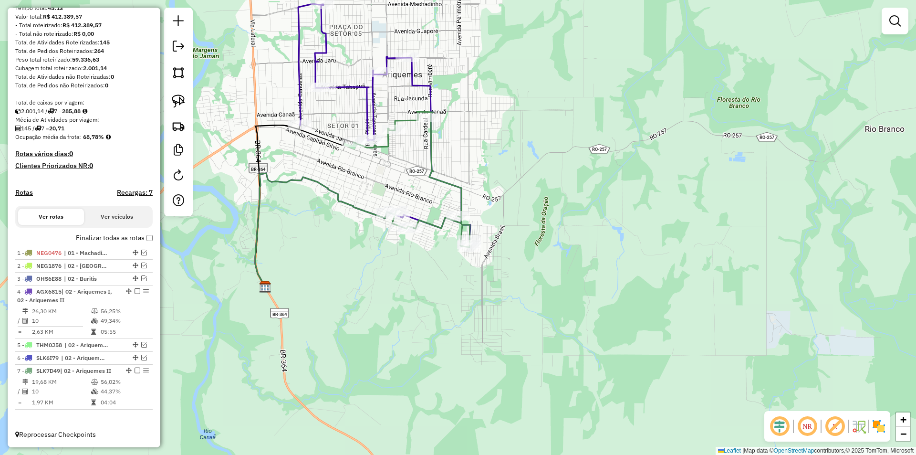
click at [451, 390] on div "Janela de atendimento Grade de atendimento Capacidade Transportadoras Veículos …" at bounding box center [458, 227] width 916 height 455
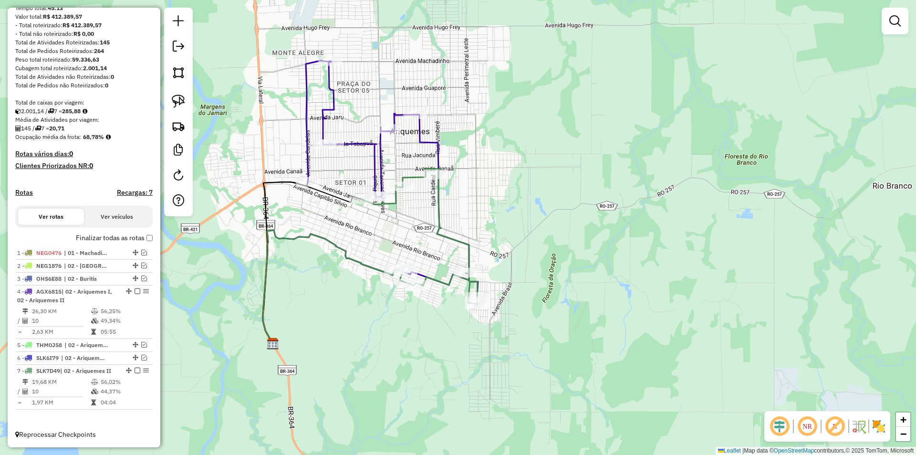
click at [298, 175] on div "Rota 4 - Placa AGX6815 150 - SUPERM. REVELACAO [PERSON_NAME] de atendimento Gra…" at bounding box center [458, 227] width 916 height 455
select select "*********"
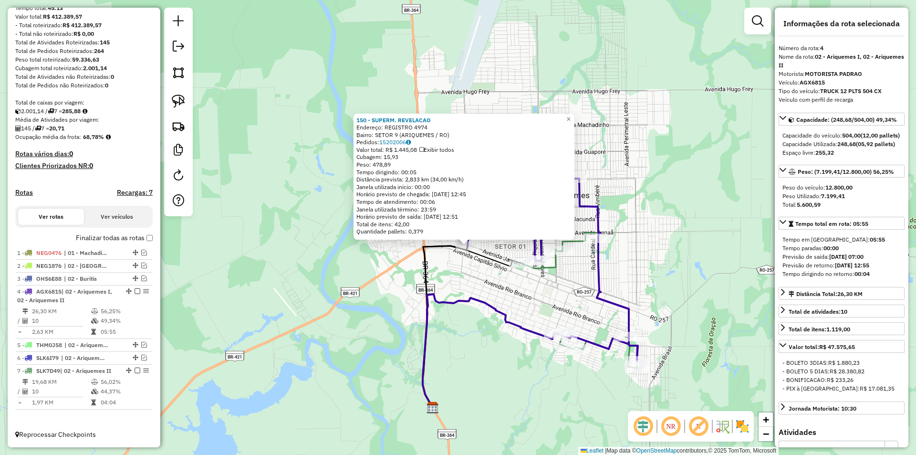
drag, startPoint x: 353, startPoint y: 276, endPoint x: 371, endPoint y: 333, distance: 60.2
click at [371, 333] on div "150 - SUPERM. REVELACAO Endereço: REGISTRO 4974 Bairro: SETOR 9 (ARIQUEMES / RO…" at bounding box center [458, 227] width 916 height 455
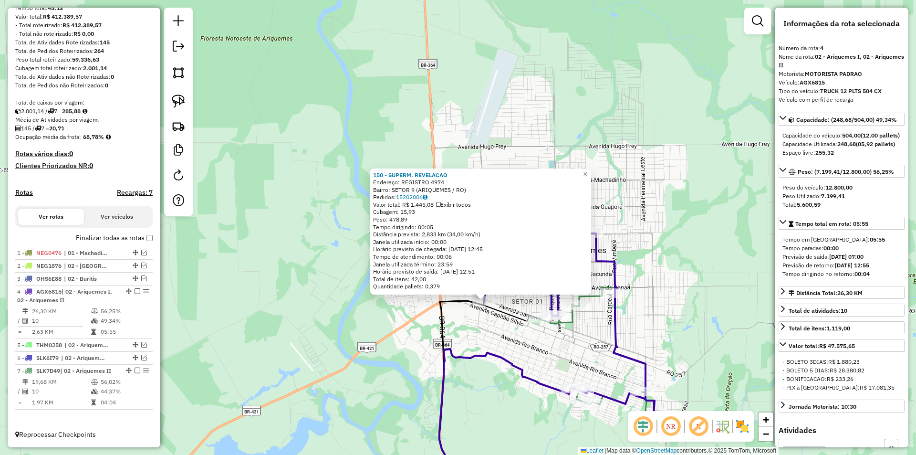
click at [371, 333] on div "150 - SUPERM. REVELACAO Endereço: REGISTRO 4974 Bairro: SETOR 9 (ARIQUEMES / RO…" at bounding box center [458, 227] width 916 height 455
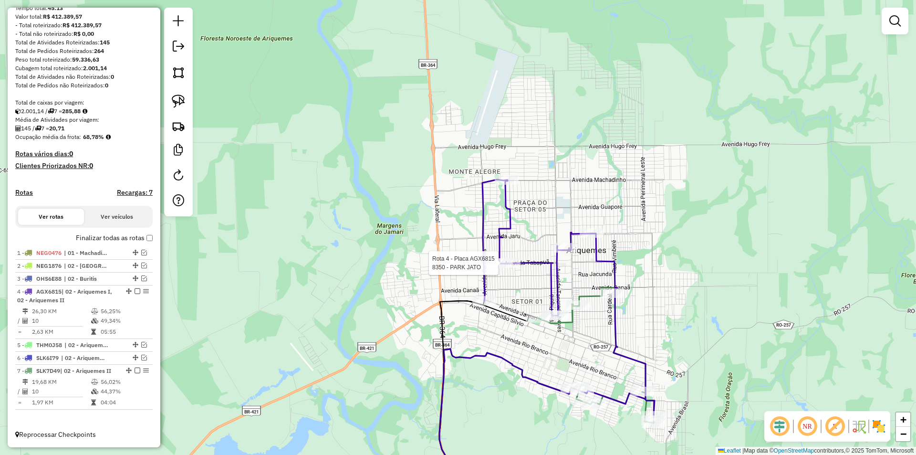
select select "*********"
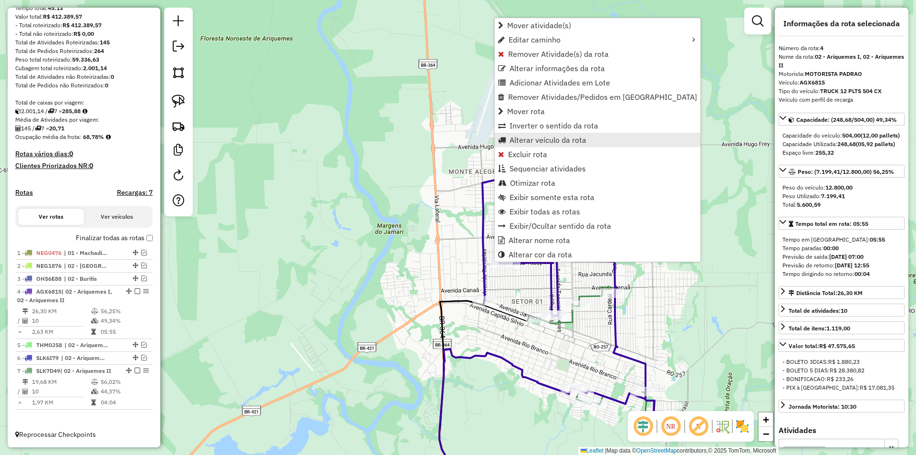
click at [537, 141] on span "Alterar veículo da rota" at bounding box center [548, 140] width 77 height 8
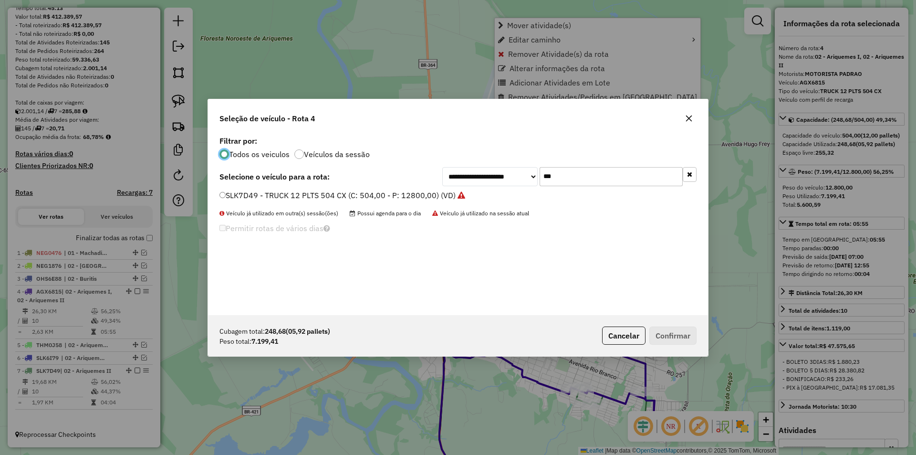
scroll to position [5, 3]
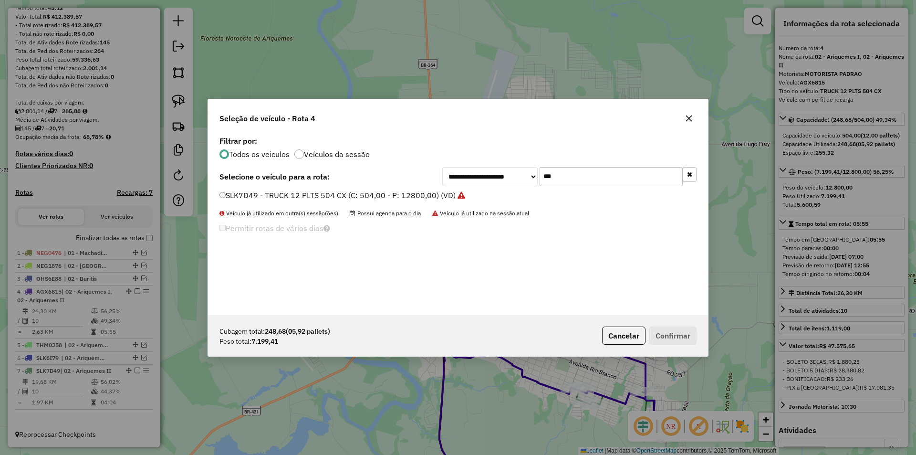
drag, startPoint x: 508, startPoint y: 185, endPoint x: 495, endPoint y: 191, distance: 13.7
click at [497, 189] on div "**********" at bounding box center [458, 224] width 500 height 181
type input "***"
click at [218, 194] on div "SLK8F19 - TRUCK 12 PLTS 504 CX (C: 504,00 - P: 12800,00) (VD)" at bounding box center [458, 199] width 489 height 19
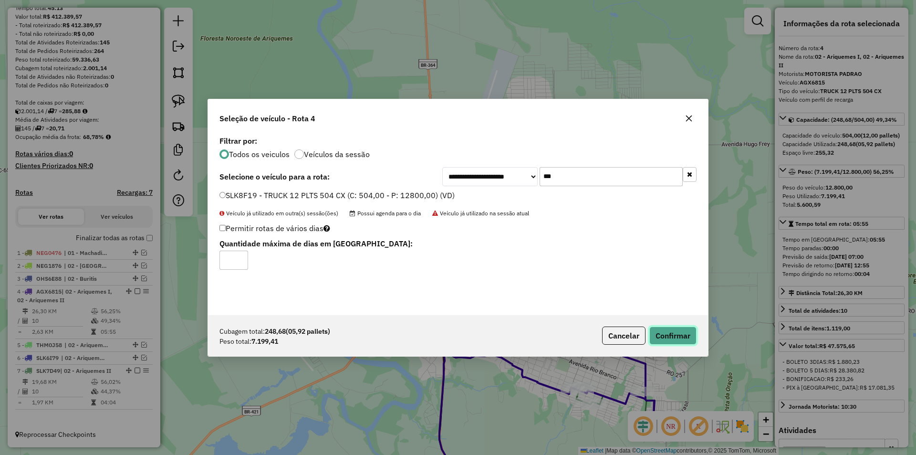
click at [673, 336] on button "Confirmar" at bounding box center [673, 335] width 47 height 18
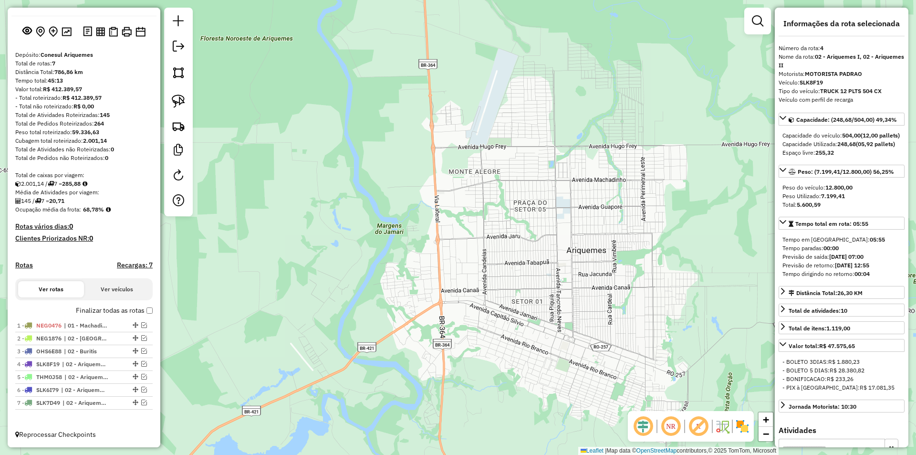
scroll to position [46, 0]
drag, startPoint x: 130, startPoint y: 375, endPoint x: 108, endPoint y: 439, distance: 67.6
drag, startPoint x: 130, startPoint y: 390, endPoint x: 125, endPoint y: 413, distance: 23.5
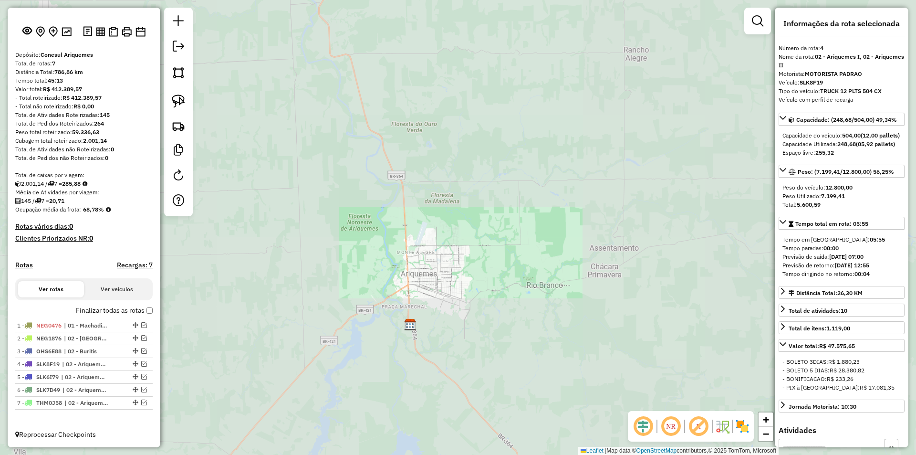
click at [360, 317] on div "Janela de atendimento Grade de atendimento Capacidade Transportadoras Veículos …" at bounding box center [458, 227] width 916 height 455
click at [383, 253] on div "Janela de atendimento Grade de atendimento Capacidade Transportadoras Veículos …" at bounding box center [458, 227] width 916 height 455
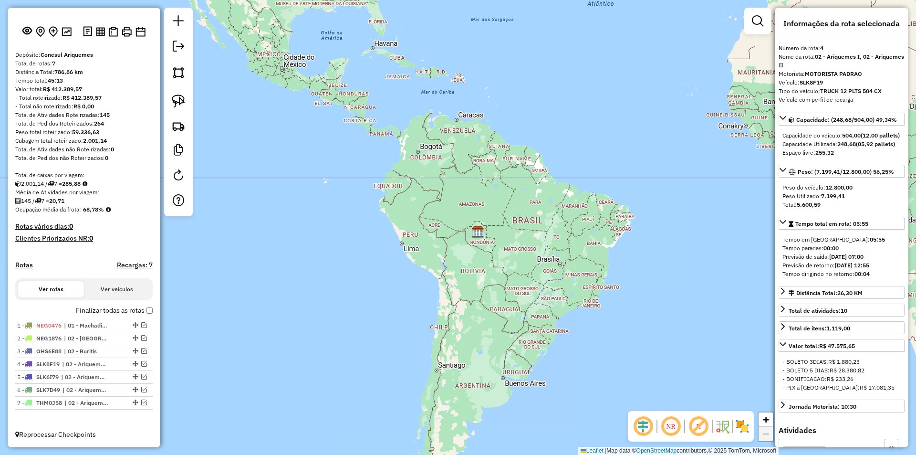
drag, startPoint x: 448, startPoint y: 288, endPoint x: 444, endPoint y: 235, distance: 53.1
click at [443, 236] on div "Janela de atendimento Grade de atendimento Capacidade Transportadoras Veículos …" at bounding box center [458, 227] width 916 height 455
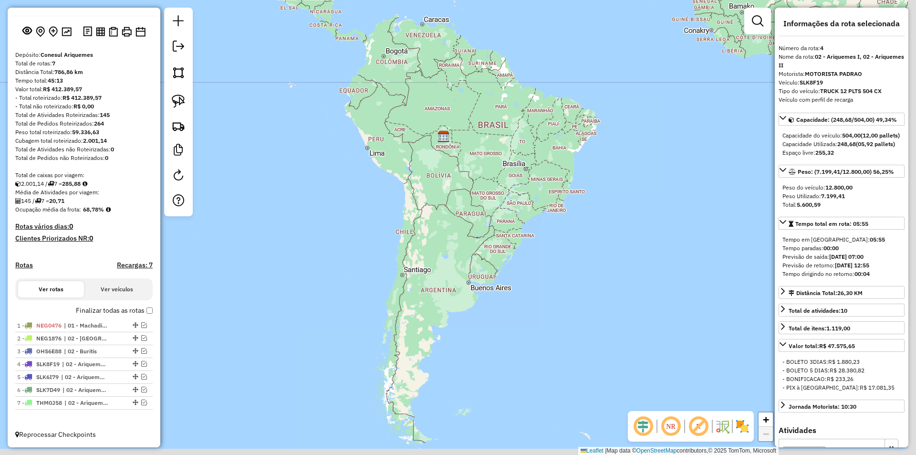
drag, startPoint x: 380, startPoint y: 249, endPoint x: 372, endPoint y: 228, distance: 23.1
click at [368, 227] on div "Janela de atendimento Grade de atendimento Capacidade Transportadoras Veículos …" at bounding box center [458, 227] width 916 height 455
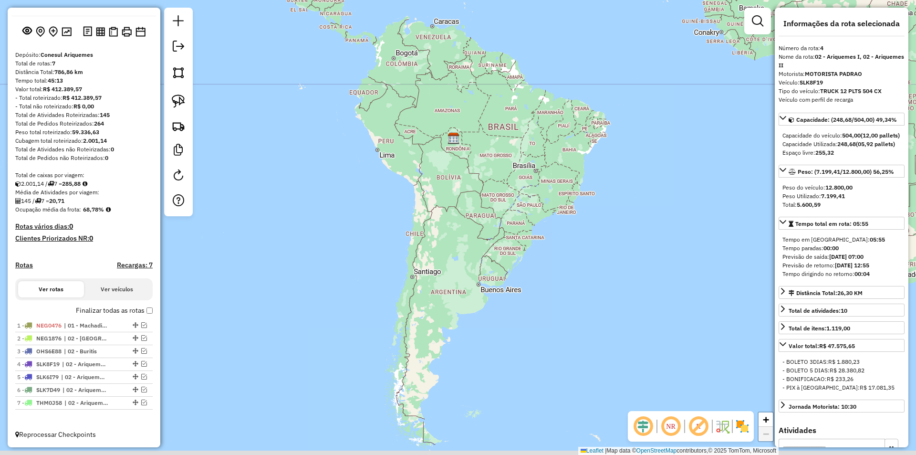
drag, startPoint x: 429, startPoint y: 242, endPoint x: 430, endPoint y: 235, distance: 7.2
click at [430, 236] on div "Janela de atendimento Grade de atendimento Capacidade Transportadoras Veículos …" at bounding box center [458, 227] width 916 height 455
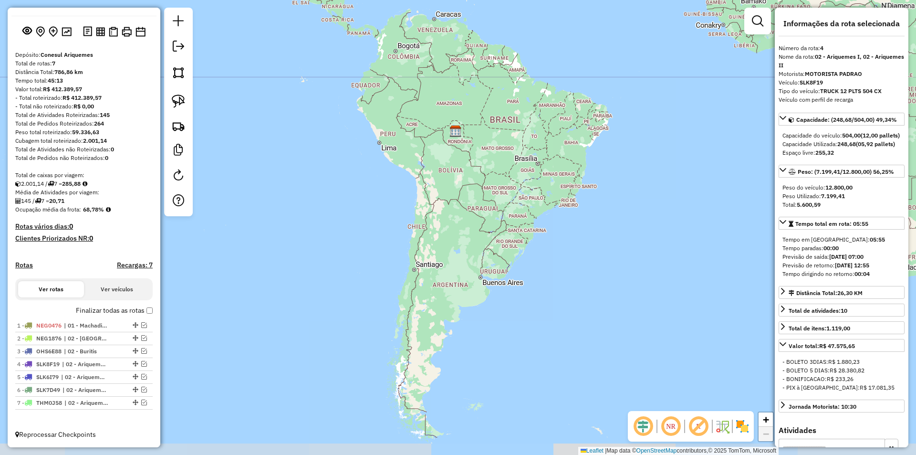
drag, startPoint x: 368, startPoint y: 315, endPoint x: 362, endPoint y: 301, distance: 15.6
click at [366, 300] on div "Janela de atendimento Grade de atendimento Capacidade Transportadoras Veículos …" at bounding box center [458, 227] width 916 height 455
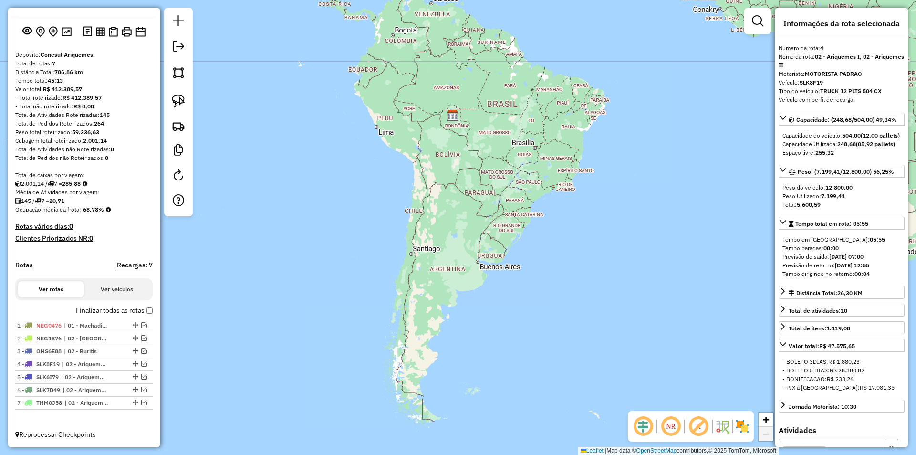
click at [325, 255] on div "Janela de atendimento Grade de atendimento Capacidade Transportadoras Veículos …" at bounding box center [458, 227] width 916 height 455
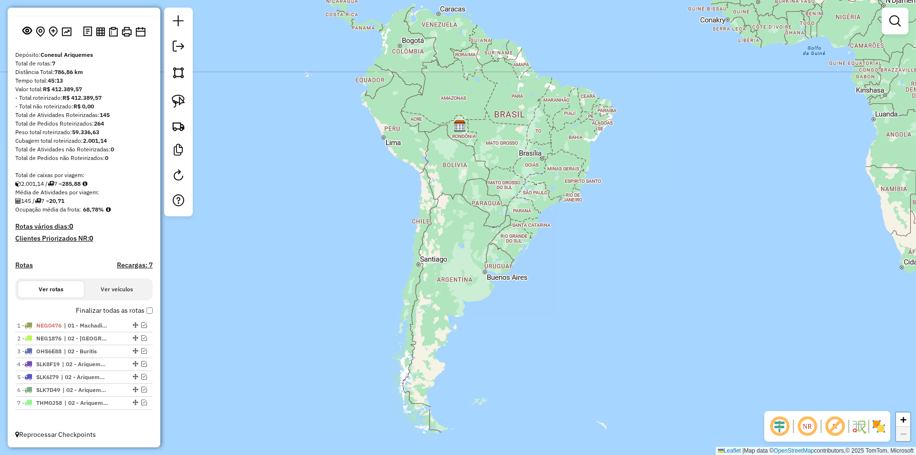
drag, startPoint x: 352, startPoint y: 247, endPoint x: 365, endPoint y: 261, distance: 18.6
click at [361, 261] on div "Janela de atendimento Grade de atendimento Capacidade Transportadoras Veículos …" at bounding box center [458, 227] width 916 height 455
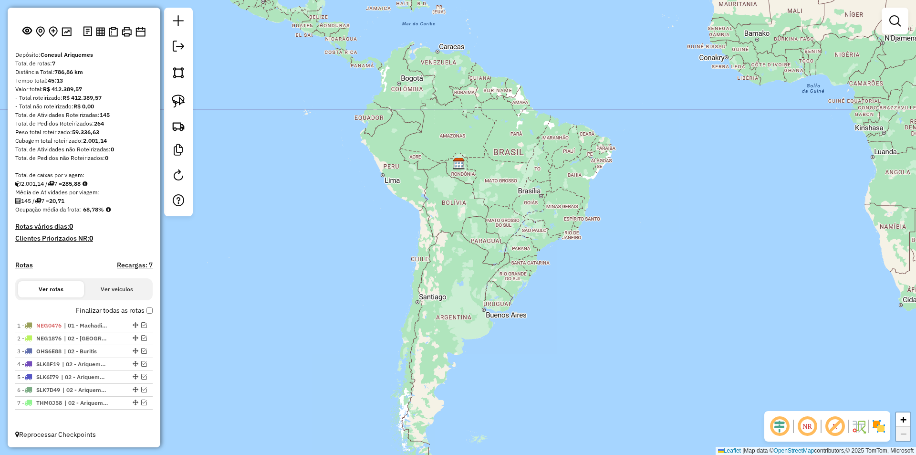
drag, startPoint x: 746, startPoint y: 226, endPoint x: 744, endPoint y: 211, distance: 14.9
click at [745, 214] on div "Janela de atendimento Grade de atendimento Capacidade Transportadoras Veículos …" at bounding box center [458, 227] width 916 height 455
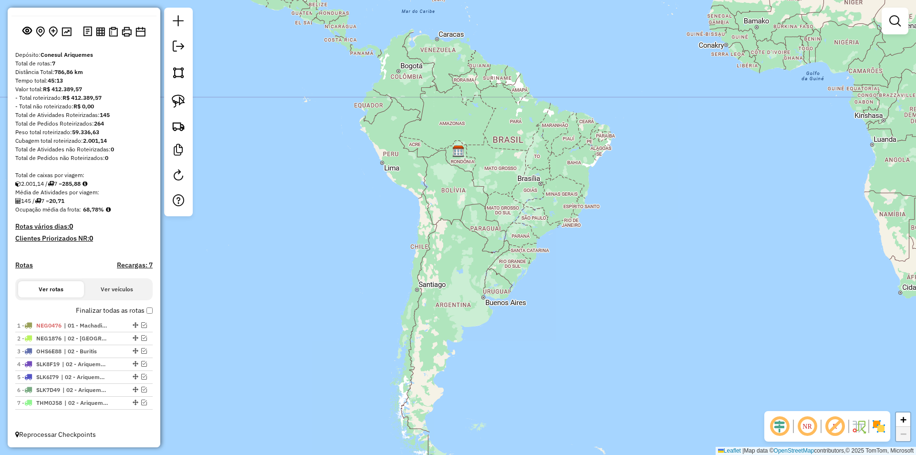
click at [535, 270] on div "Janela de atendimento Grade de atendimento Capacidade Transportadoras Veículos …" at bounding box center [458, 227] width 916 height 455
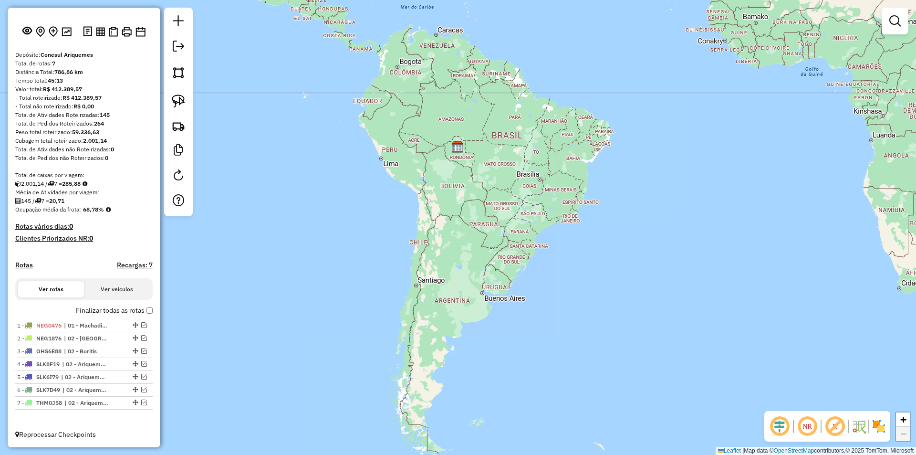
drag, startPoint x: 524, startPoint y: 271, endPoint x: 523, endPoint y: 255, distance: 15.8
click at [523, 255] on div "Janela de atendimento Grade de atendimento Capacidade Transportadoras Veículos …" at bounding box center [458, 227] width 916 height 455
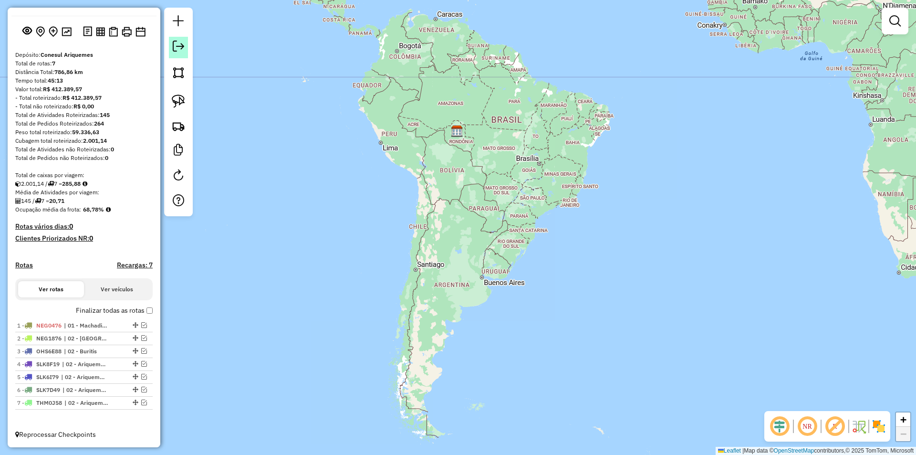
click at [180, 50] on em at bounding box center [178, 46] width 11 height 11
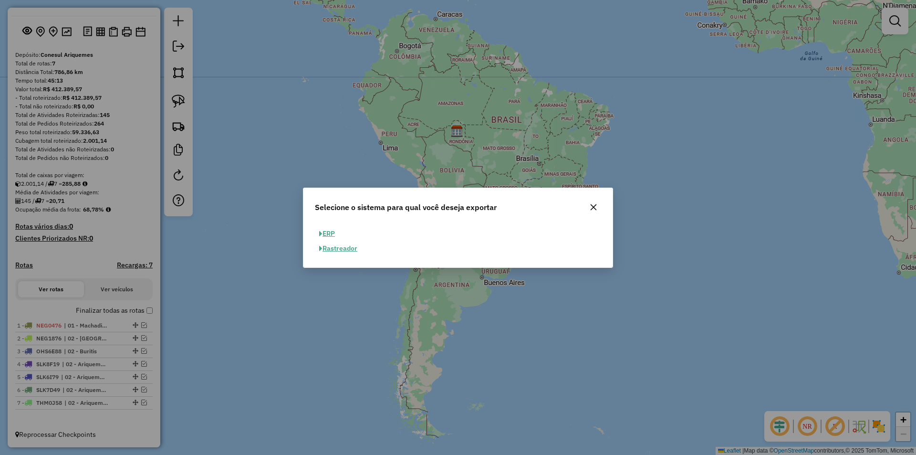
click at [329, 232] on button "ERP" at bounding box center [327, 233] width 24 height 15
select select "**"
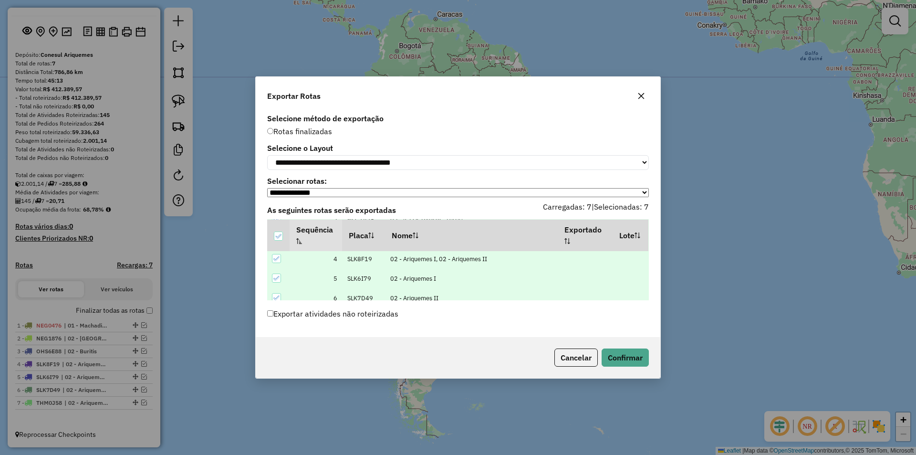
scroll to position [88, 0]
click at [625, 361] on button "Confirmar" at bounding box center [625, 357] width 47 height 18
